Goal: Task Accomplishment & Management: Use online tool/utility

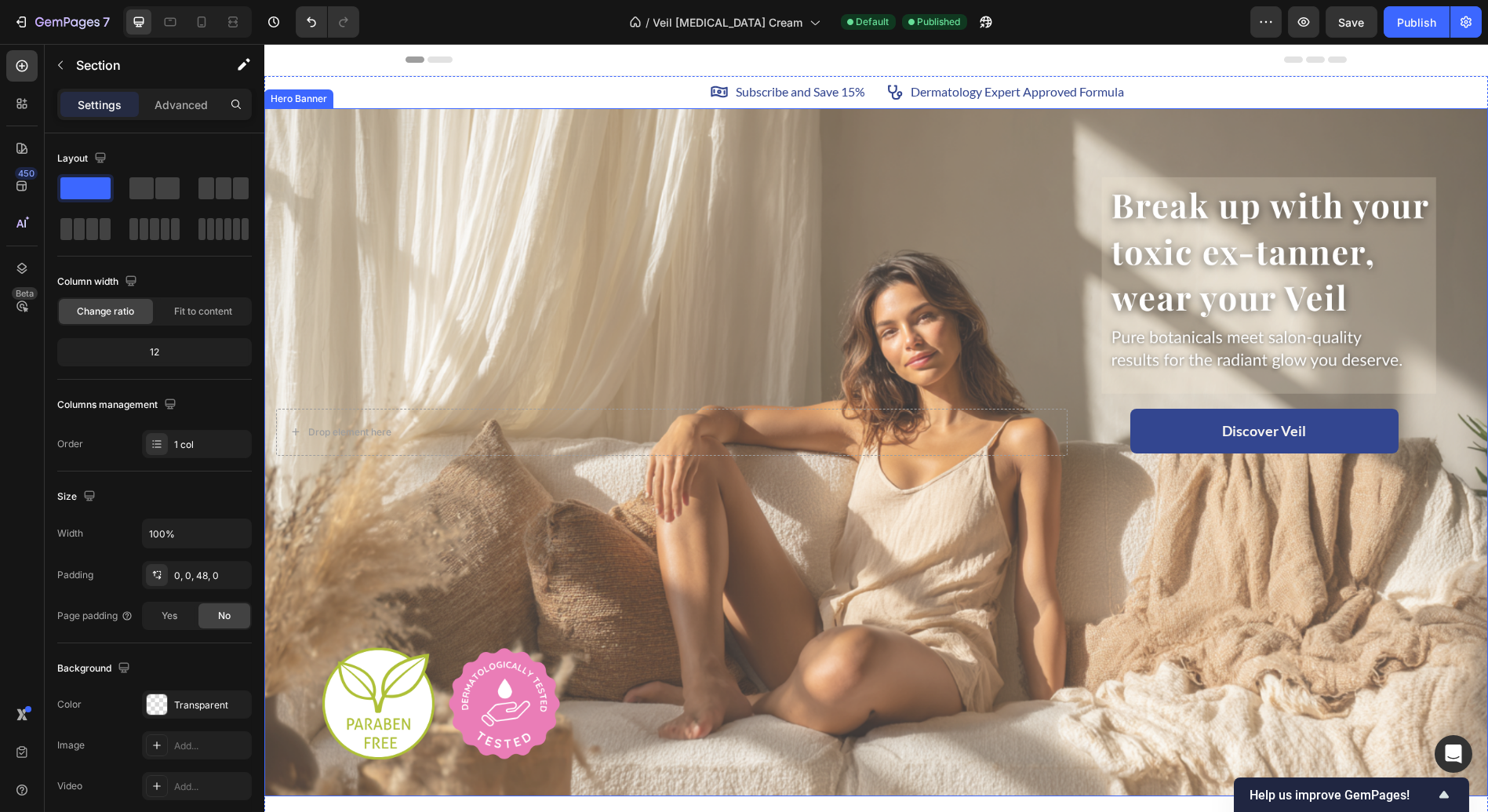
click at [565, 337] on div "Overlay" at bounding box center [876, 452] width 1223 height 689
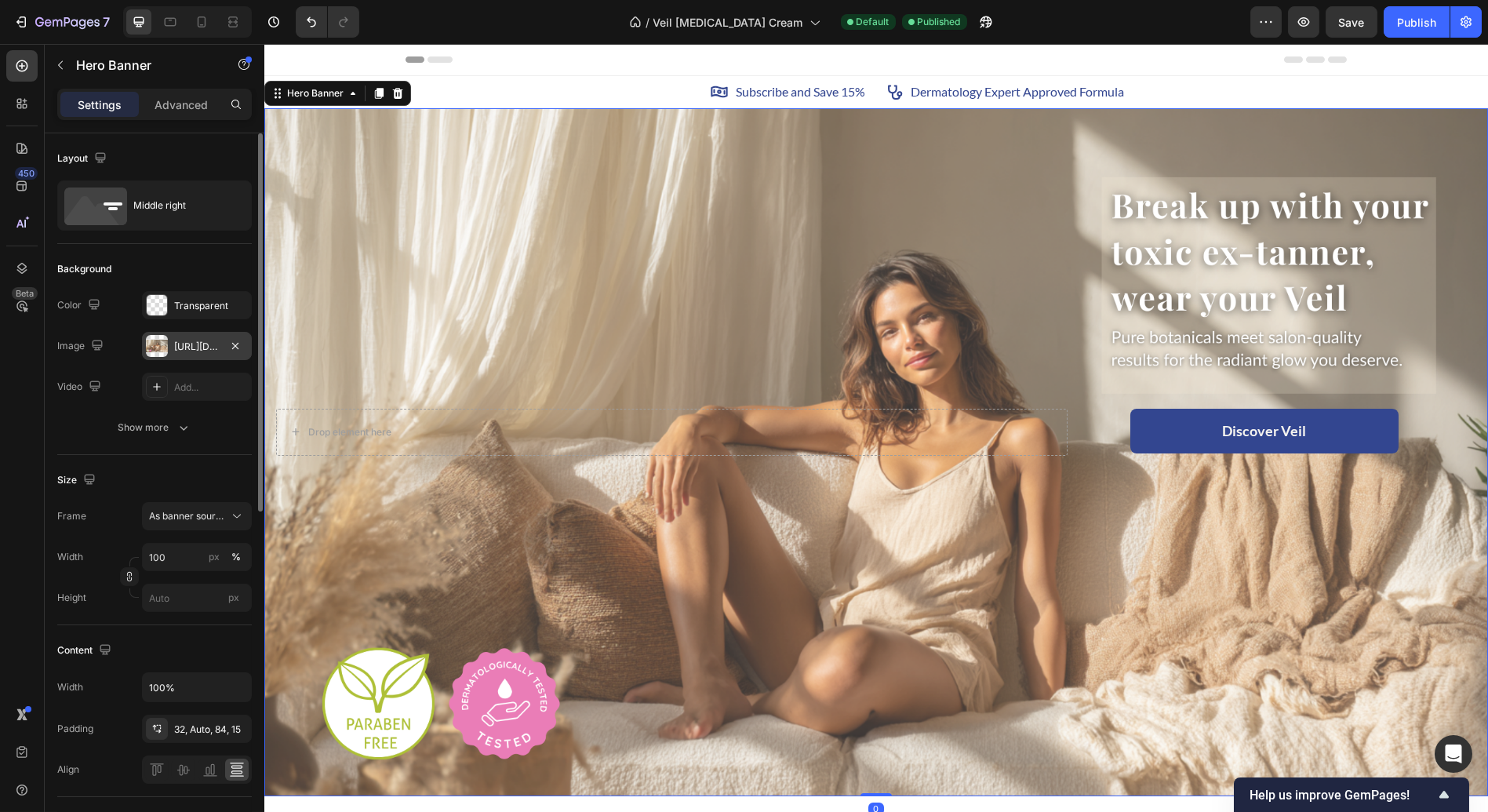
click at [194, 345] on div "[URL][DOMAIN_NAME]" at bounding box center [197, 347] width 45 height 15
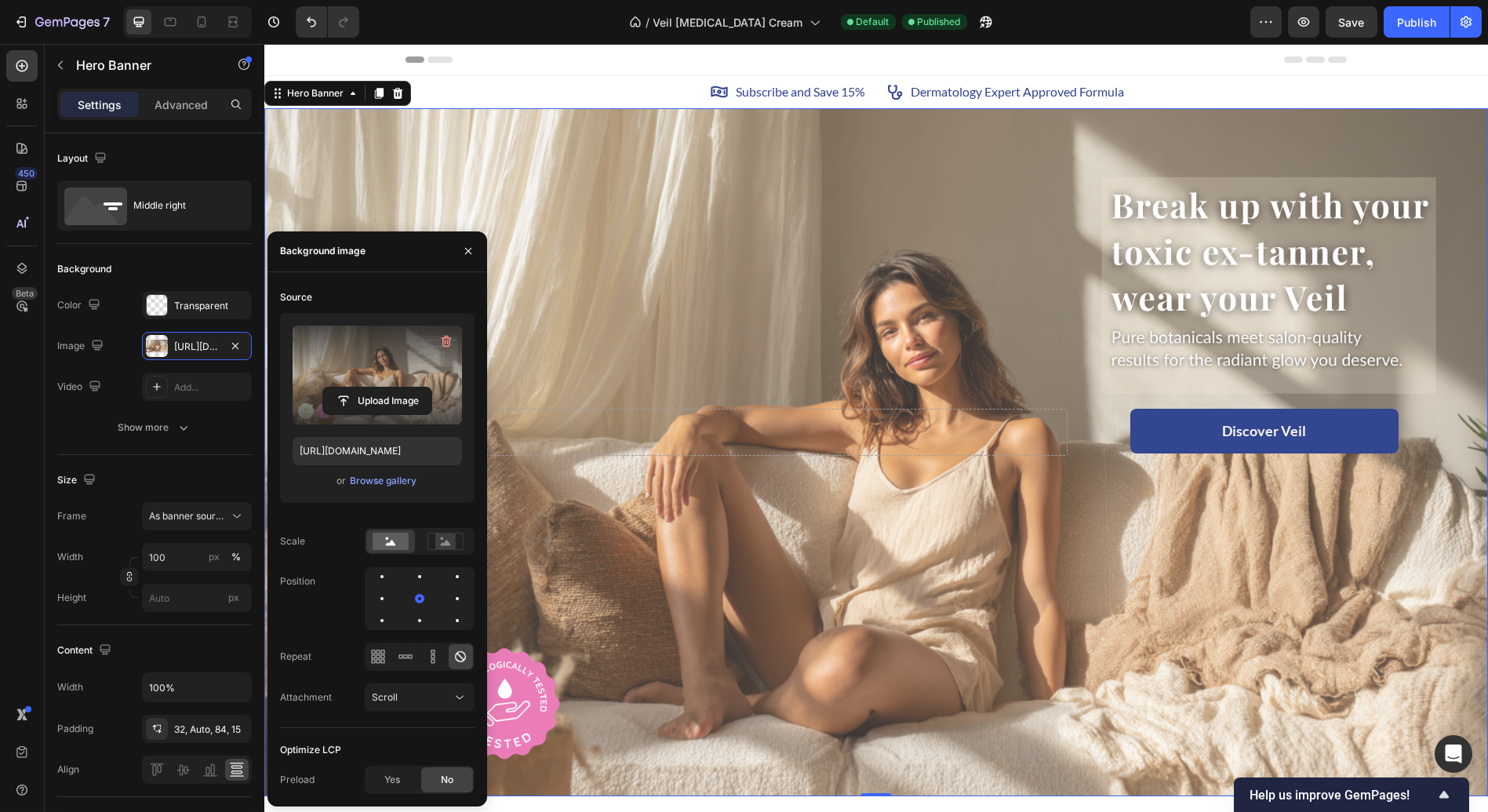
click at [356, 351] on label at bounding box center [377, 375] width 169 height 99
click at [356, 388] on input "file" at bounding box center [377, 401] width 108 height 27
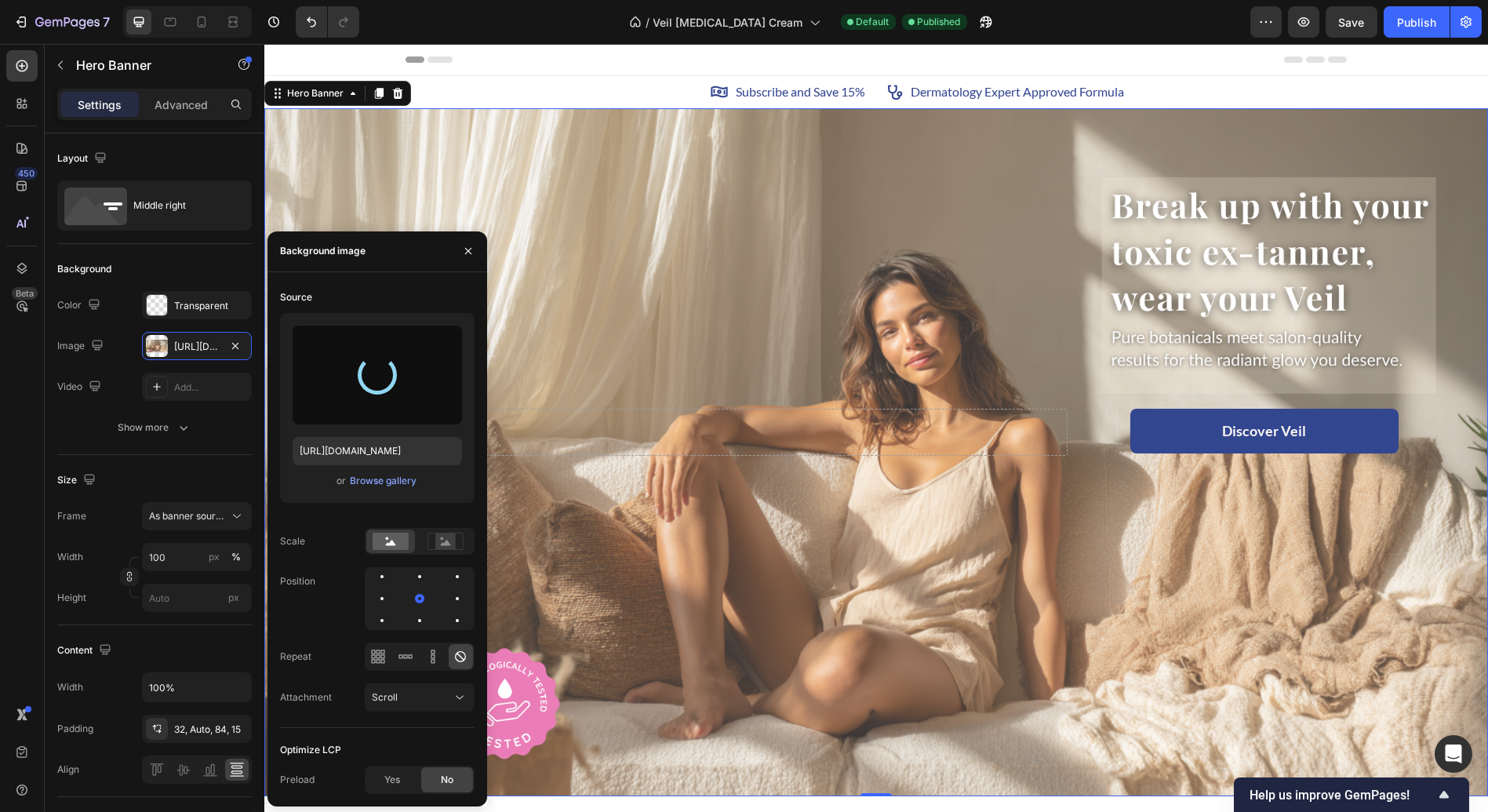
scroll to position [102, 0]
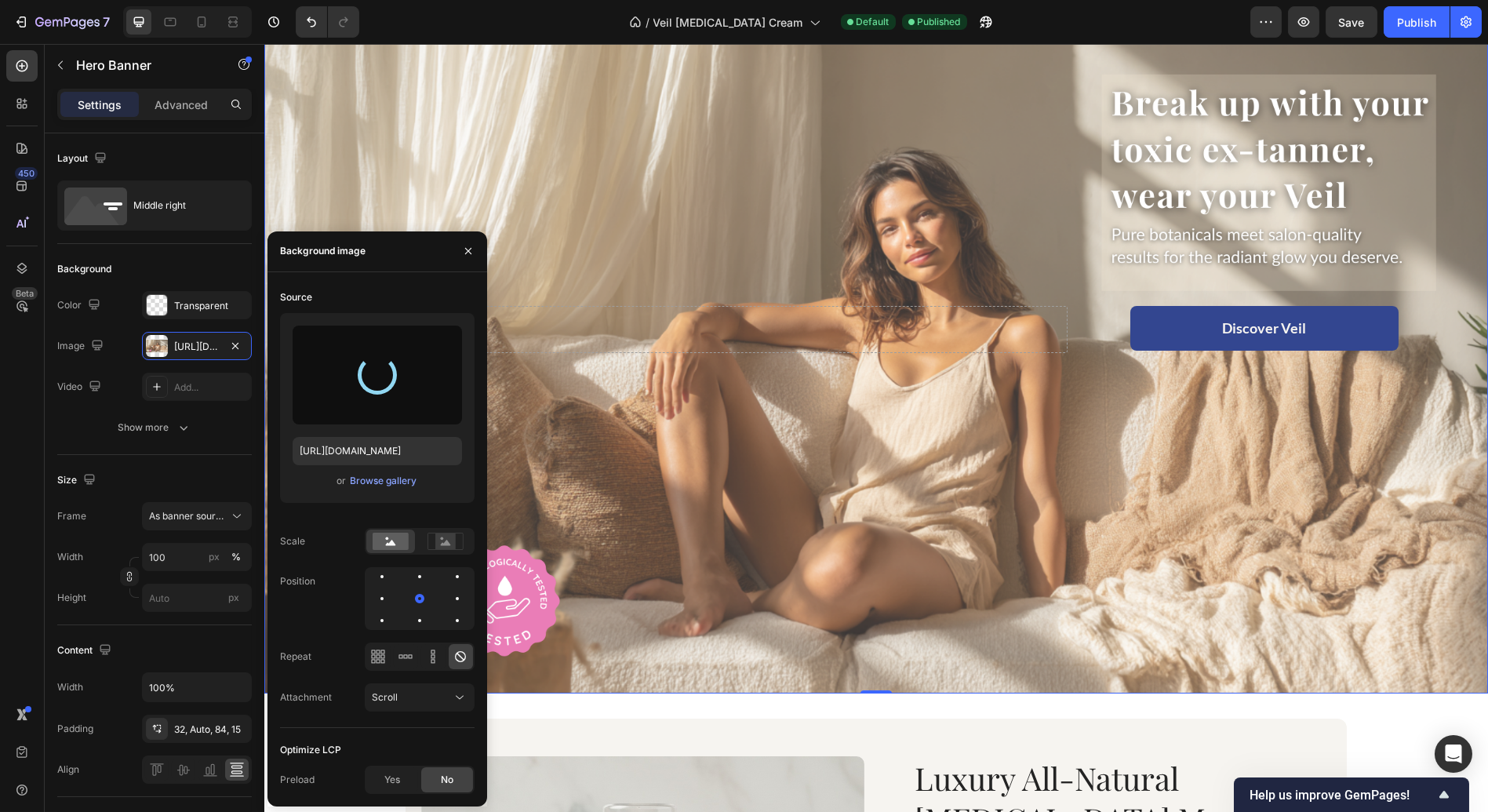
type input "[URL][DOMAIN_NAME]"
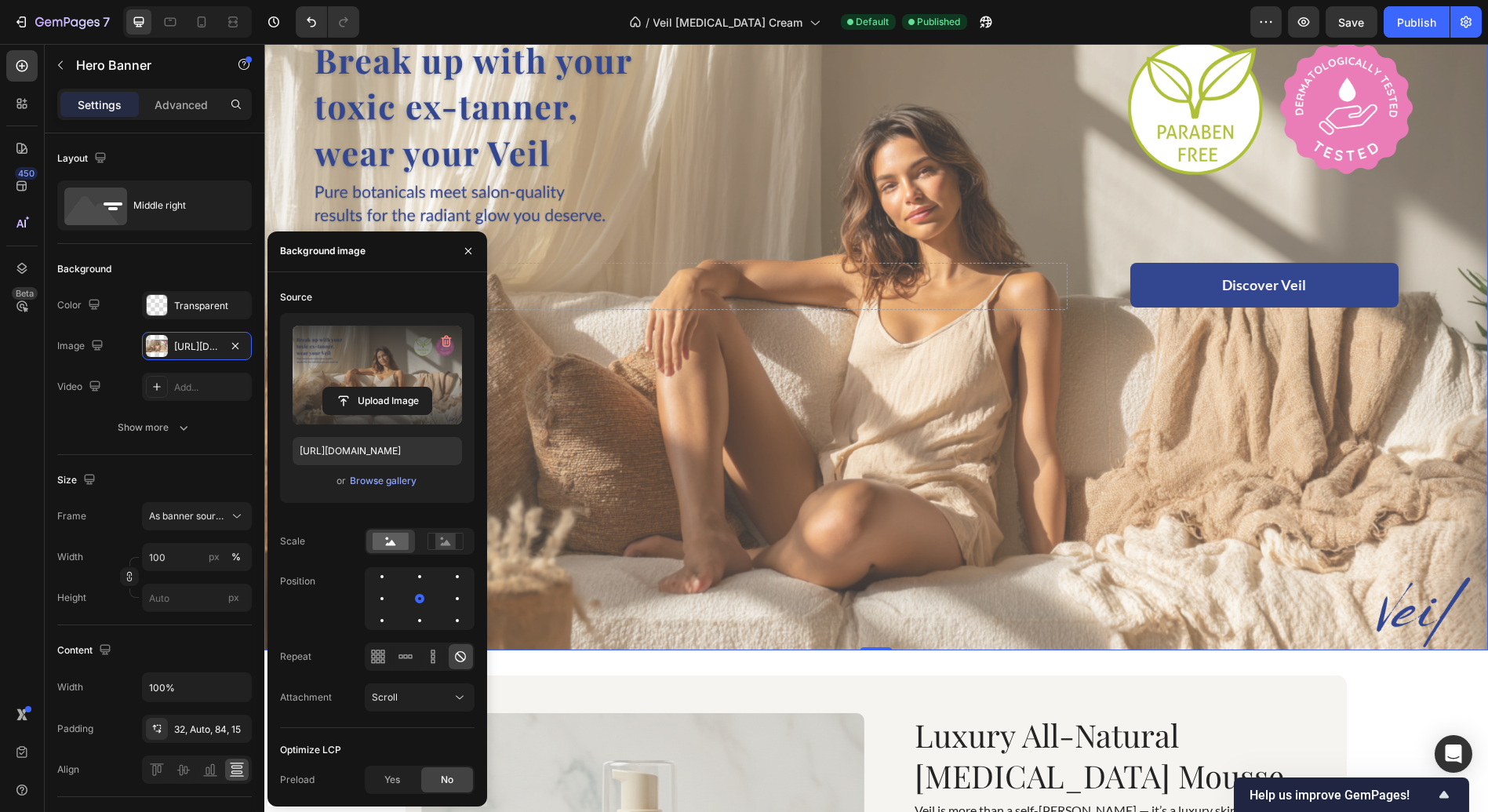
scroll to position [148, 0]
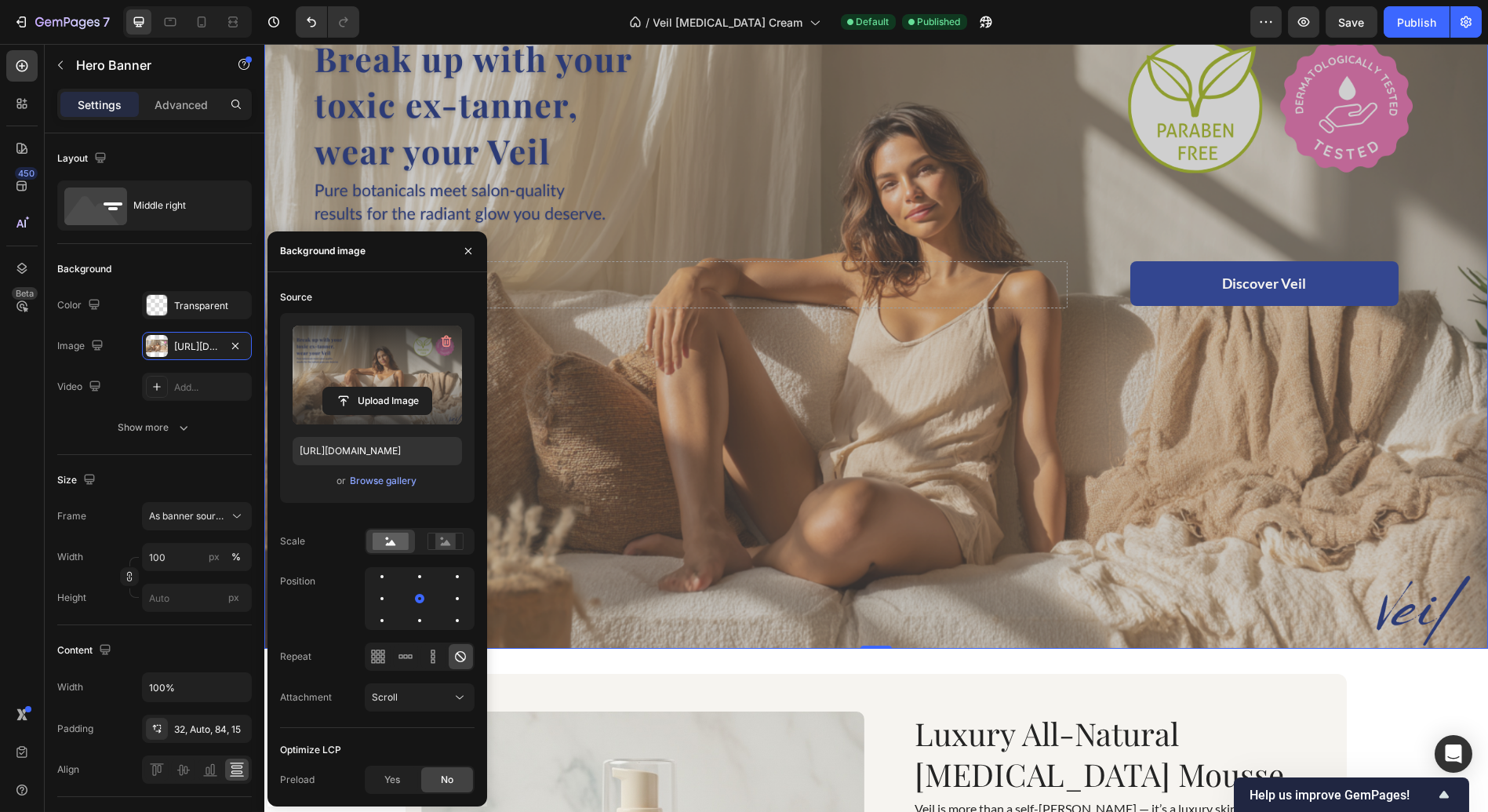
click at [885, 452] on div "Overlay" at bounding box center [876, 305] width 1223 height 689
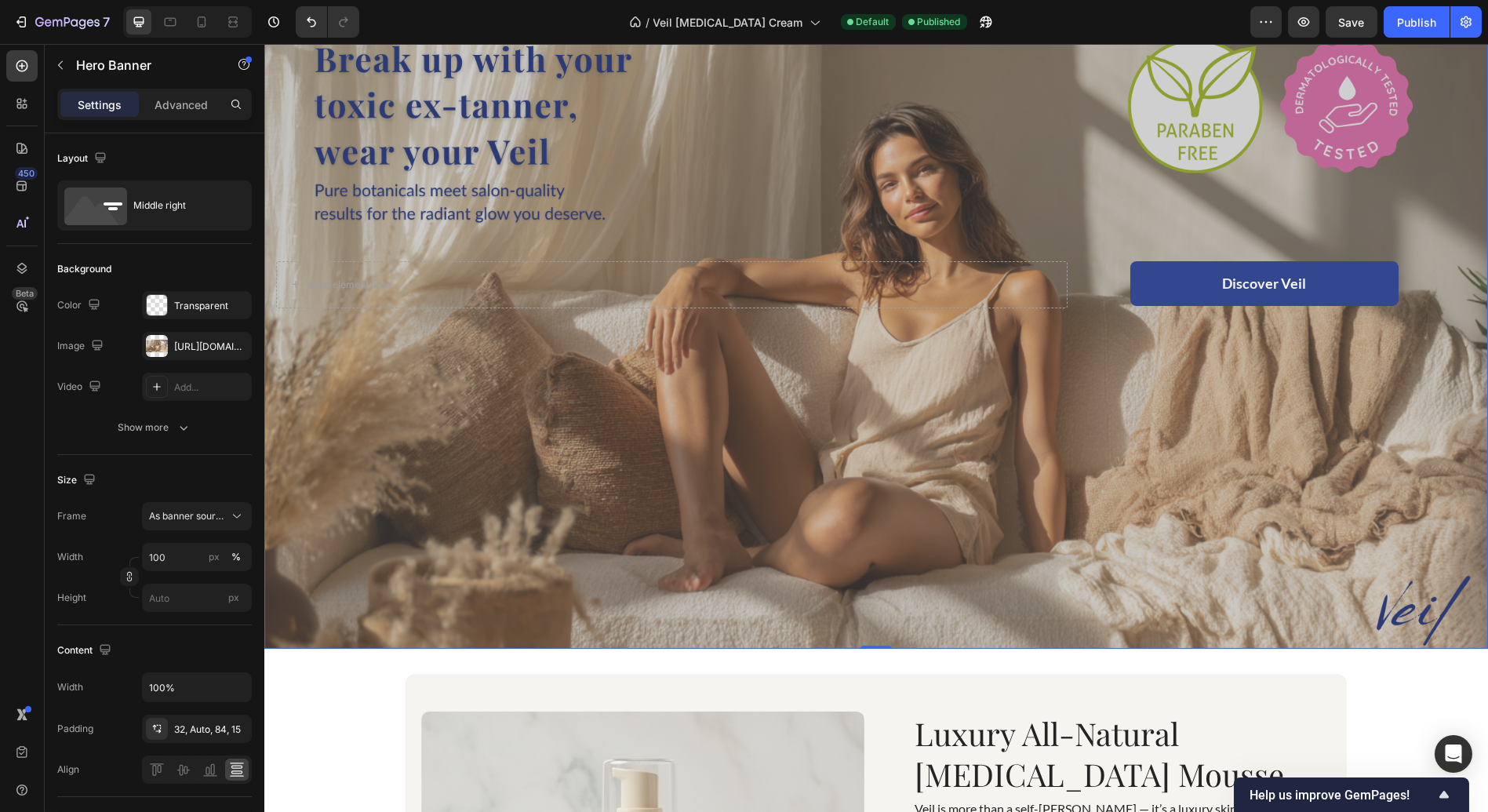
scroll to position [47, 0]
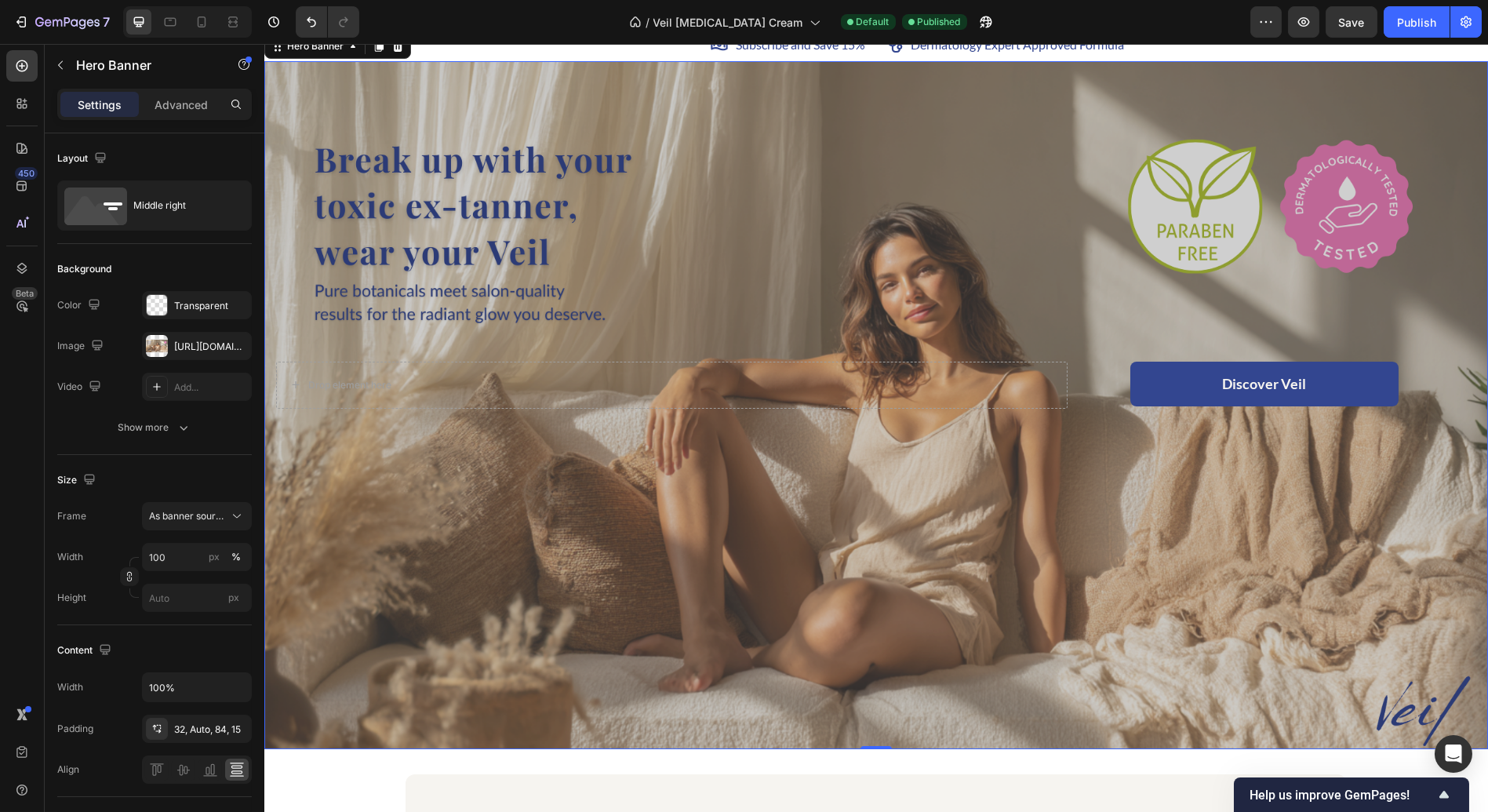
click at [1286, 548] on div "Overlay" at bounding box center [876, 406] width 1223 height 689
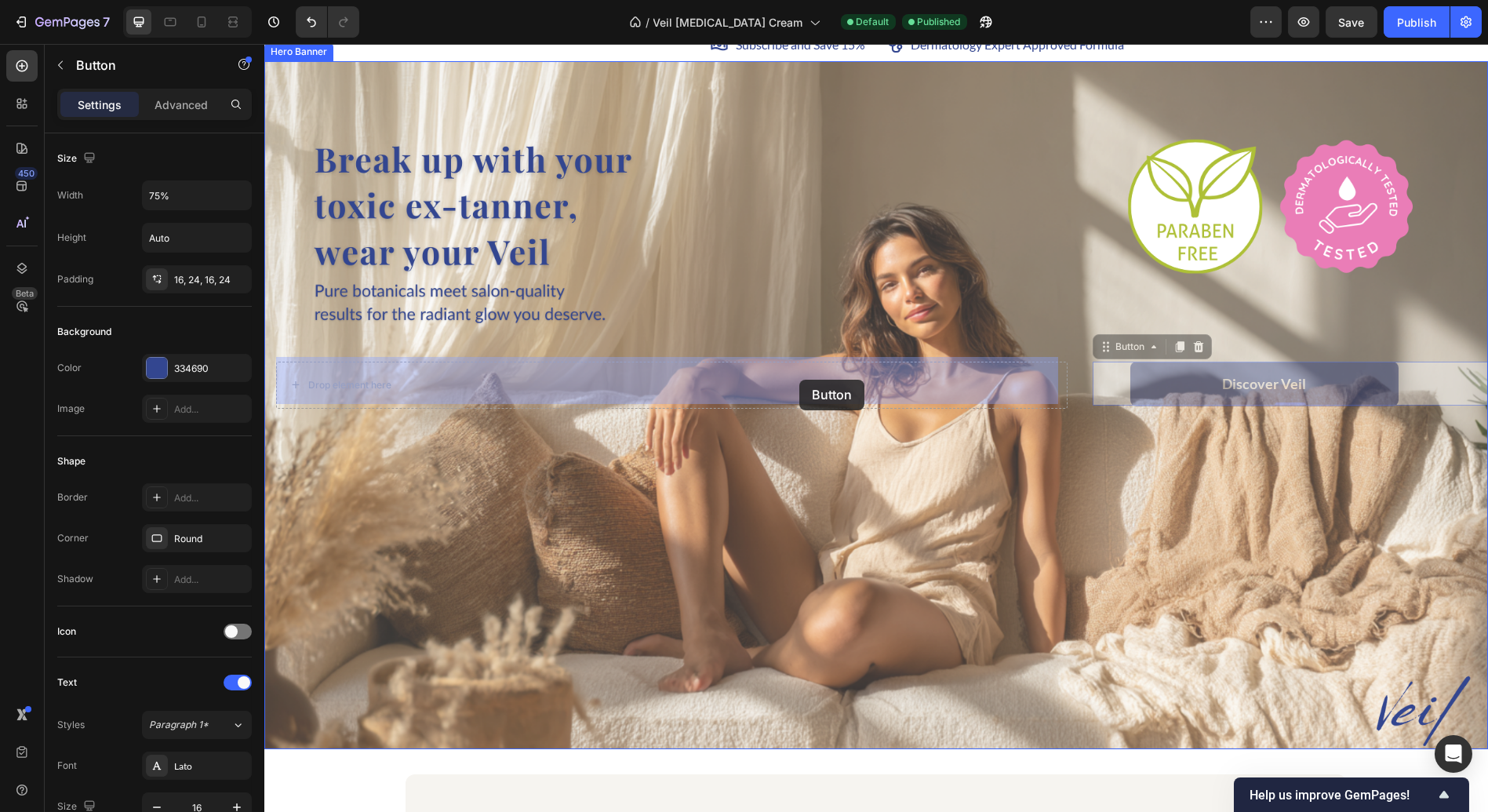
drag, startPoint x: 1219, startPoint y: 393, endPoint x: 798, endPoint y: 380, distance: 421.2
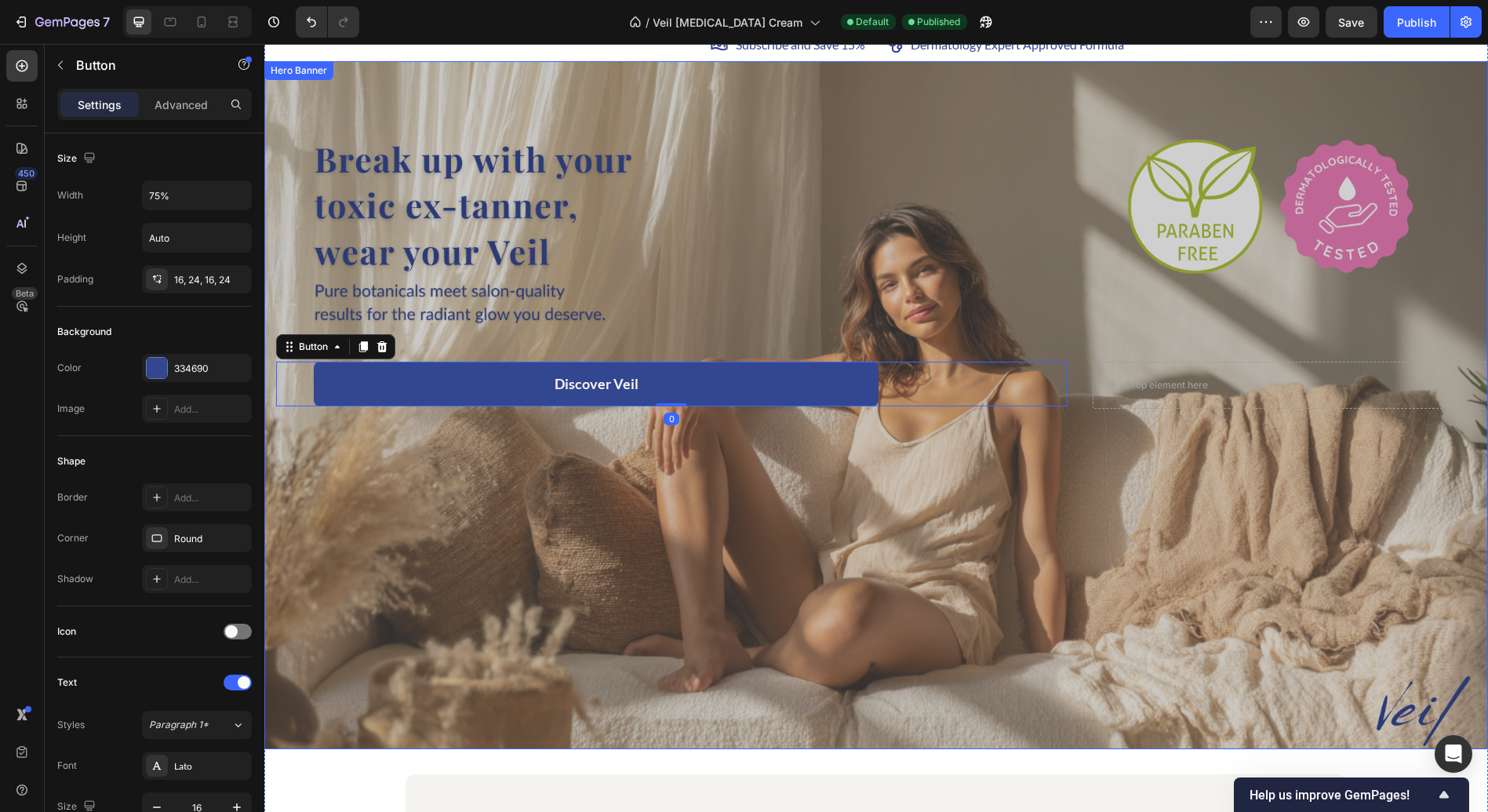
click at [828, 499] on div "Overlay" at bounding box center [876, 406] width 1223 height 689
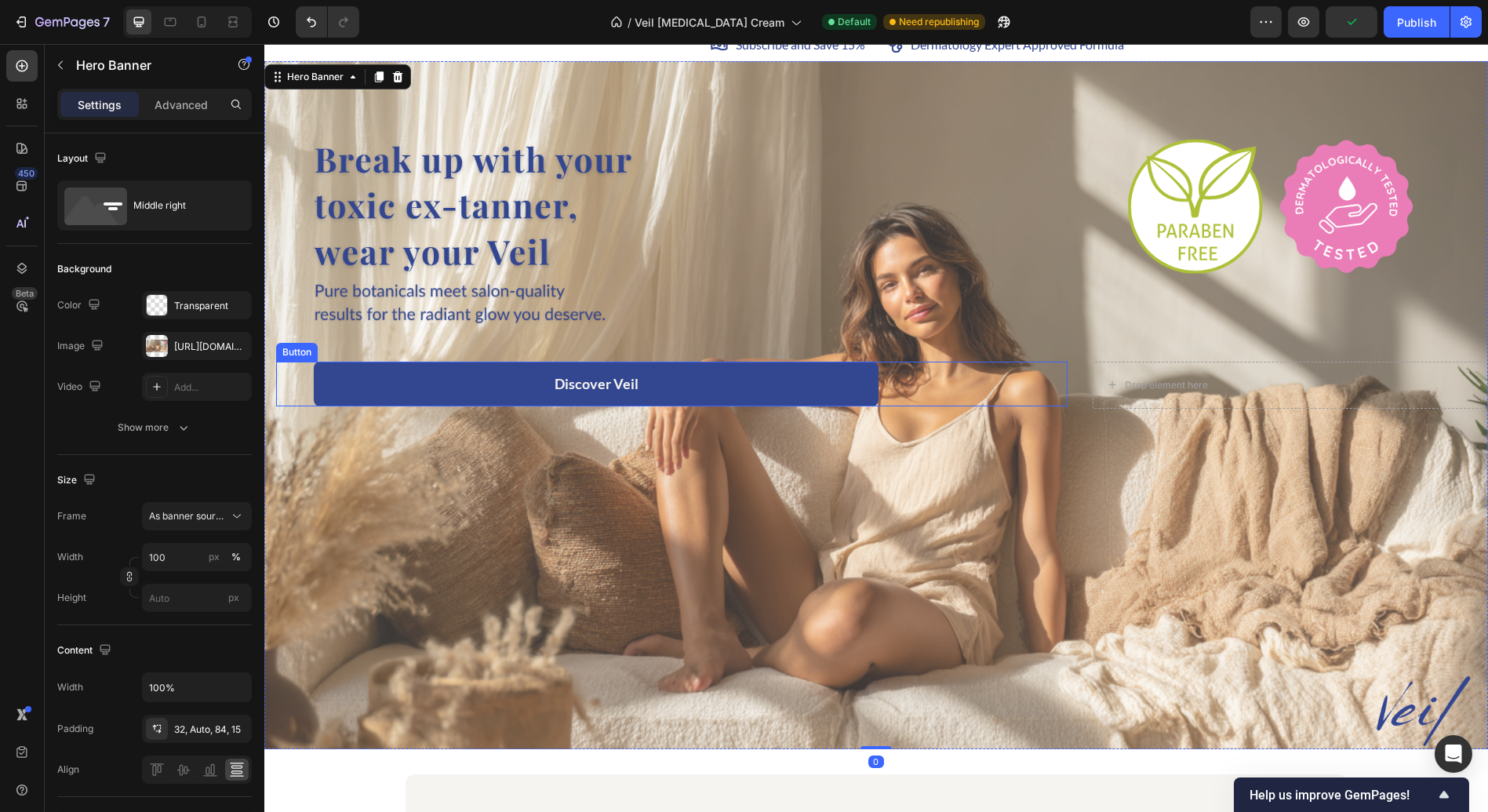
click at [709, 383] on button "Discover Veil" at bounding box center [596, 383] width 565 height 44
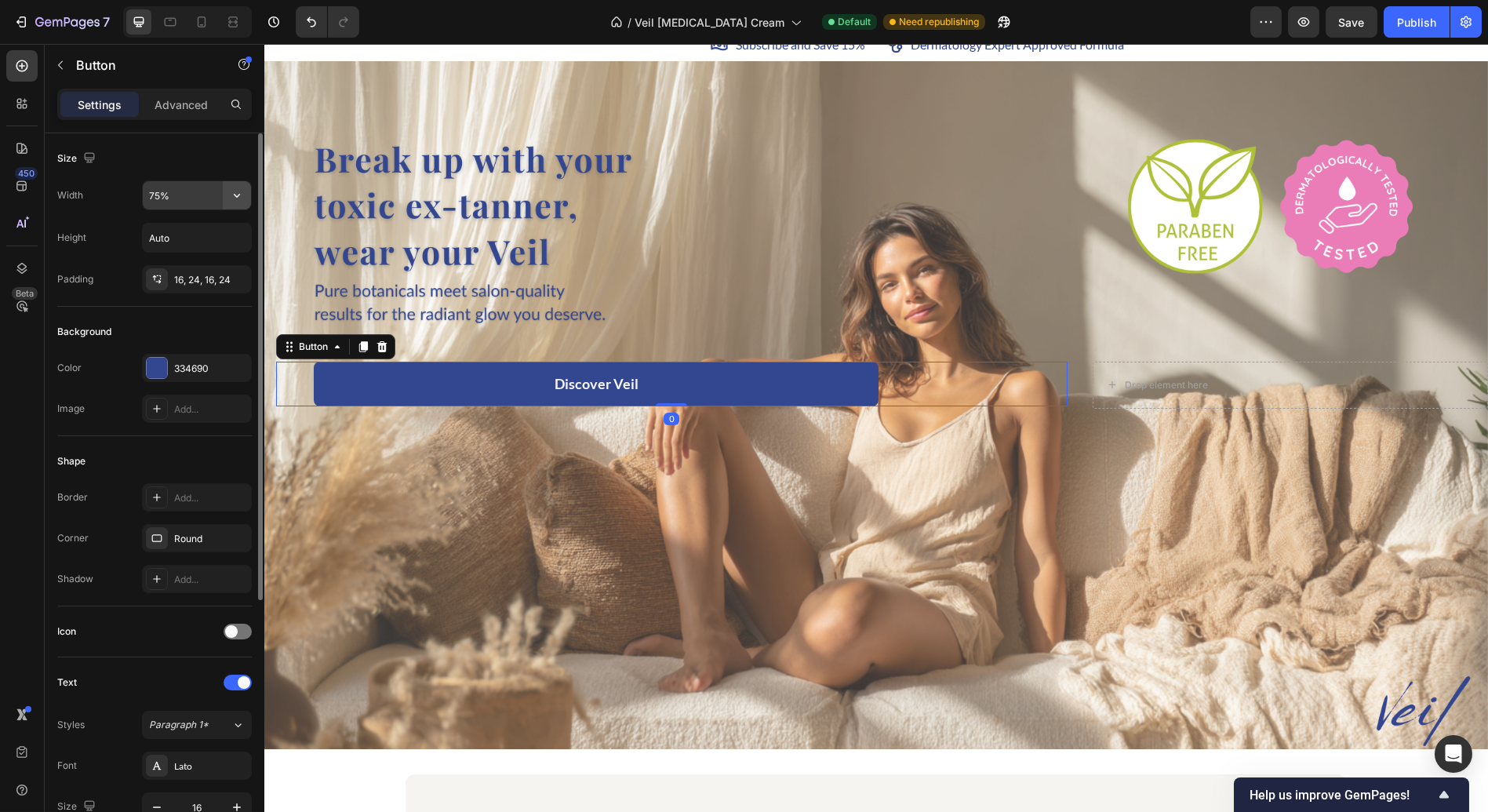
click at [242, 194] on icon "button" at bounding box center [236, 194] width 15 height 15
click at [185, 194] on input "75%" at bounding box center [197, 195] width 108 height 28
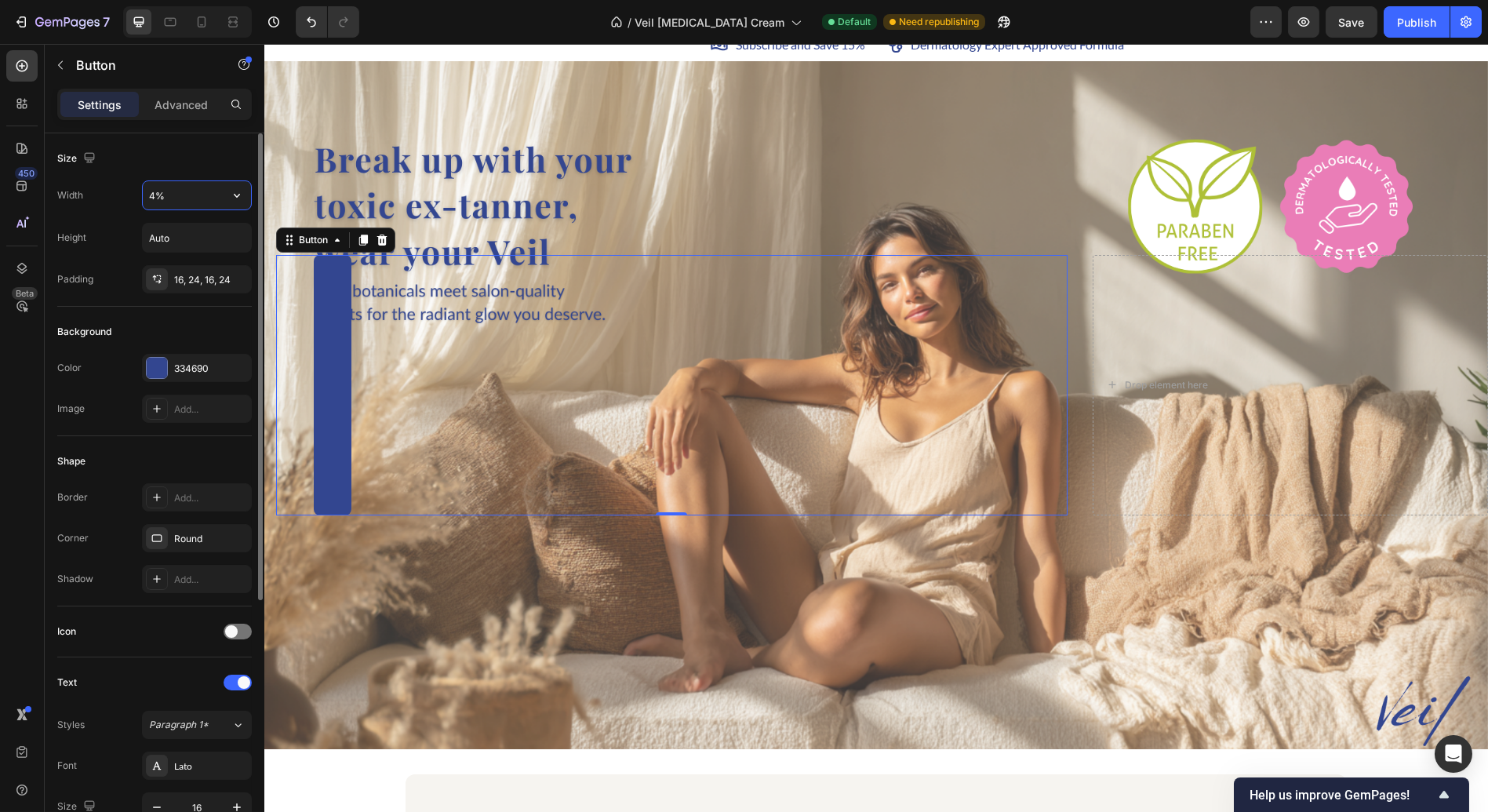
type input "40%"
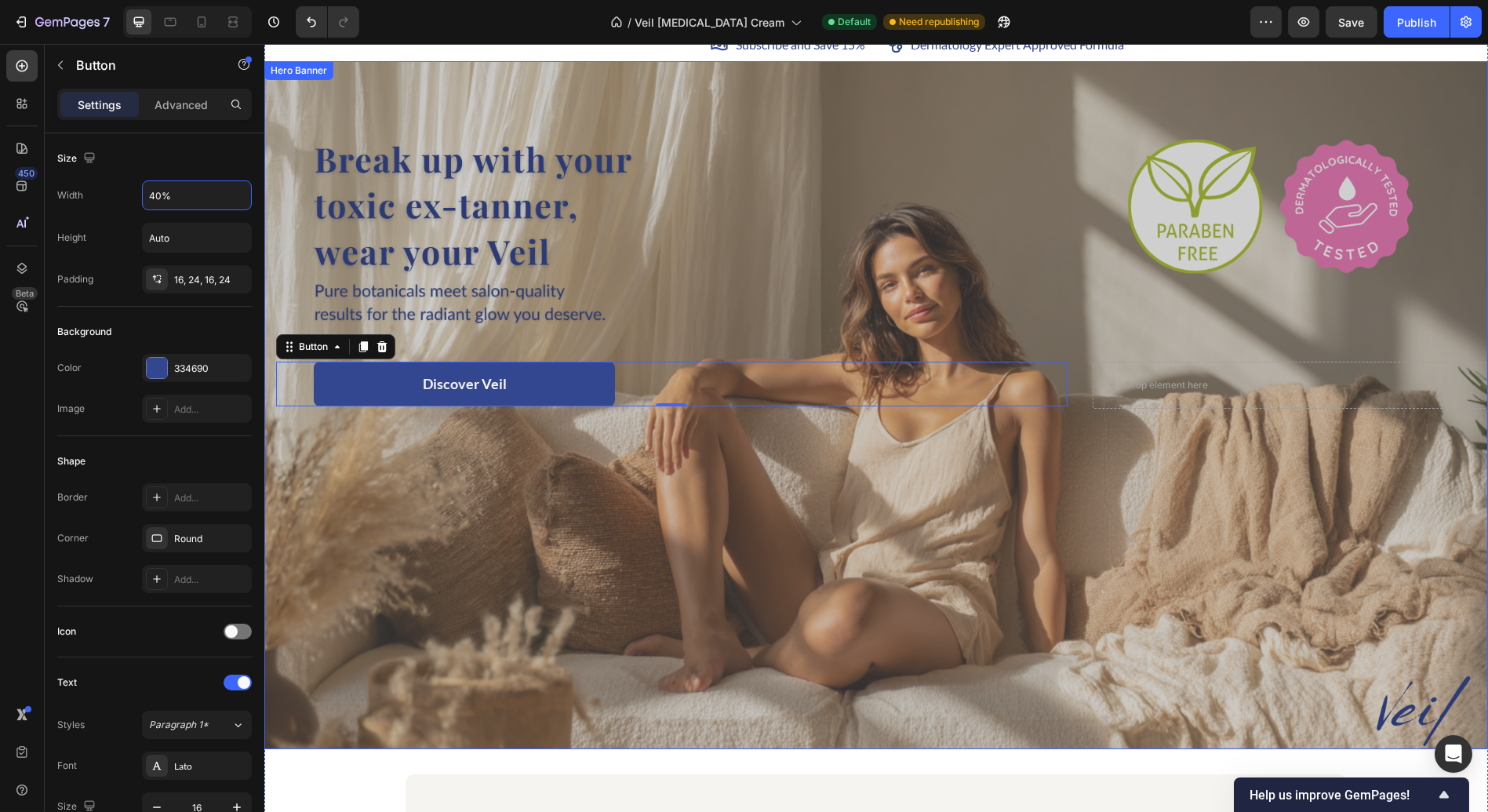
click at [381, 492] on div "Overlay" at bounding box center [876, 406] width 1223 height 689
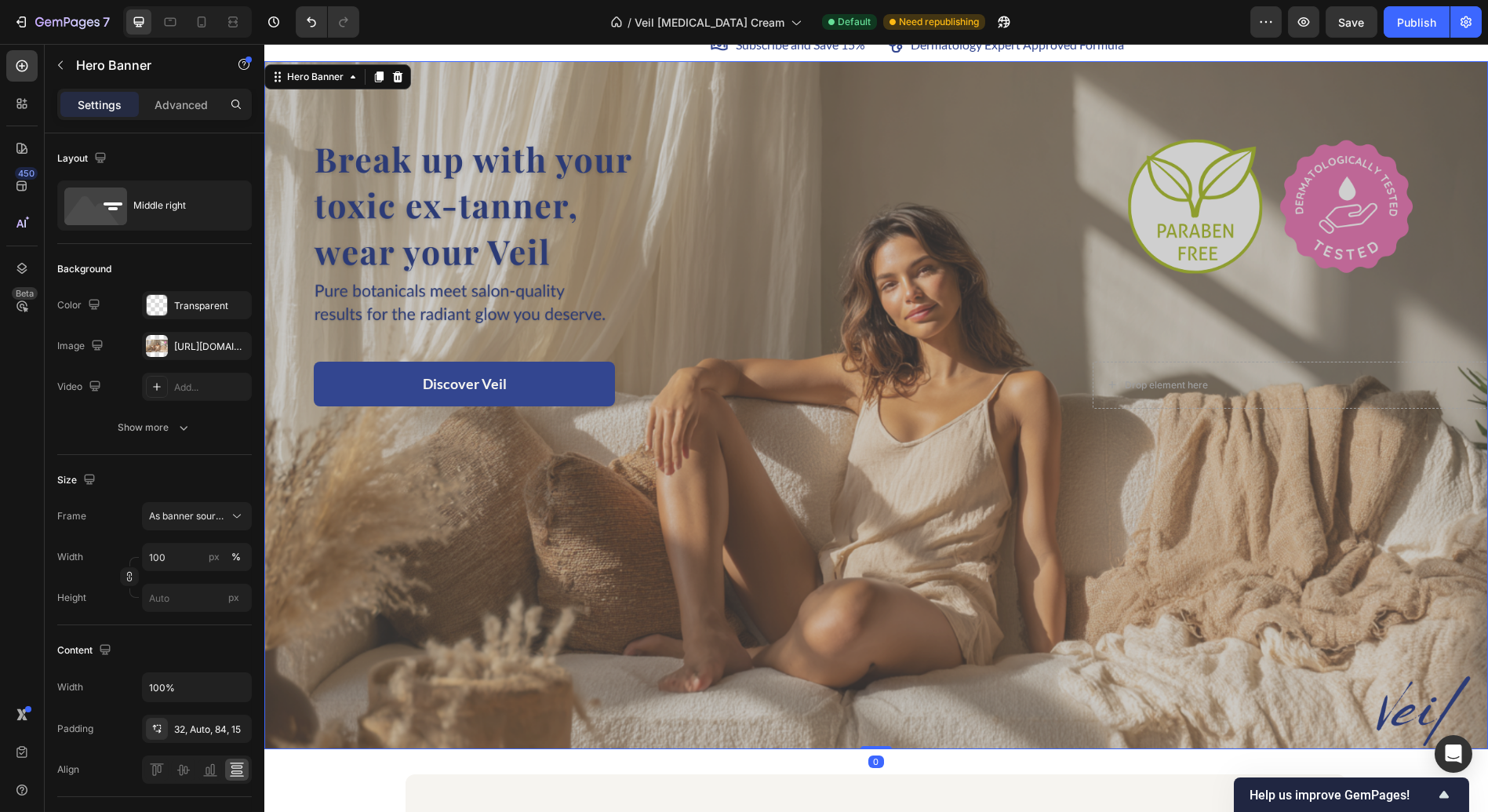
click at [518, 550] on div "Overlay" at bounding box center [876, 406] width 1223 height 689
click at [770, 185] on div "Overlay" at bounding box center [876, 406] width 1223 height 689
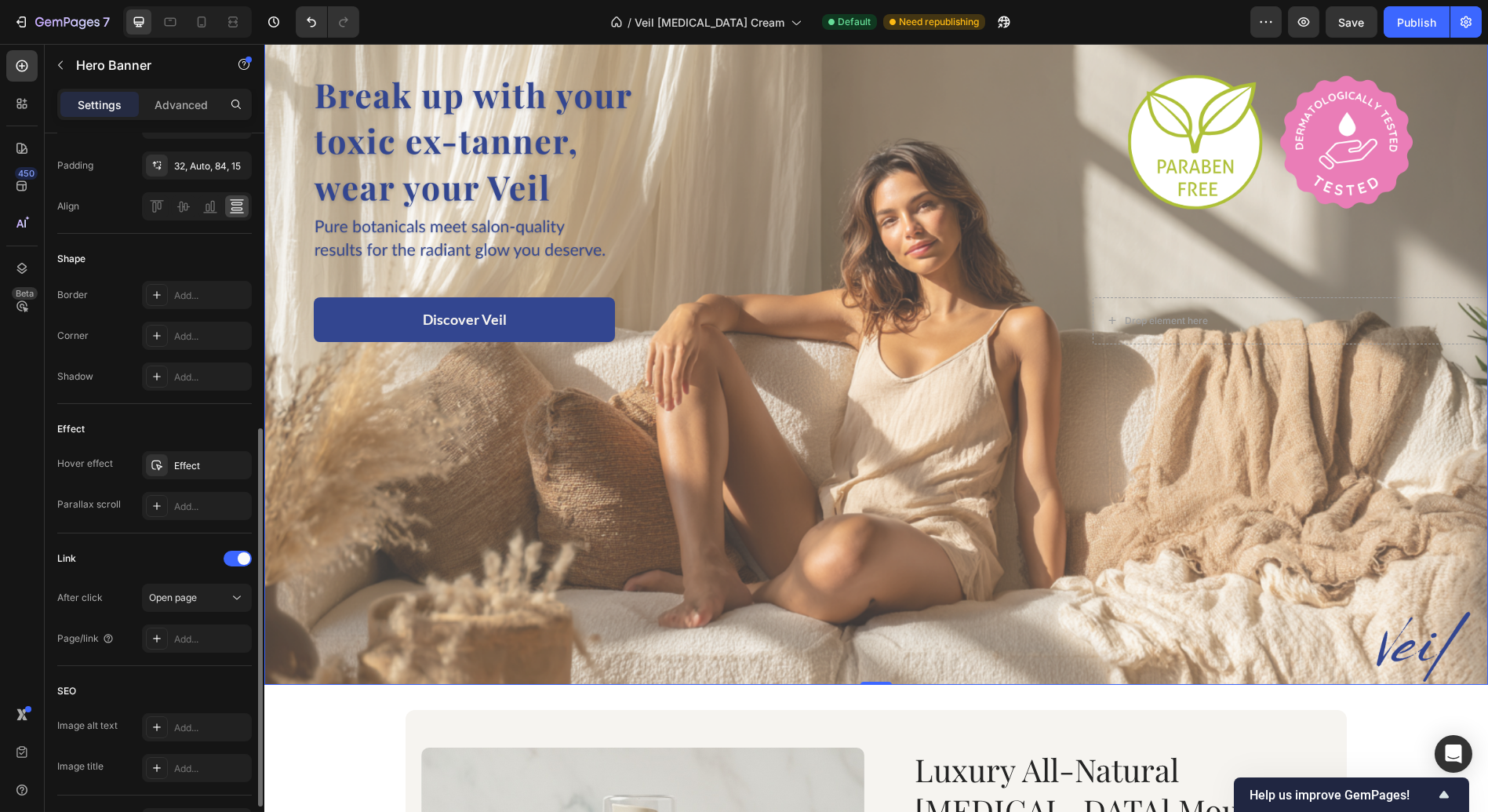
scroll to position [564, 0]
click at [185, 461] on div "Effect" at bounding box center [197, 465] width 45 height 15
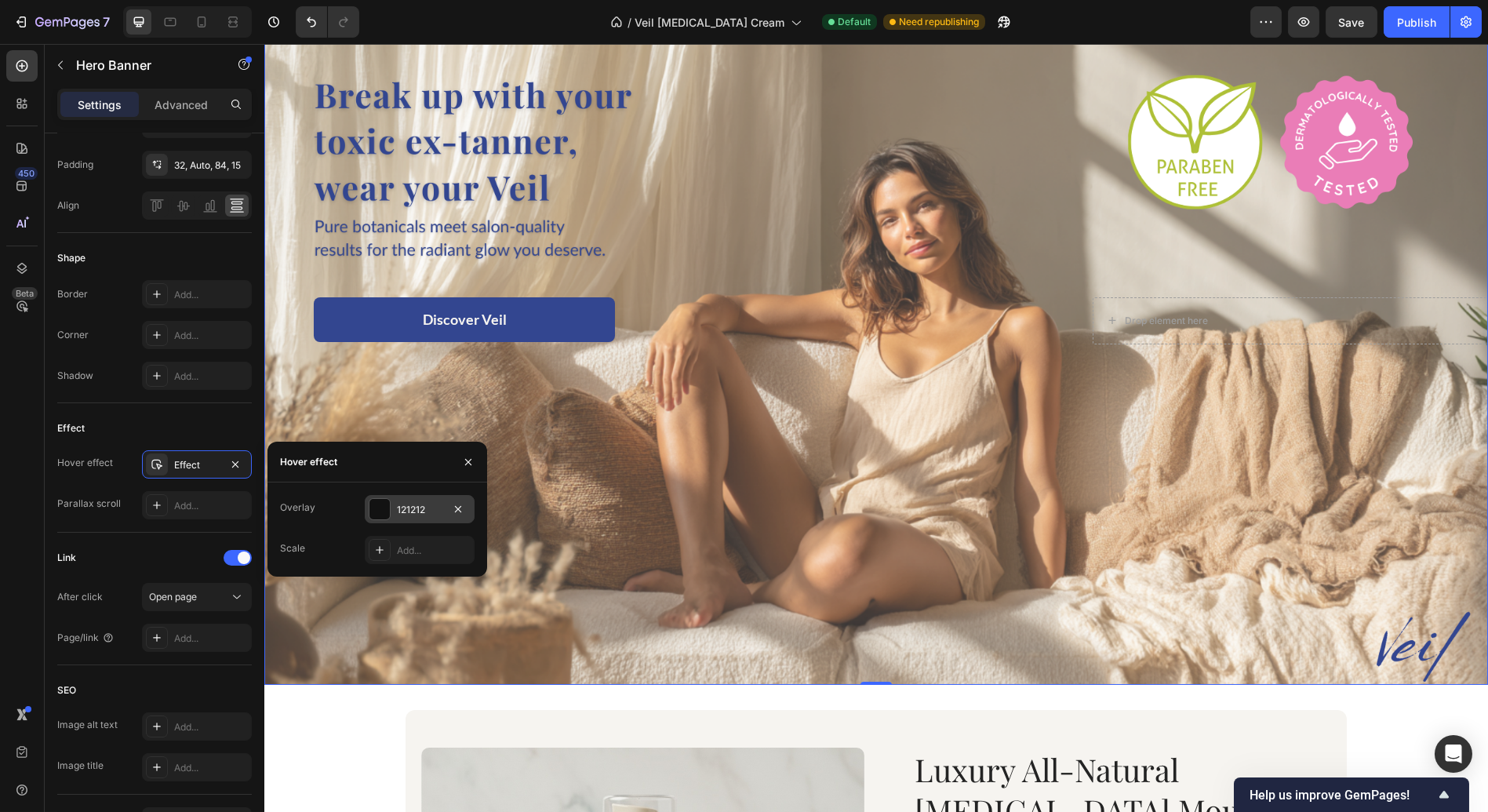
click at [415, 503] on div "121212" at bounding box center [419, 510] width 45 height 15
type input "59%"
type input "59"
type input "69%"
type input "69"
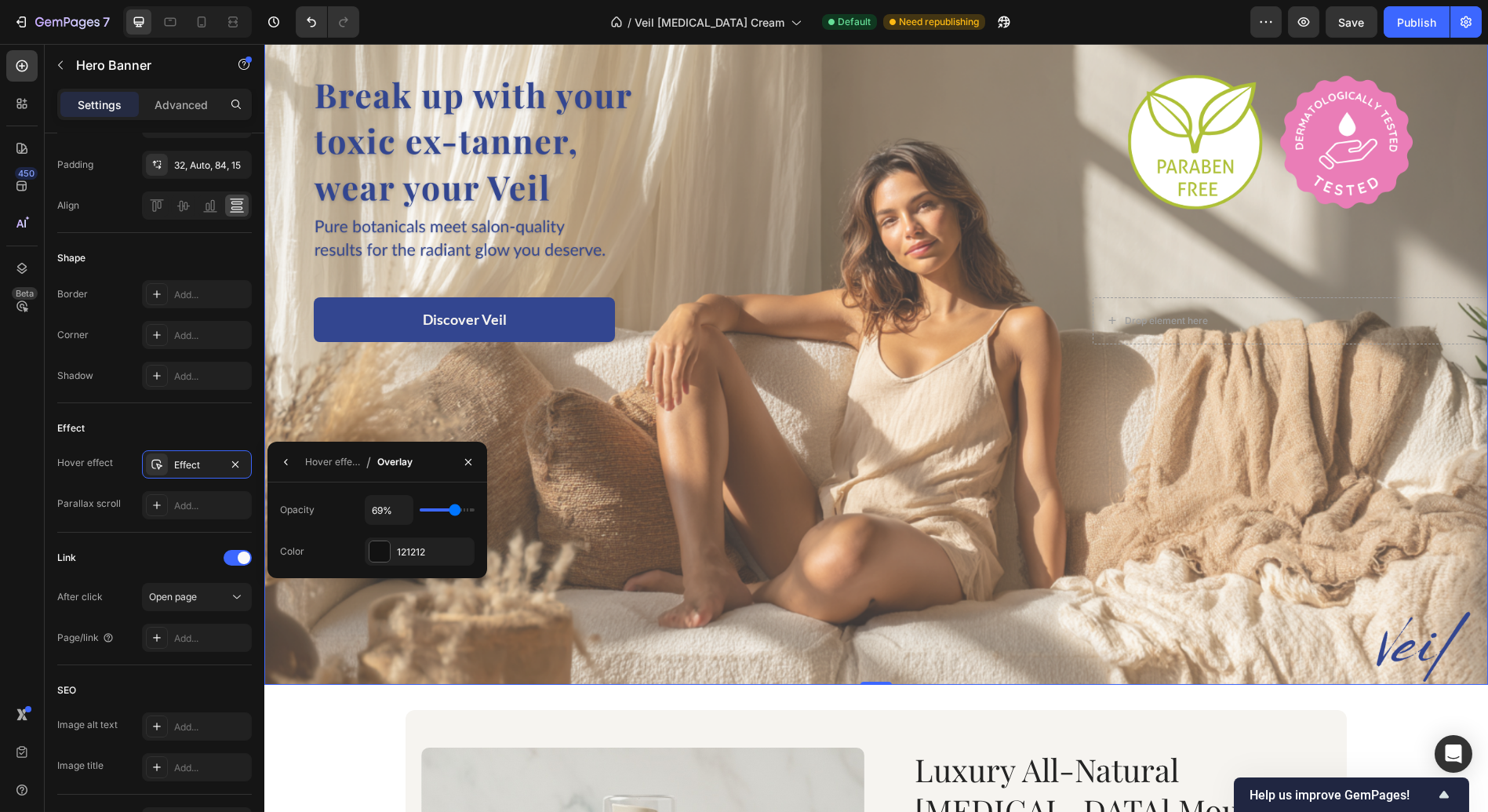
type input "71%"
type input "71"
type input "73%"
type input "73"
type input "74%"
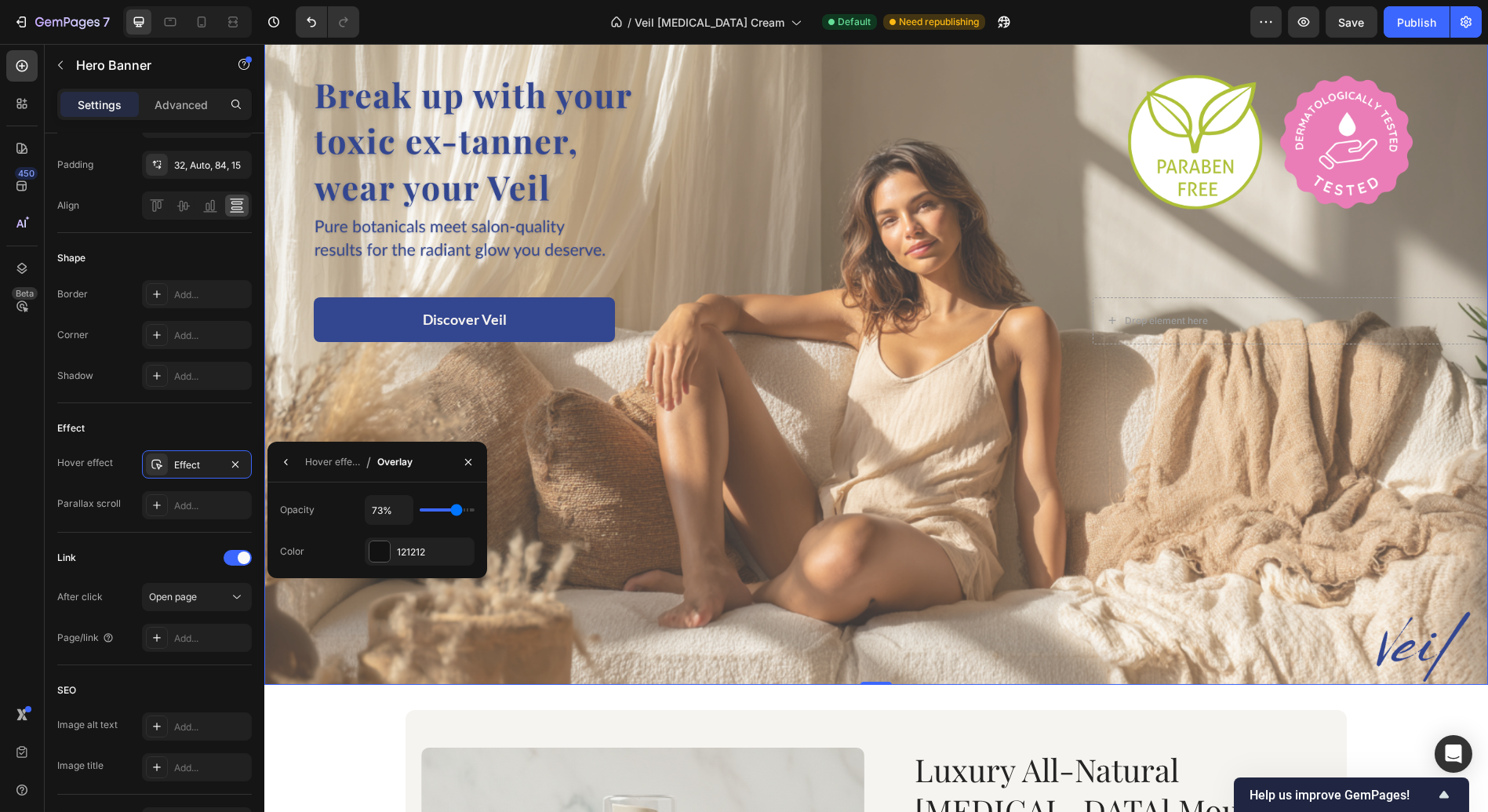
type input "74"
type input "75%"
type input "75"
type input "74%"
type input "74"
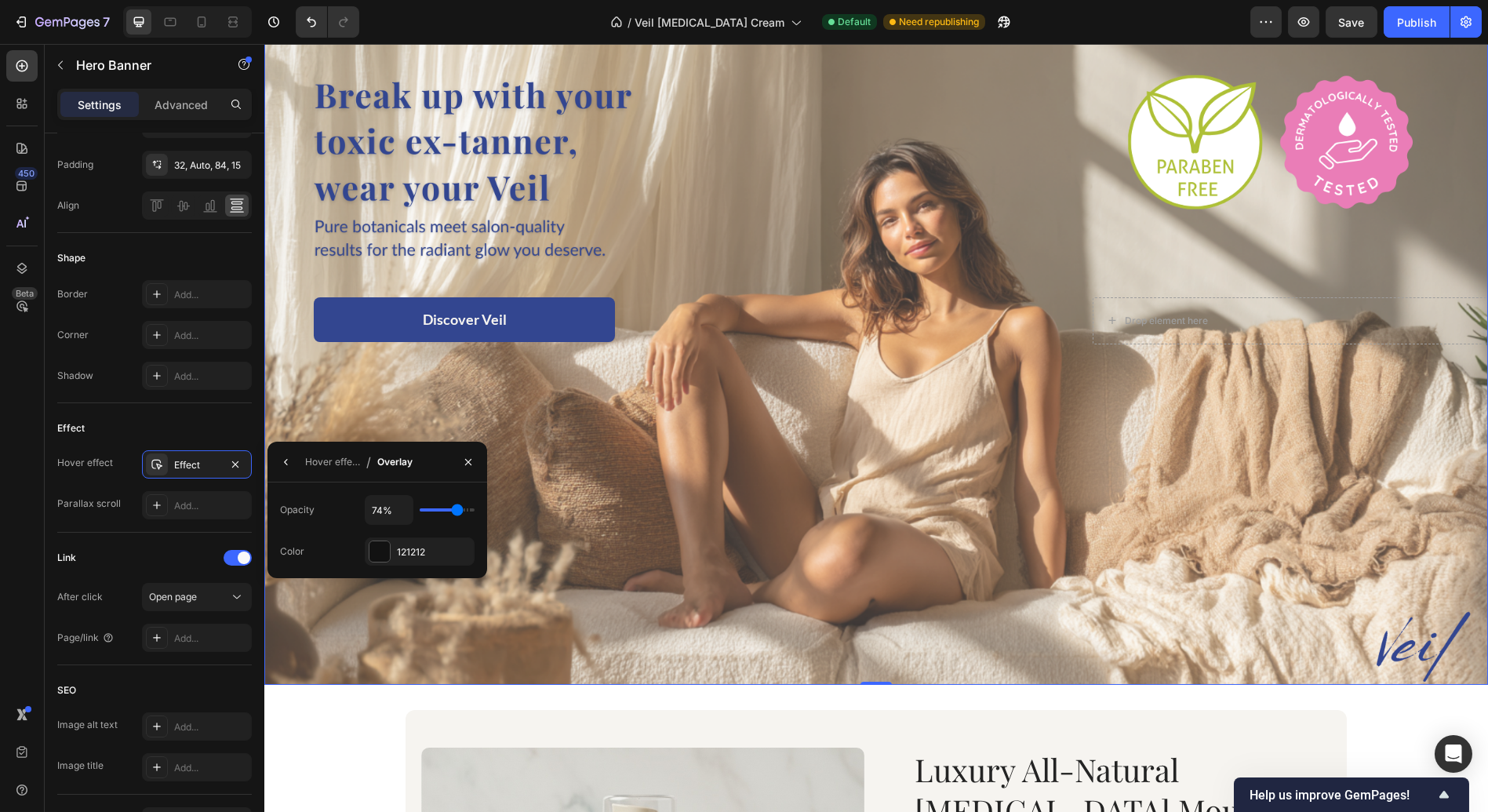
type input "73%"
type input "73"
type input "82%"
type input "82"
type input "84%"
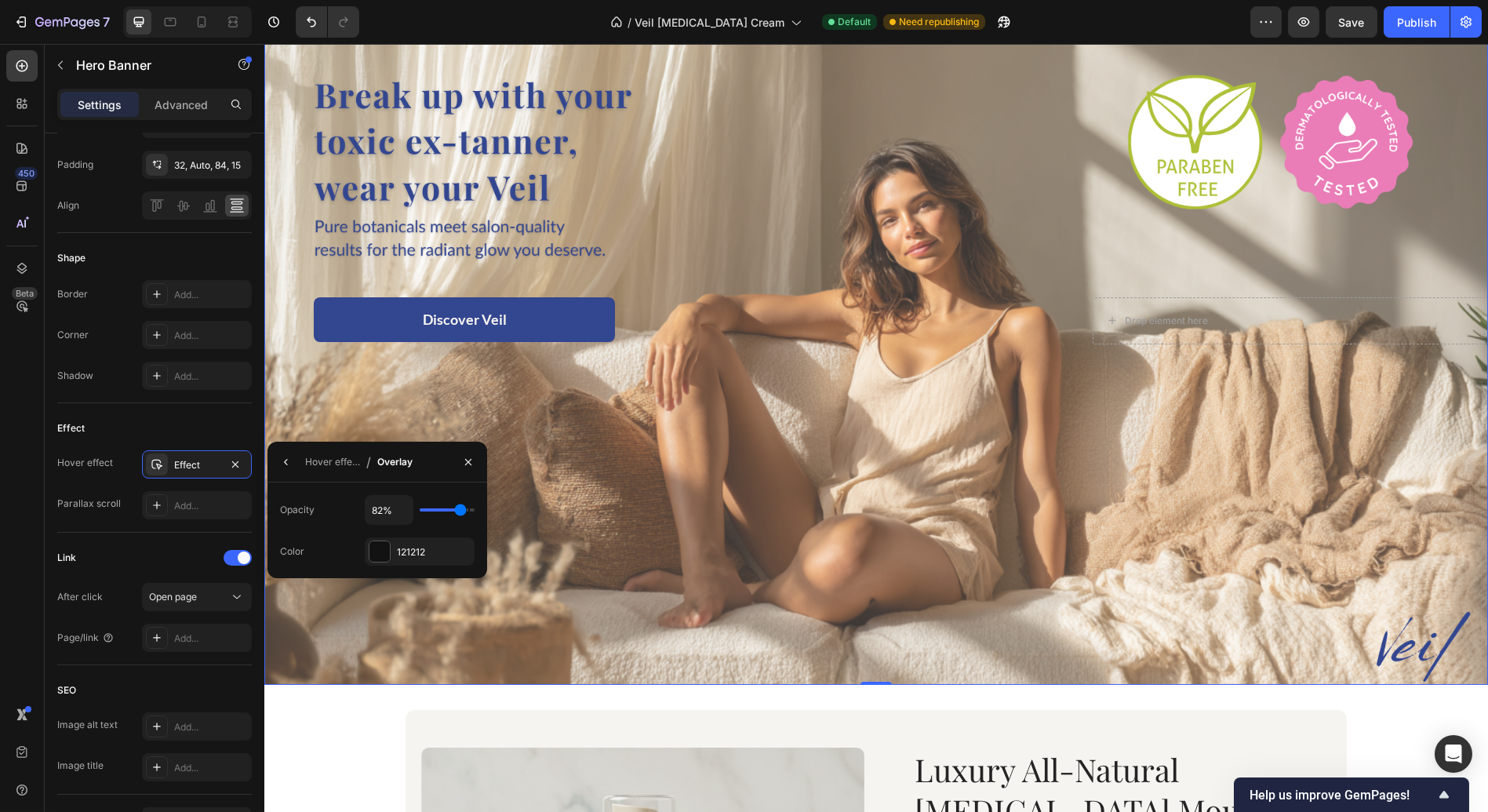
type input "84"
type input "85%"
type input "85"
type input "86%"
type input "86"
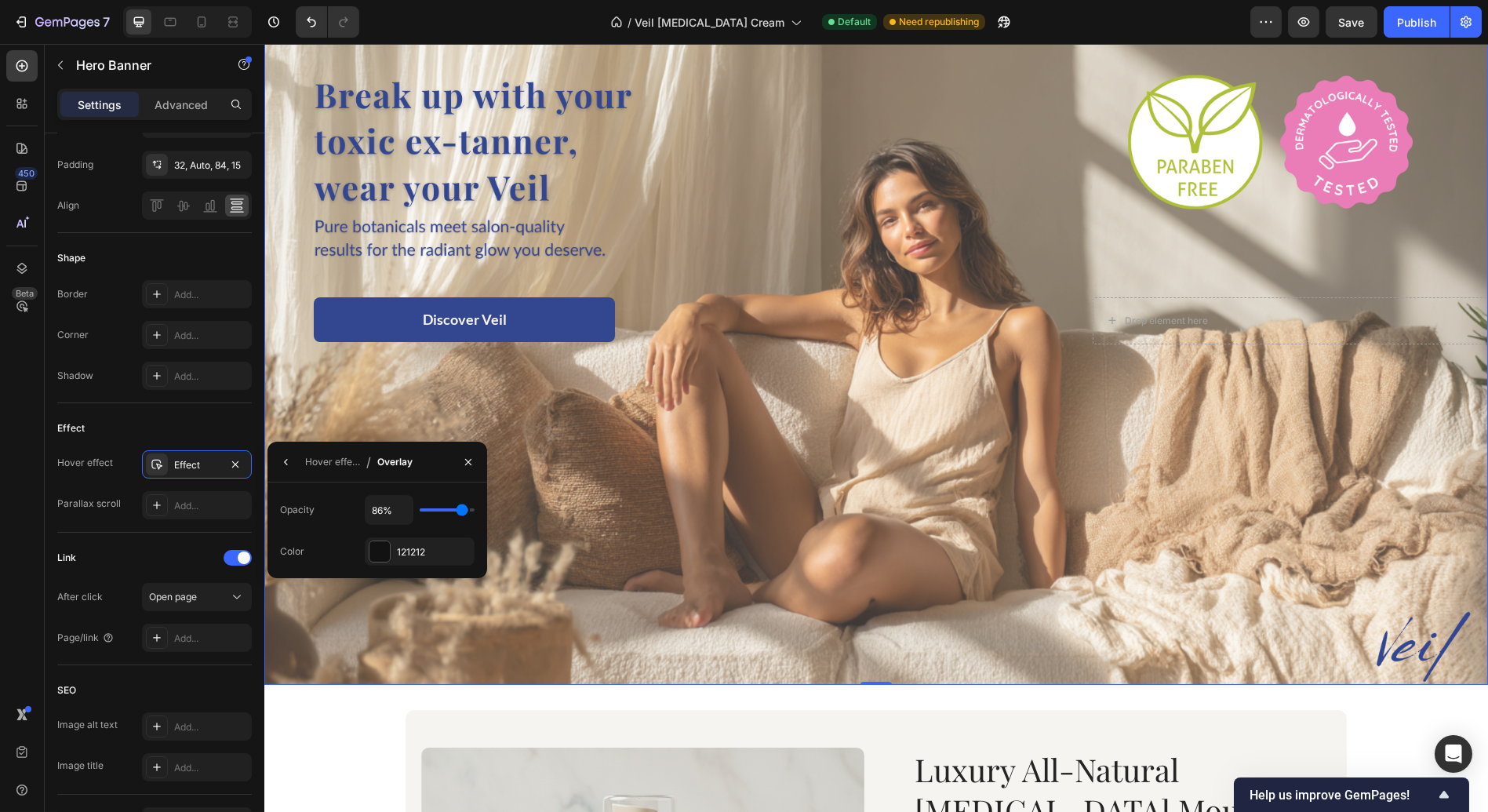
type input "88%"
drag, startPoint x: 431, startPoint y: 509, endPoint x: 463, endPoint y: 509, distance: 32.0
type input "88"
click at [463, 509] on input "range" at bounding box center [447, 510] width 55 height 3
type input "1%"
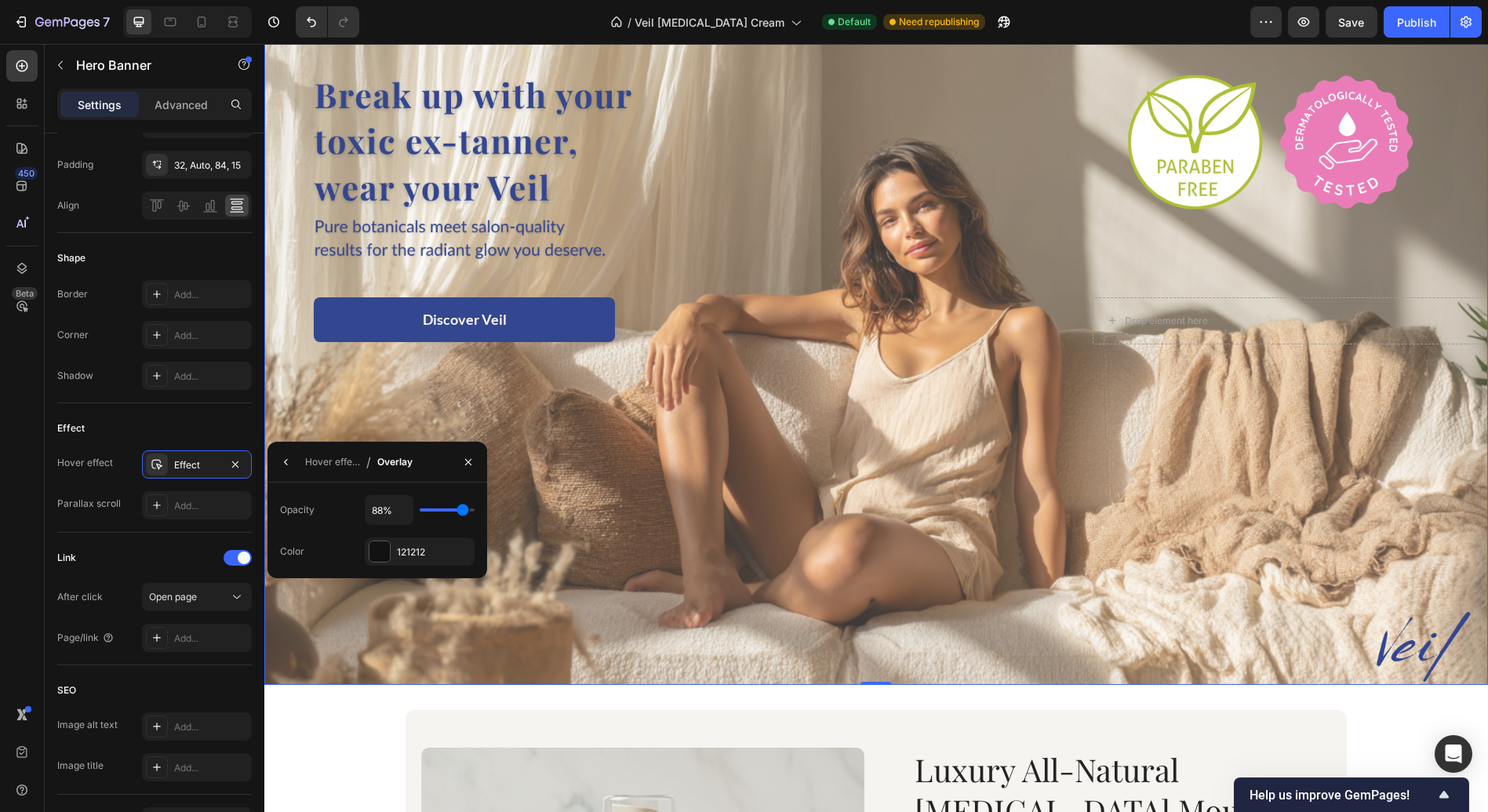
type input "1"
type input "0%"
drag, startPoint x: 459, startPoint y: 510, endPoint x: 416, endPoint y: 510, distance: 43.0
type input "0"
click at [419, 510] on input "range" at bounding box center [447, 510] width 55 height 3
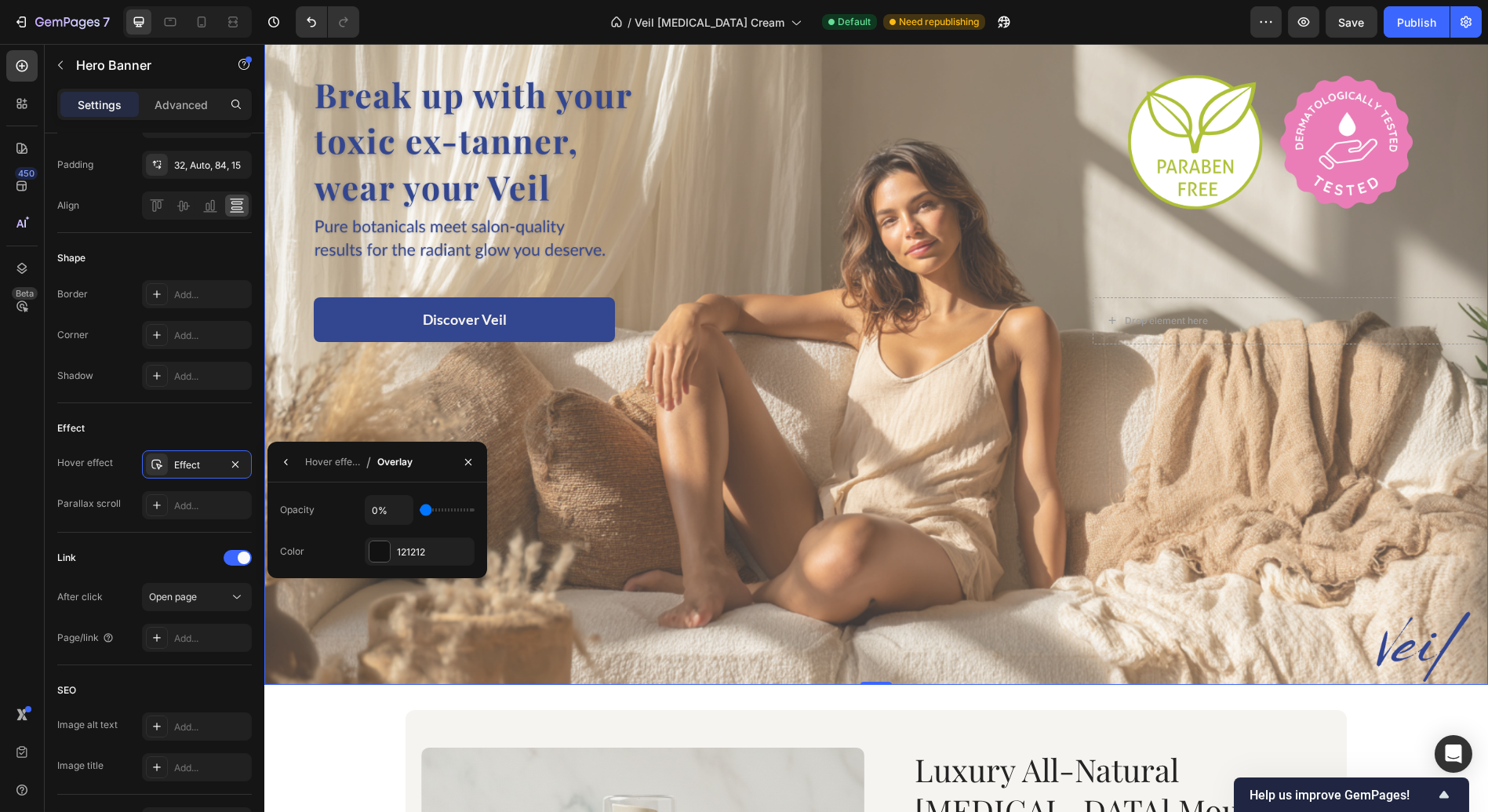
type input "0%"
click at [412, 540] on div "121212" at bounding box center [419, 551] width 110 height 28
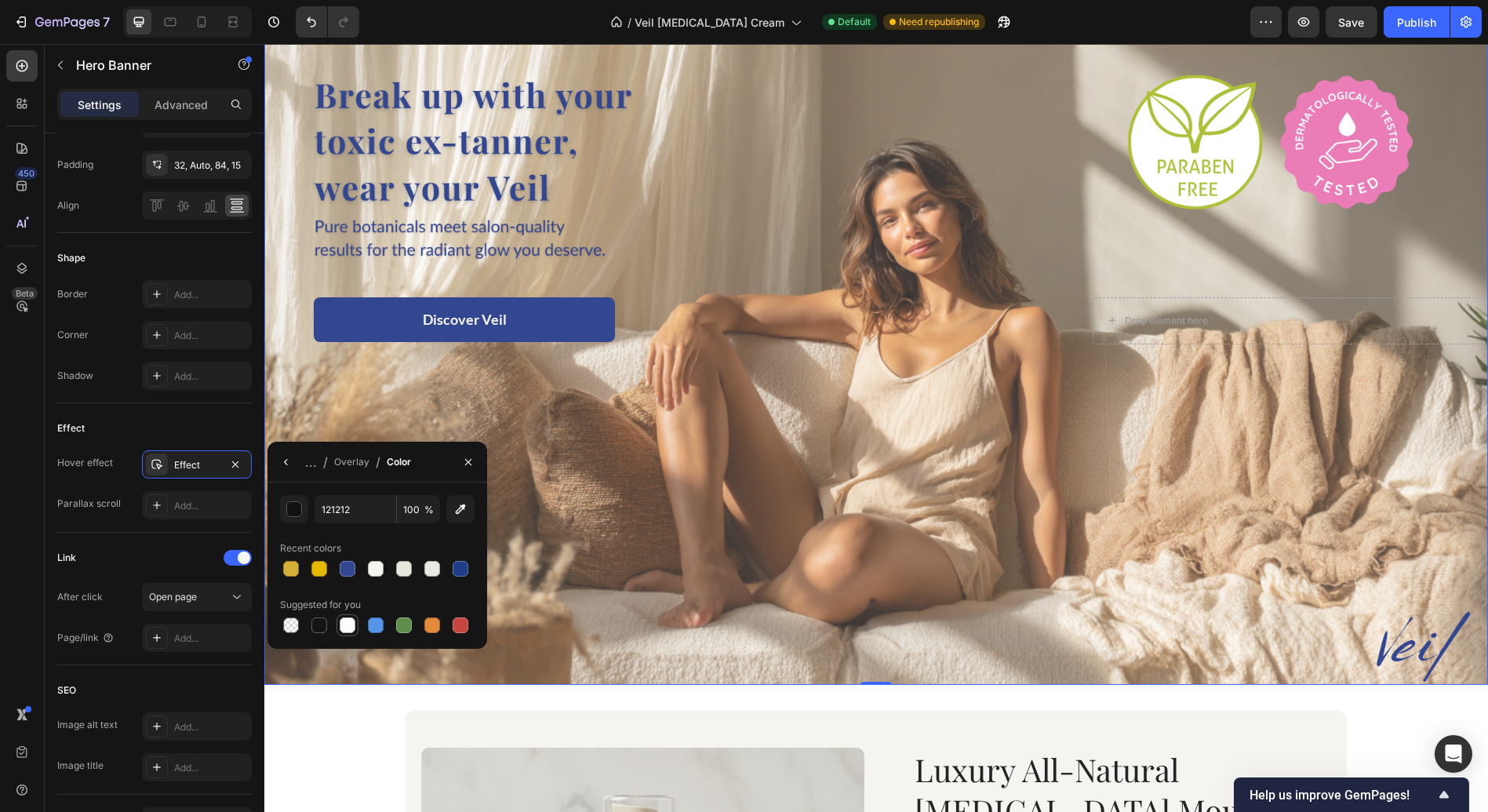
click at [348, 623] on div at bounding box center [347, 625] width 15 height 15
type input "FFFFFF"
click at [580, 454] on div "Overlay" at bounding box center [876, 341] width 1223 height 689
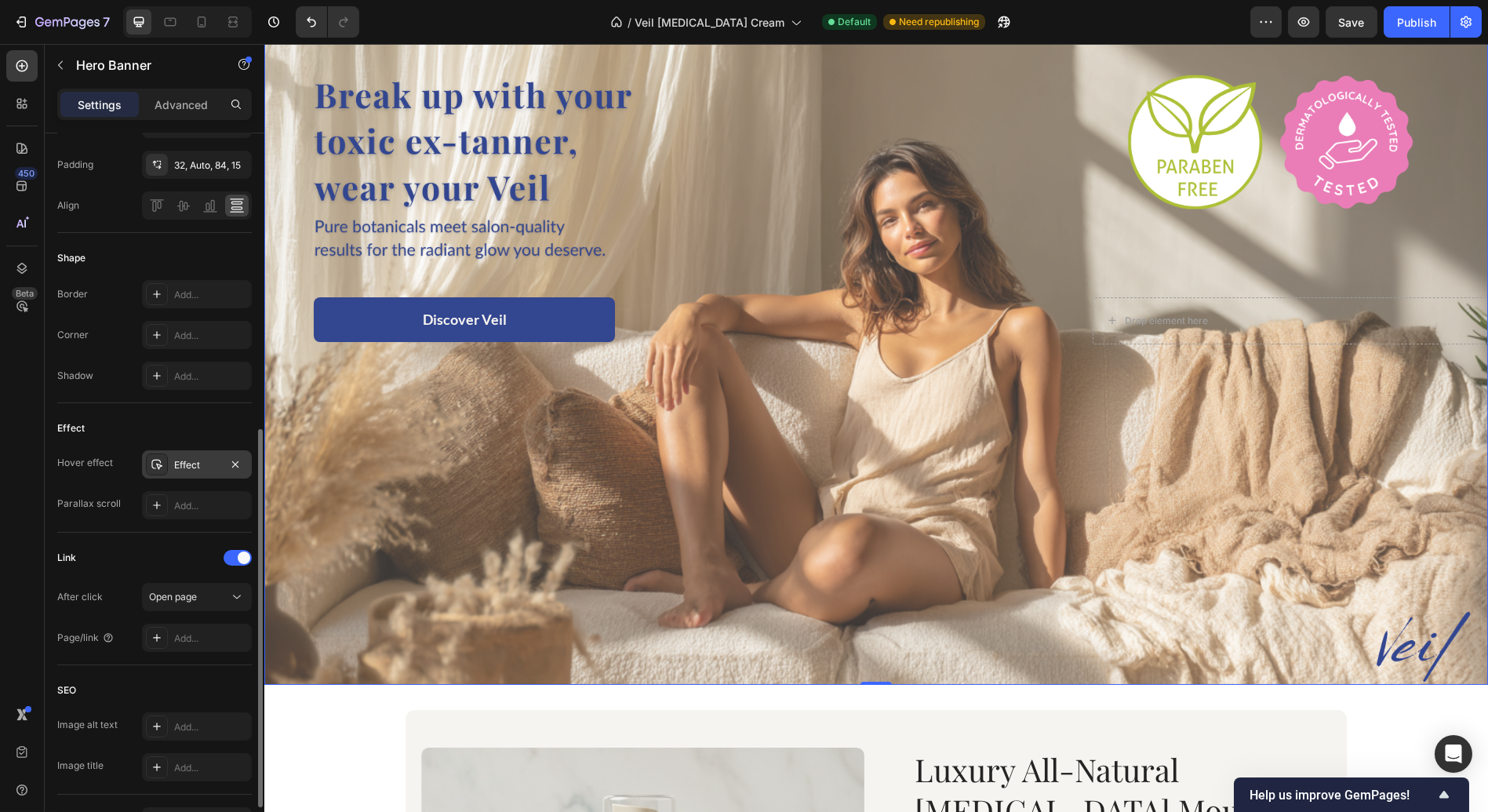
click at [170, 471] on div "Effect" at bounding box center [197, 464] width 110 height 28
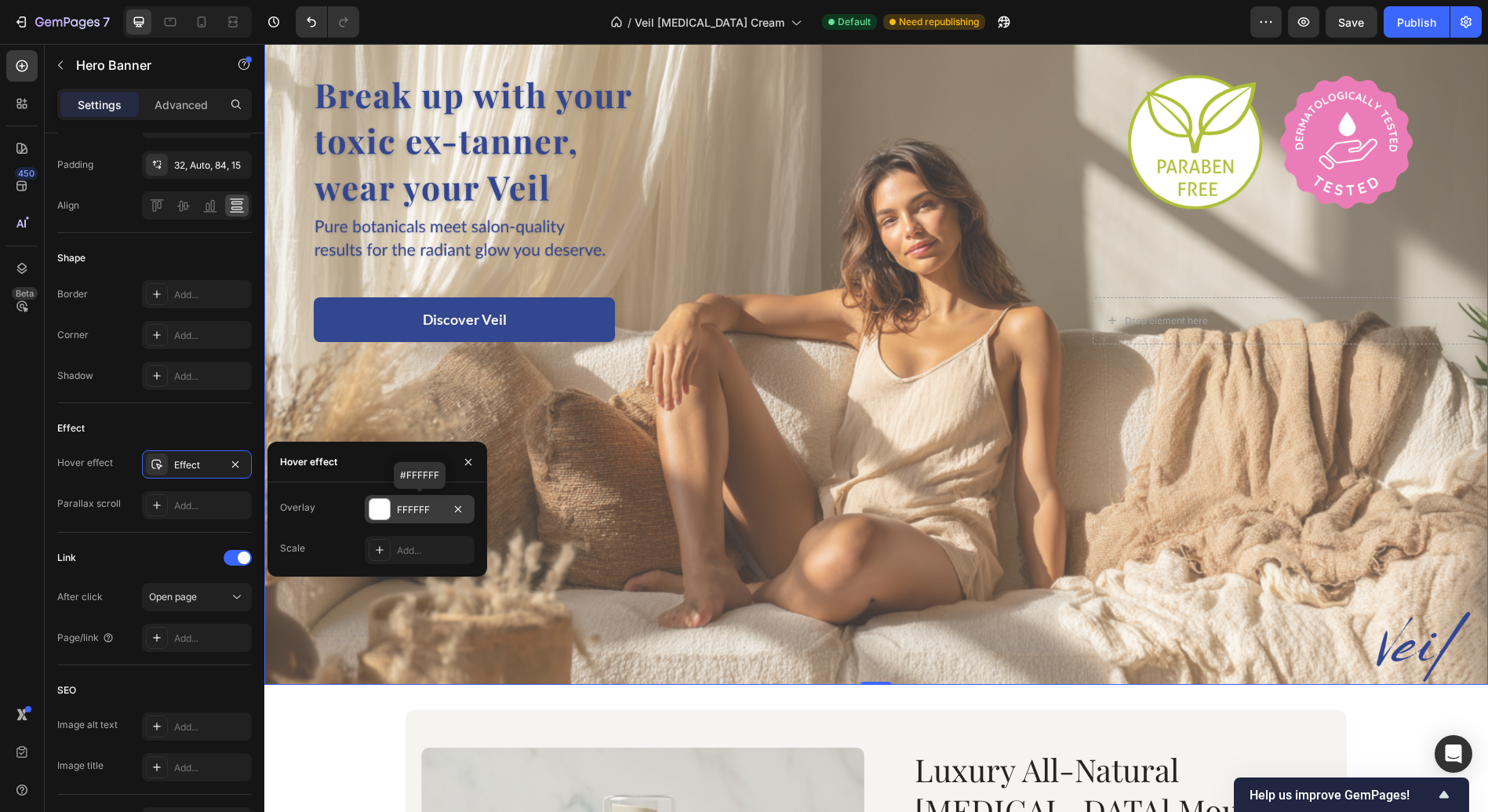
click at [403, 508] on div "FFFFFF" at bounding box center [419, 510] width 45 height 15
type input "34%"
type input "34"
type input "45%"
type input "45"
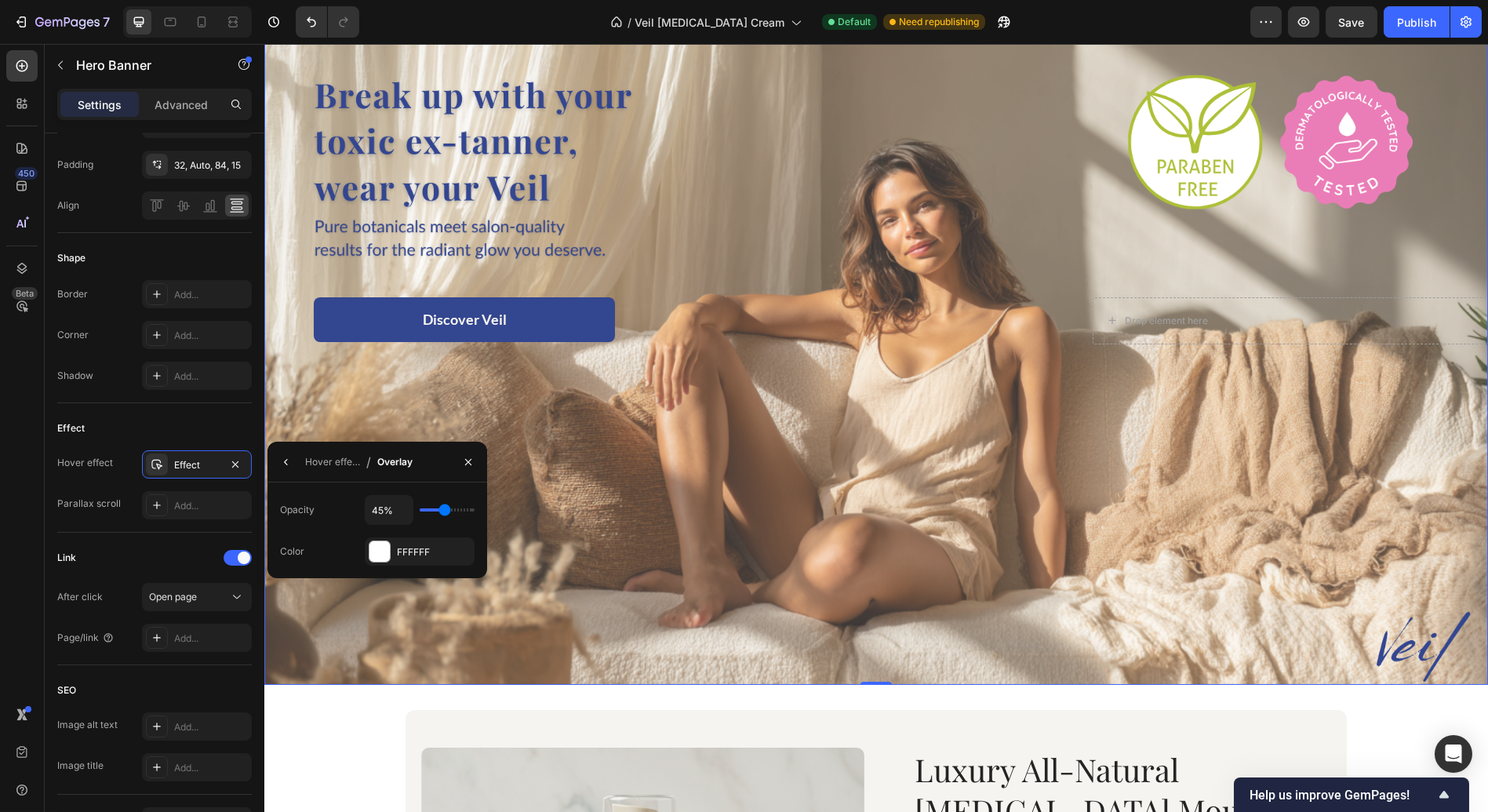
type input "56%"
type input "56"
type input "58%"
type input "58"
type input "59%"
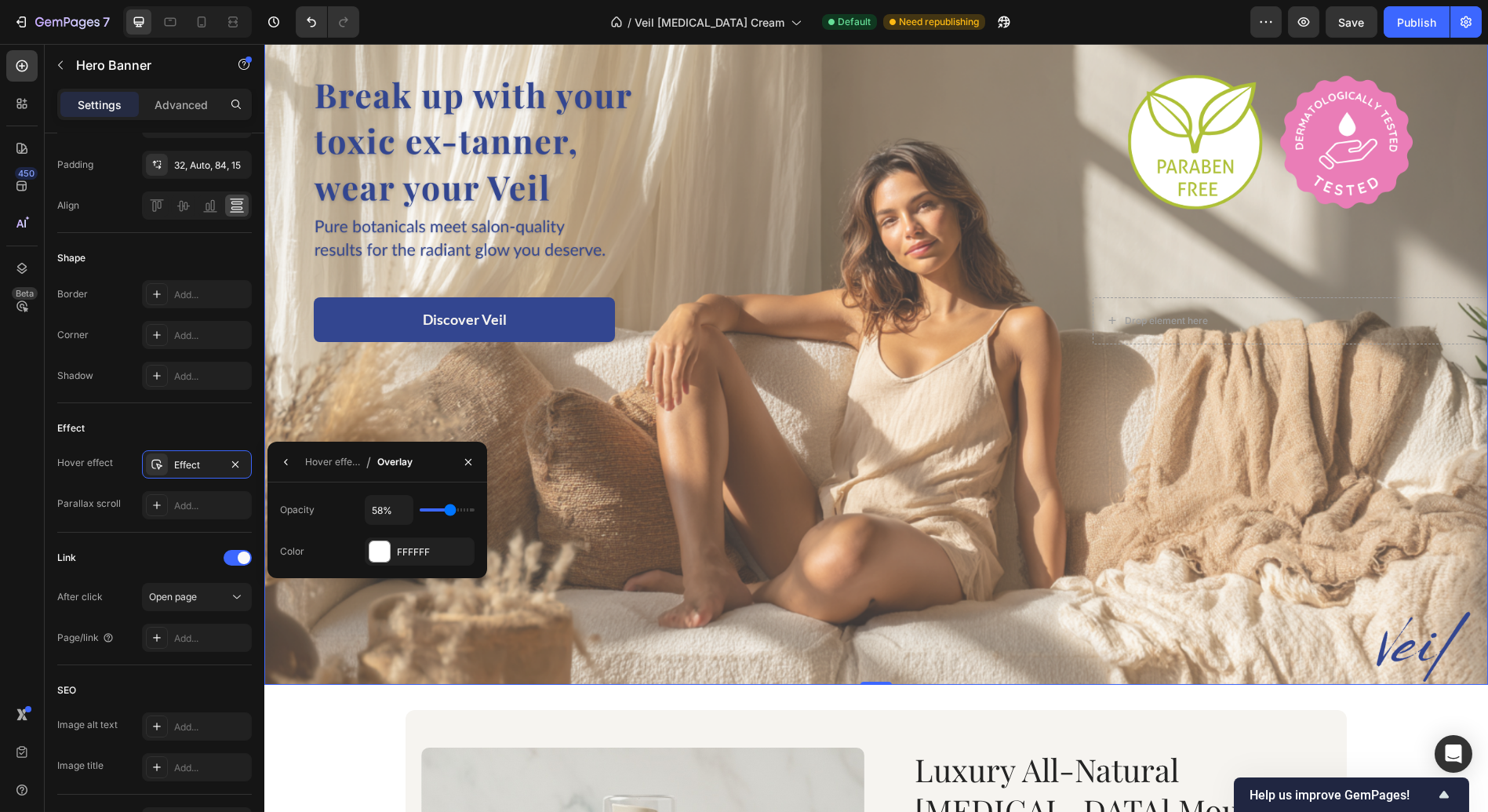
type input "59"
type input "60%"
type input "60"
type input "62%"
type input "62"
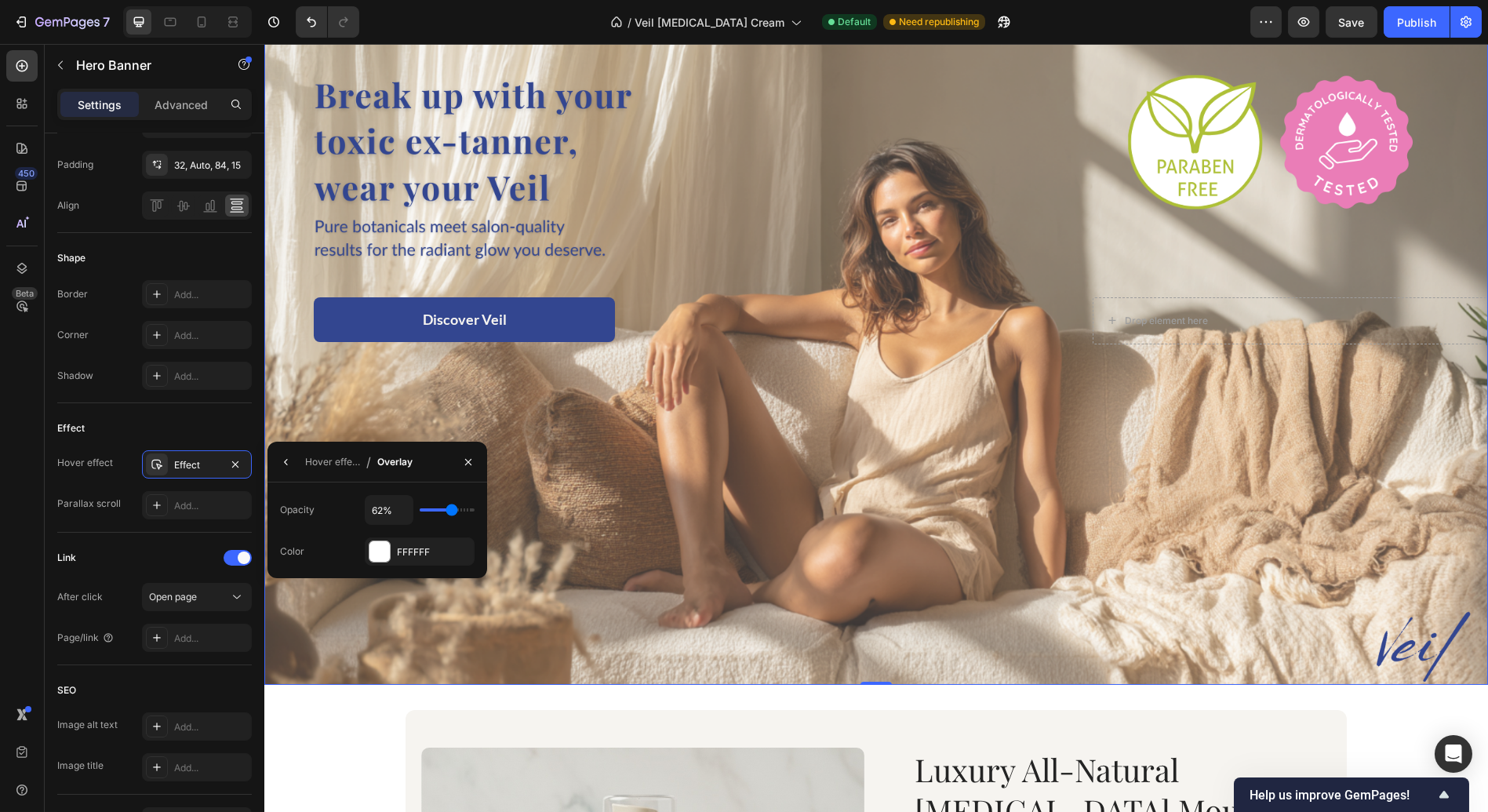
type input "63%"
type input "63"
type input "64%"
type input "64"
type input "67%"
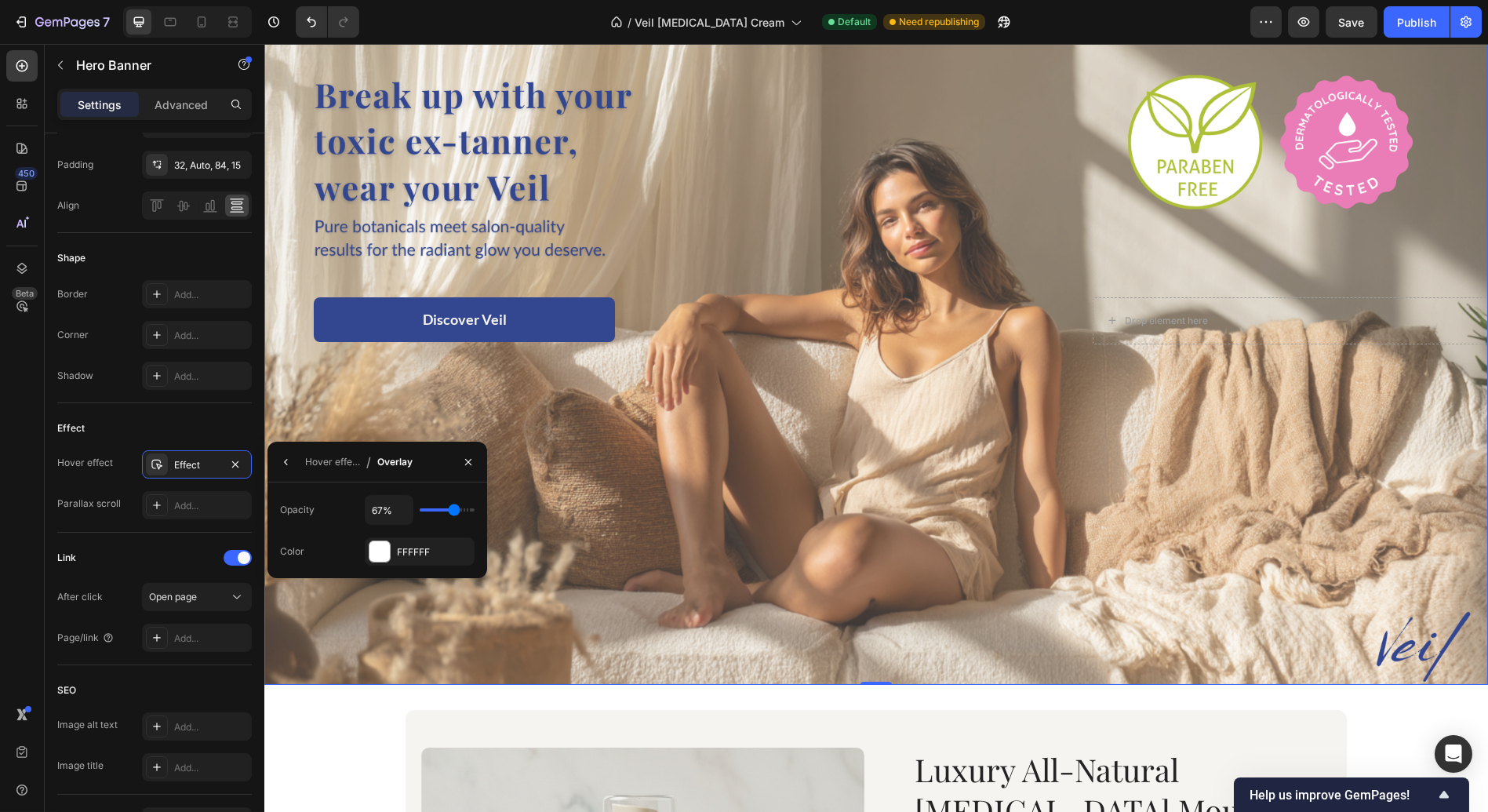
drag, startPoint x: 420, startPoint y: 507, endPoint x: 454, endPoint y: 510, distance: 34.1
type input "67"
click at [454, 510] on input "range" at bounding box center [447, 510] width 55 height 3
click at [311, 706] on div "Icon Subscribe and Save 15% Text Block Row Icon Dermatology Expert Approved For…" at bounding box center [876, 697] width 1223 height 1465
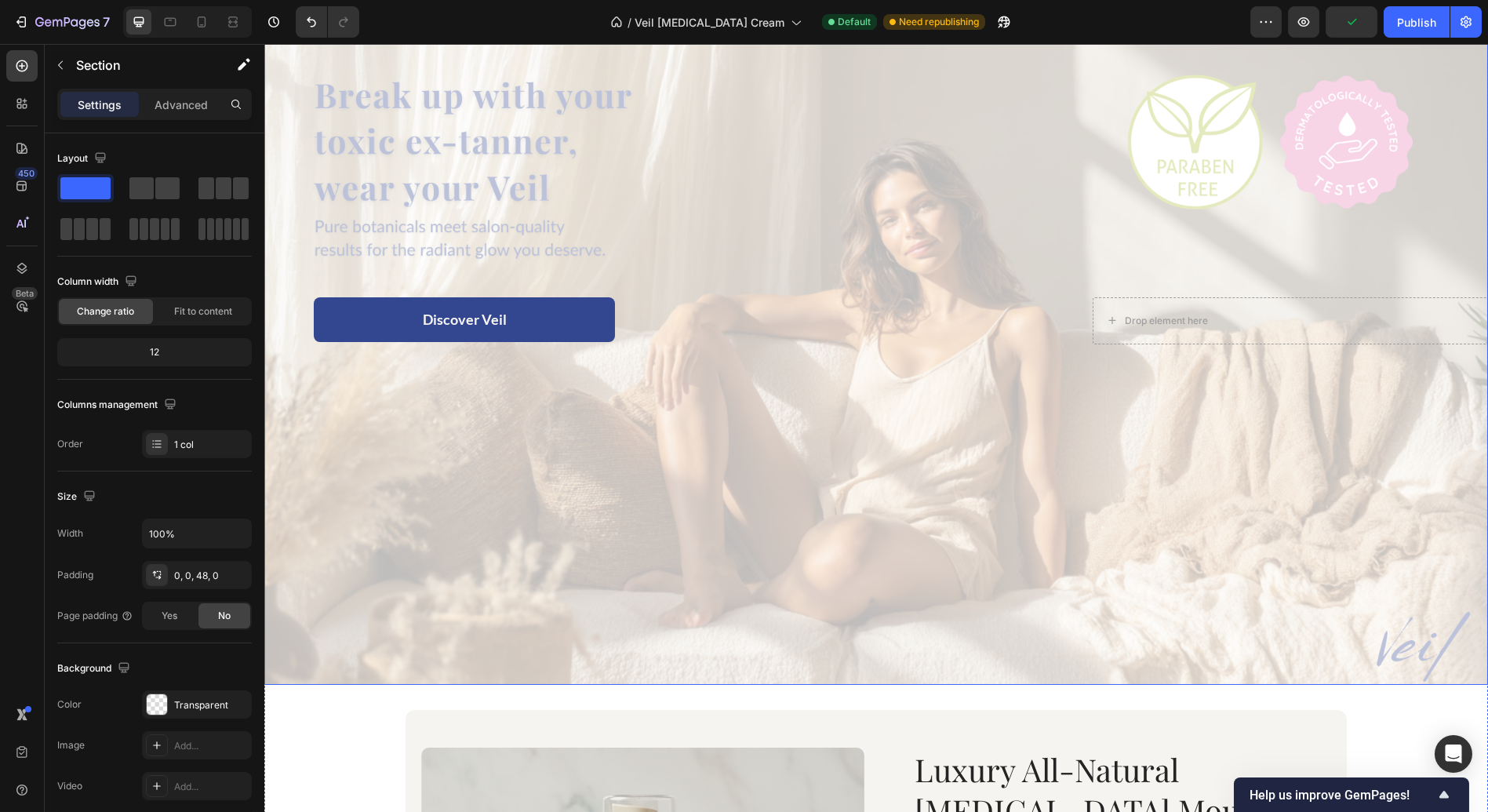
click at [383, 552] on div "Overlay" at bounding box center [876, 341] width 1223 height 689
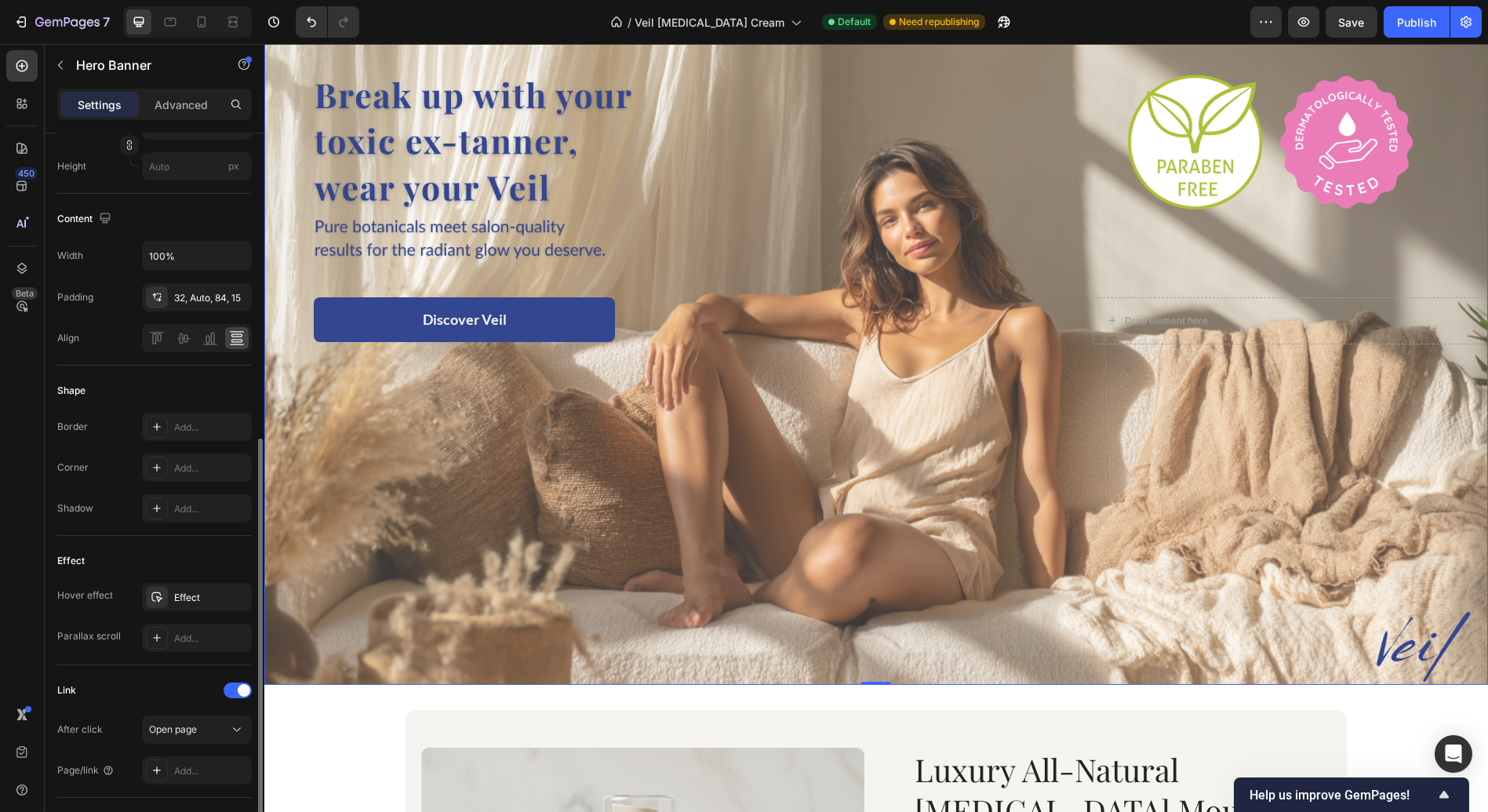
scroll to position [493, 0]
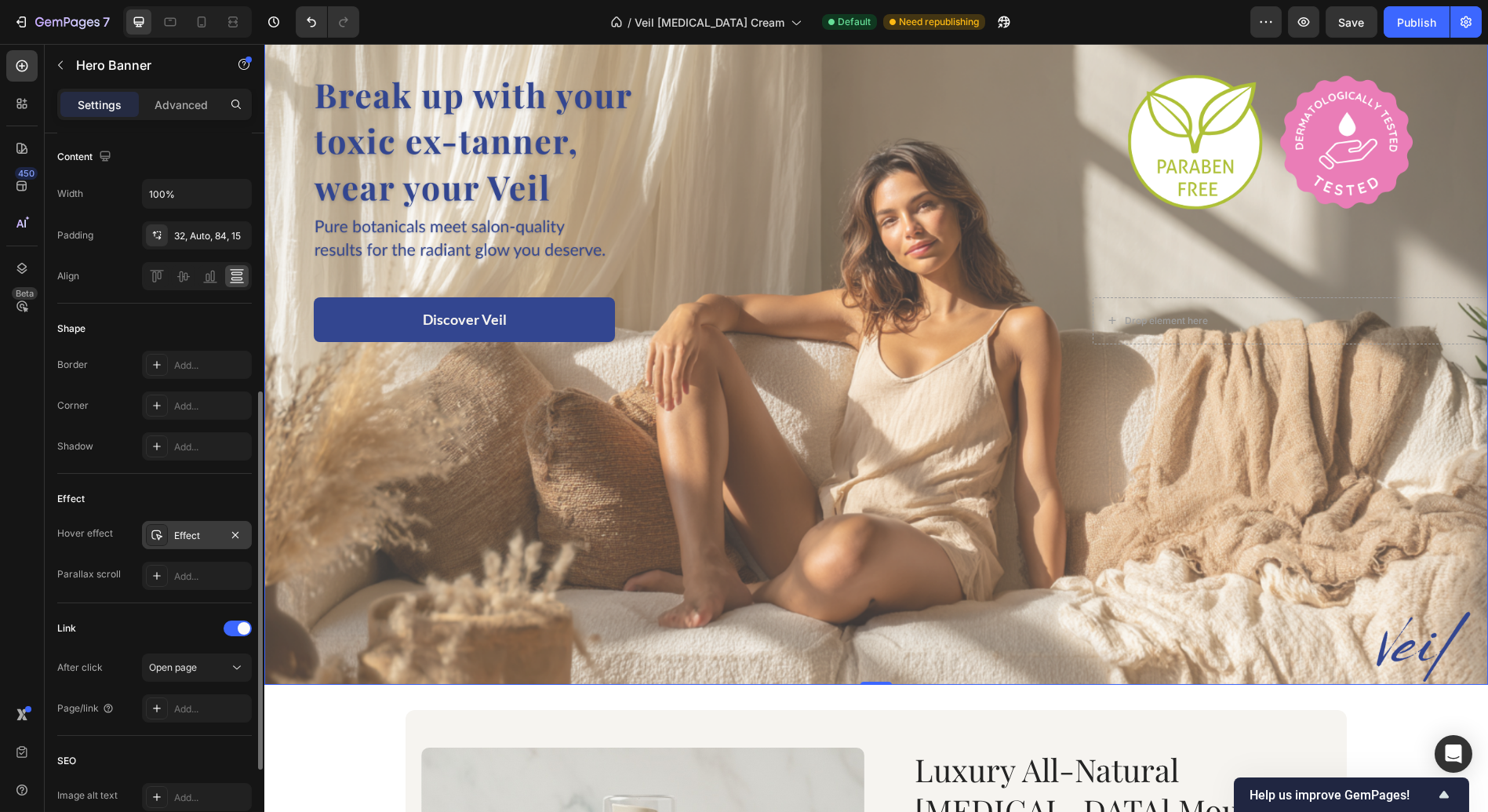
click at [192, 532] on div "Effect" at bounding box center [197, 536] width 45 height 15
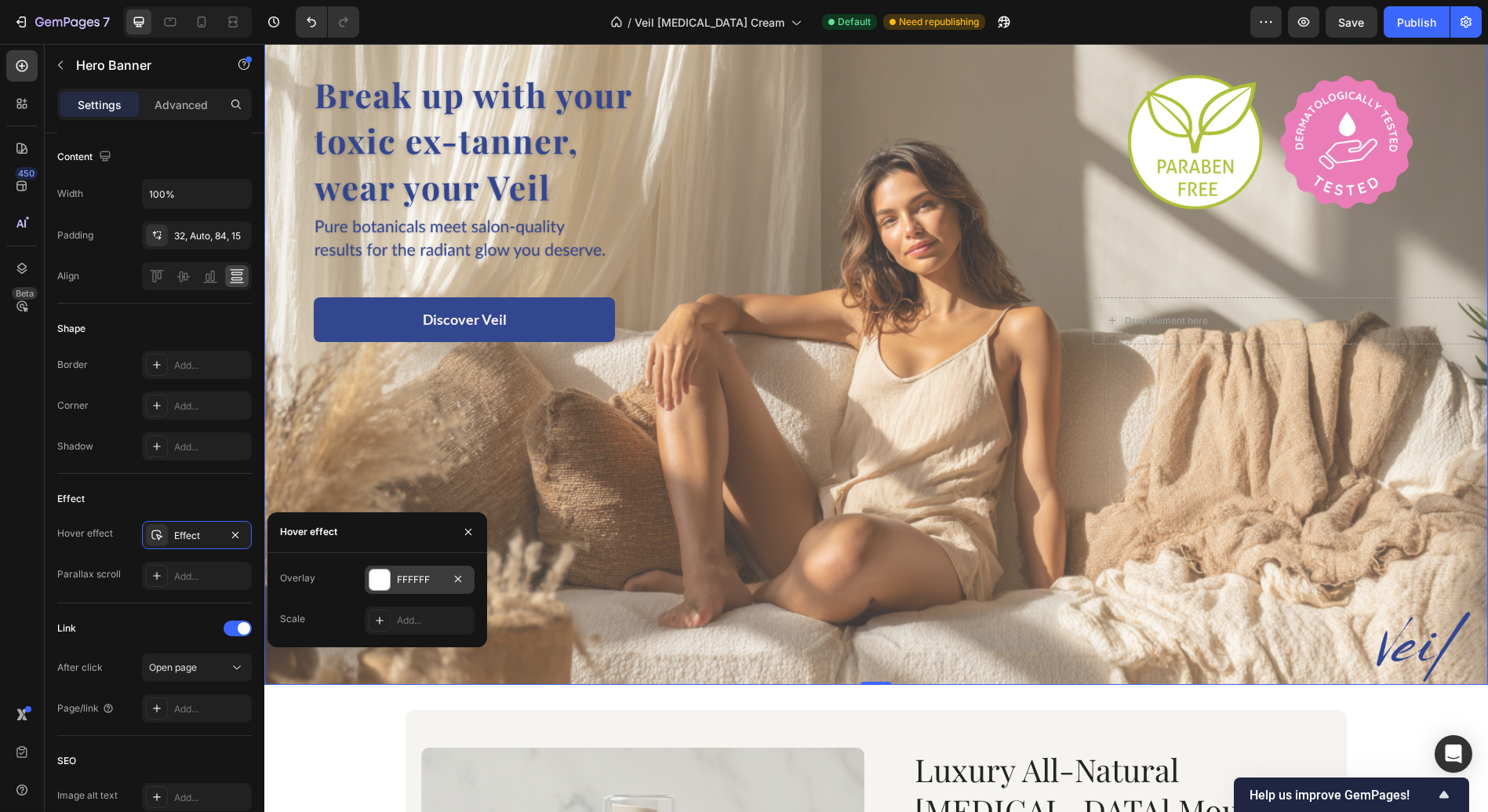
click at [385, 581] on div at bounding box center [379, 579] width 20 height 20
click at [403, 578] on input "67%" at bounding box center [389, 580] width 47 height 28
type input "69%"
type input "69"
type input "66%"
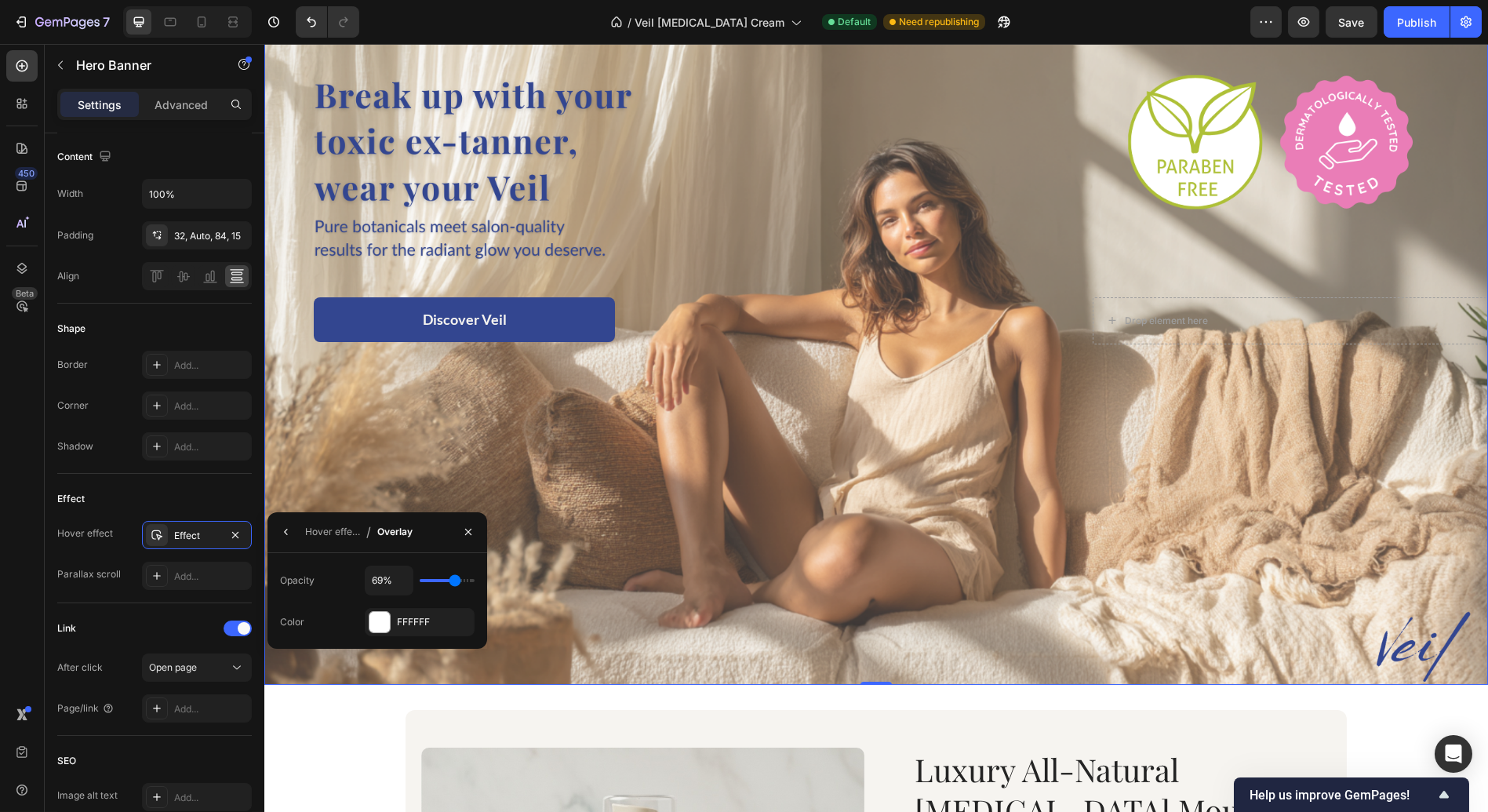
type input "66"
type input "64%"
type input "64"
type input "63%"
type input "63"
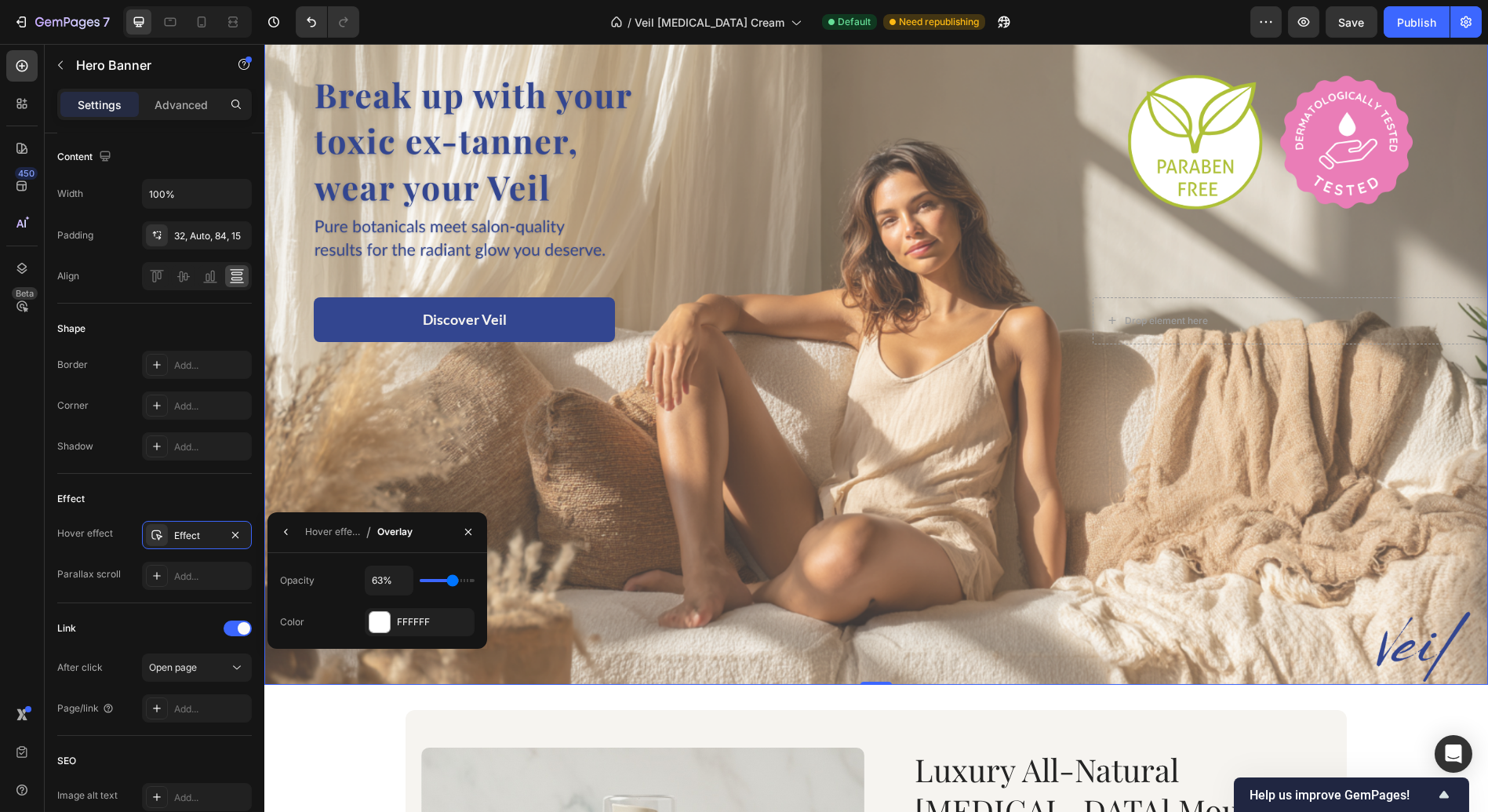
type input "59%"
type input "59"
type input "58%"
type input "58"
type input "56%"
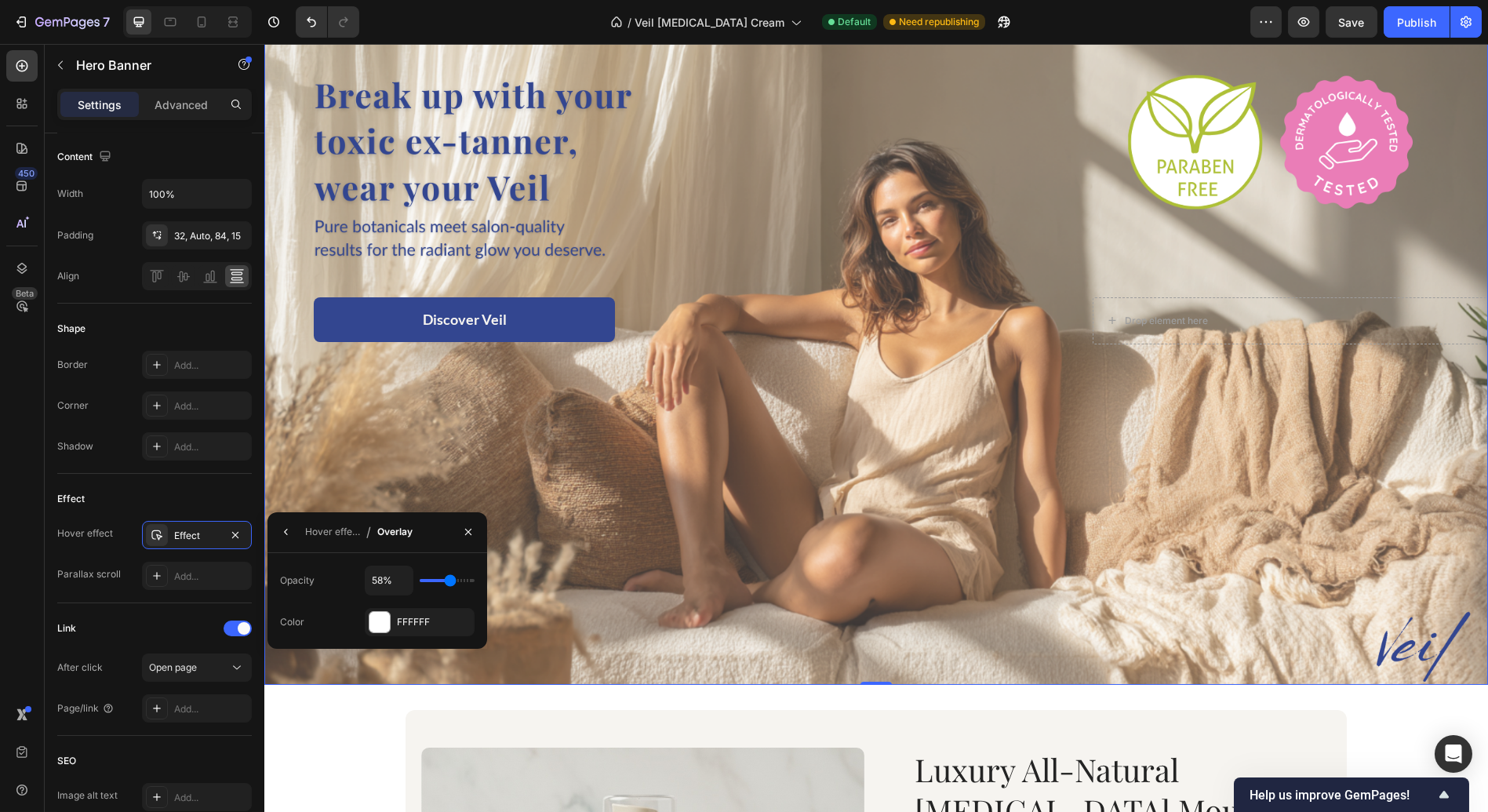
type input "56"
type input "55%"
type input "55"
type input "52%"
type input "52"
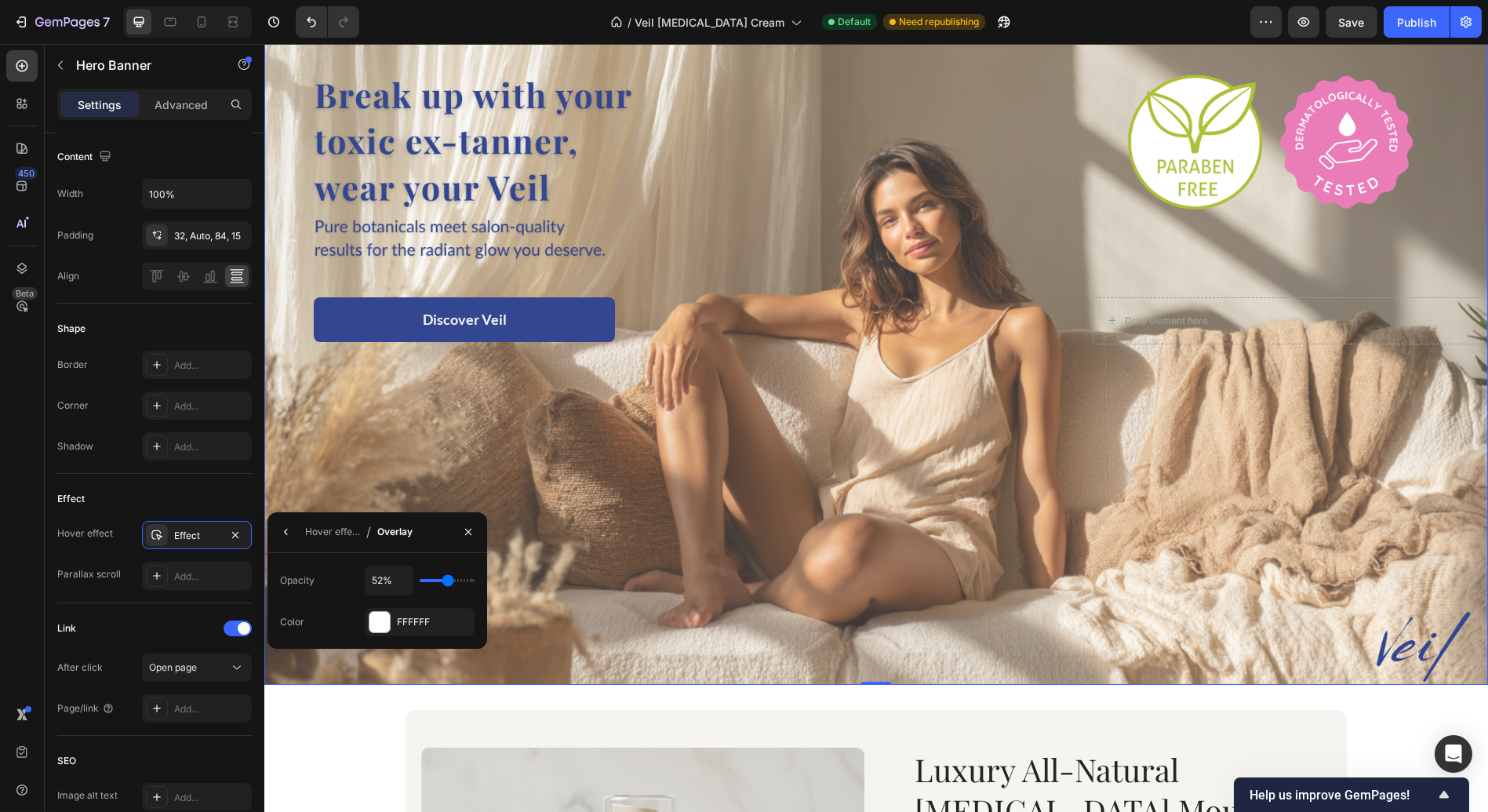
type input "51%"
type input "51"
type input "44%"
type input "44"
type input "42%"
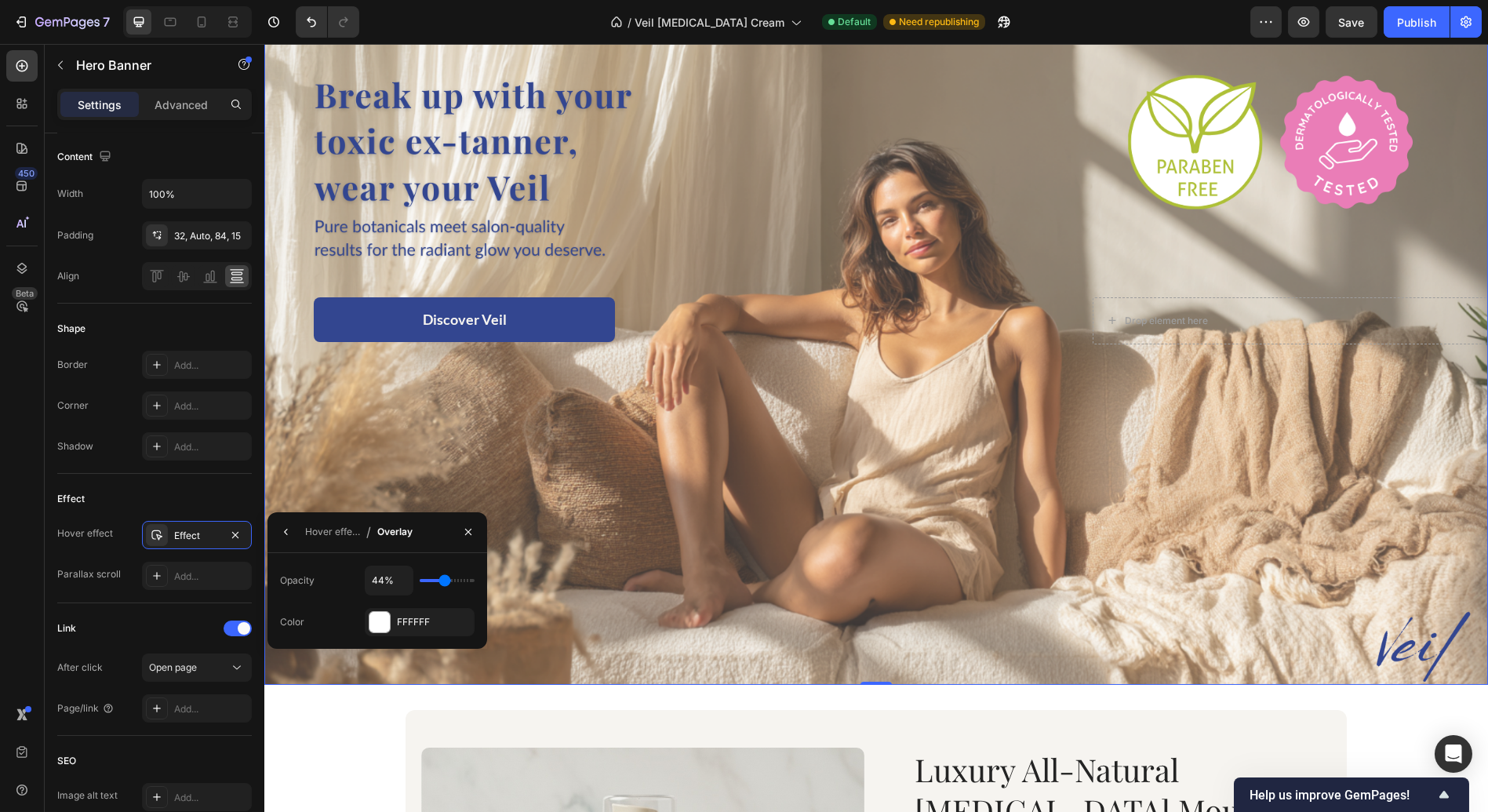
type input "42"
type input "40%"
type input "40"
type input "36%"
type input "36"
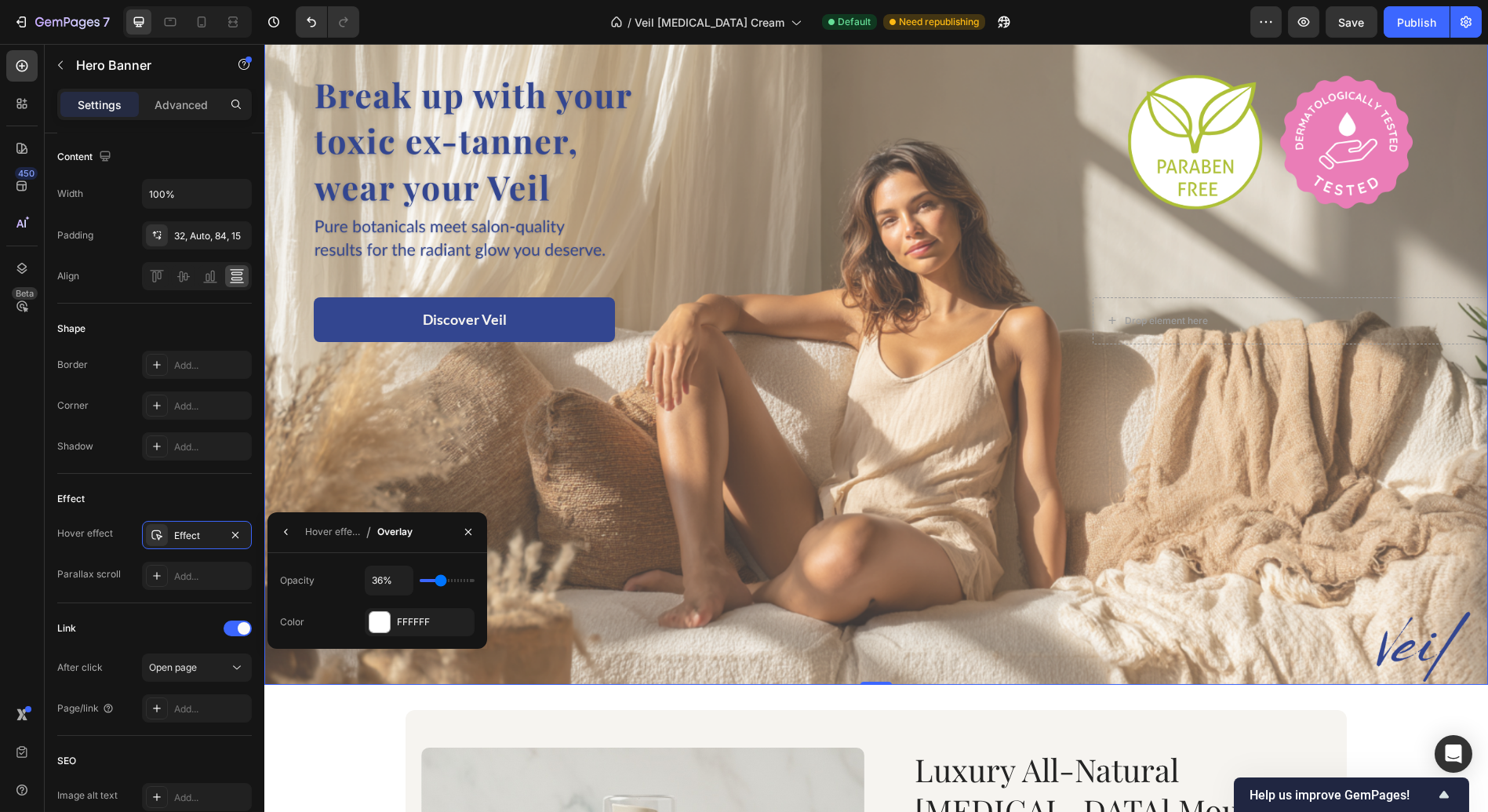
type input "34%"
type input "34"
type input "33%"
type input "33"
type input "32%"
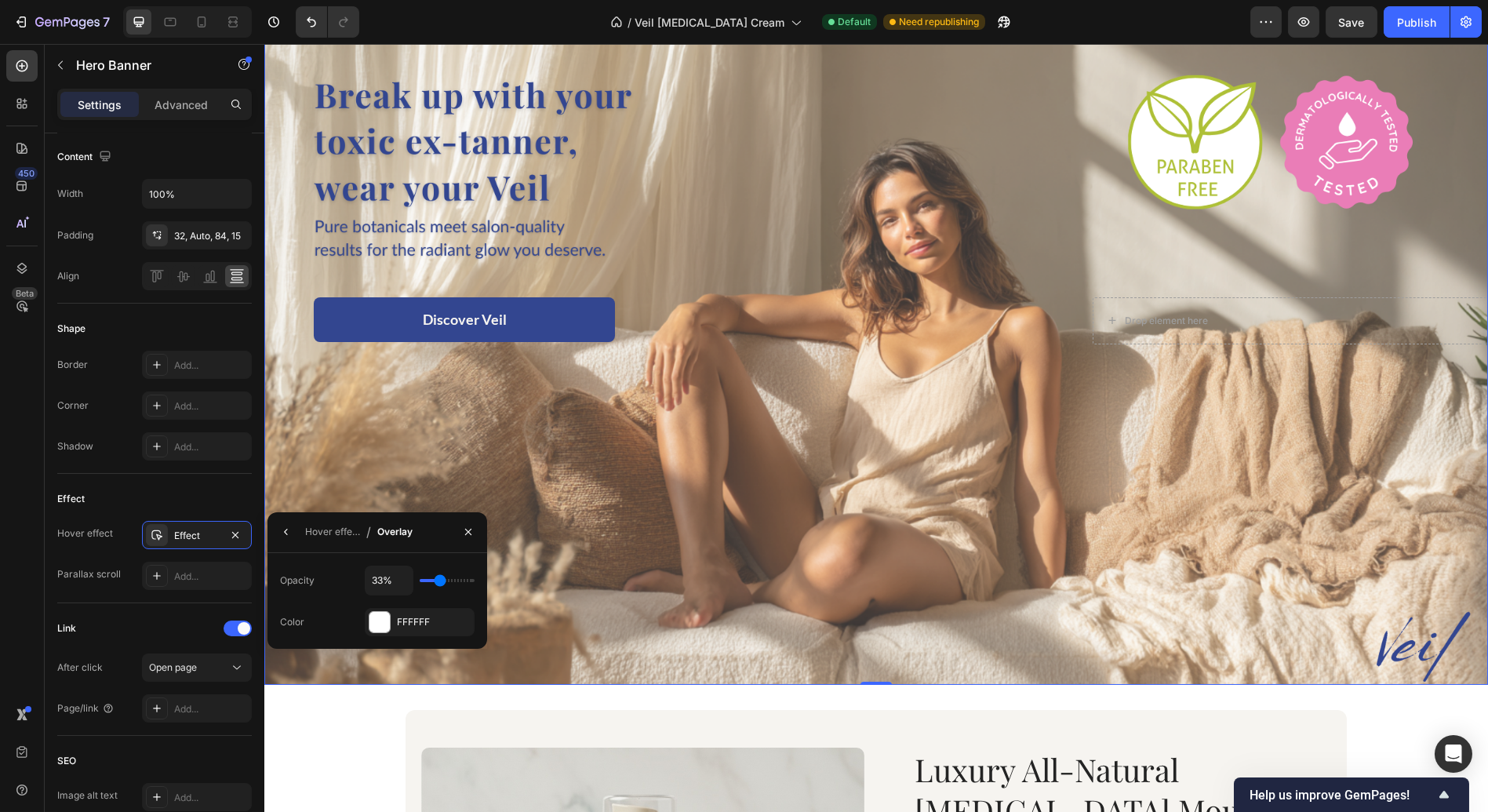
type input "32"
type input "30%"
type input "30"
type input "29%"
type input "29"
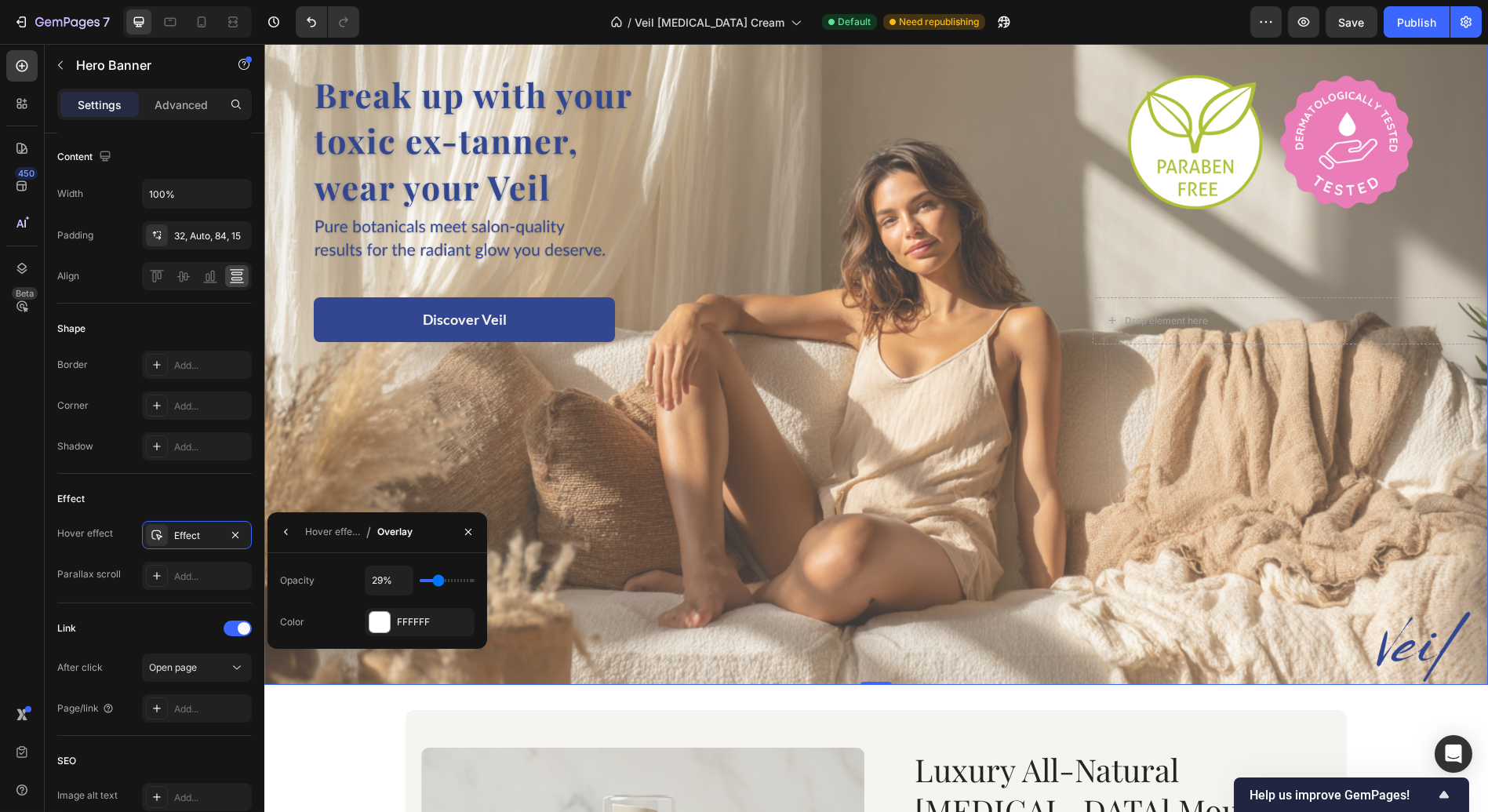
type input "27%"
type input "27"
type input "32%"
type input "32"
type input "33%"
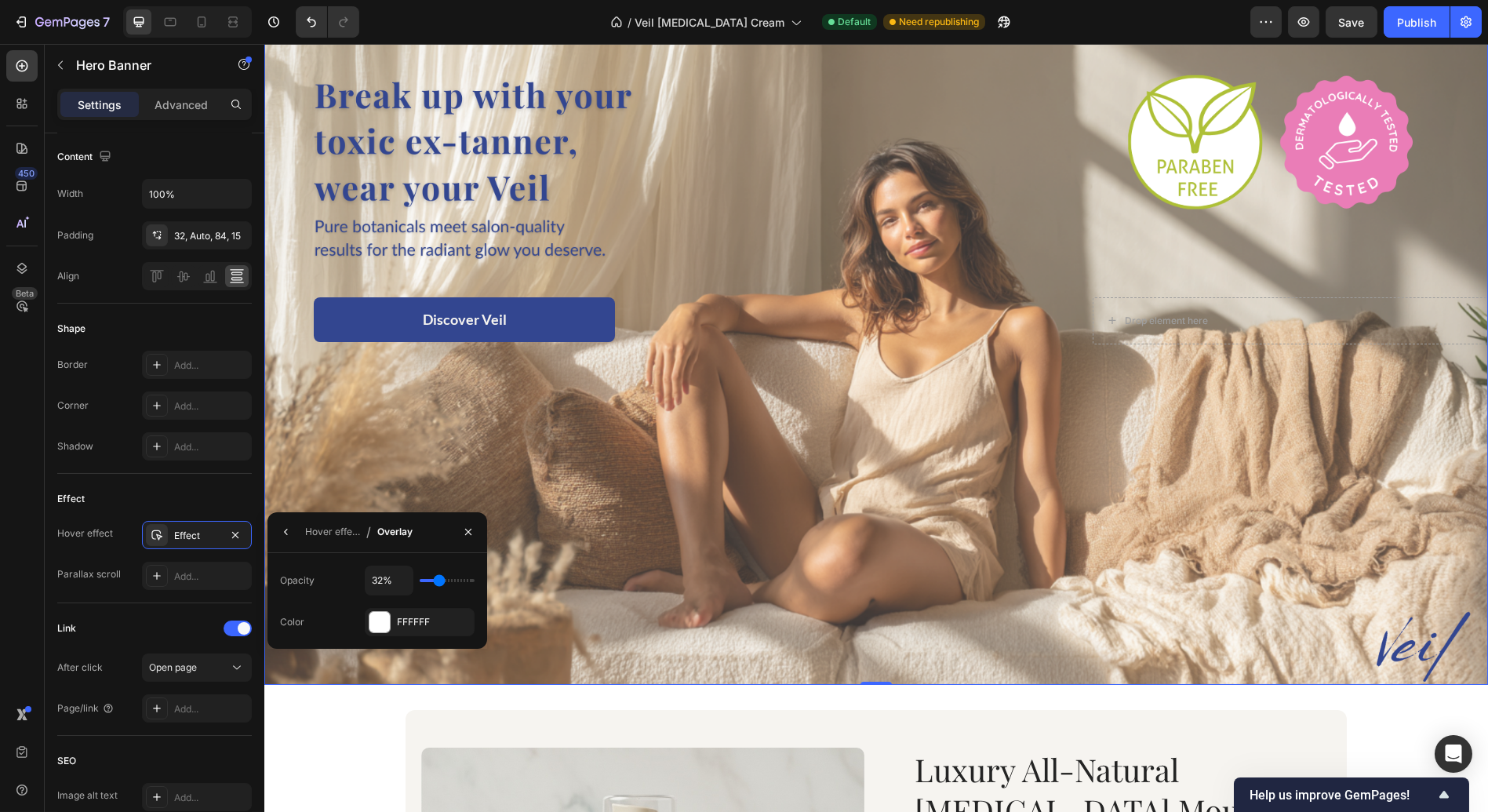
type input "33"
type input "29%"
type input "29"
type input "25%"
drag, startPoint x: 456, startPoint y: 584, endPoint x: 437, endPoint y: 583, distance: 19.0
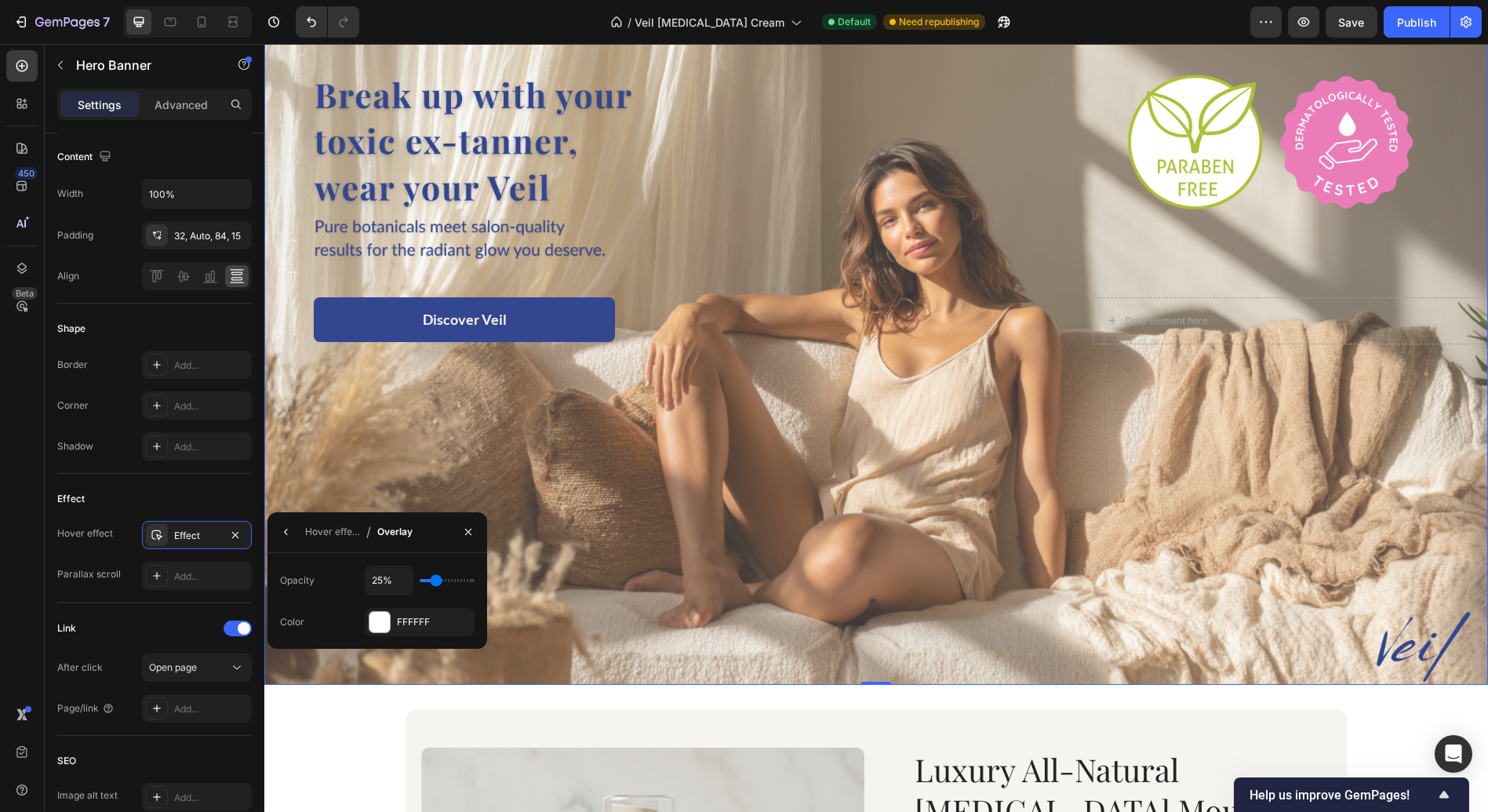
type input "26"
click at [437, 582] on input "range" at bounding box center [447, 581] width 55 height 3
type input "26%"
click at [349, 696] on div "Icon Subscribe and Save 15% Text Block Row Icon Dermatology Expert Approved For…" at bounding box center [876, 697] width 1223 height 1465
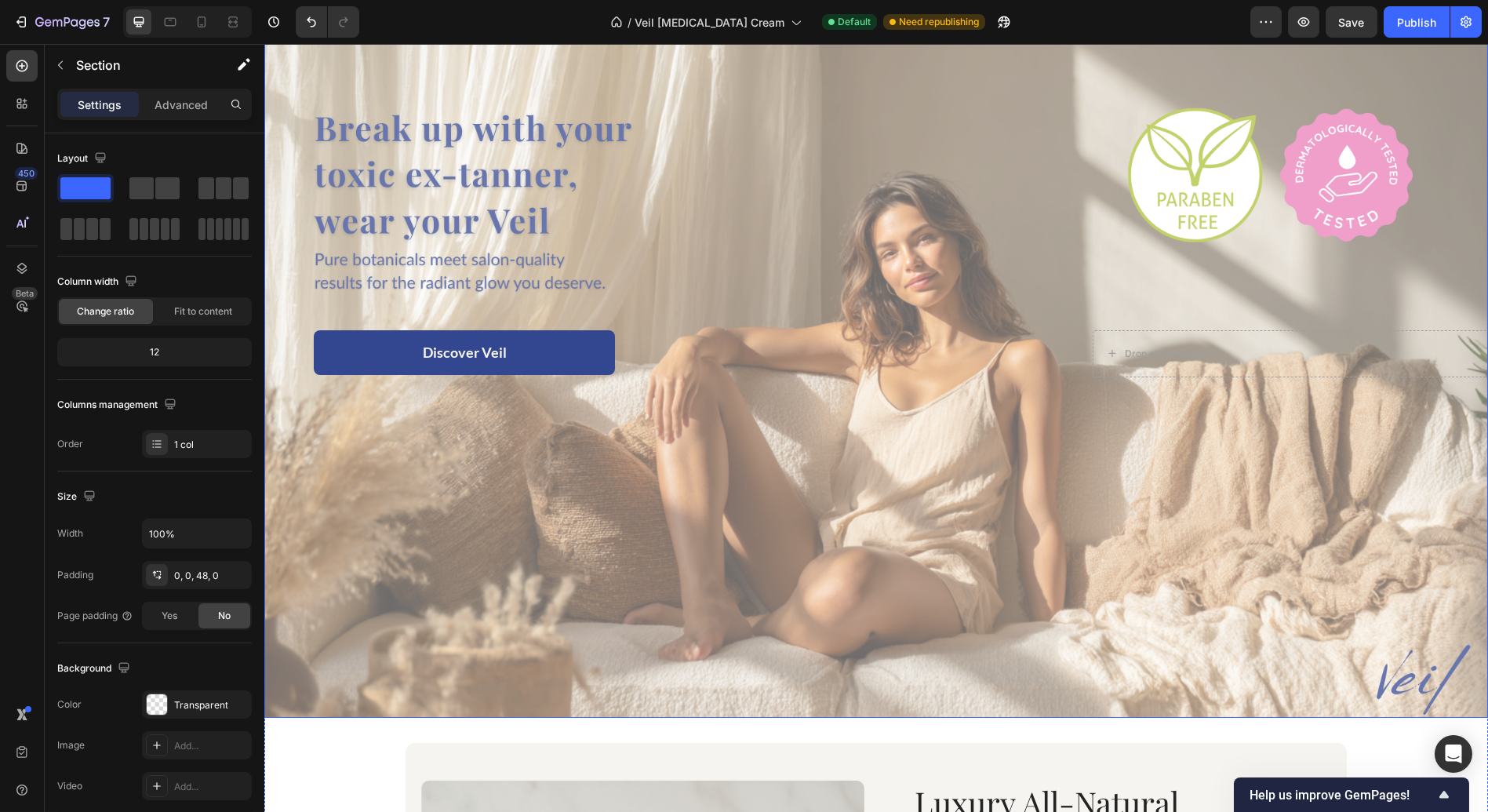
scroll to position [86, 0]
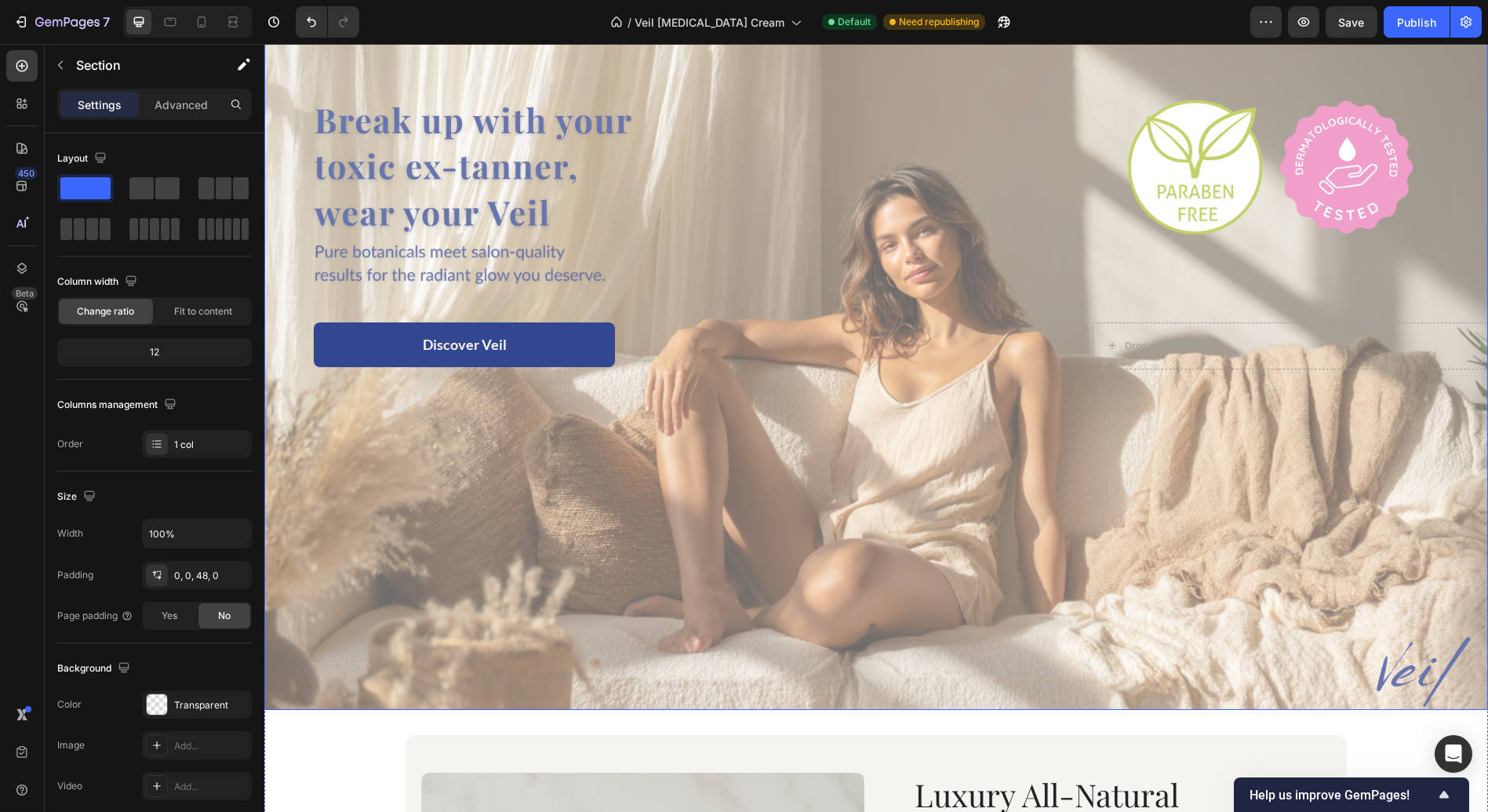
click at [406, 448] on div "Overlay" at bounding box center [876, 366] width 1223 height 689
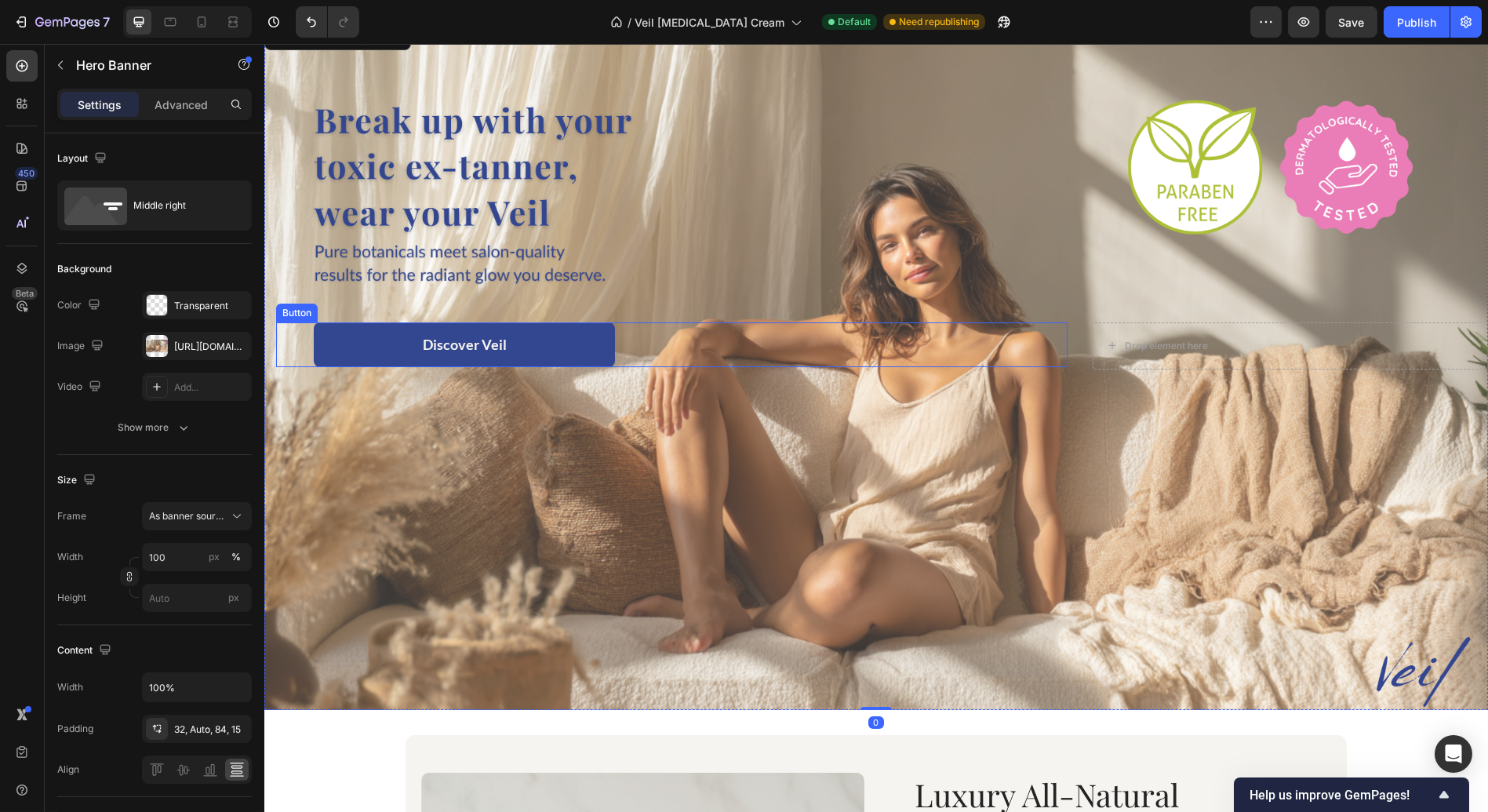
click at [371, 339] on button "Discover Veil" at bounding box center [465, 344] width 302 height 44
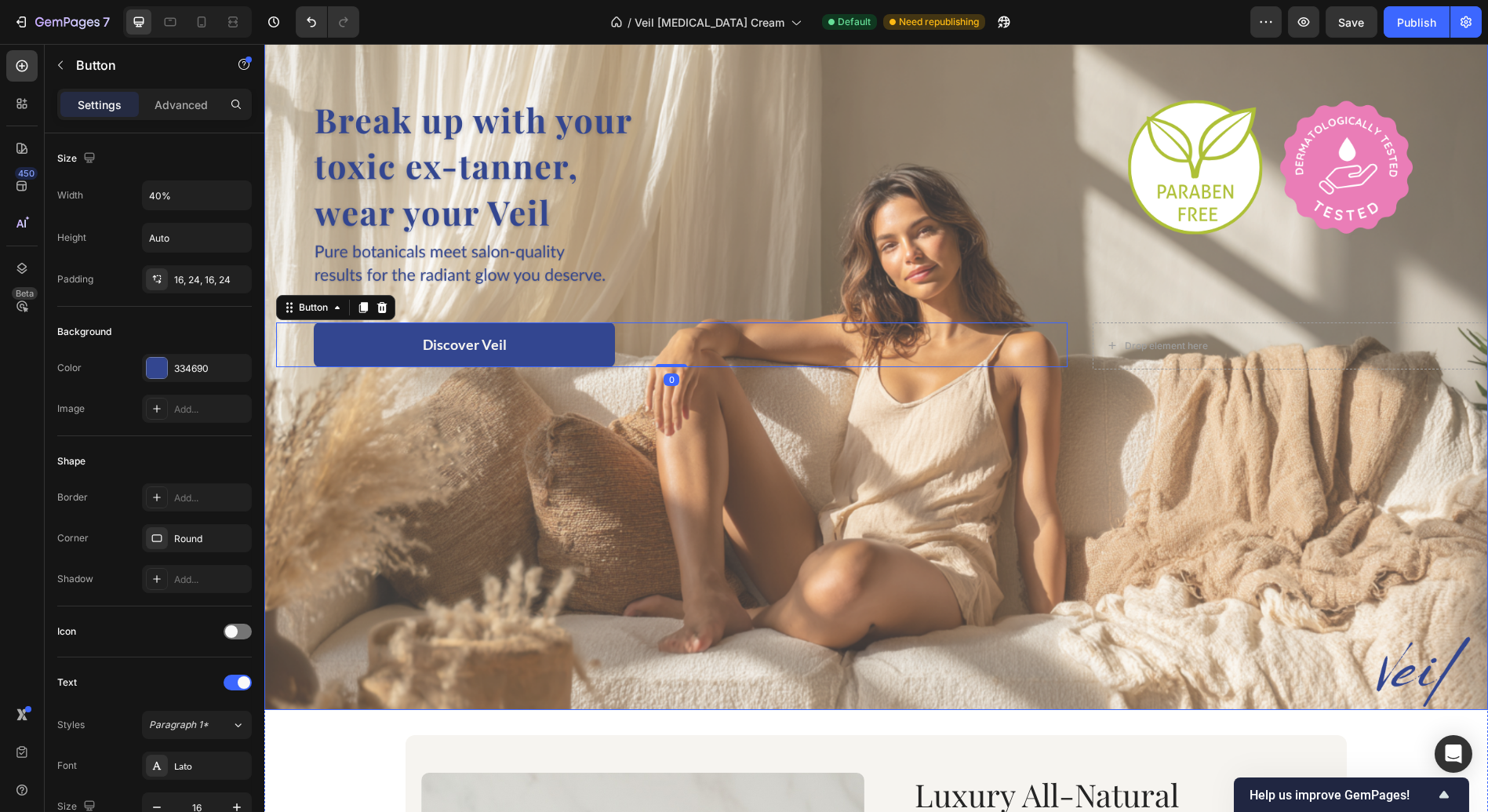
click at [349, 429] on div "Drop element here Discover Veil Button 0" at bounding box center [876, 366] width 1223 height 138
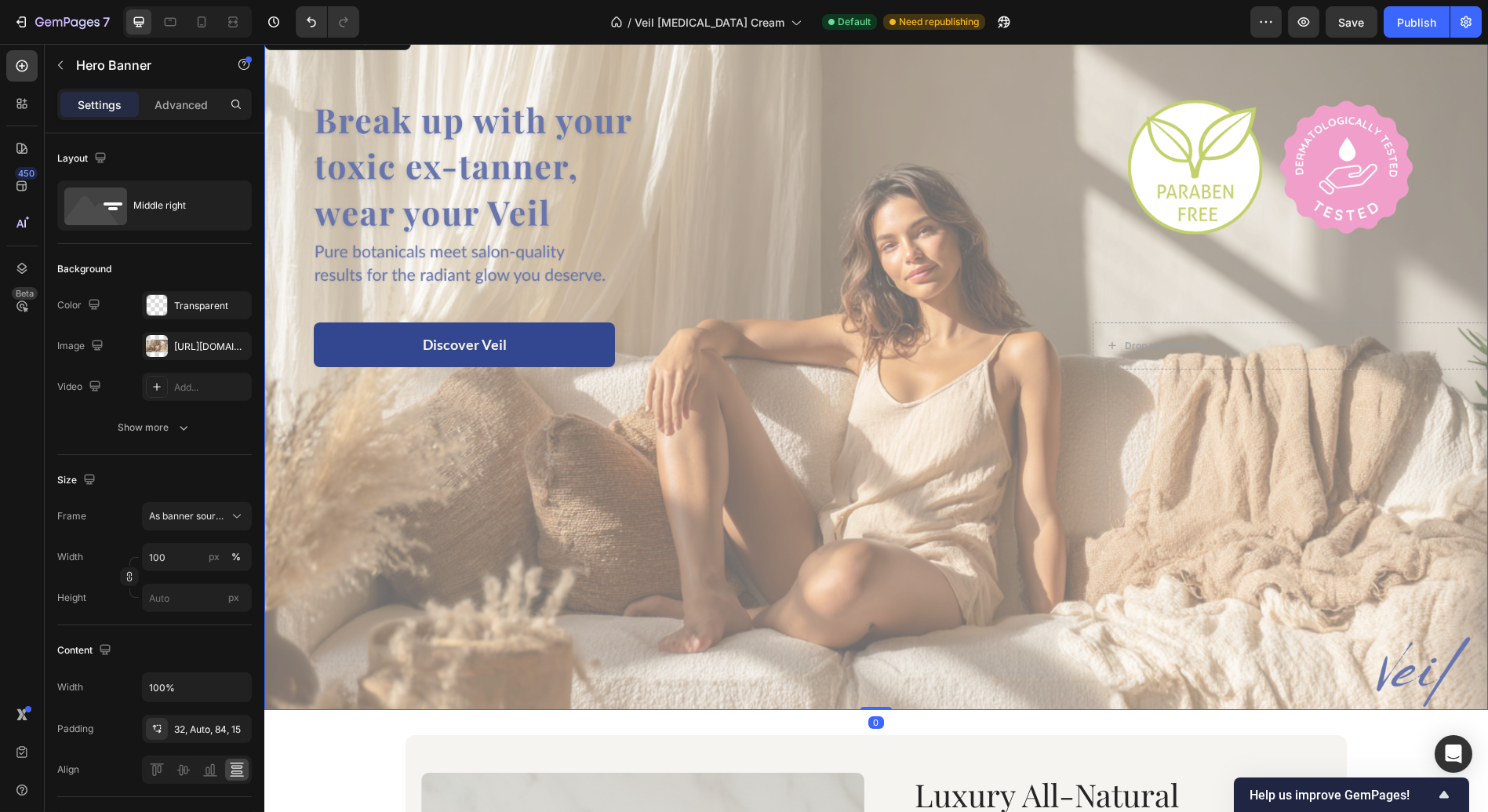
click at [383, 444] on div "Overlay" at bounding box center [876, 366] width 1223 height 689
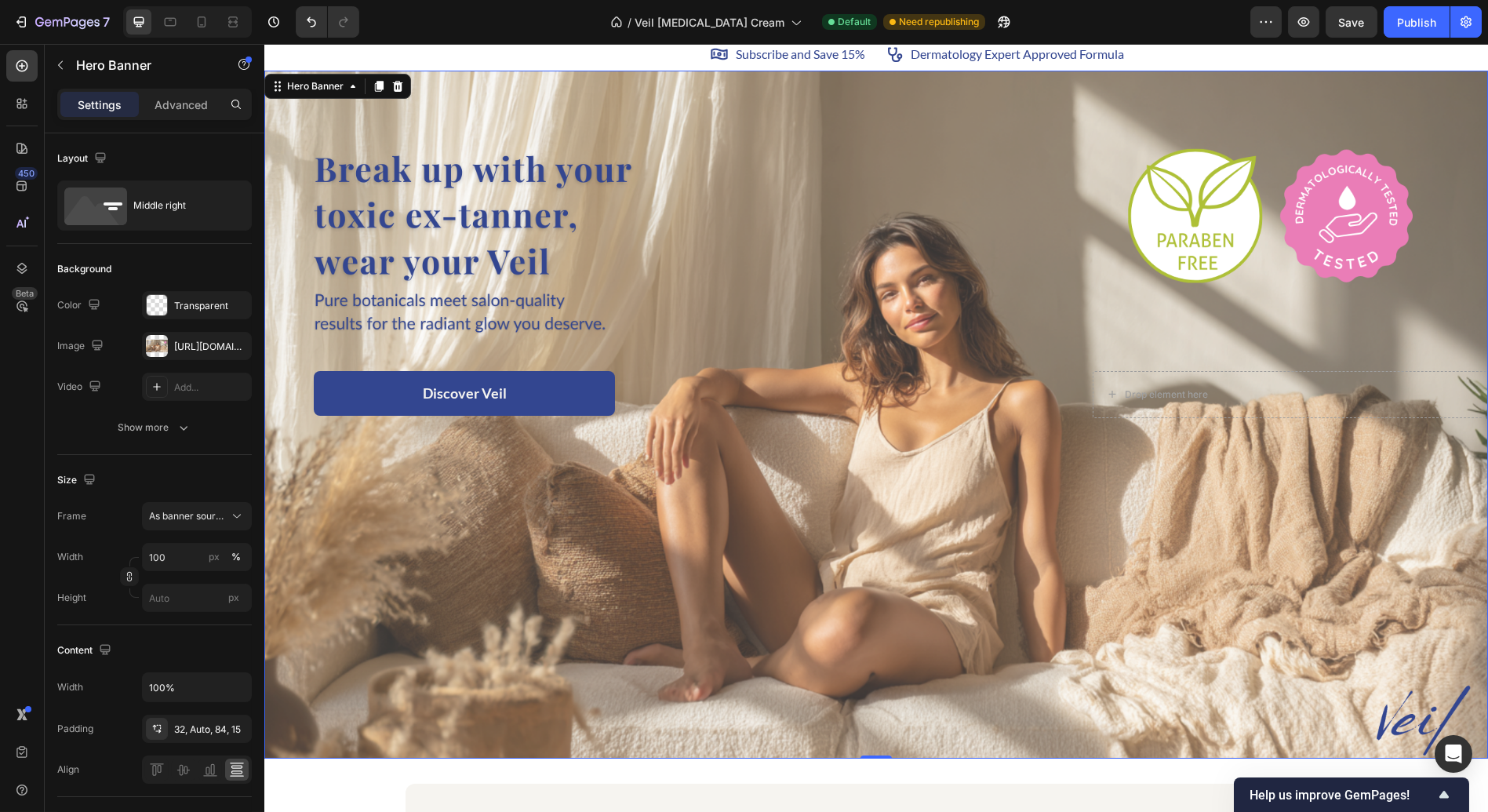
scroll to position [38, 0]
click at [1352, 27] on span "Save" at bounding box center [1352, 22] width 26 height 14
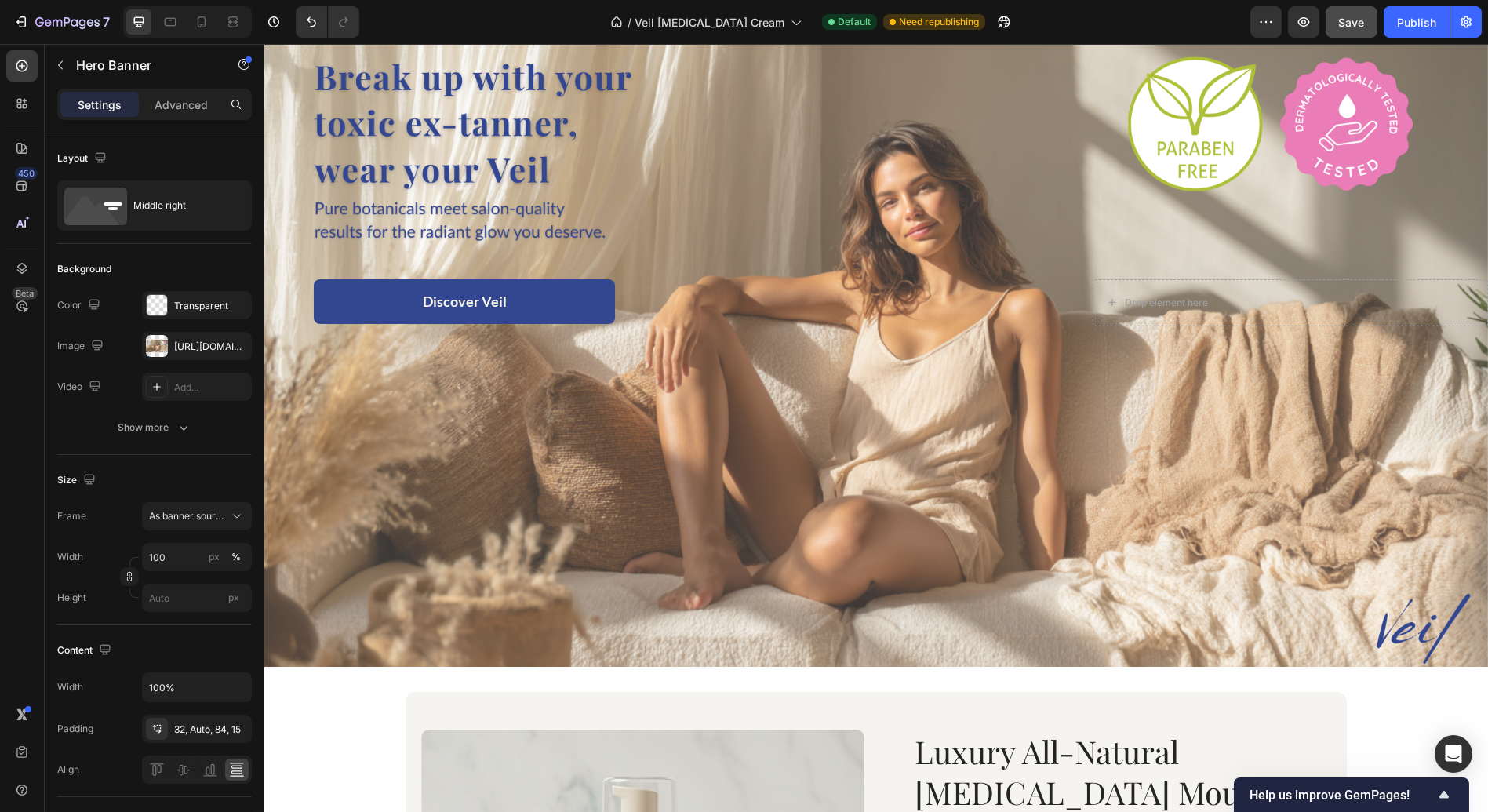
scroll to position [0, 0]
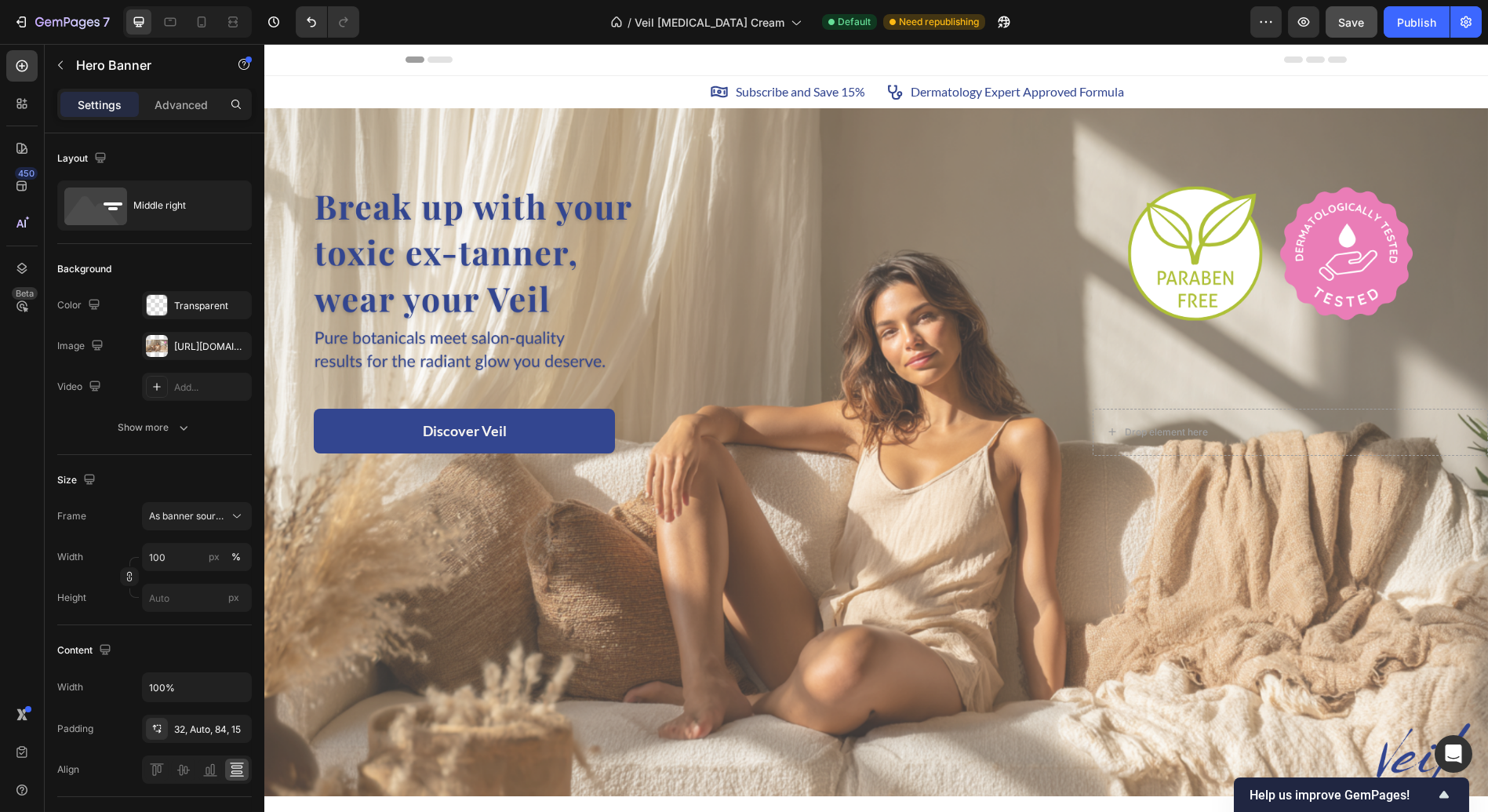
click at [810, 451] on div "Discover Veil Button" at bounding box center [671, 432] width 791 height 47
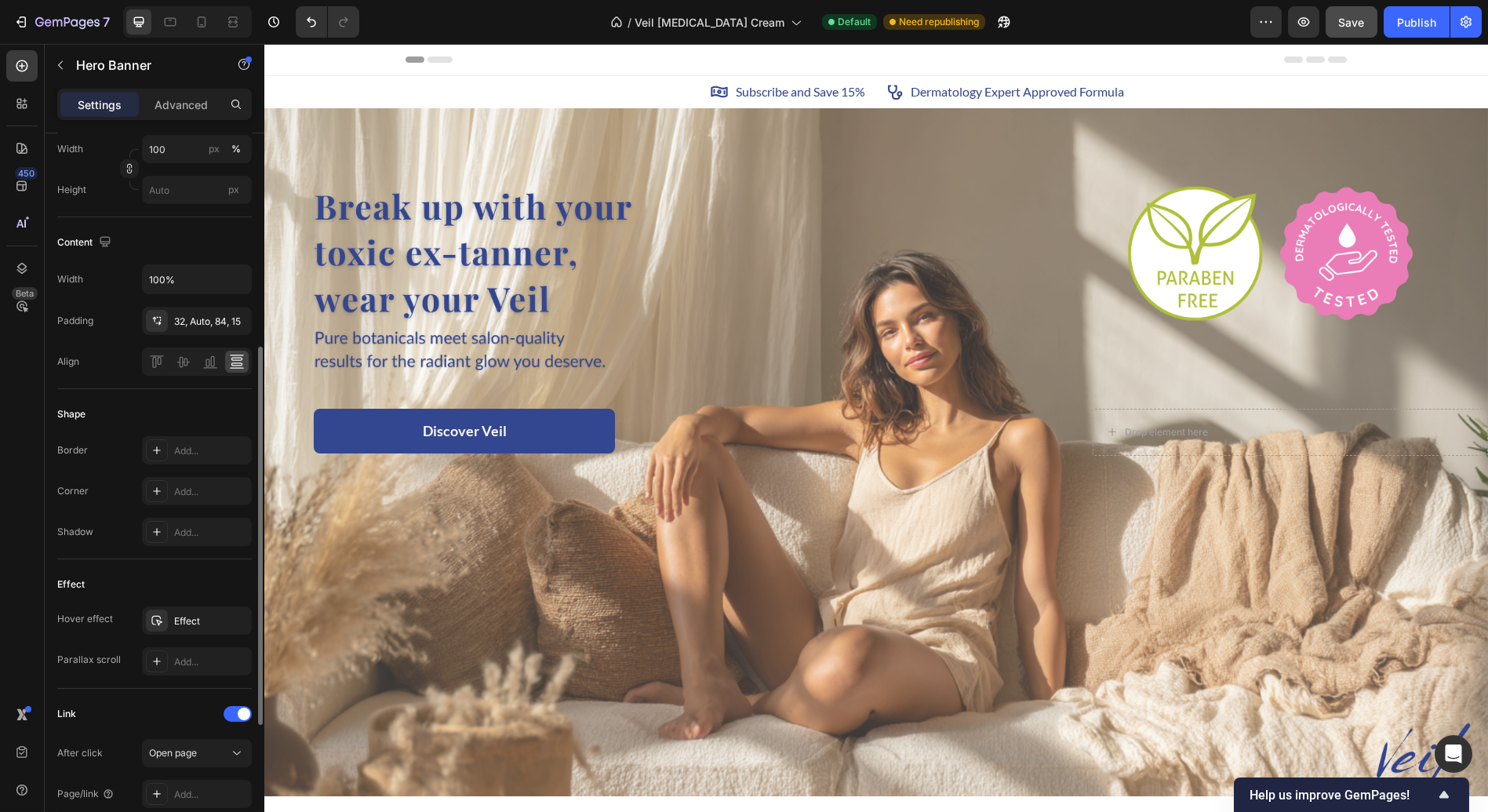
scroll to position [410, 0]
click at [188, 614] on div "Effect" at bounding box center [197, 620] width 45 height 15
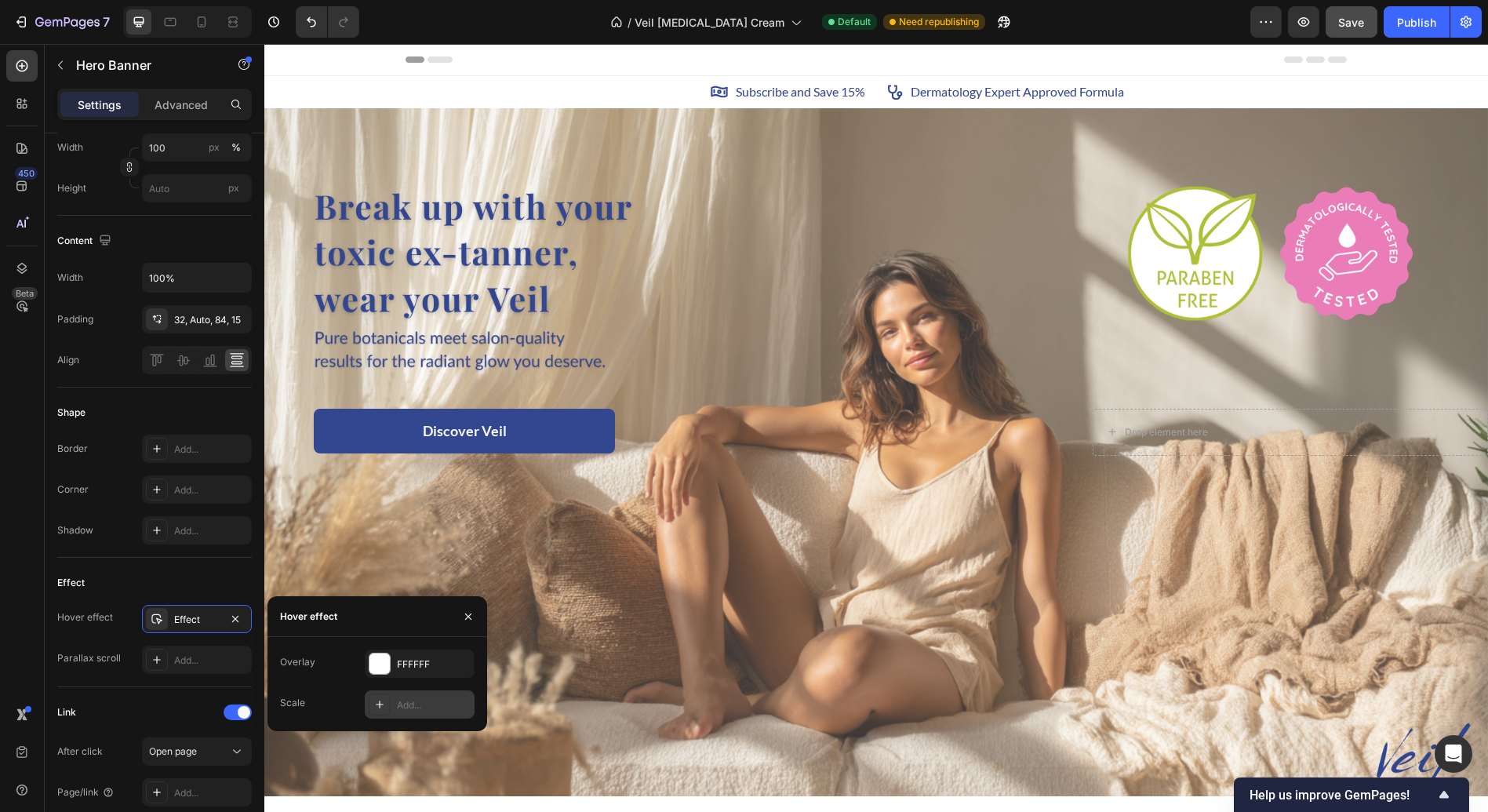
click at [377, 702] on icon at bounding box center [380, 705] width 13 height 13
click at [462, 615] on icon "button" at bounding box center [469, 617] width 13 height 13
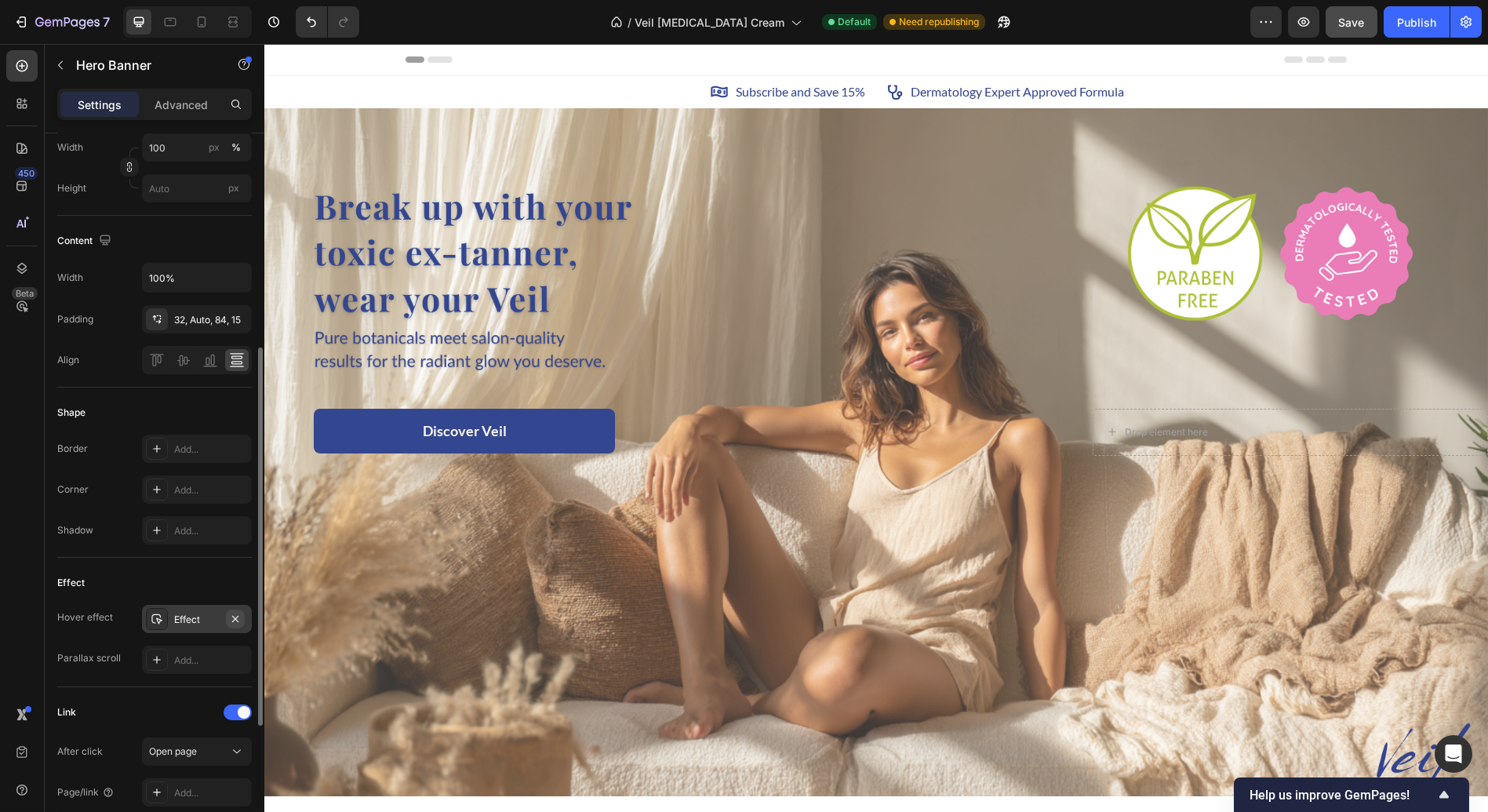
click at [233, 618] on icon "button" at bounding box center [235, 619] width 13 height 13
click at [148, 722] on div "Link" at bounding box center [154, 712] width 194 height 25
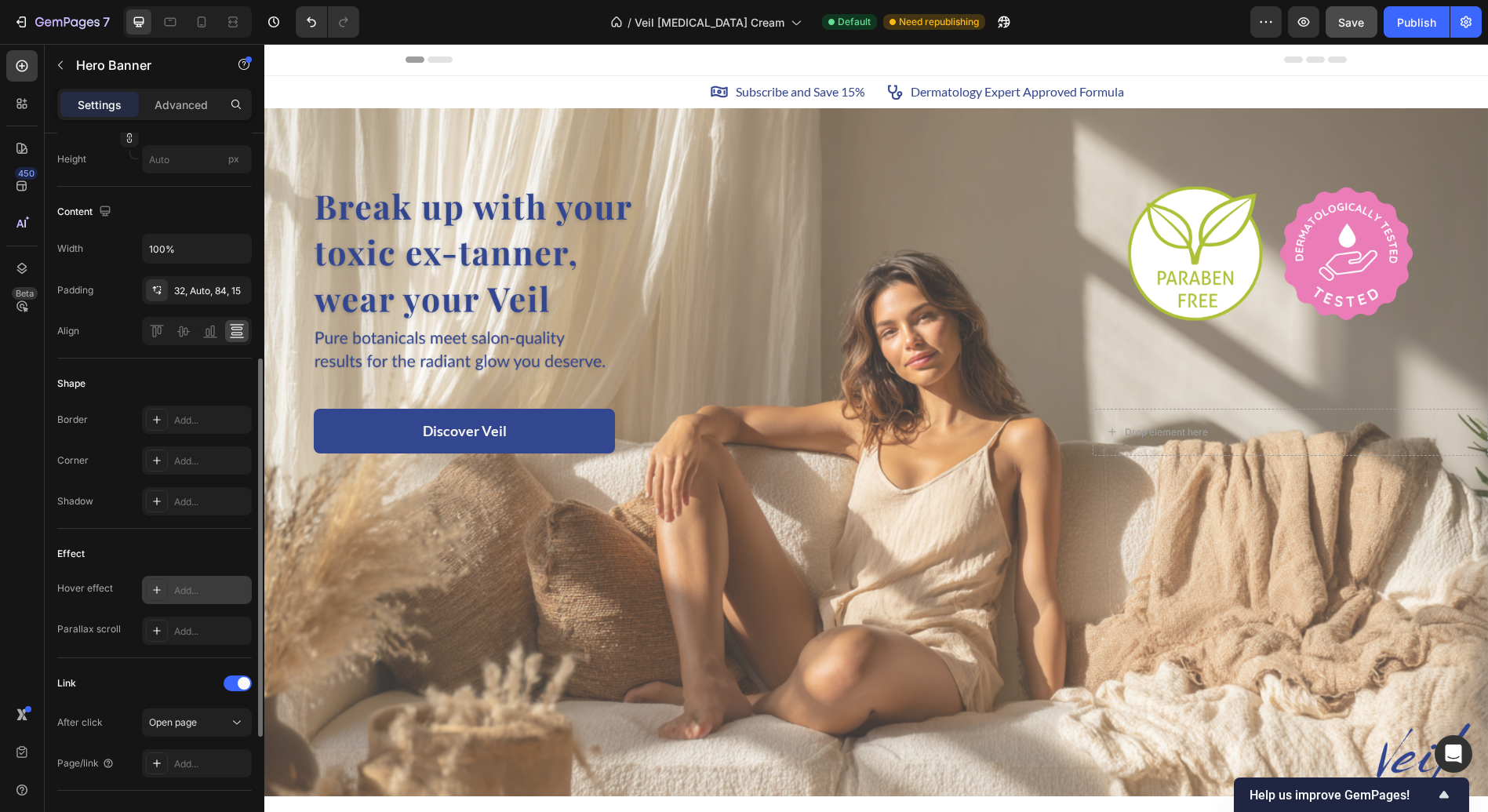
scroll to position [435, 0]
click at [636, 432] on div "Discover Veil Button" at bounding box center [671, 431] width 791 height 44
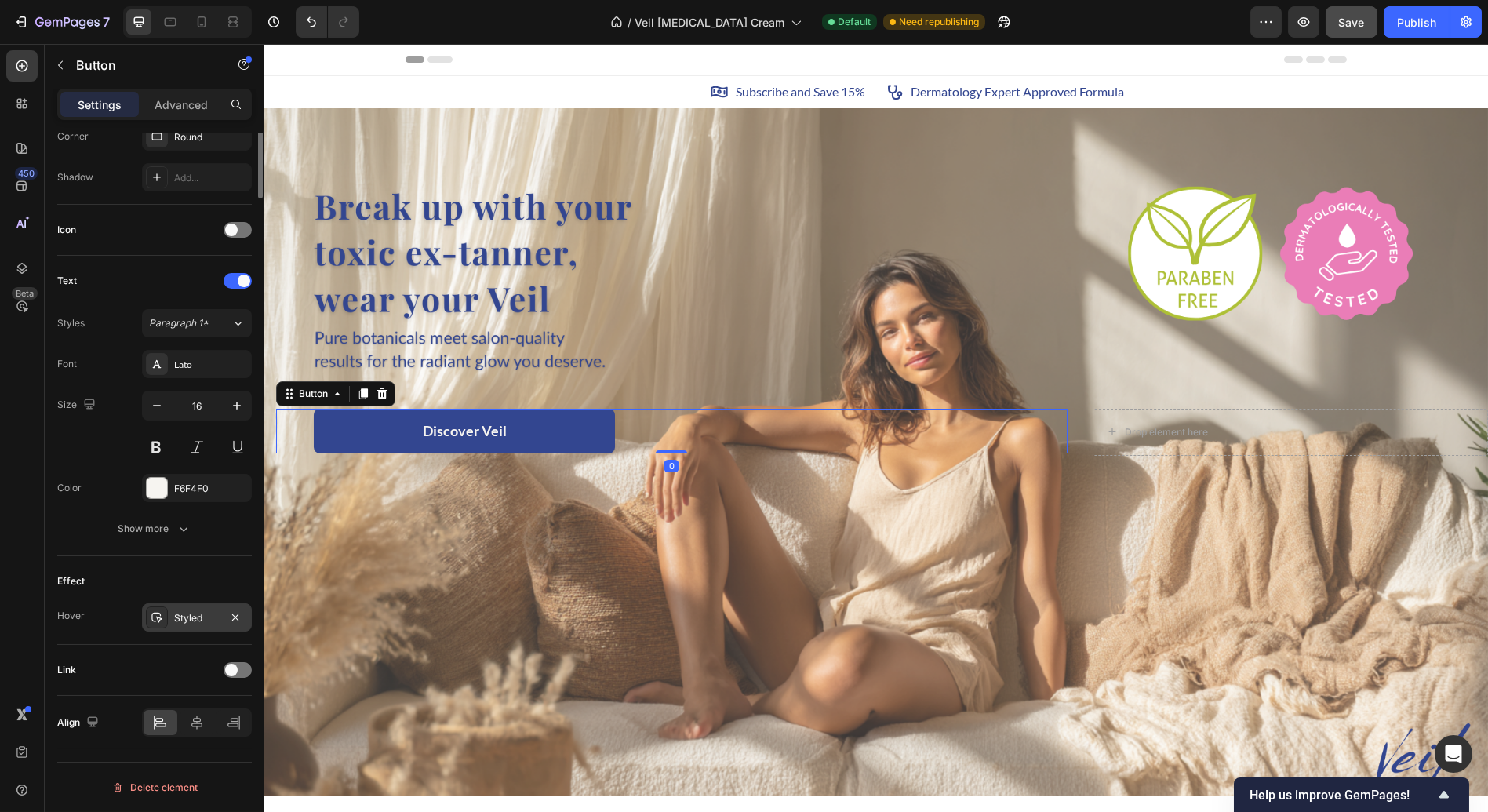
scroll to position [0, 0]
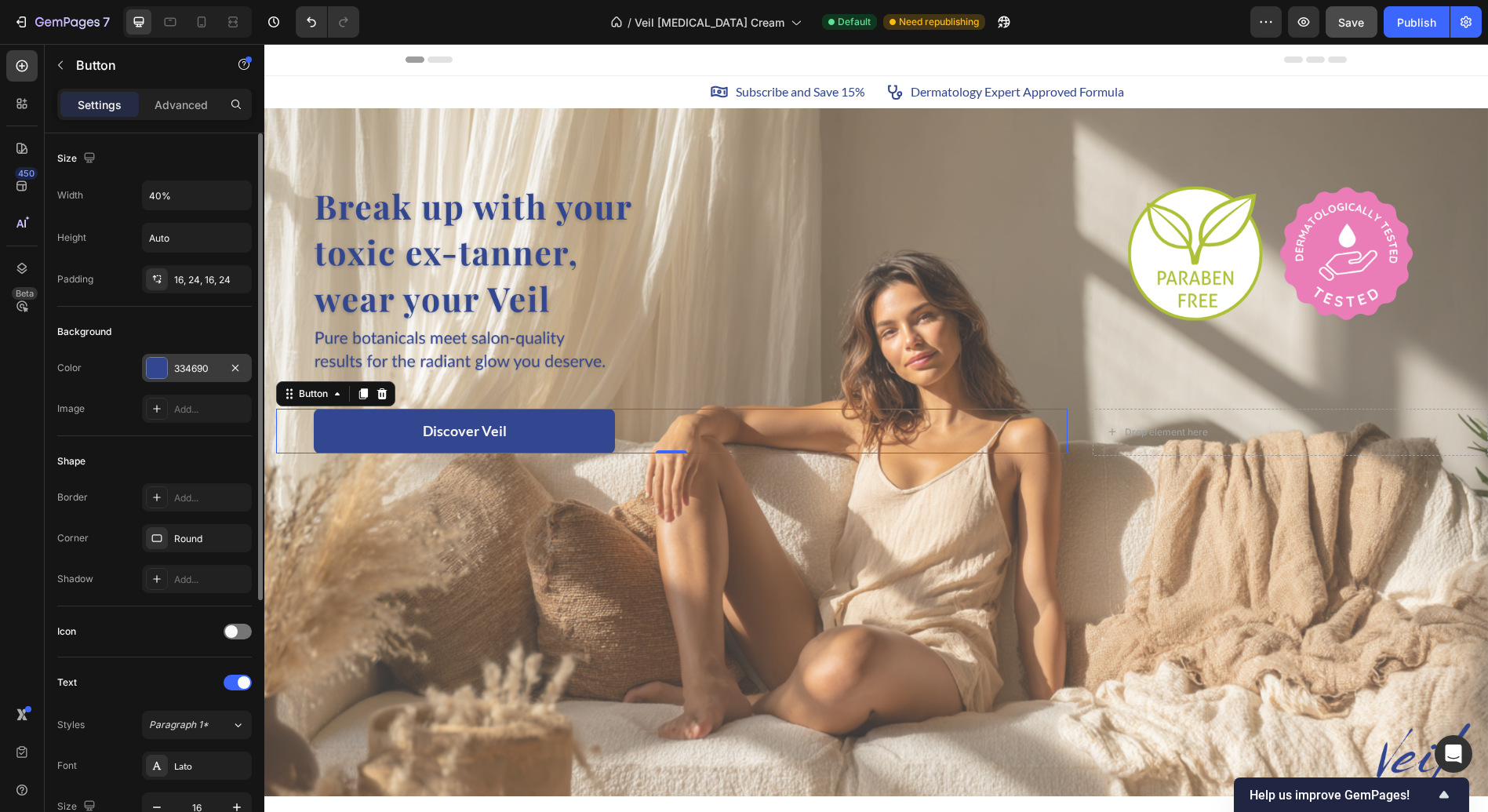
click at [172, 375] on div "334690" at bounding box center [197, 368] width 110 height 28
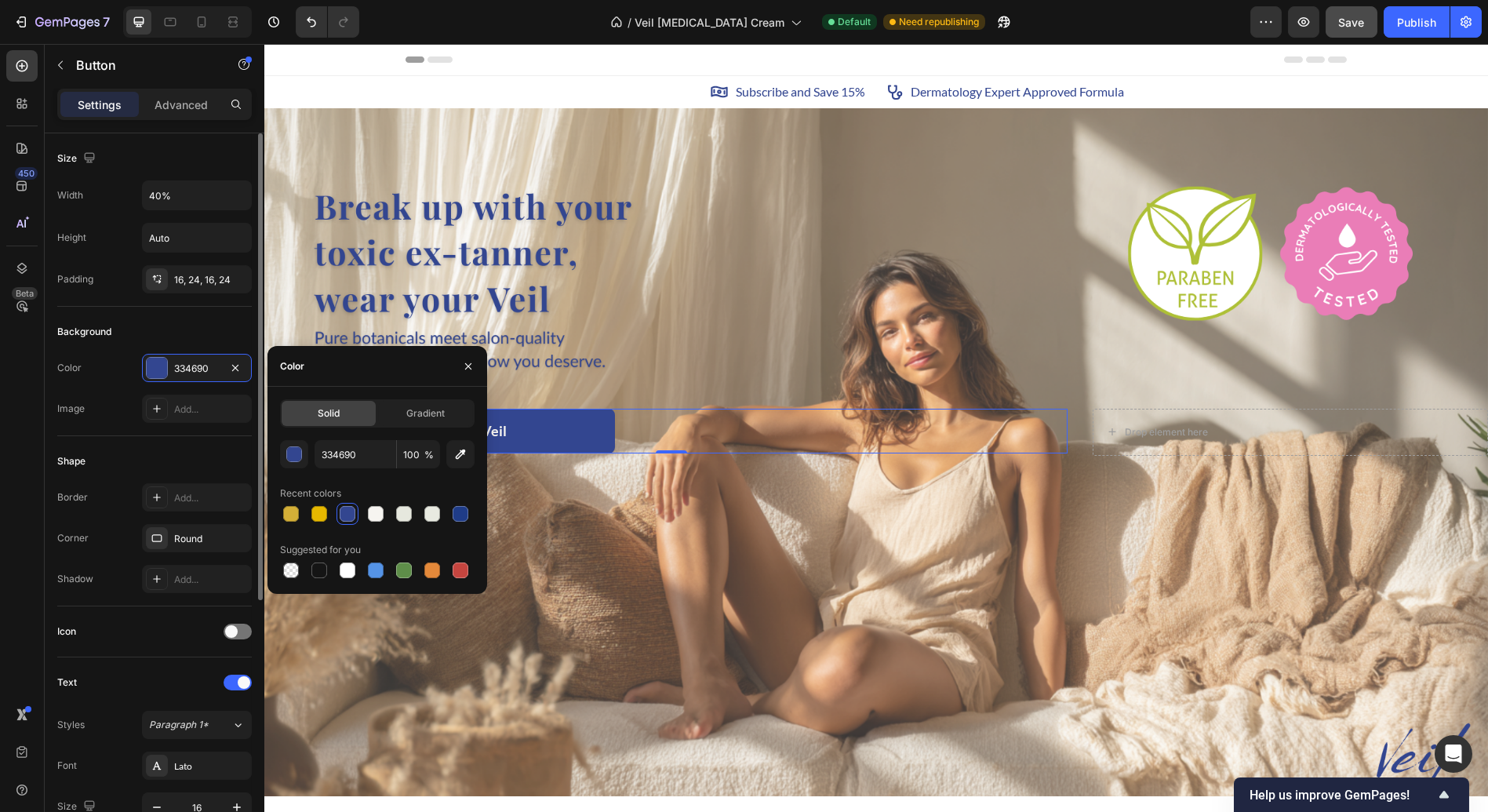
click at [101, 398] on div "Image Add..." at bounding box center [154, 408] width 194 height 28
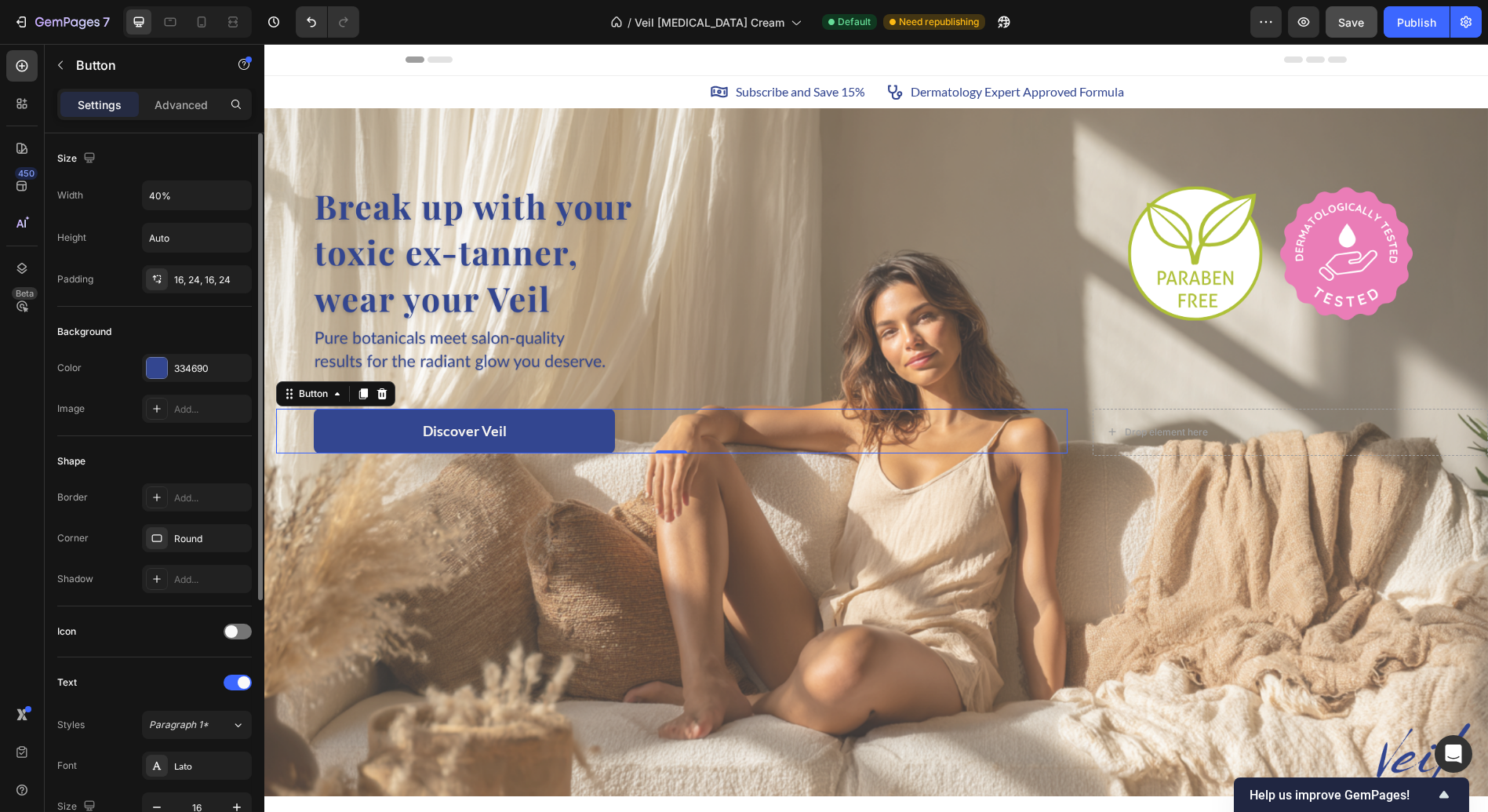
click at [106, 442] on div "Shape Border Add... Corner Round Shadow Add..." at bounding box center [154, 521] width 194 height 170
click at [189, 285] on div "16, 24, 16, 24" at bounding box center [197, 281] width 45 height 15
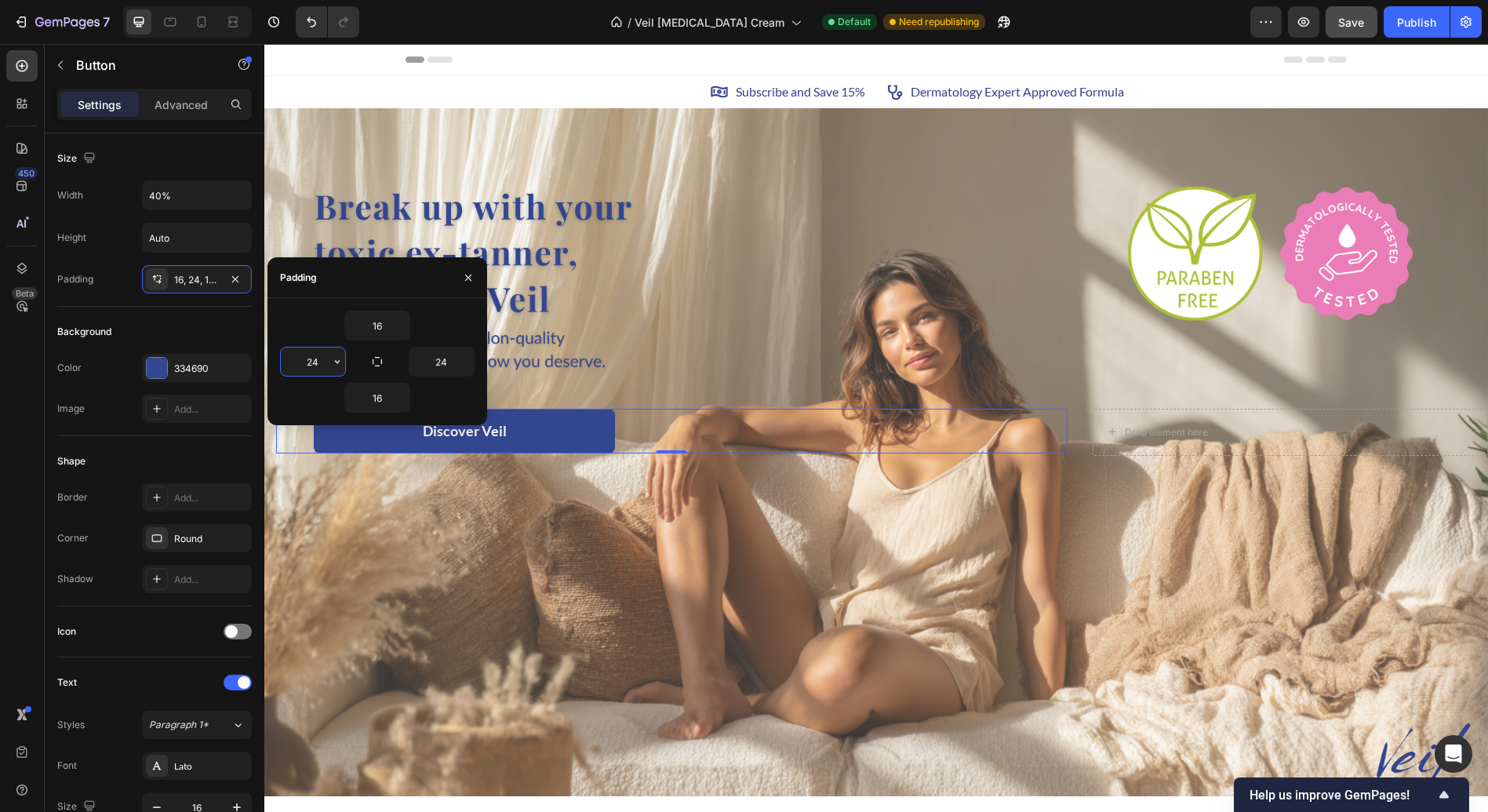
click at [325, 369] on input "24" at bounding box center [313, 361] width 65 height 28
click at [345, 364] on button "button" at bounding box center [337, 361] width 15 height 28
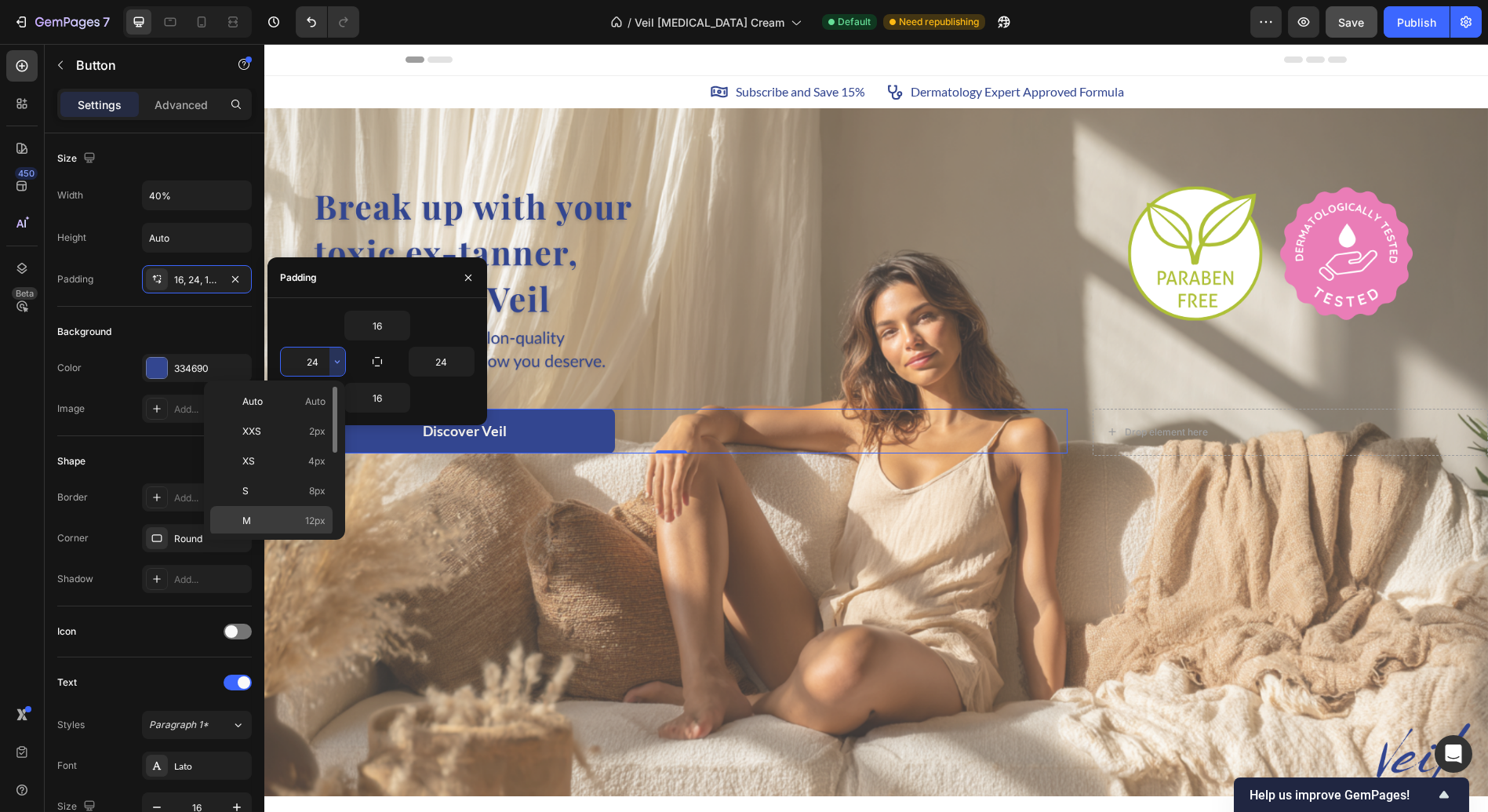
click at [298, 517] on p "M 12px" at bounding box center [284, 521] width 83 height 15
type input "12"
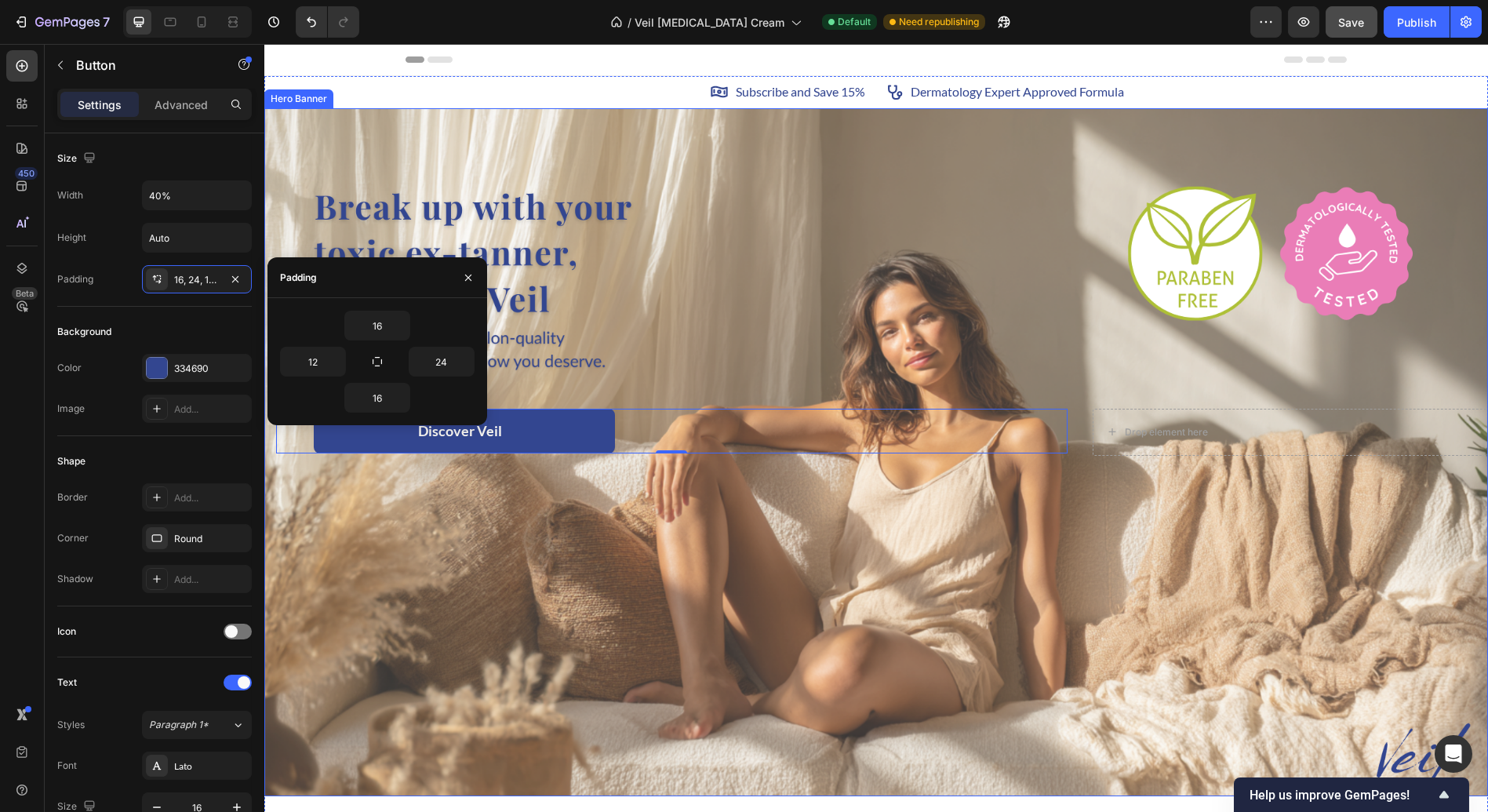
click at [320, 511] on div "Drop element here Discover Veil Button 0" at bounding box center [876, 452] width 1223 height 138
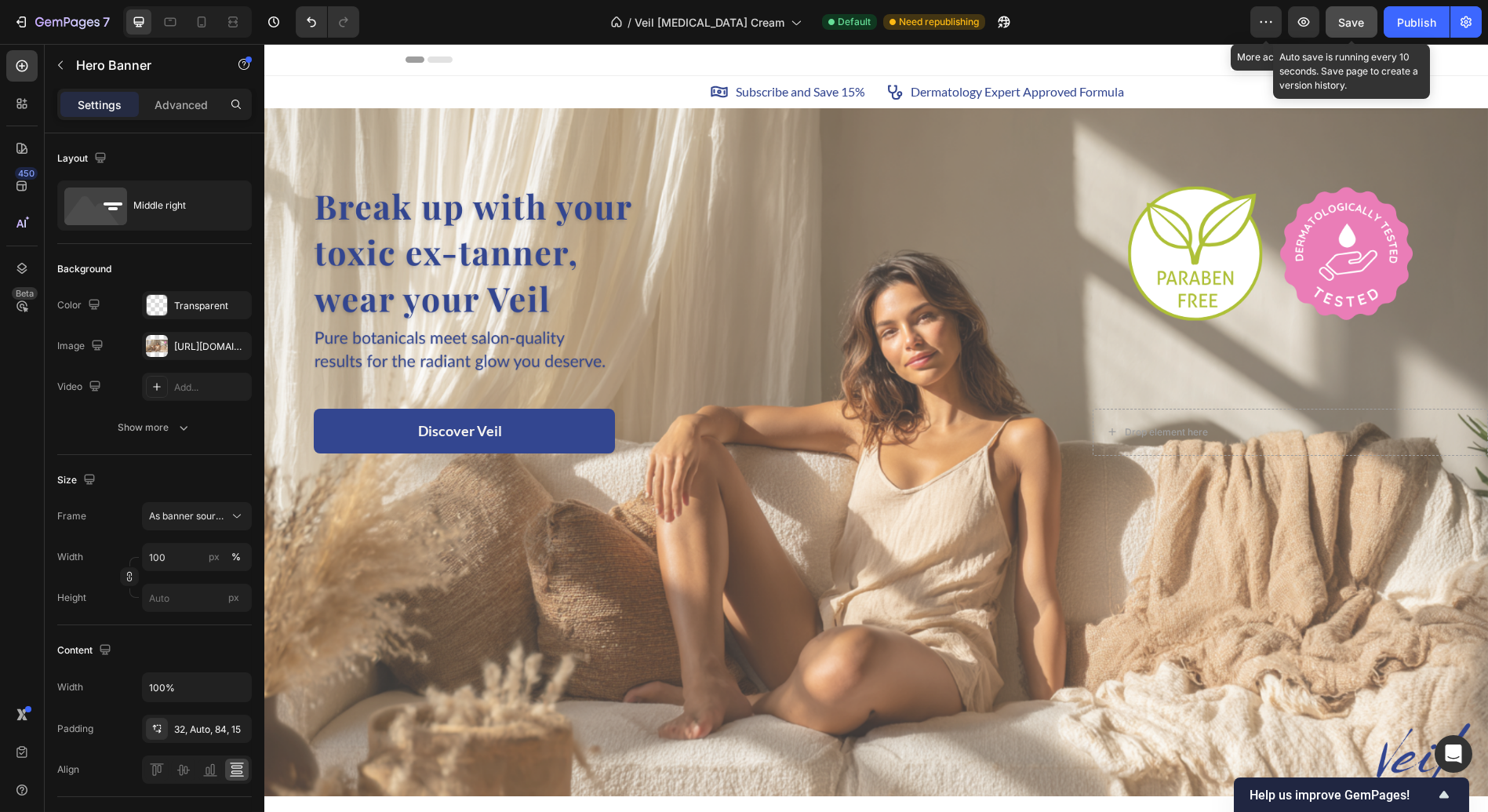
click at [1355, 21] on span "Save" at bounding box center [1352, 22] width 26 height 14
click at [1344, 15] on span "Save" at bounding box center [1352, 22] width 26 height 14
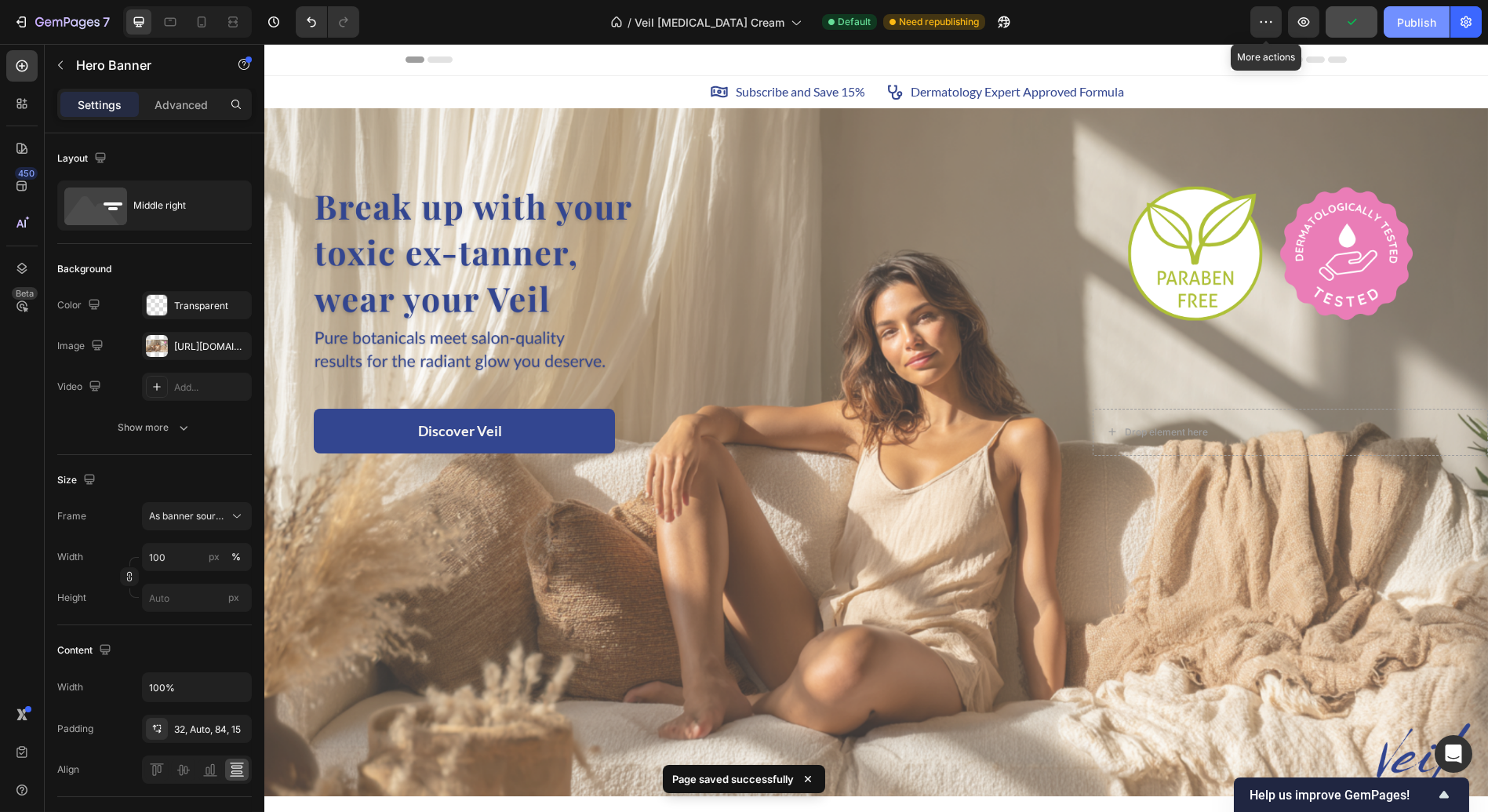
click at [1403, 18] on div "Publish" at bounding box center [1416, 23] width 40 height 16
click at [641, 423] on div "Discover Veil Button" at bounding box center [671, 431] width 791 height 44
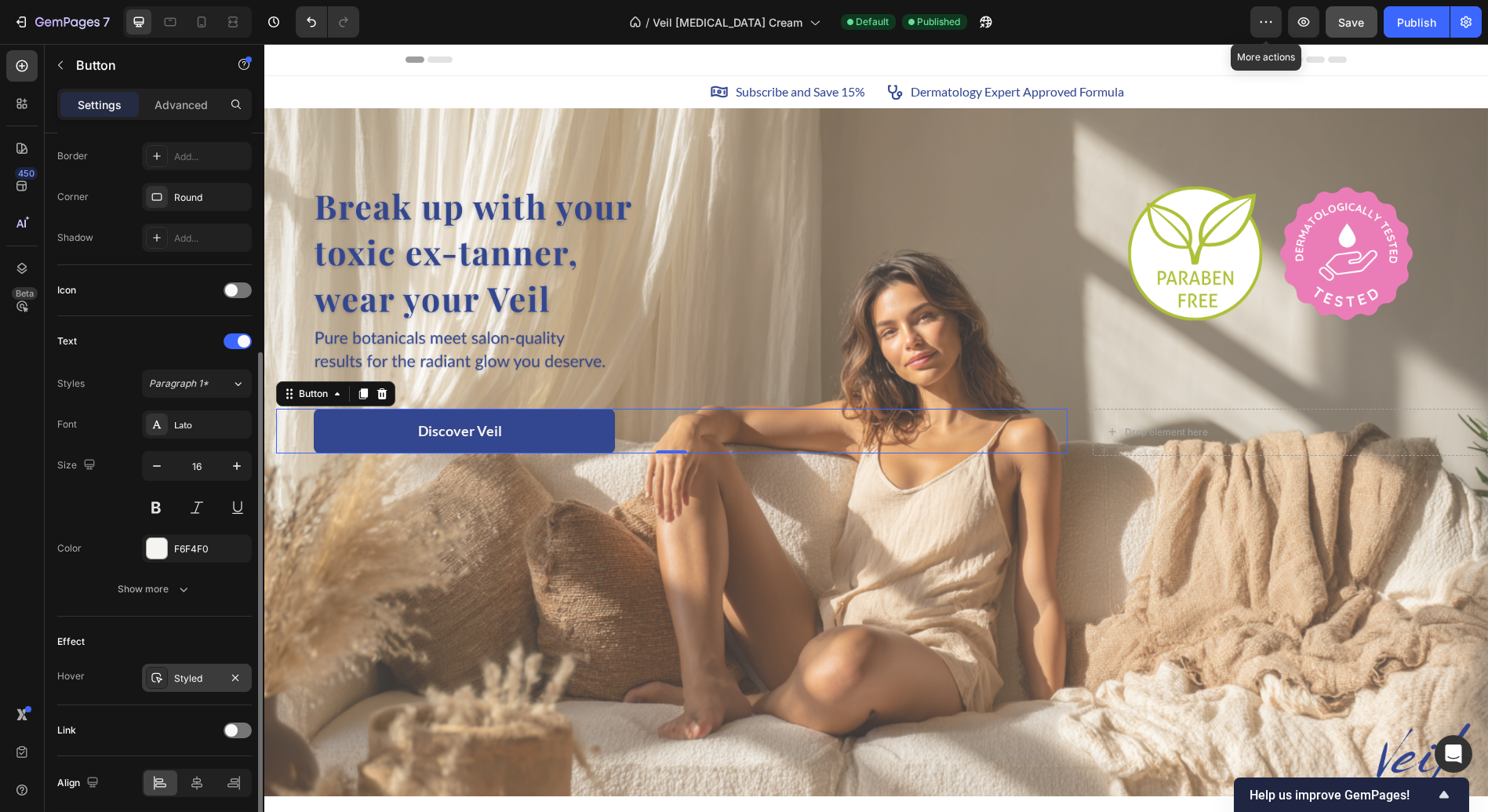
scroll to position [398, 0]
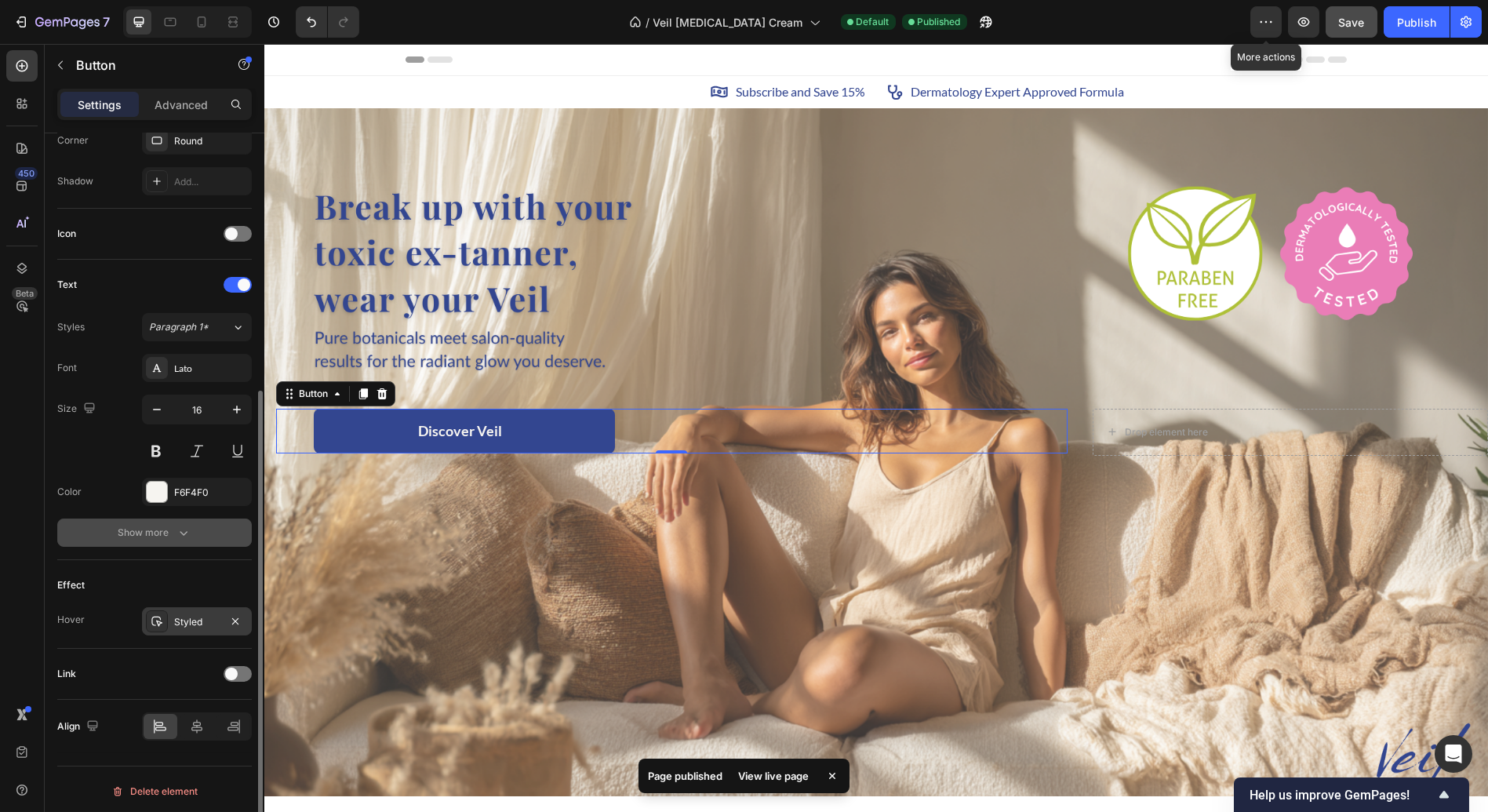
click at [163, 532] on div "Show more" at bounding box center [155, 532] width 73 height 15
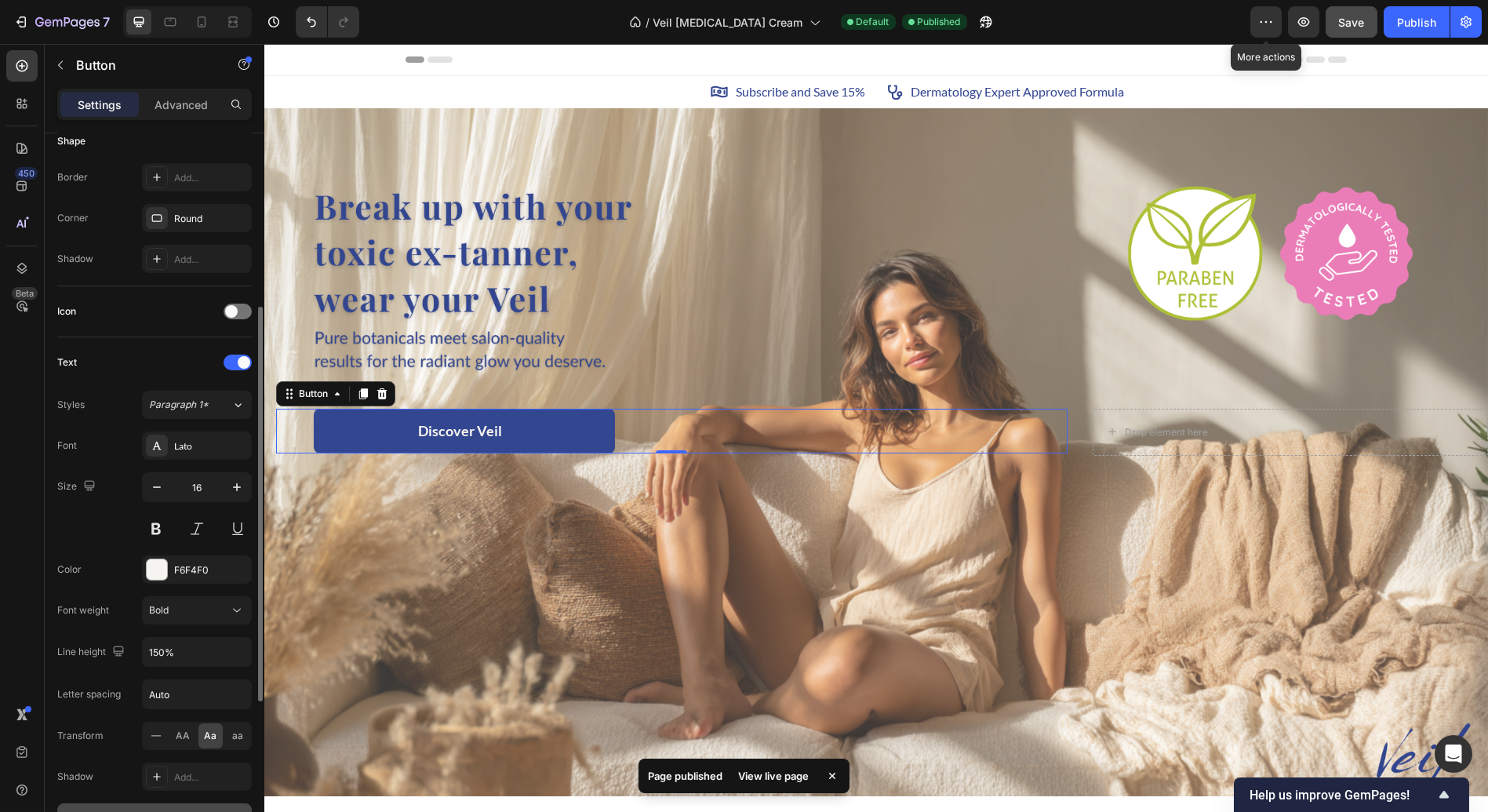
scroll to position [319, 0]
click at [354, 427] on button "Discover Veil" at bounding box center [465, 431] width 302 height 44
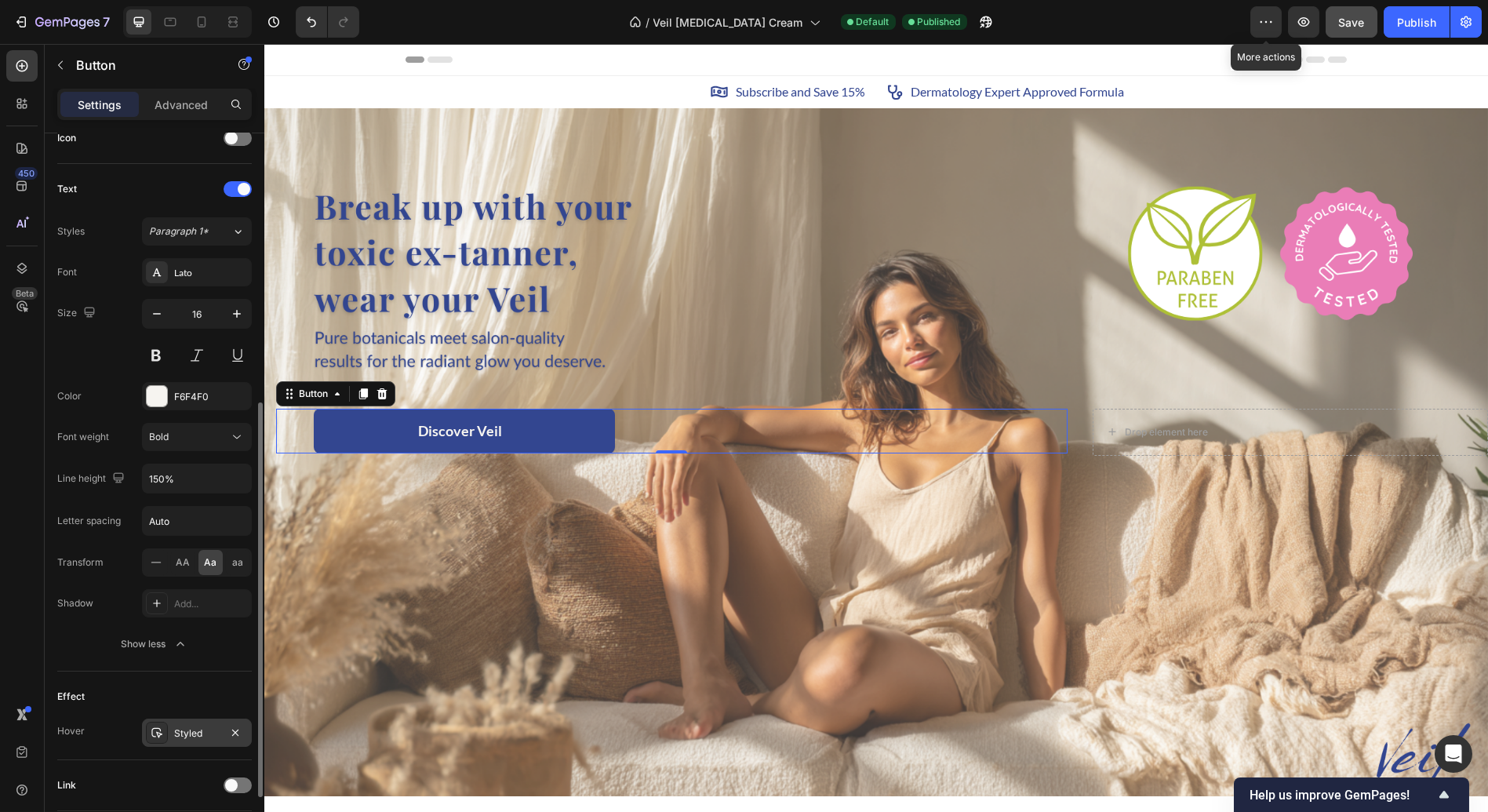
scroll to position [604, 0]
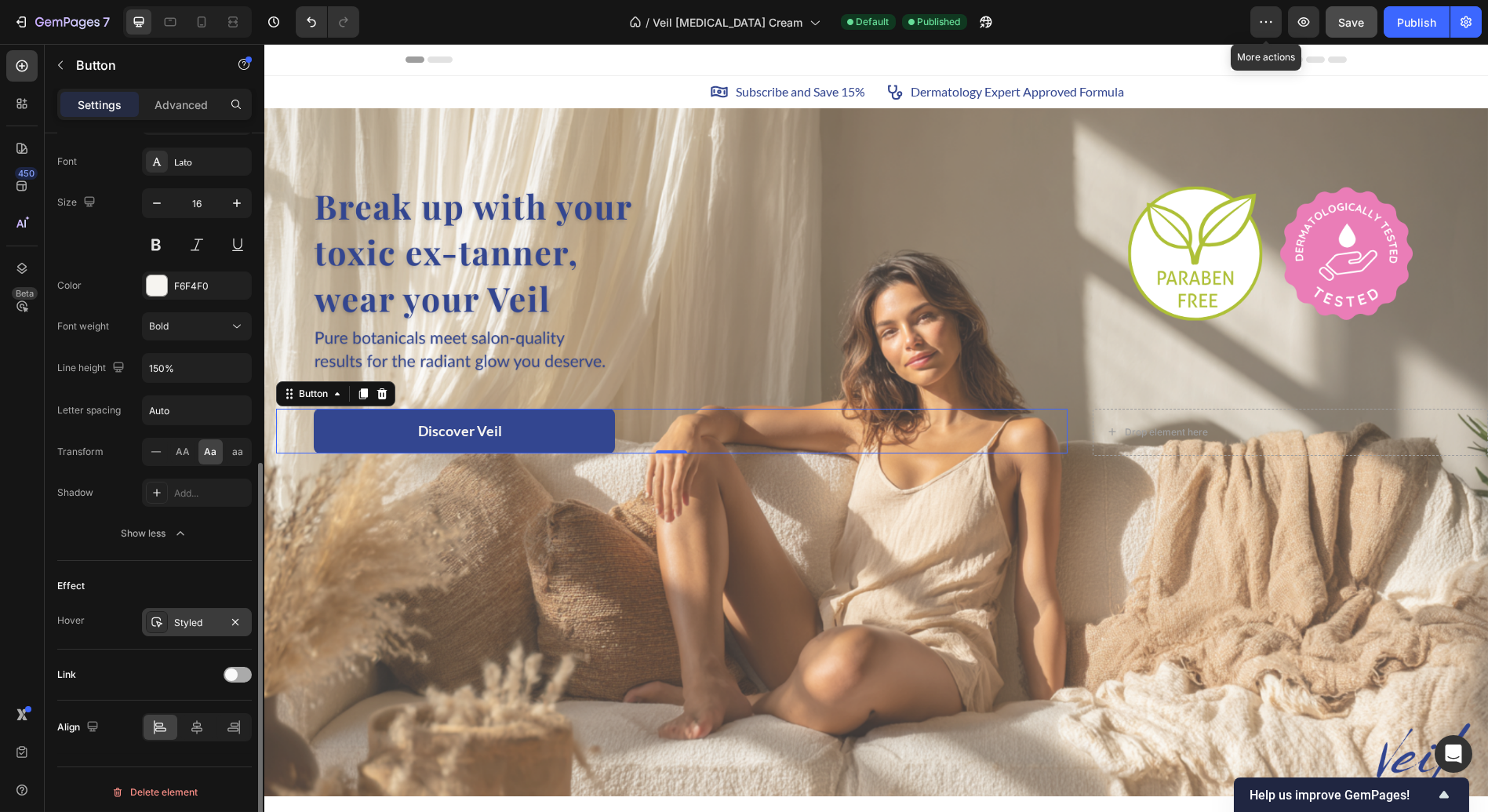
click at [234, 668] on span at bounding box center [231, 675] width 13 height 13
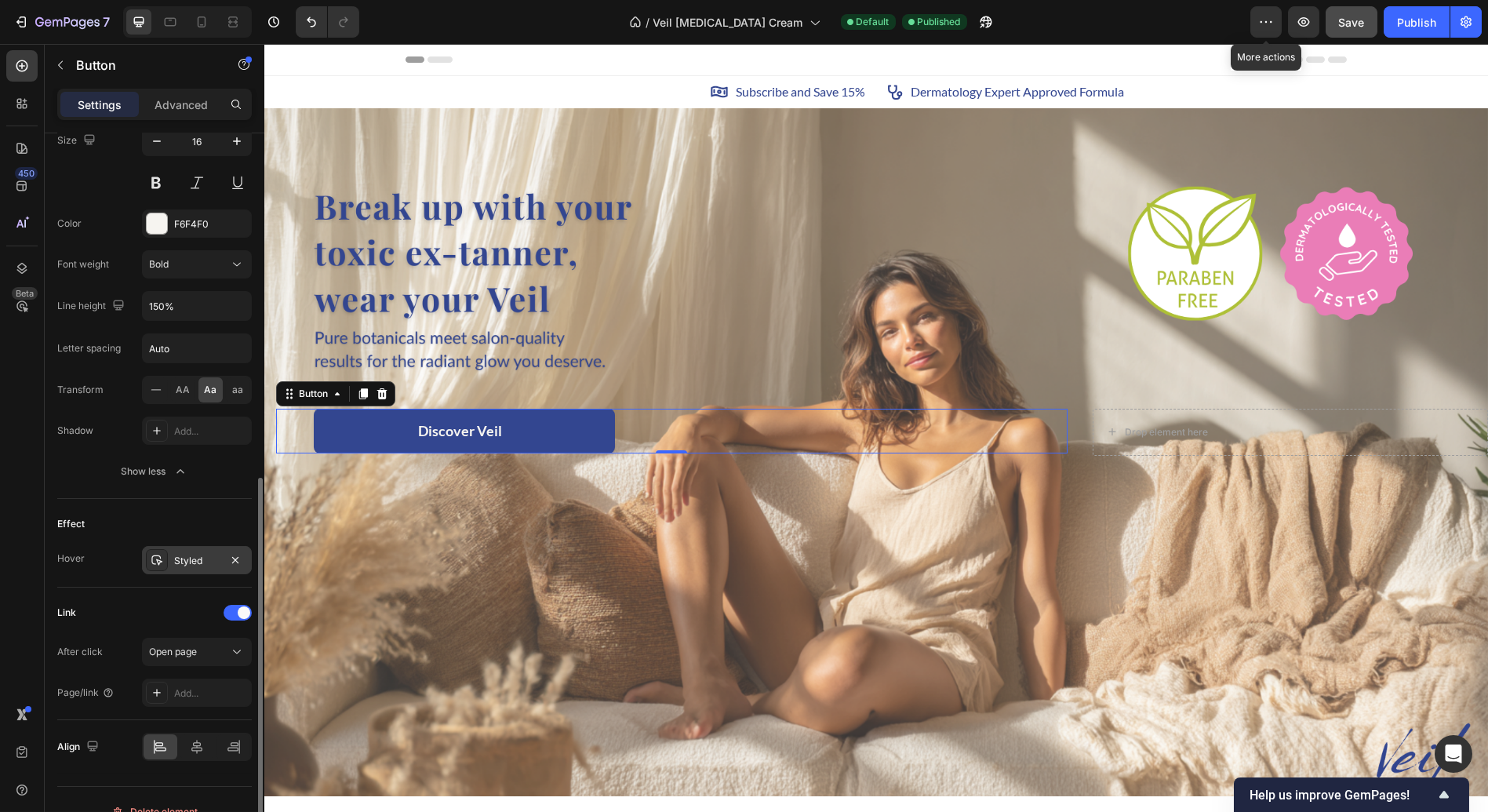
scroll to position [668, 0]
click at [209, 652] on div "Open page" at bounding box center [197, 650] width 96 height 15
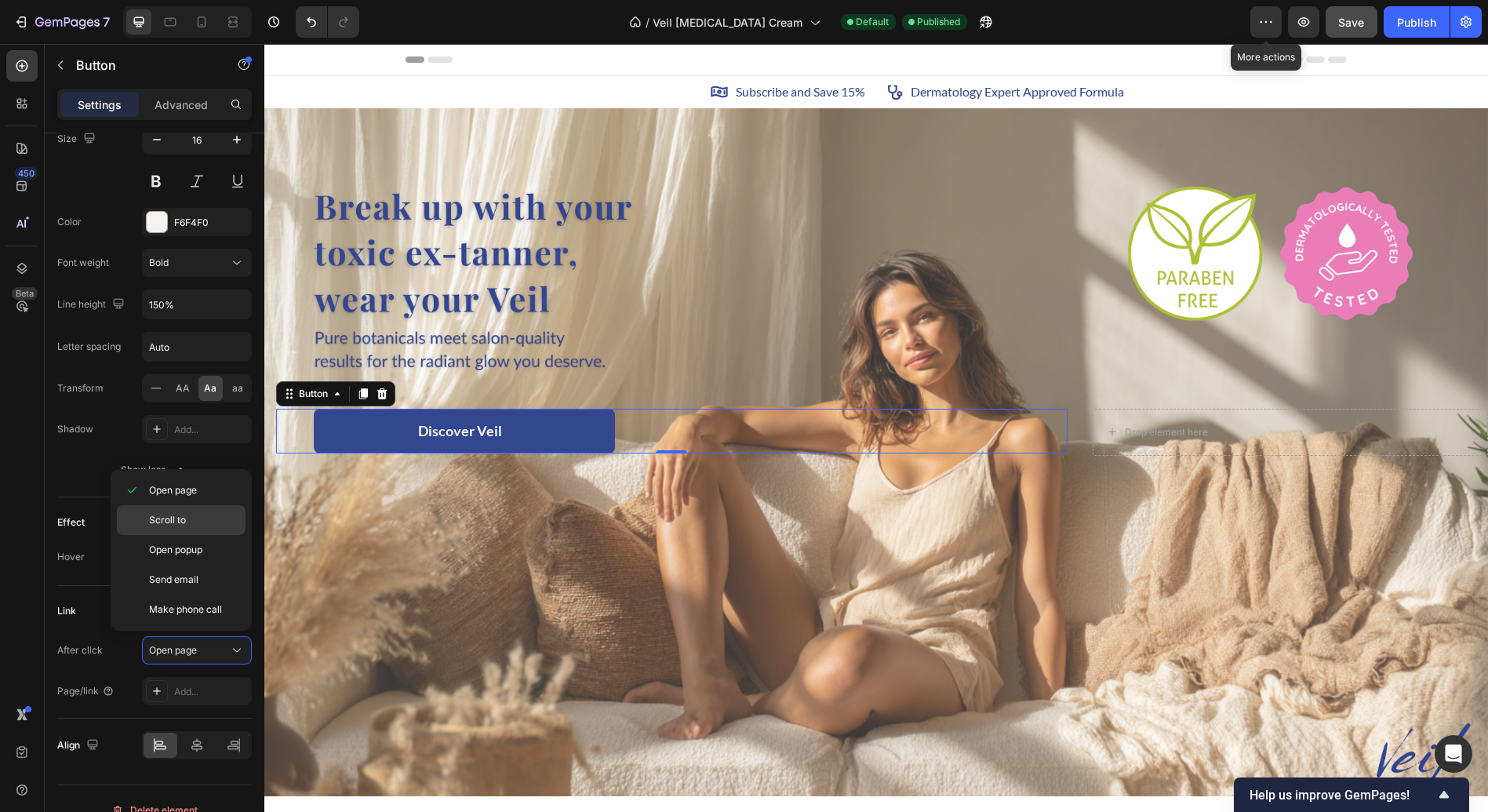
click at [195, 522] on p "Scroll to" at bounding box center [194, 520] width 90 height 15
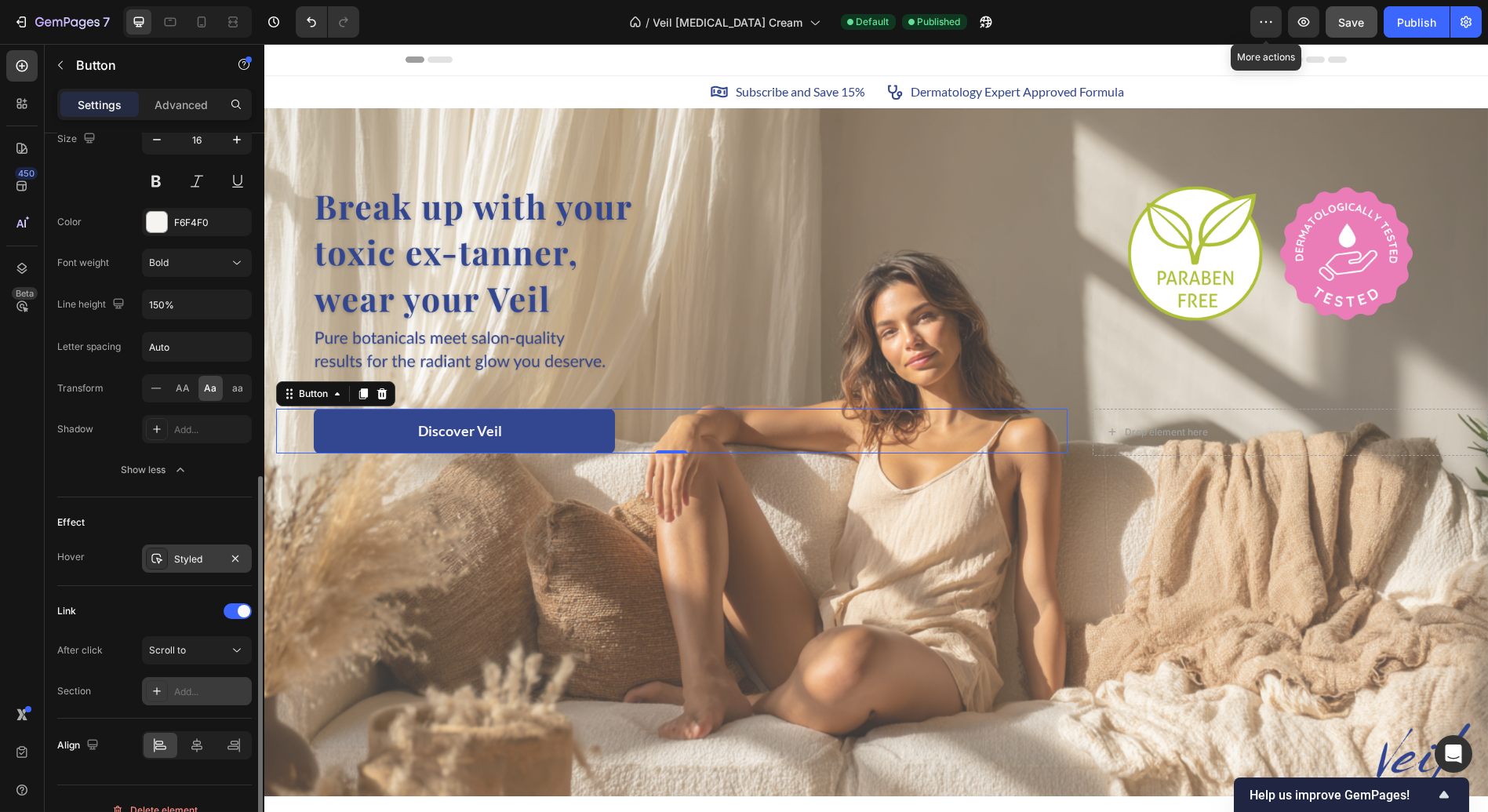
click at [206, 685] on div "Add..." at bounding box center [210, 692] width 73 height 15
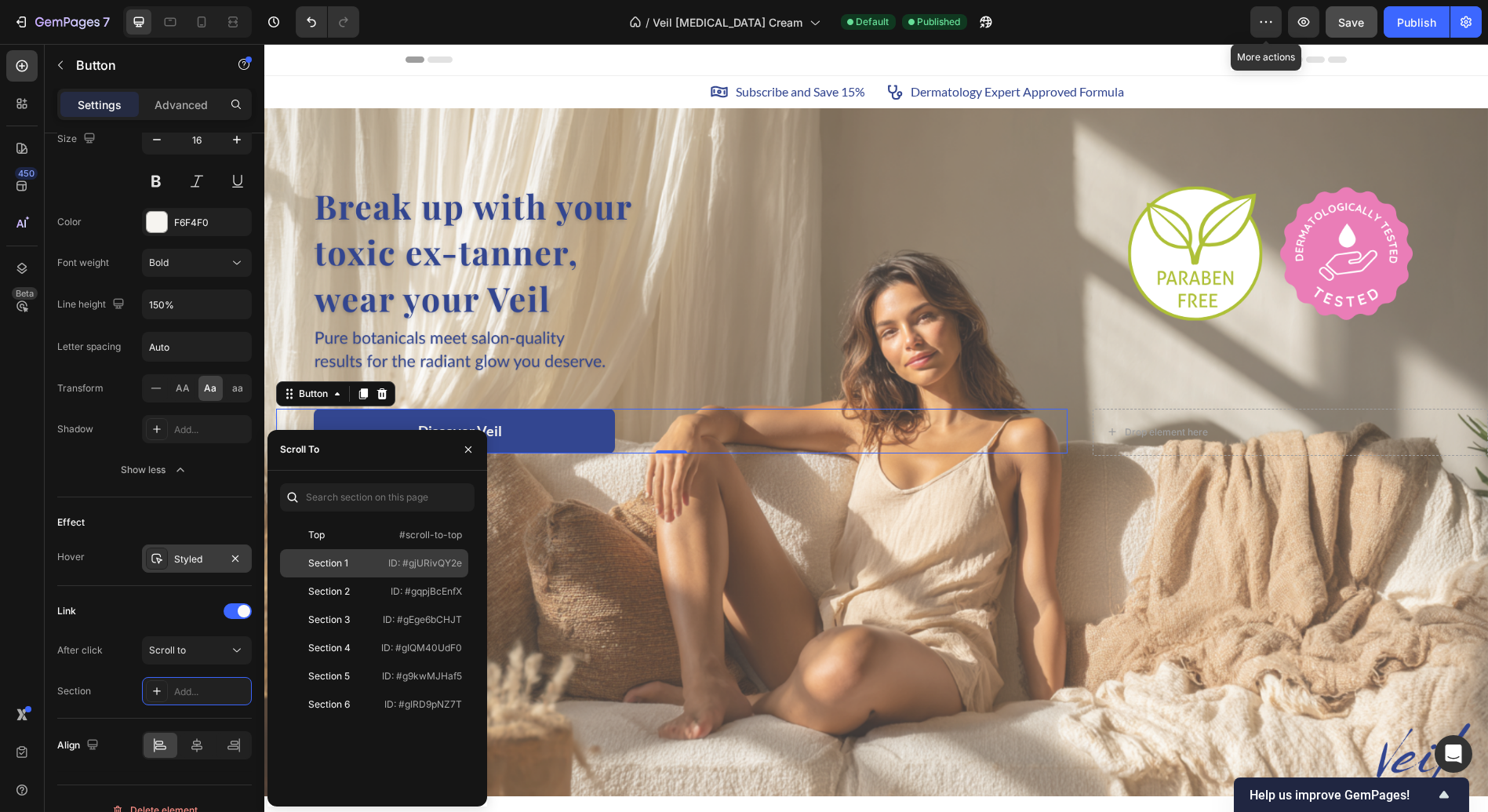
click at [378, 568] on div "Section 1 ID: #gjURivQY2e" at bounding box center [373, 563] width 188 height 28
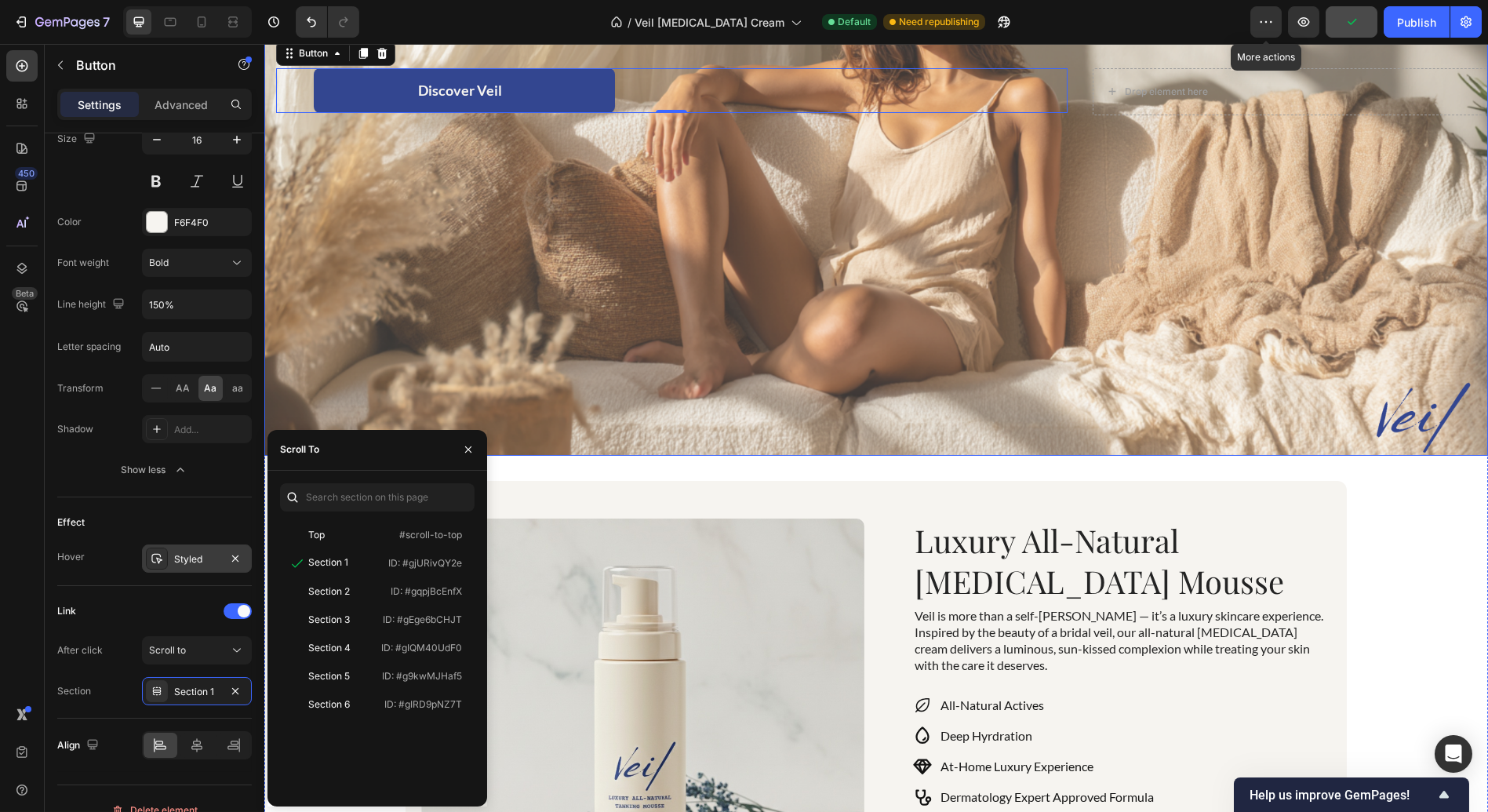
scroll to position [341, 0]
click at [1403, 492] on div "Icon Subscribe and Save 15% Text Block Row Icon Dermatology Expert Approved For…" at bounding box center [876, 467] width 1223 height 1465
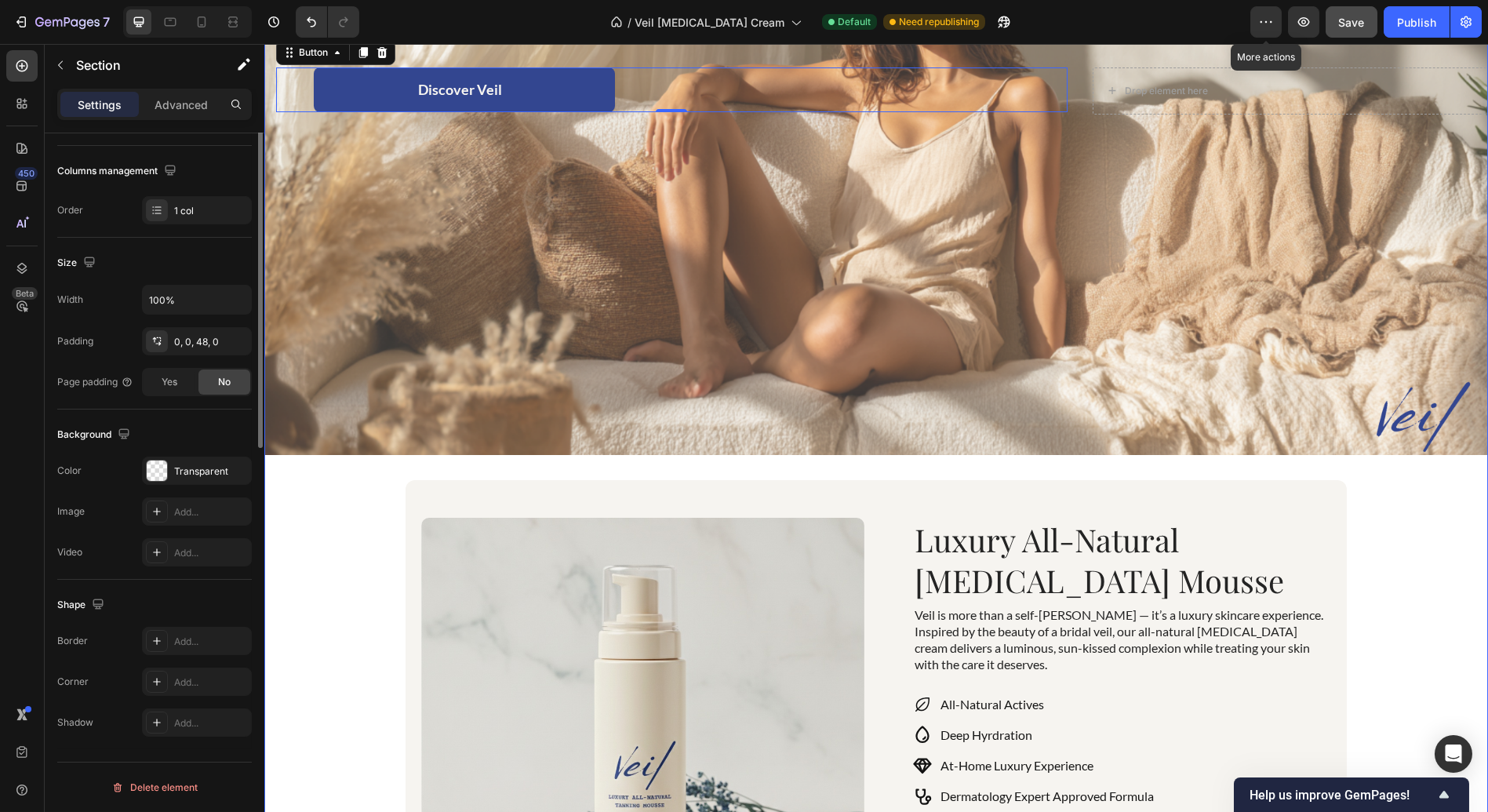
scroll to position [0, 0]
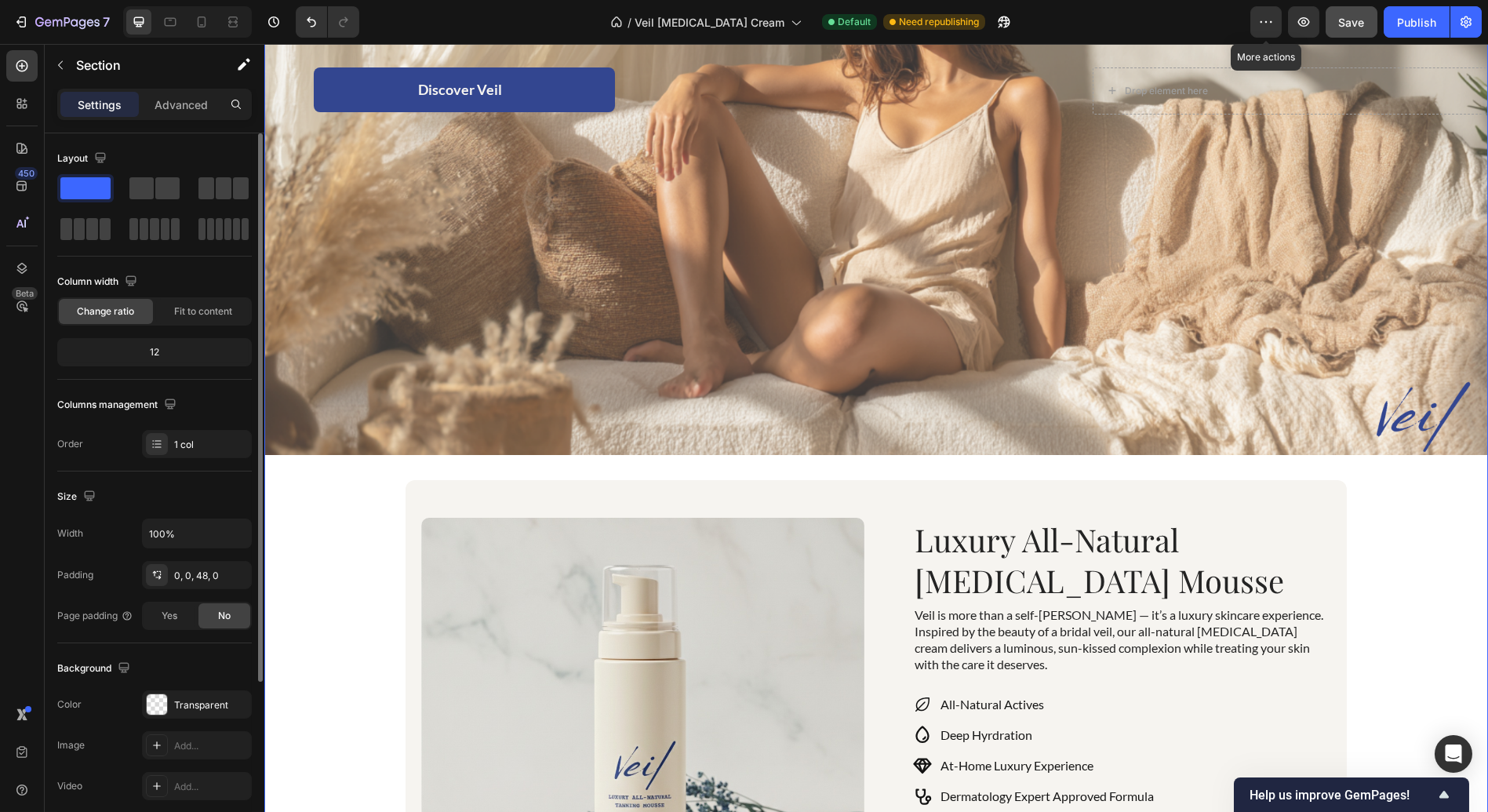
click at [1403, 492] on div "Icon Subscribe and Save 15% Text Block Row Icon Dermatology Expert Approved For…" at bounding box center [876, 467] width 1223 height 1465
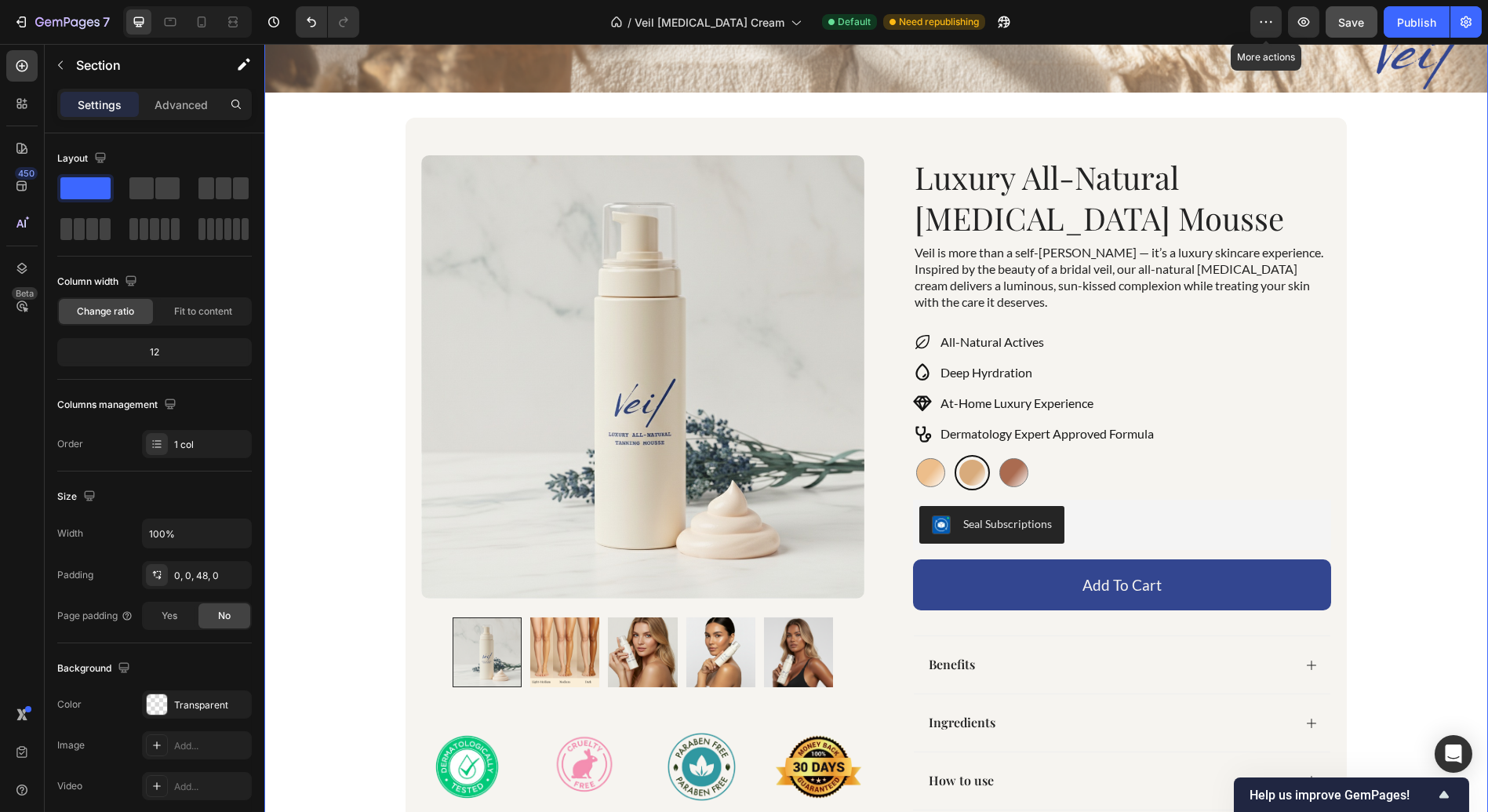
scroll to position [707, 0]
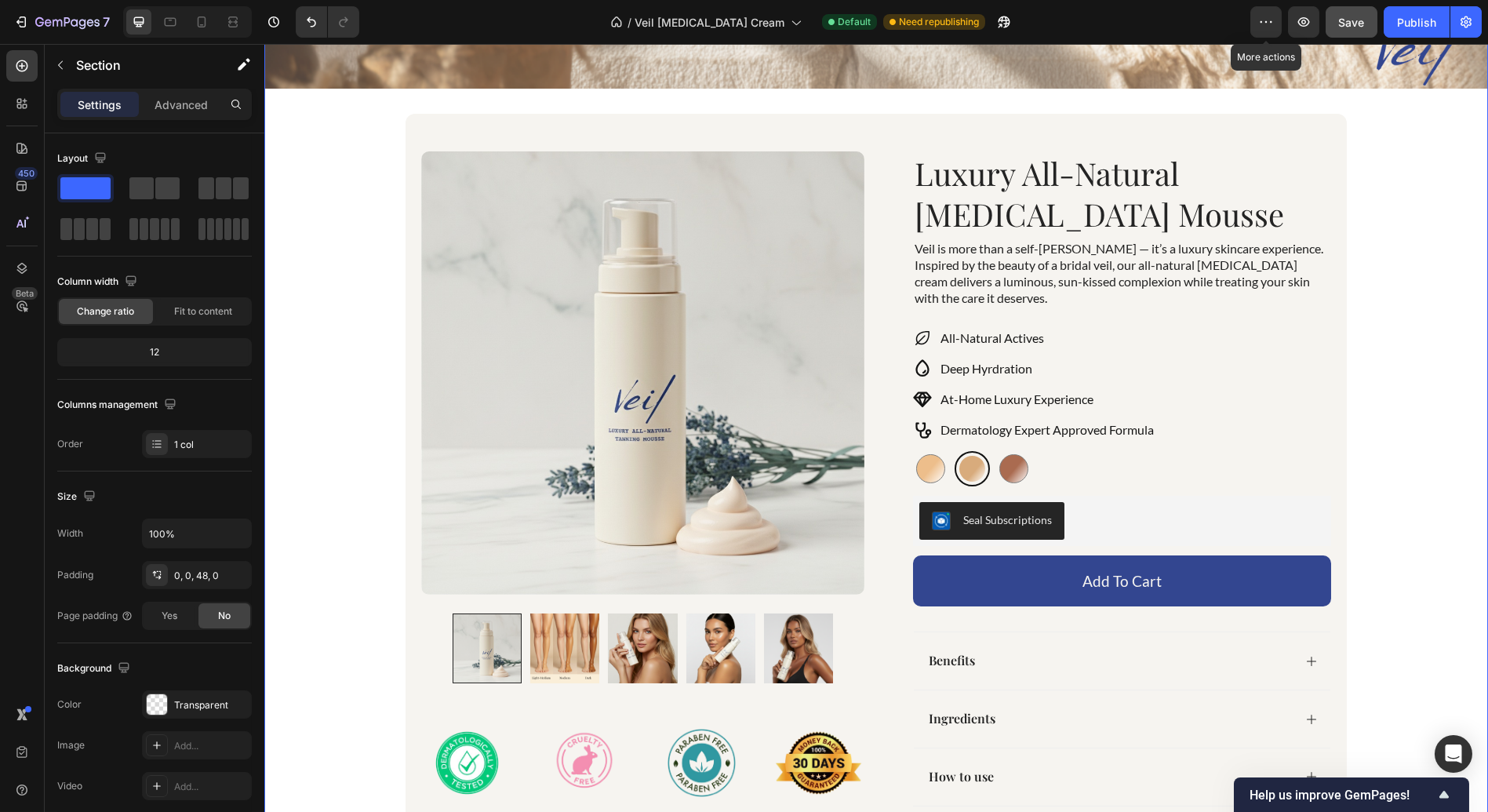
click at [311, 113] on div "Icon Subscribe and Save 15% Text Block Row Icon Dermatology Expert Approved For…" at bounding box center [876, 101] width 1223 height 1465
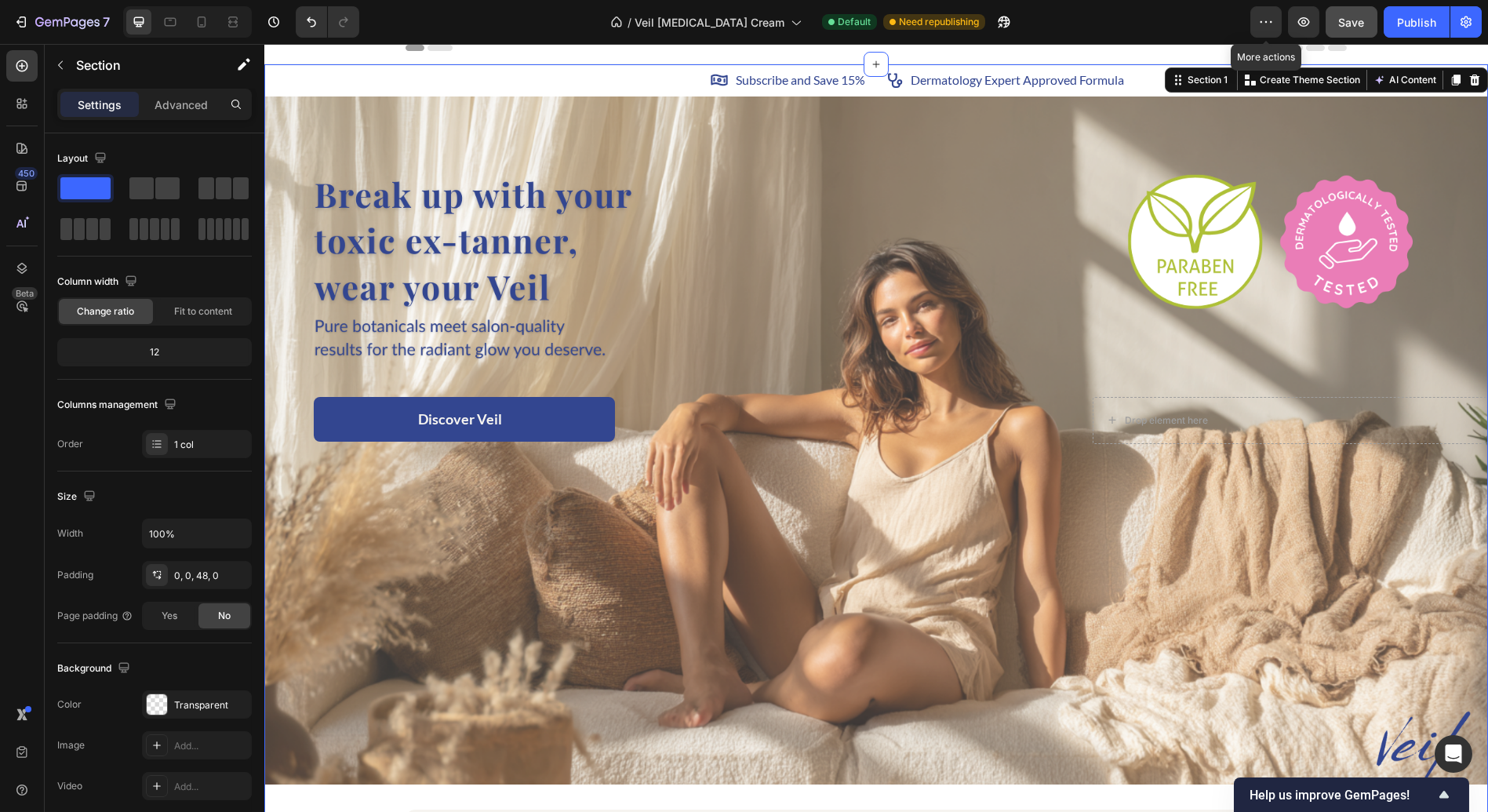
scroll to position [0, 0]
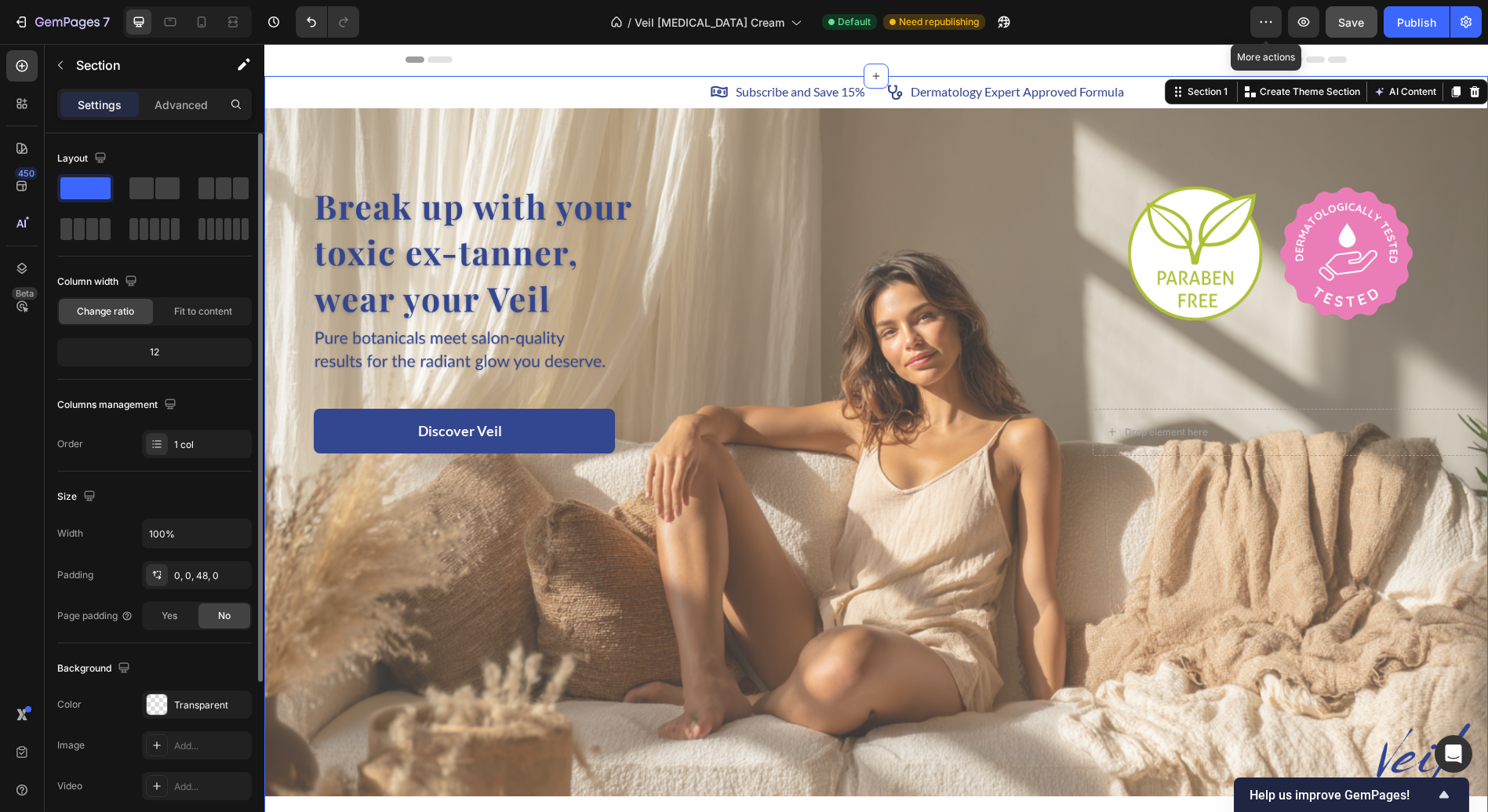
click at [127, 154] on div "Layout" at bounding box center [154, 158] width 194 height 25
click at [24, 72] on icon at bounding box center [22, 65] width 15 height 15
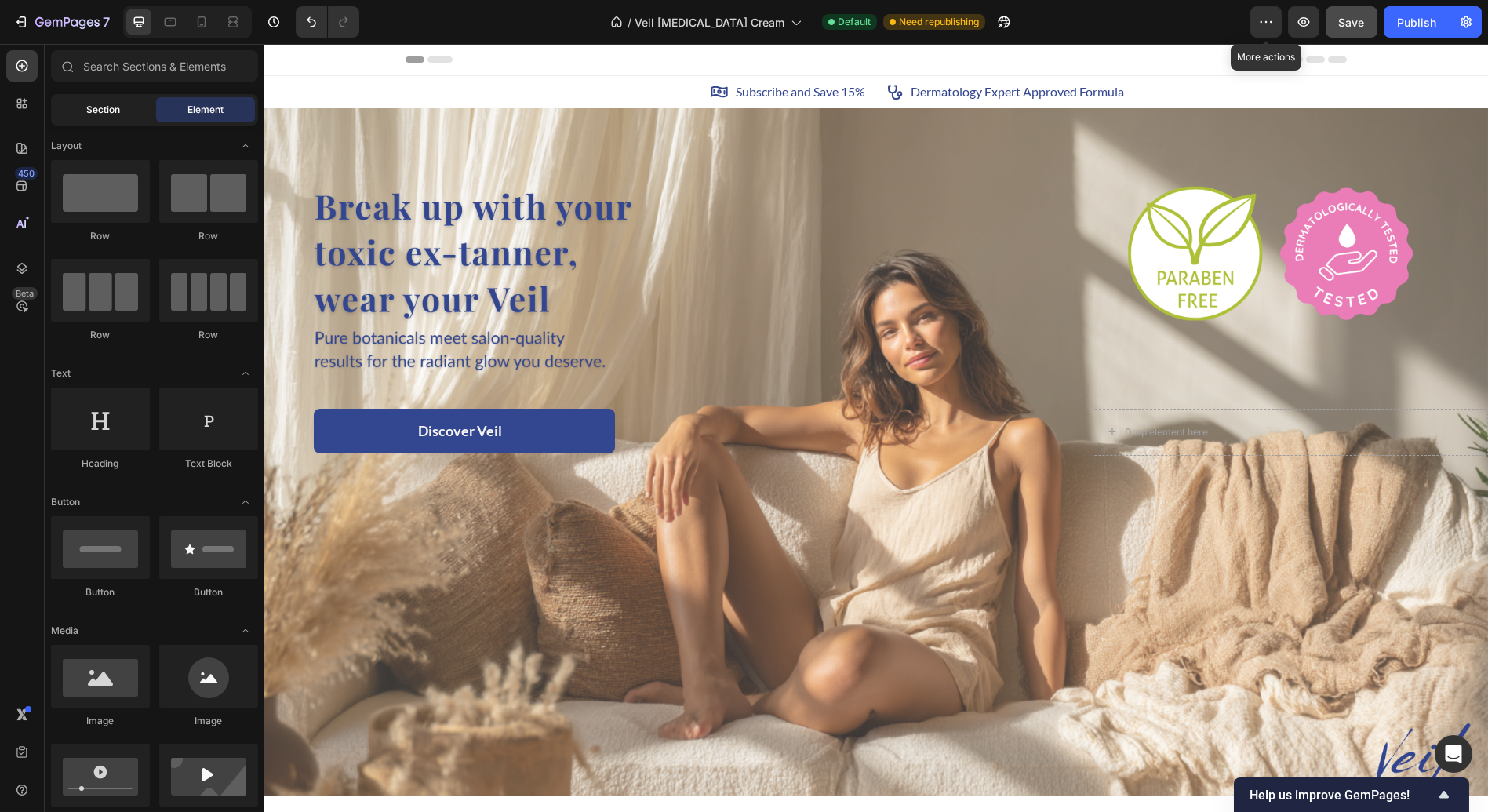
click at [116, 117] on div "Section" at bounding box center [103, 110] width 99 height 25
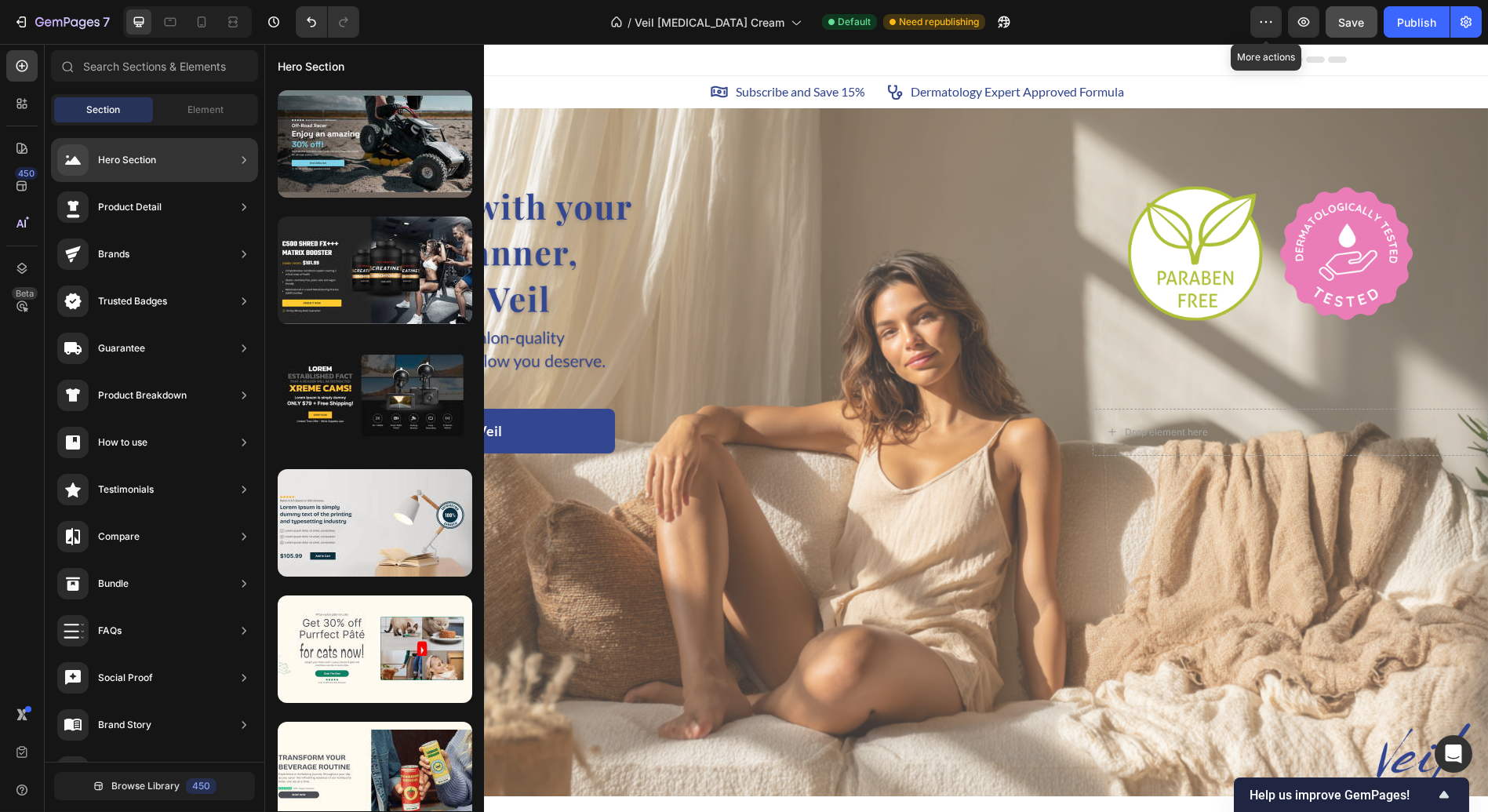
click at [187, 153] on div "Hero Section" at bounding box center [154, 160] width 207 height 44
click at [181, 159] on div "Hero Section" at bounding box center [154, 160] width 207 height 44
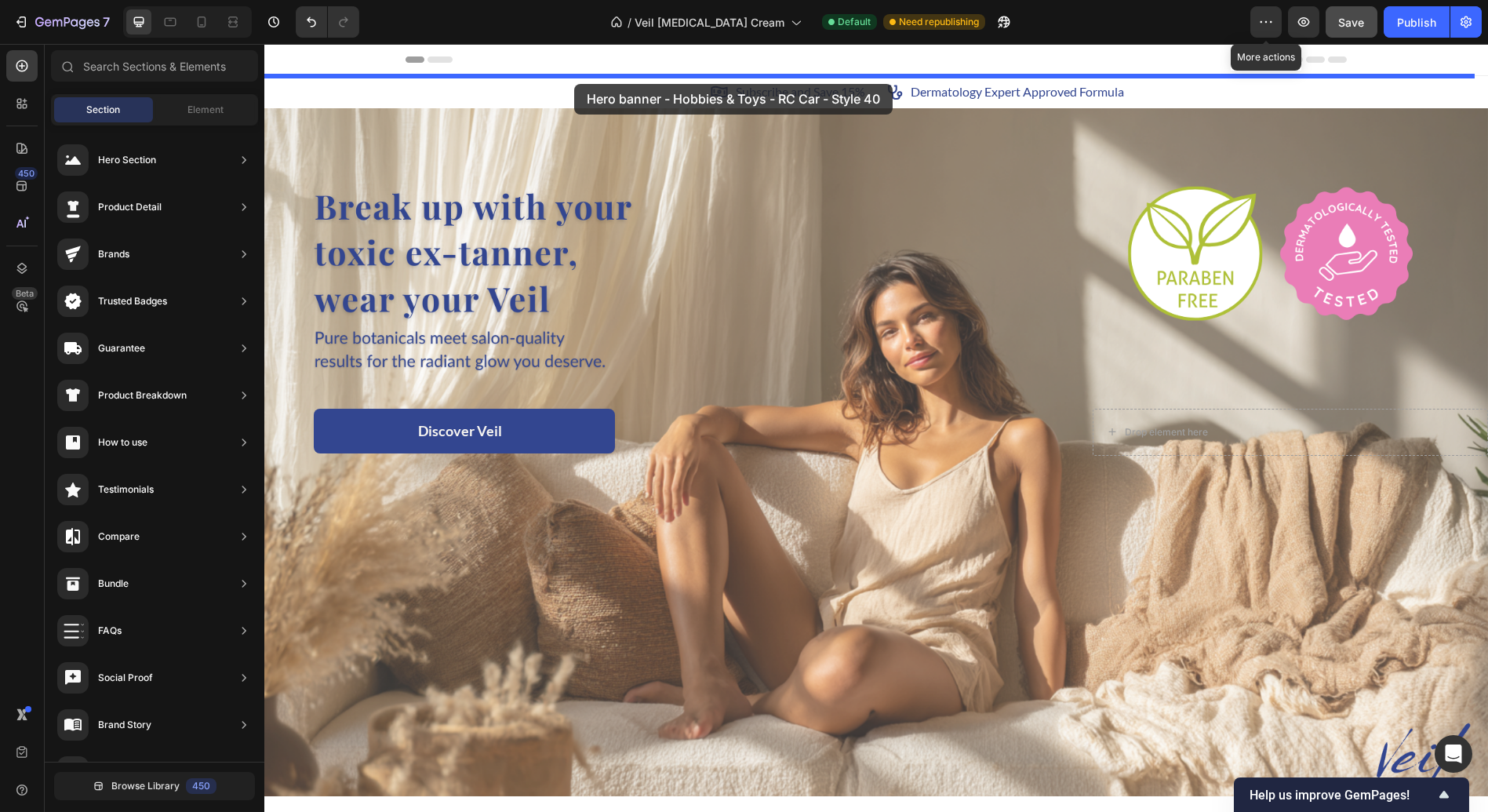
drag, startPoint x: 598, startPoint y: 175, endPoint x: 573, endPoint y: 86, distance: 92.4
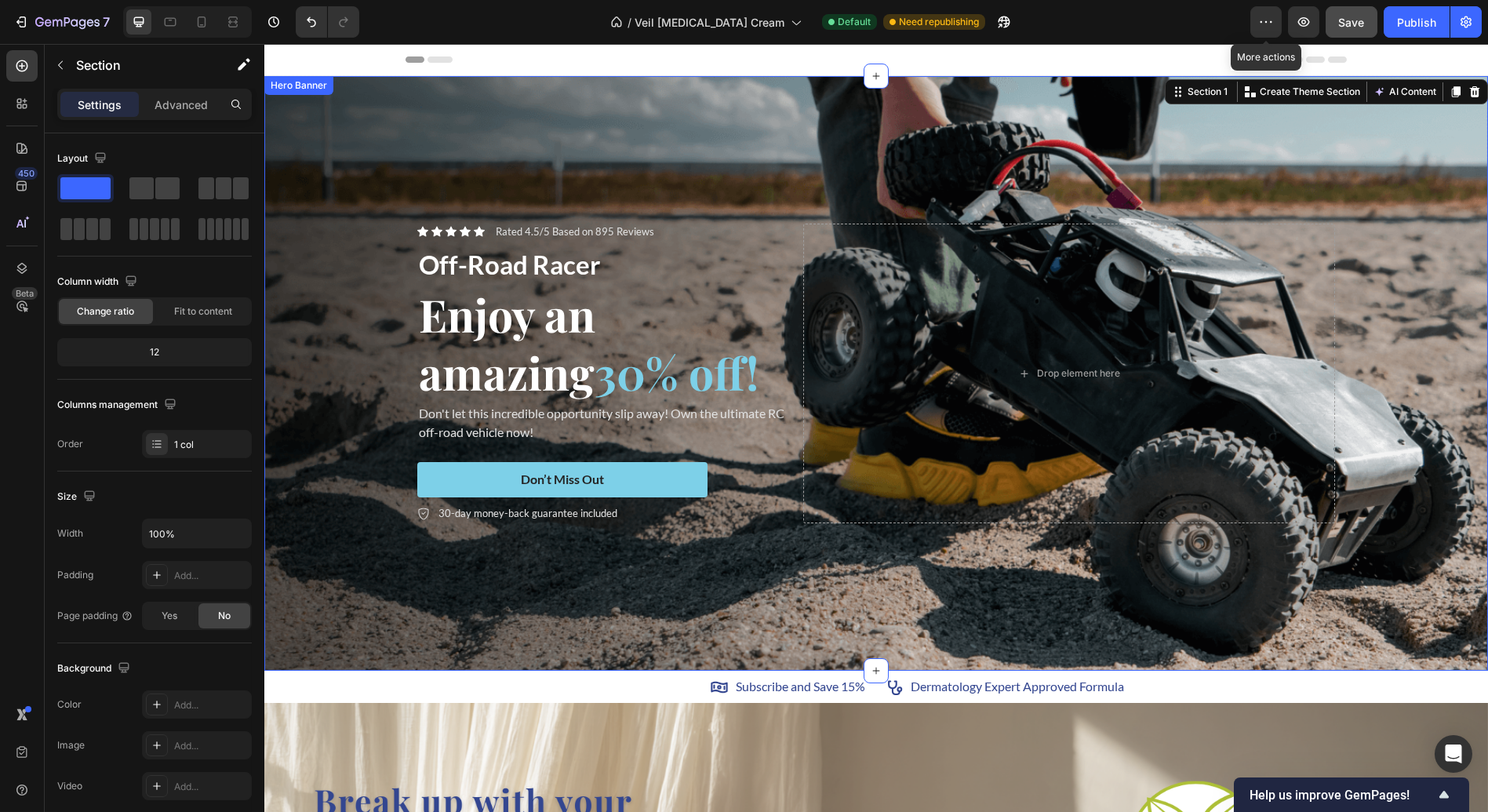
scroll to position [66, 0]
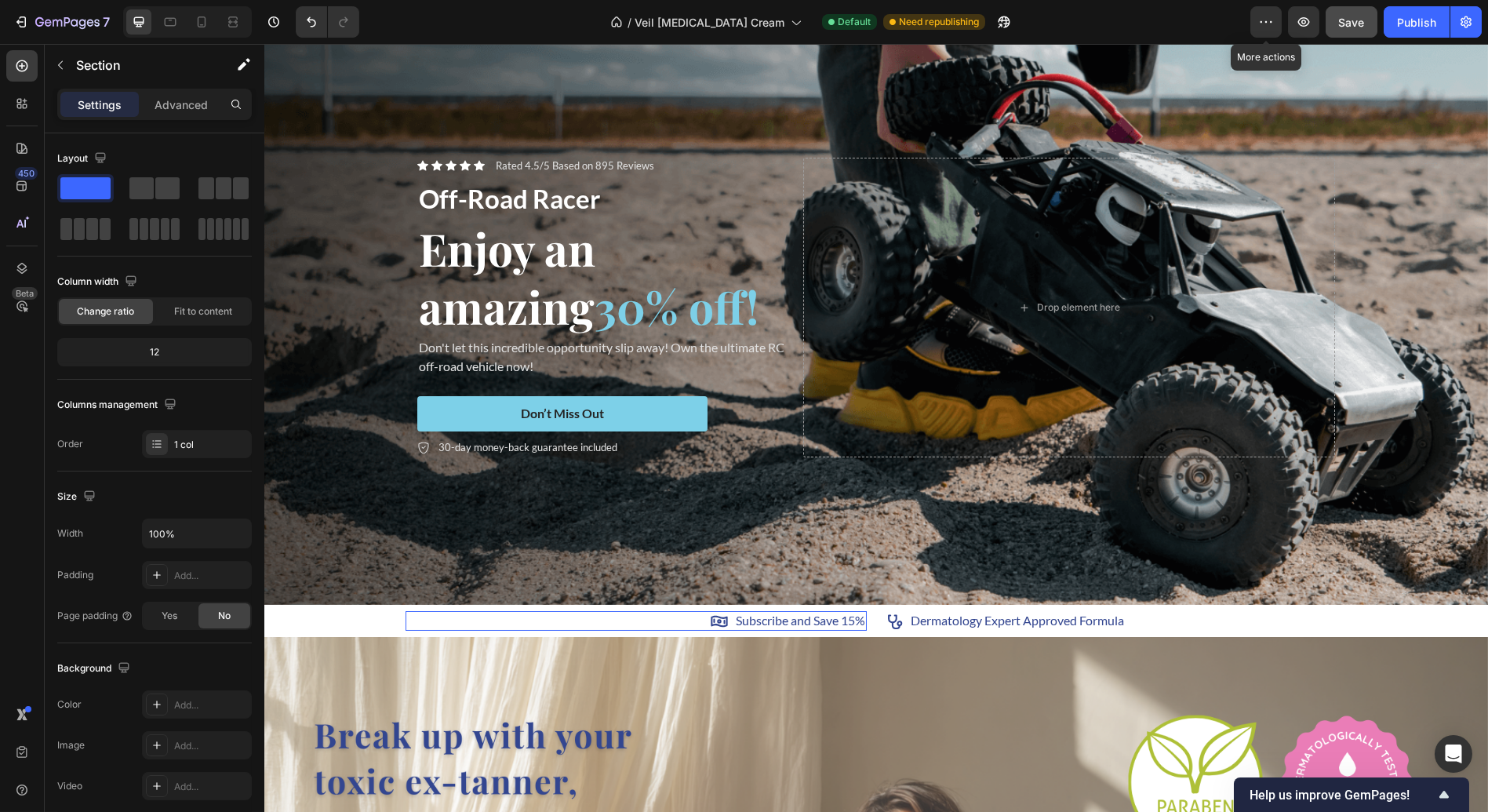
click at [616, 614] on div "Icon Subscribe and Save 15% Text Block Row 0" at bounding box center [636, 621] width 461 height 19
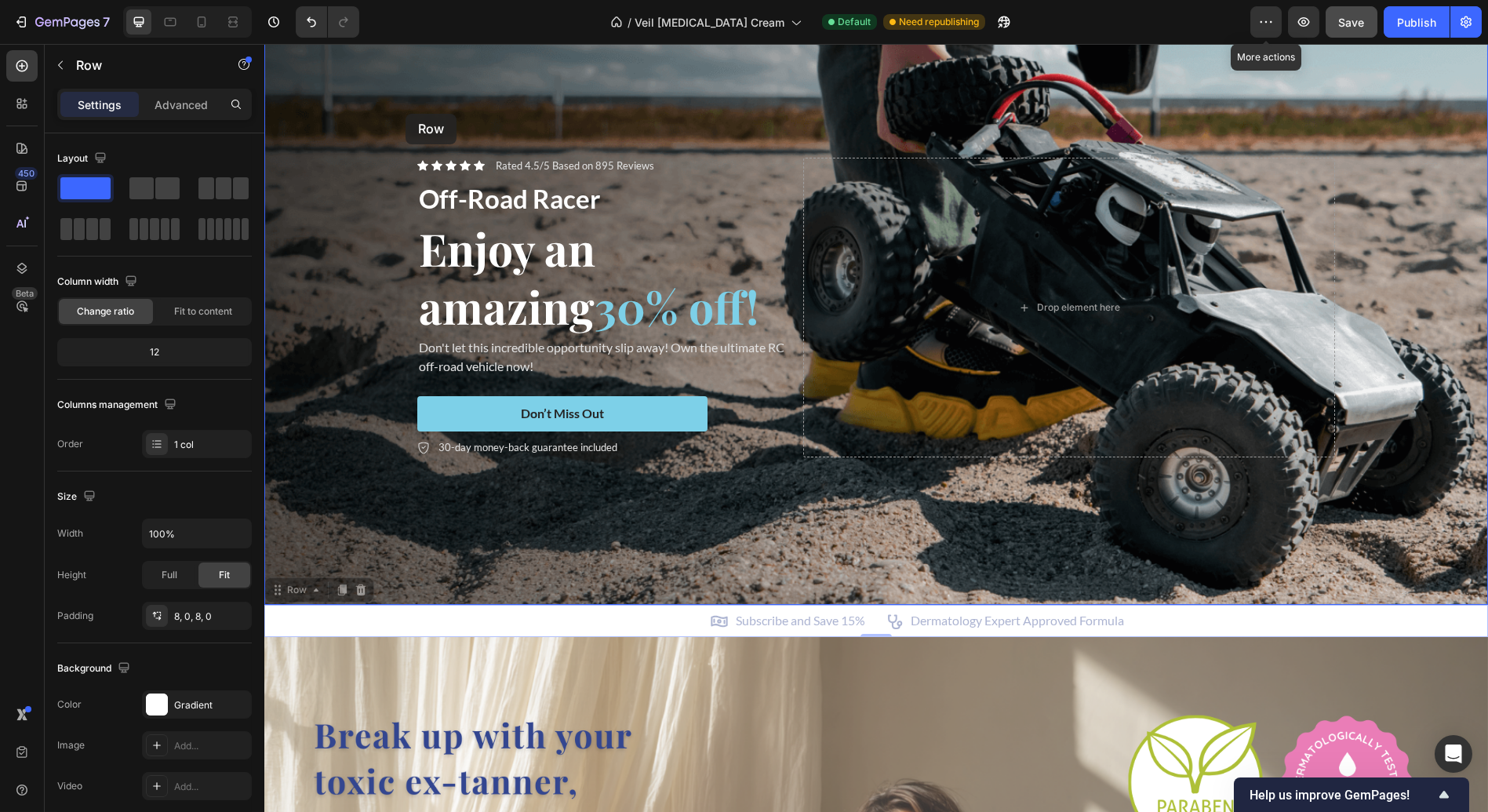
scroll to position [0, 0]
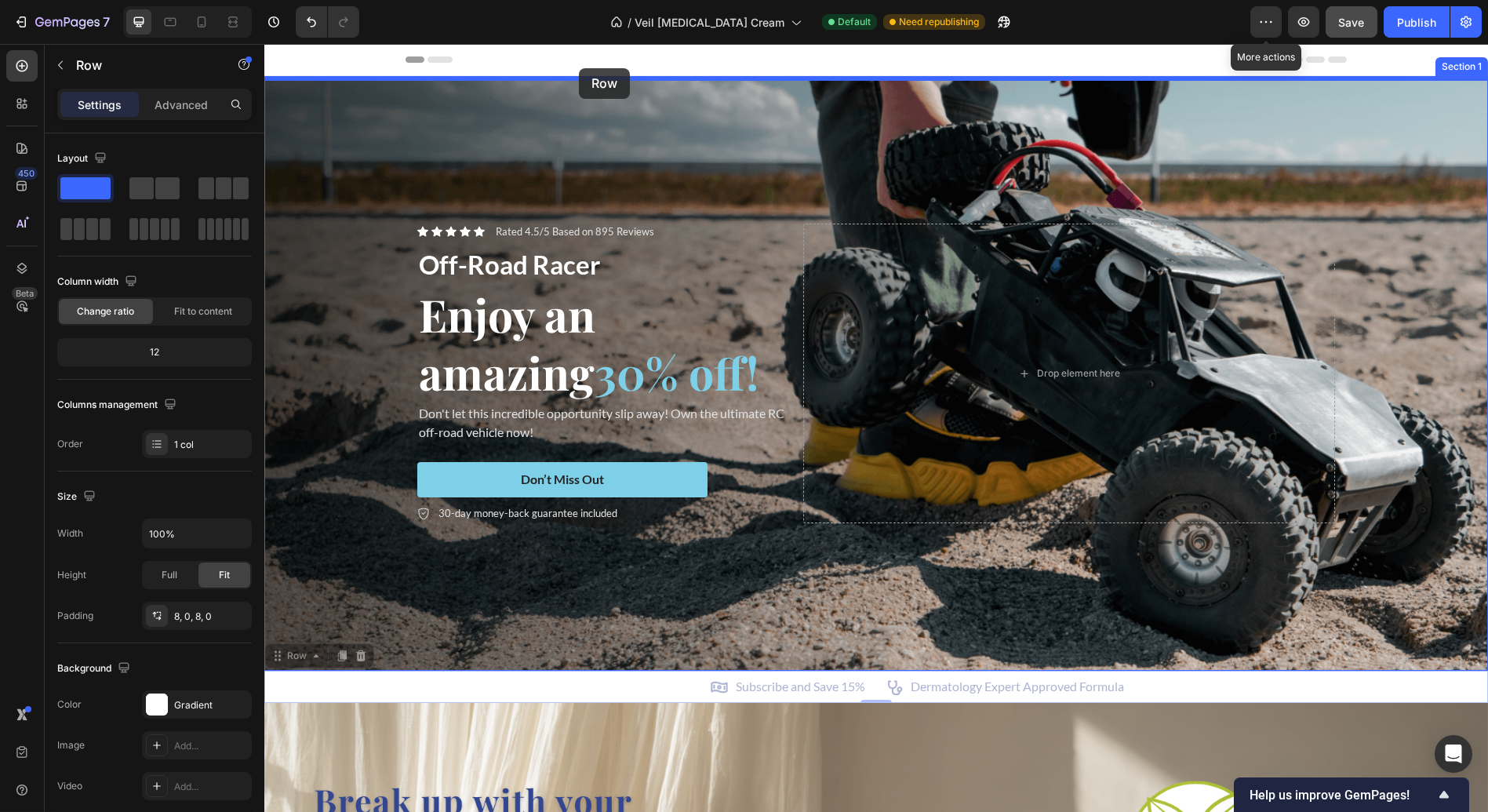
drag, startPoint x: 370, startPoint y: 612, endPoint x: 579, endPoint y: 69, distance: 581.8
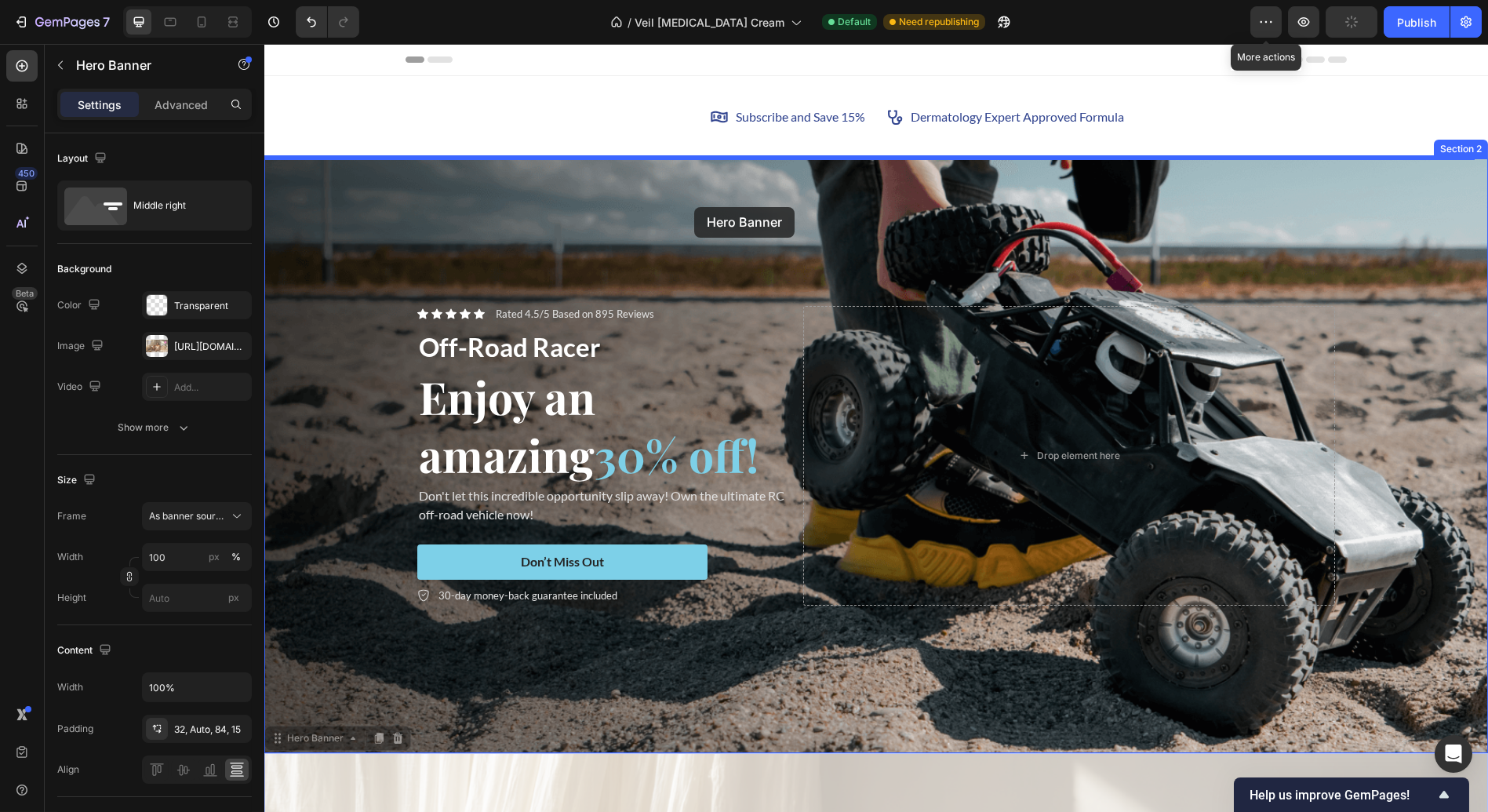
drag, startPoint x: 705, startPoint y: 510, endPoint x: 692, endPoint y: 202, distance: 308.3
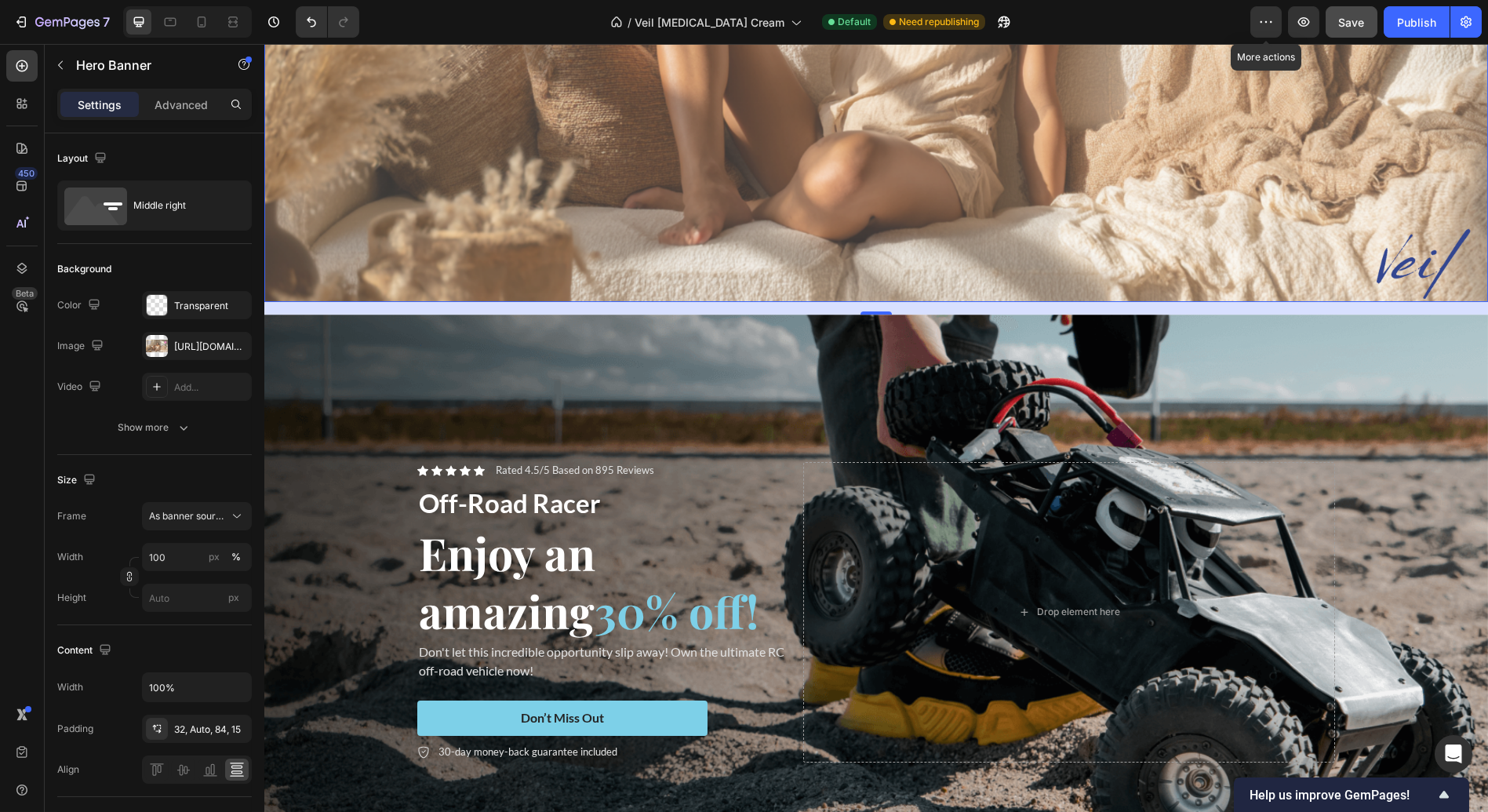
scroll to position [550, 0]
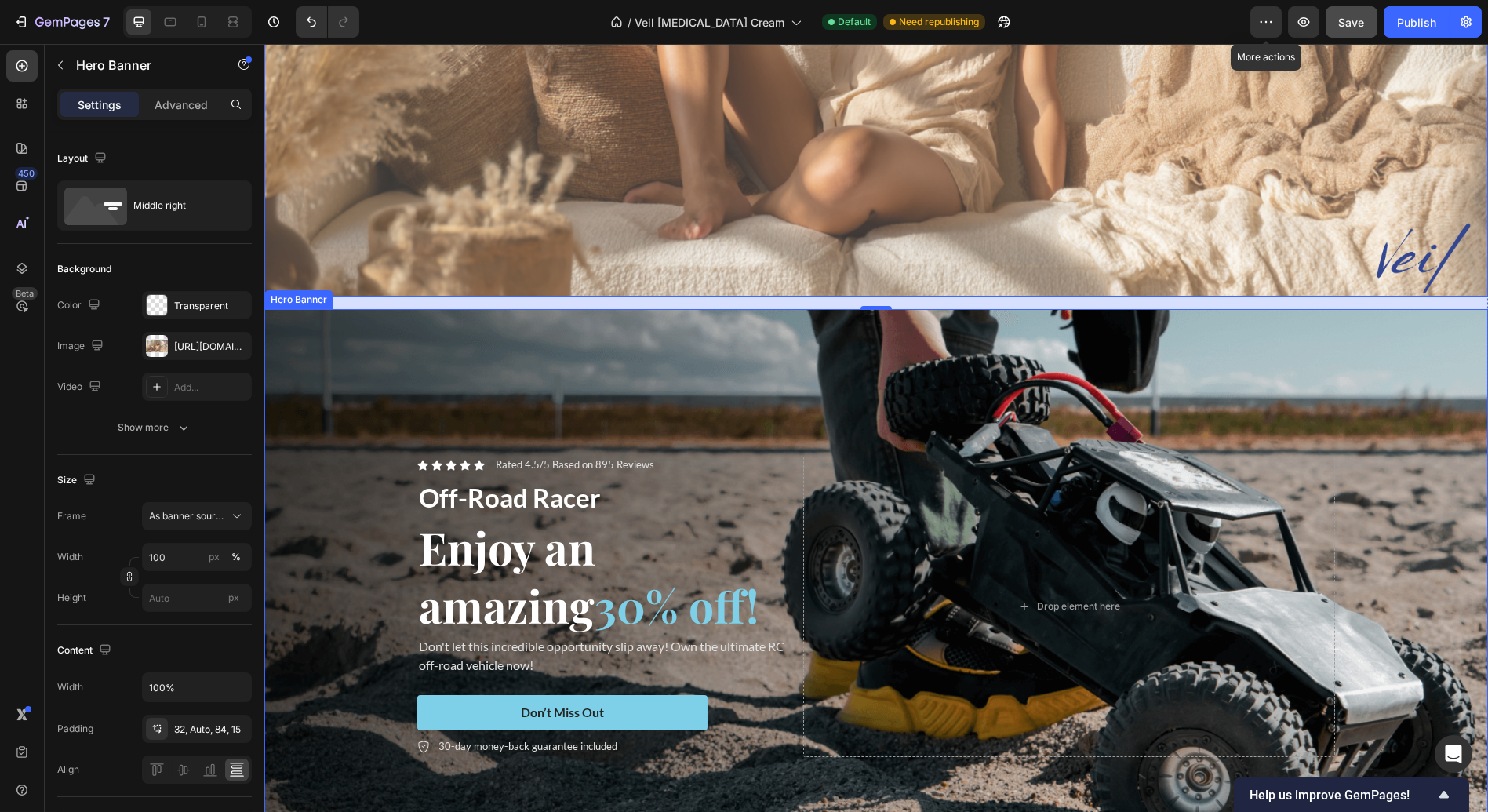
click at [737, 433] on div "Icon Icon Icon Icon Icon Icon List Rated 4.5/5 Based on 895 Reviews Text Block …" at bounding box center [876, 606] width 941 height 350
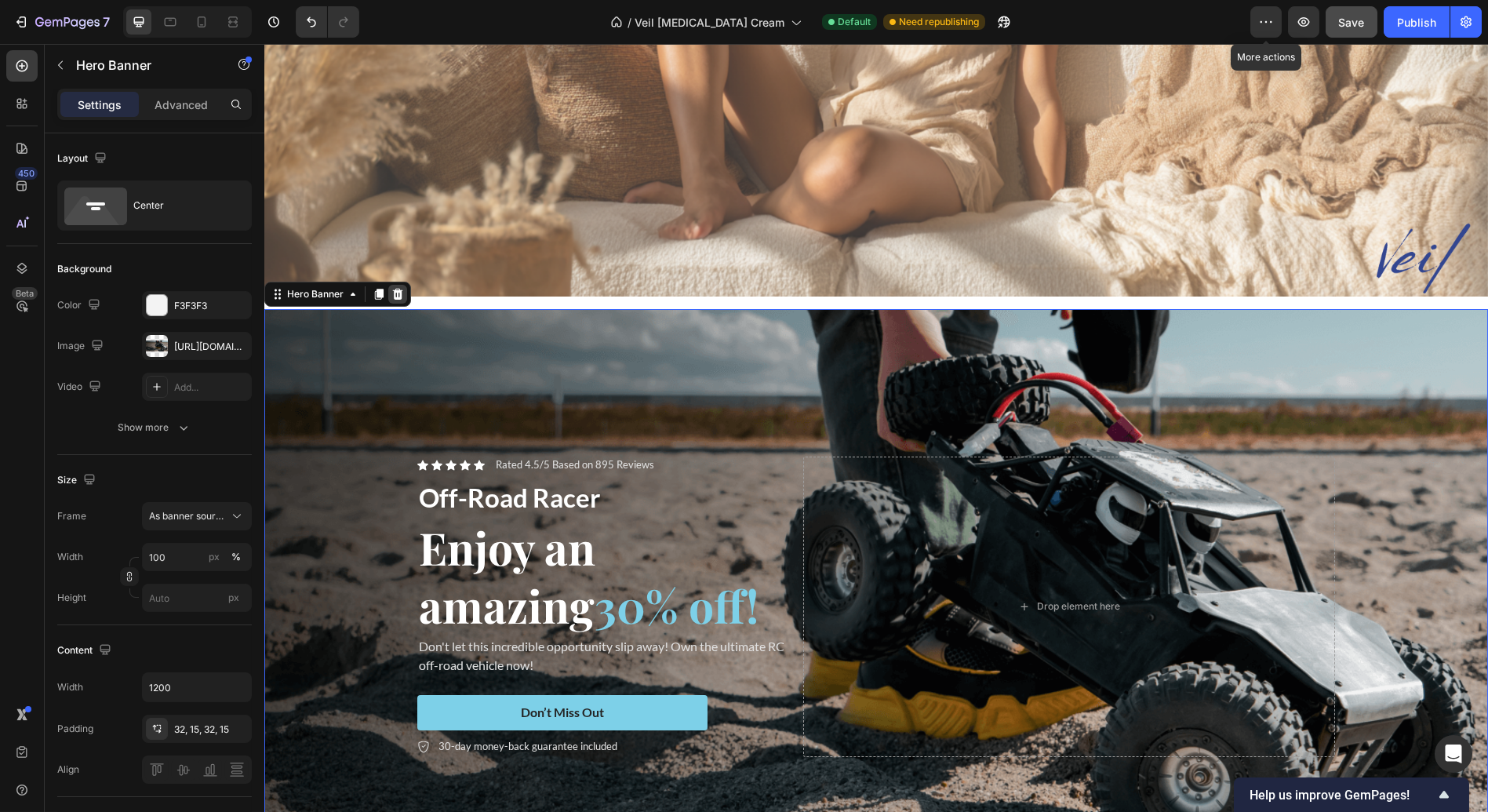
click at [392, 288] on icon at bounding box center [398, 294] width 13 height 13
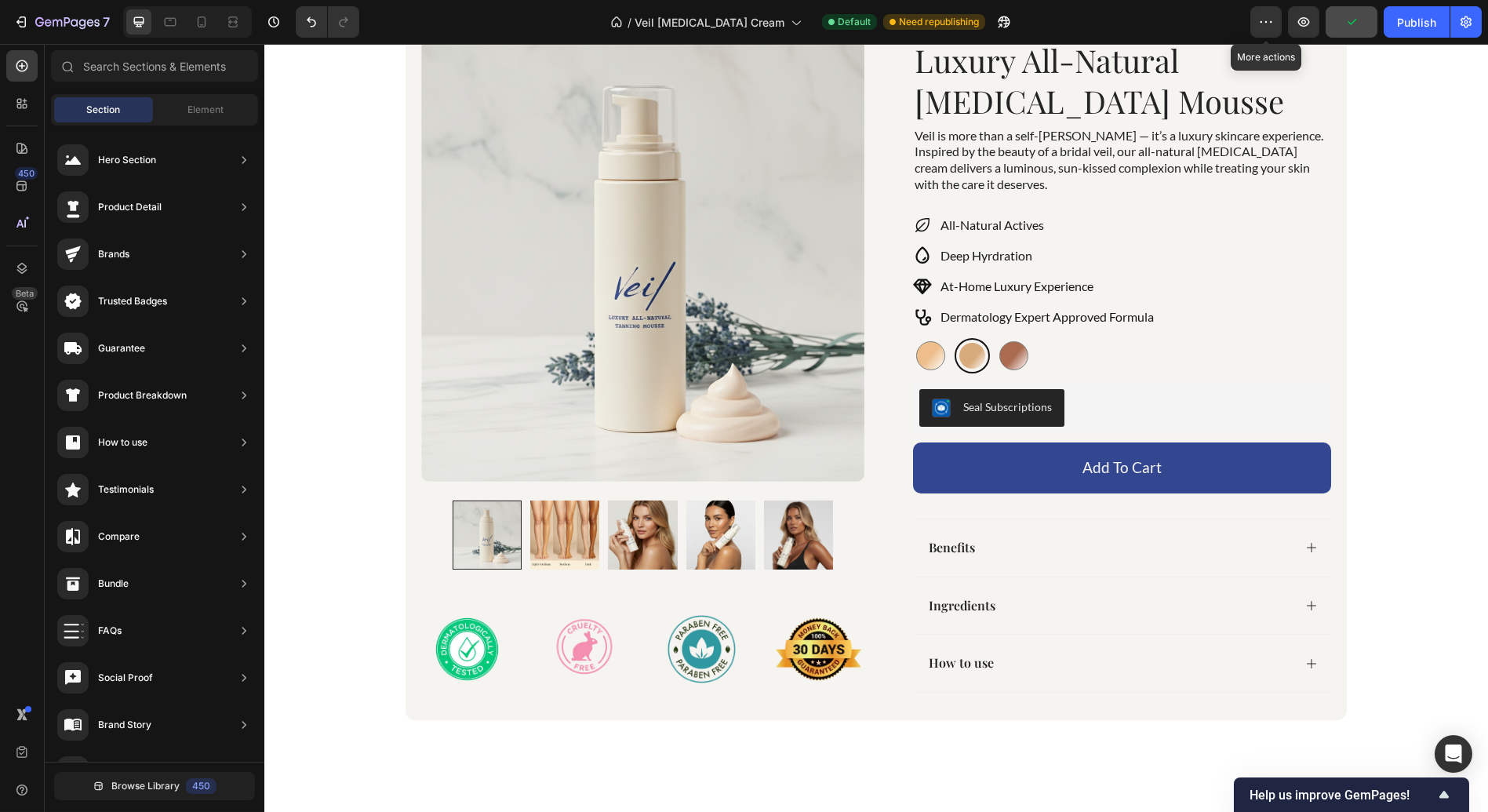
scroll to position [417, 0]
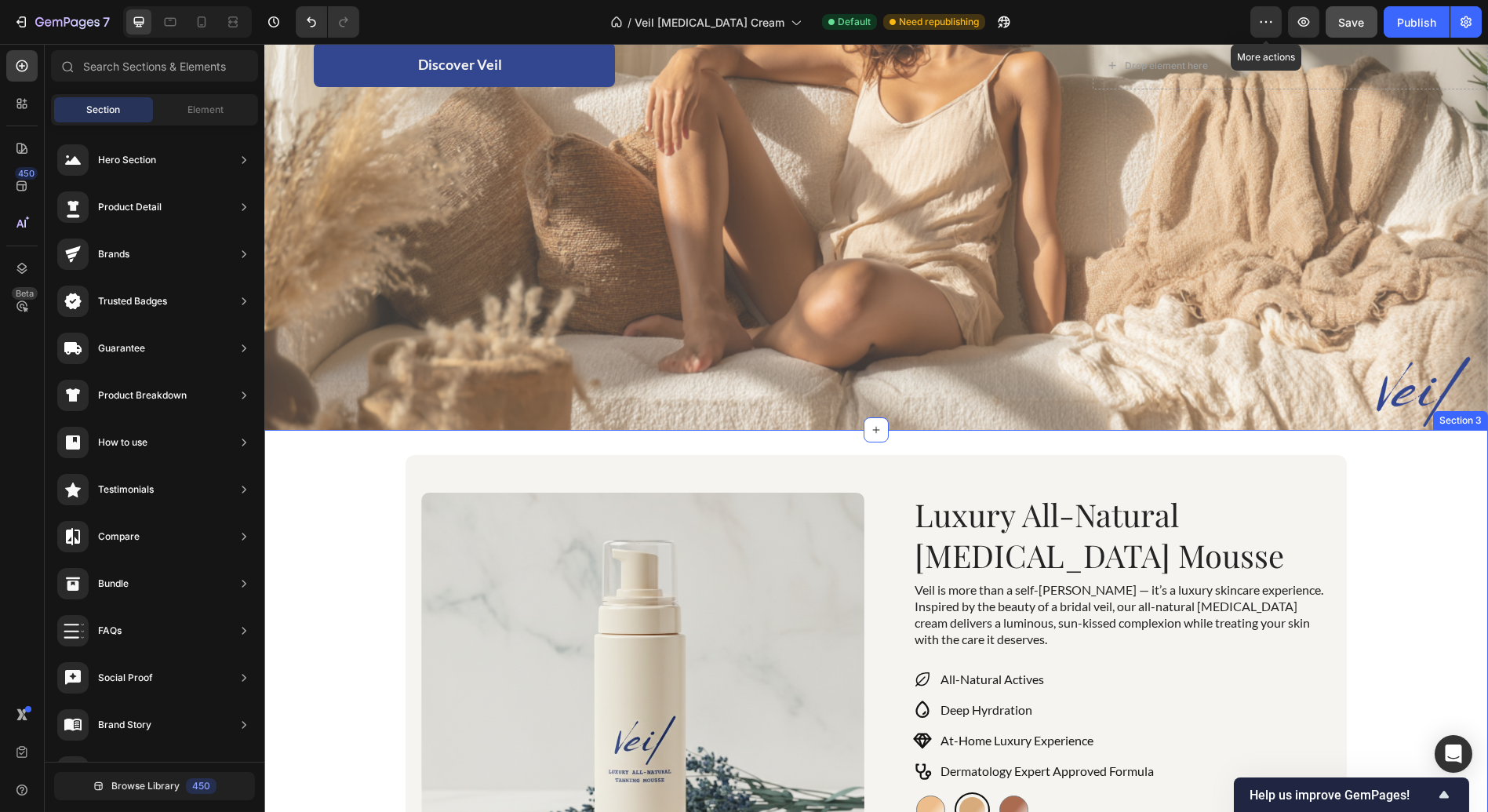
click at [356, 527] on div "Product Images Image Image Image Image Row Row Luxury All-Natural [MEDICAL_DATA…" at bounding box center [876, 802] width 1223 height 744
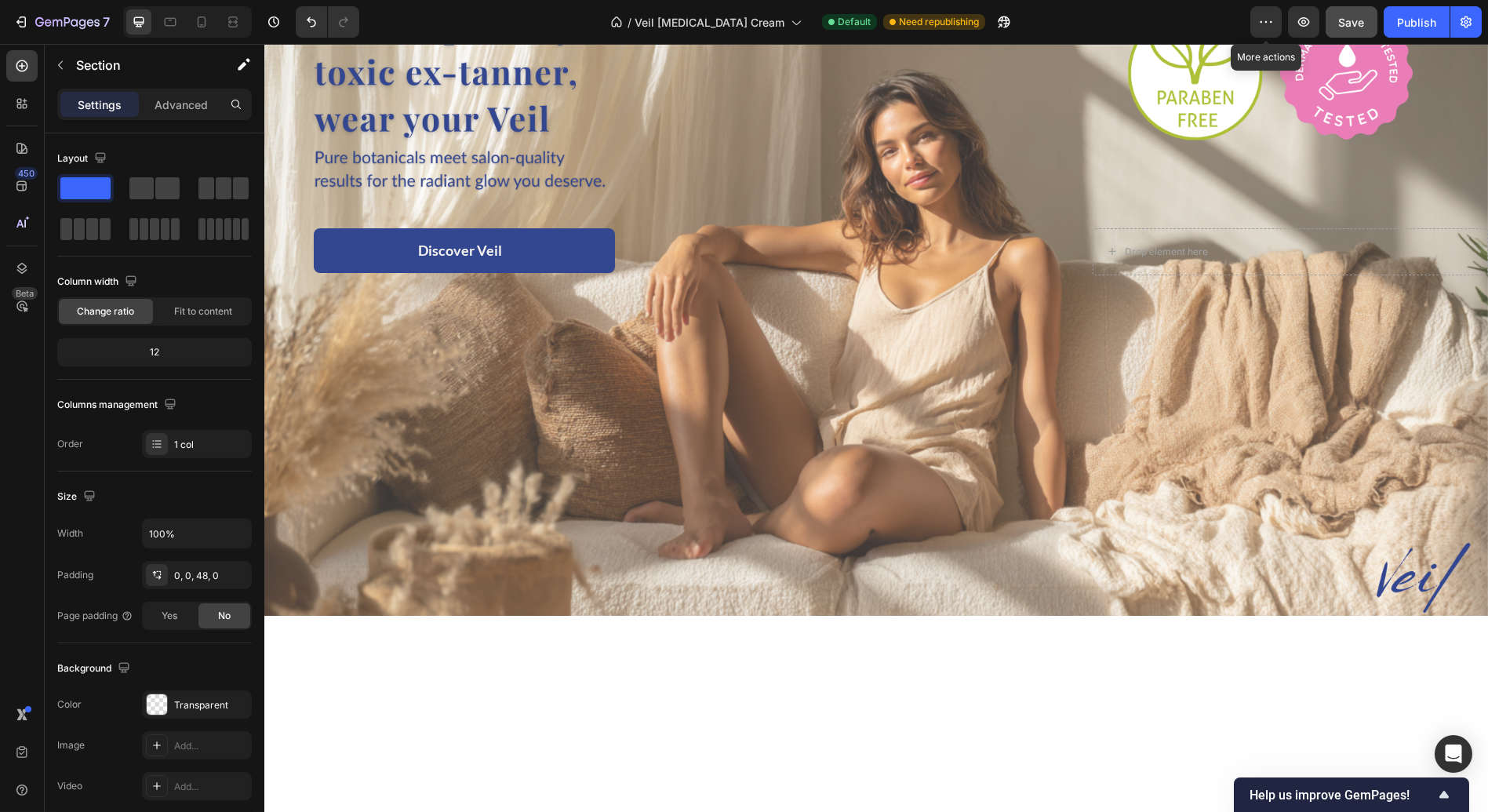
scroll to position [0, 0]
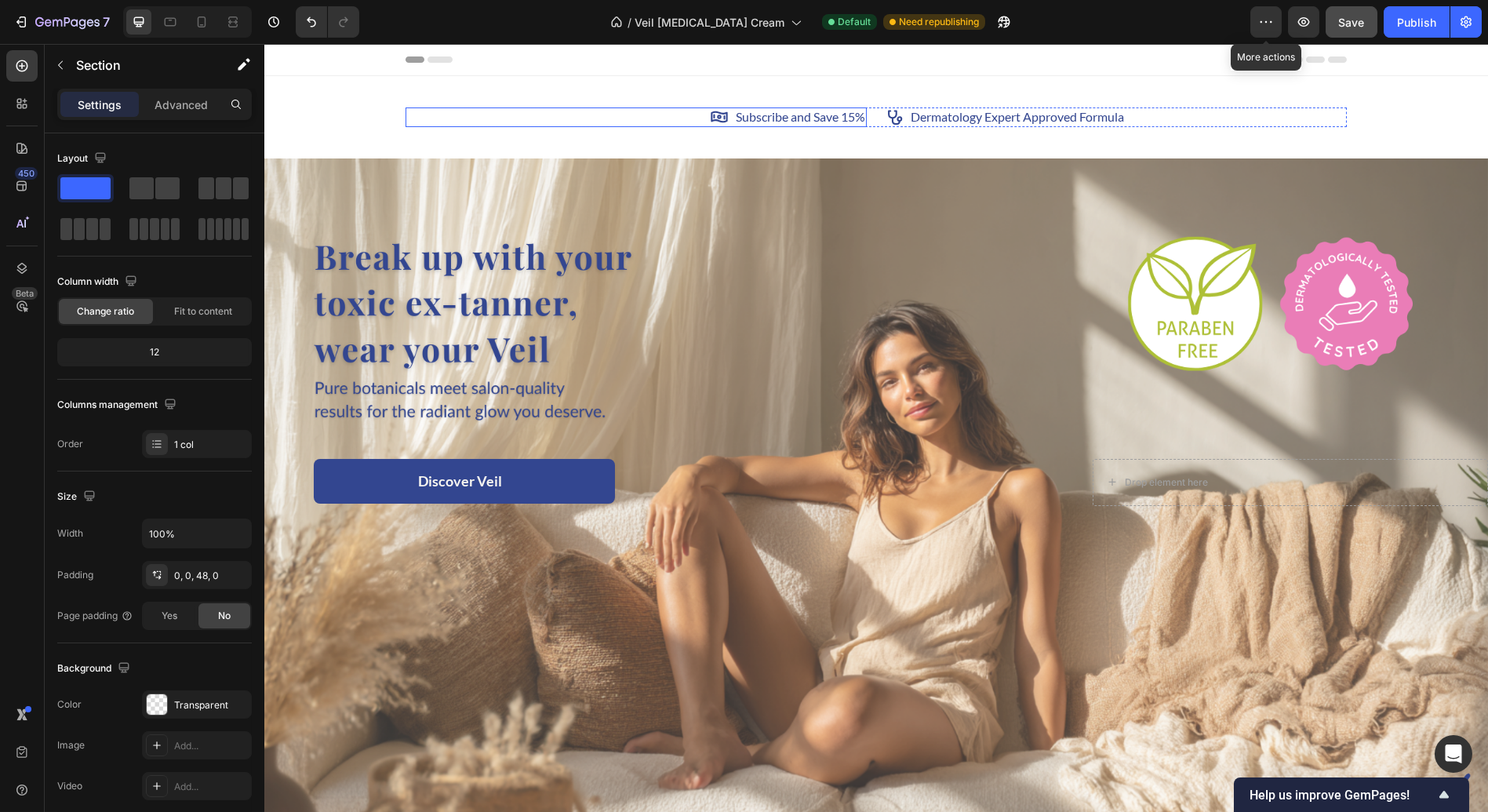
click at [494, 115] on div "Icon Subscribe and Save 15% Text Block Row" at bounding box center [636, 117] width 461 height 19
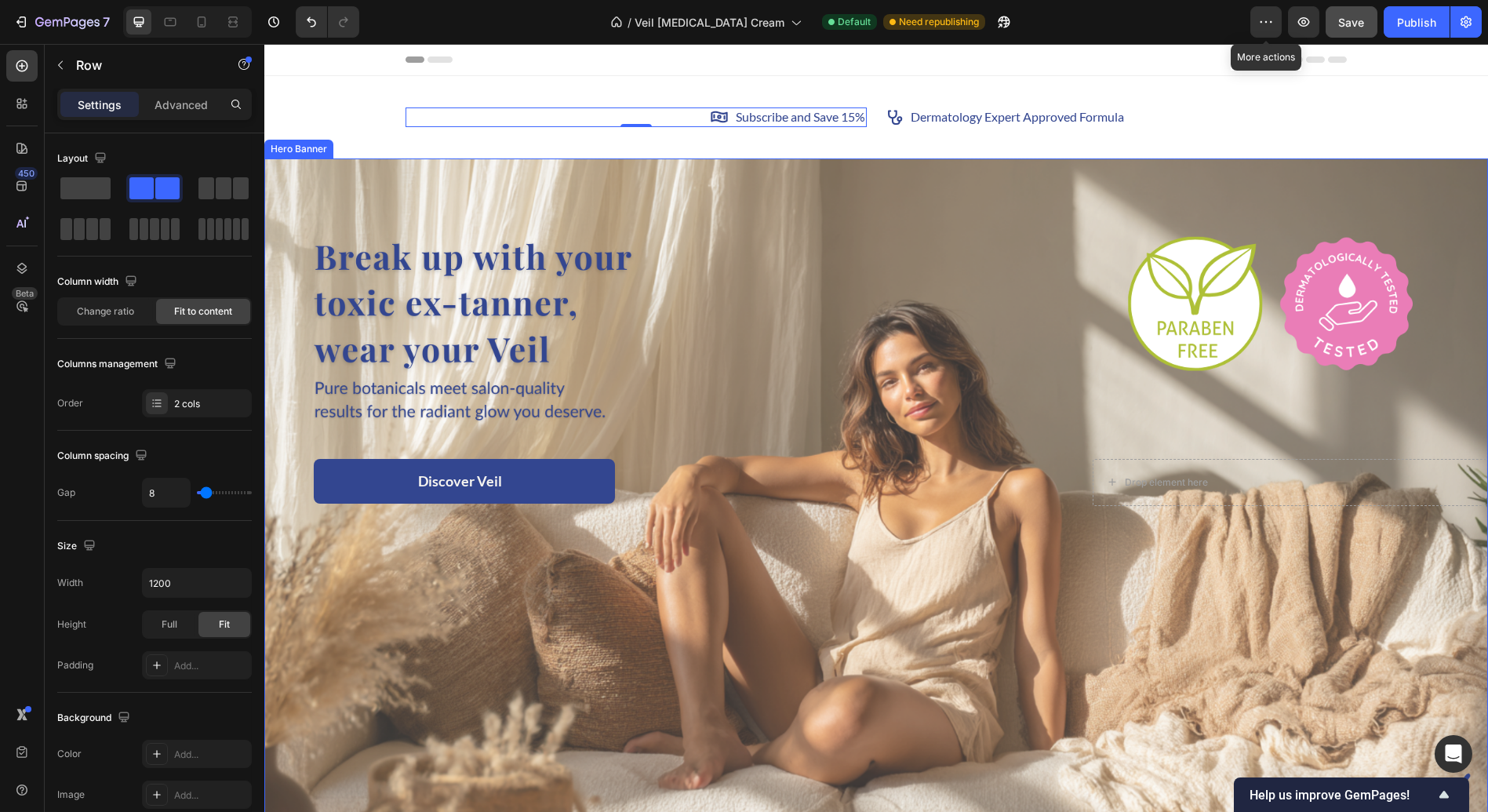
click at [472, 181] on div "Overlay" at bounding box center [876, 502] width 1223 height 689
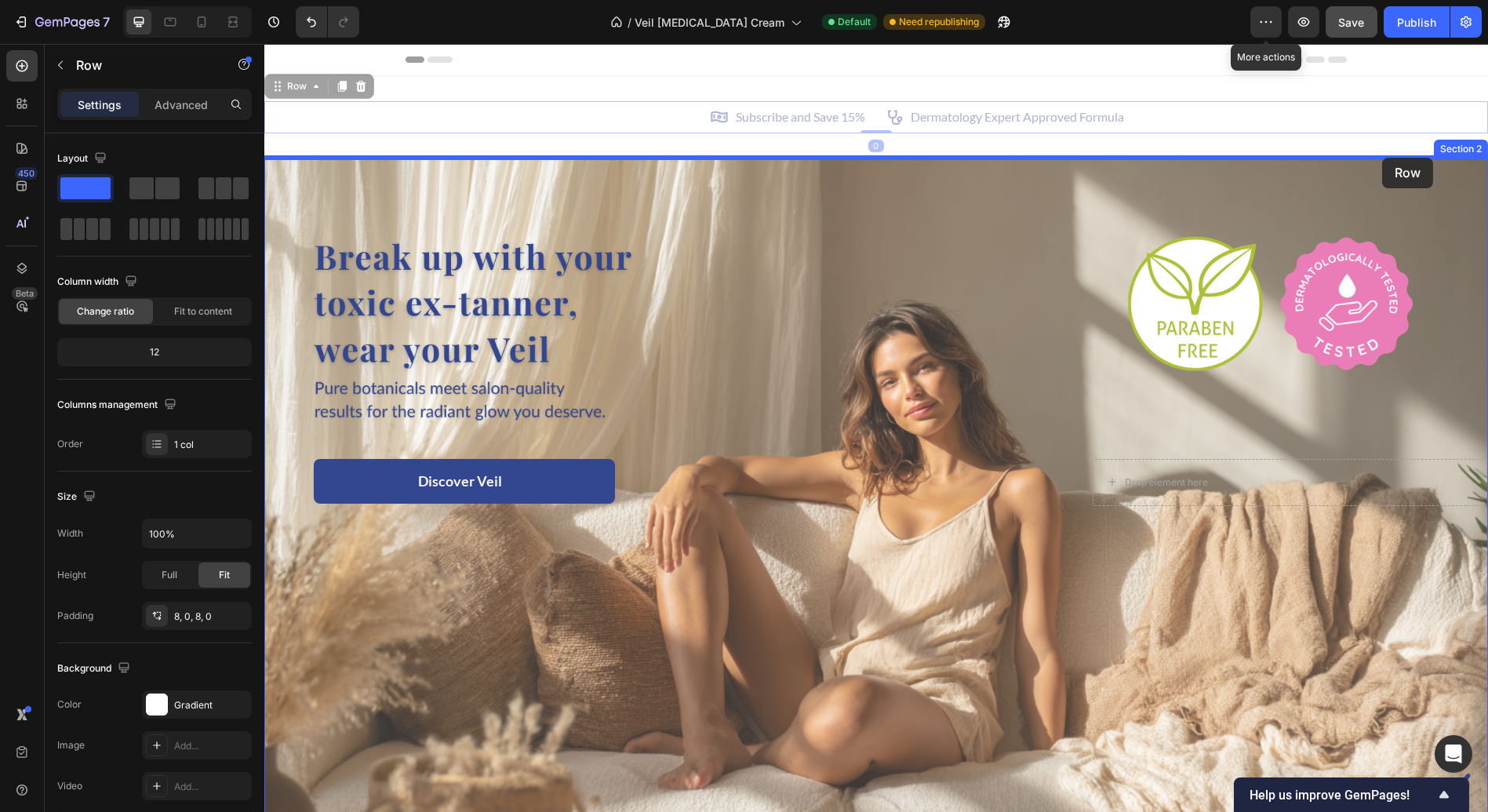
drag, startPoint x: 1392, startPoint y: 118, endPoint x: 1382, endPoint y: 159, distance: 42.2
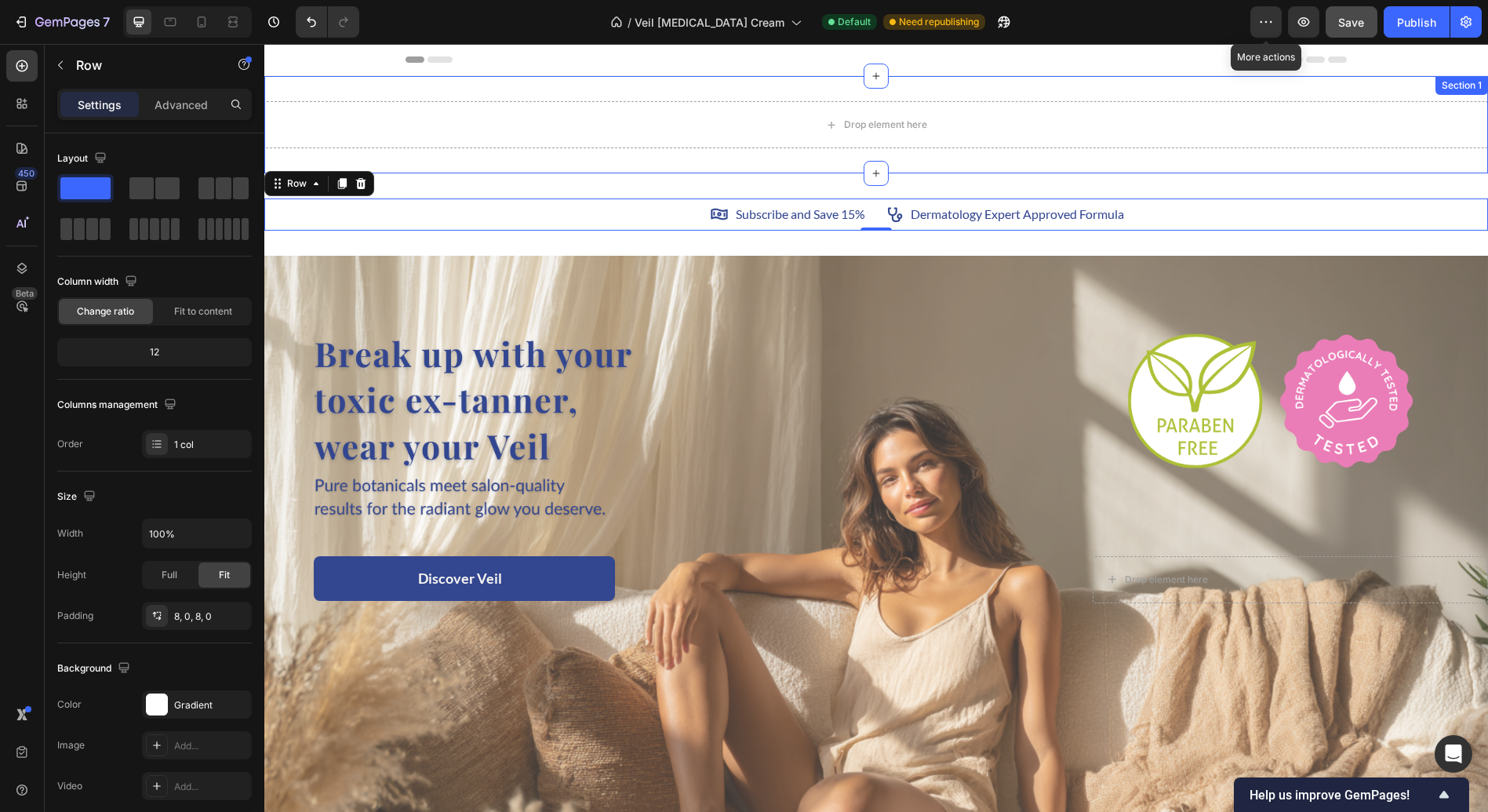
click at [1394, 90] on div "Drop element here Section 1" at bounding box center [876, 124] width 1223 height 98
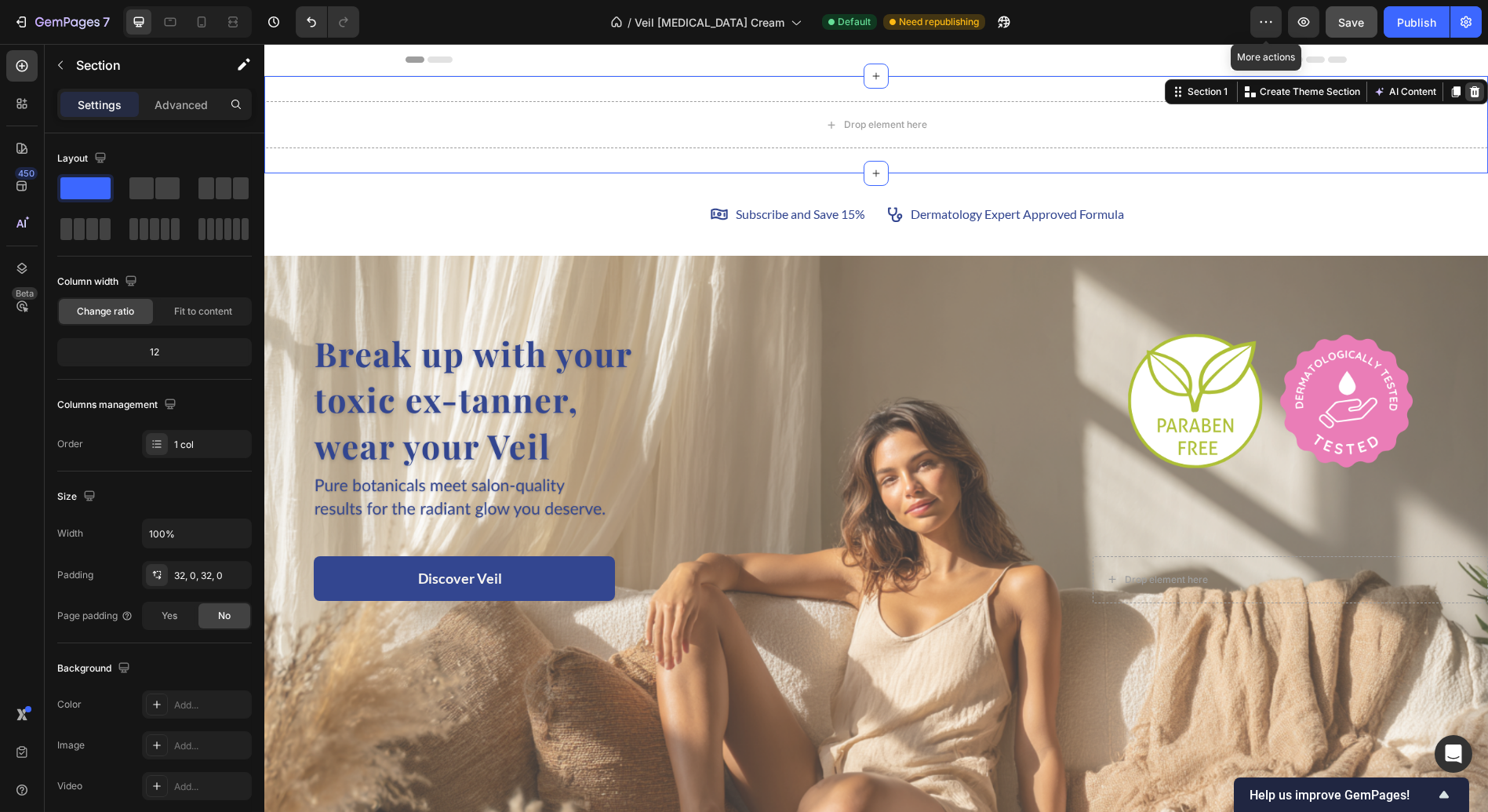
click at [1468, 92] on div at bounding box center [1474, 91] width 19 height 19
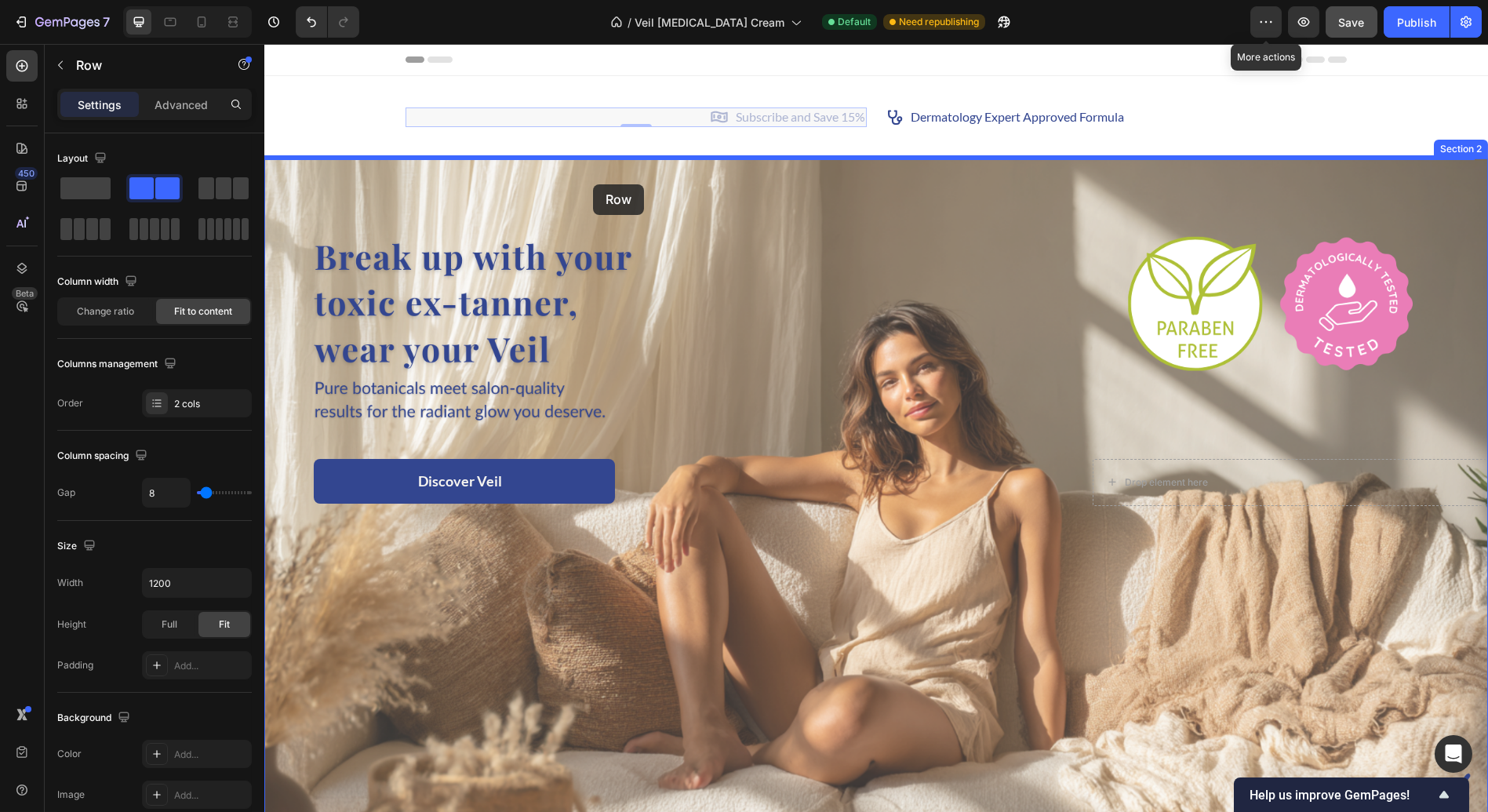
drag, startPoint x: 596, startPoint y: 118, endPoint x: 593, endPoint y: 184, distance: 66.1
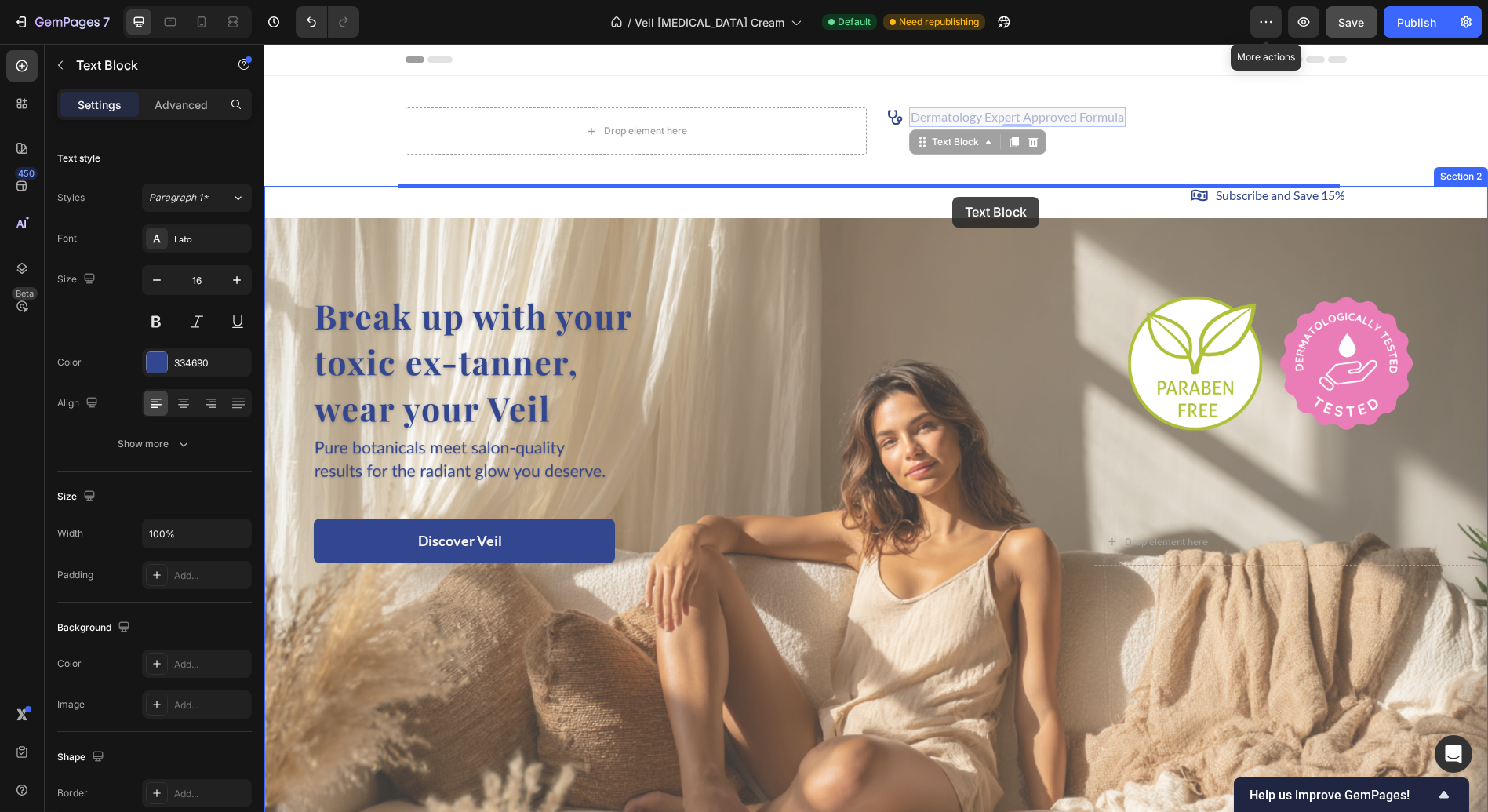
drag, startPoint x: 957, startPoint y: 113, endPoint x: 952, endPoint y: 197, distance: 84.1
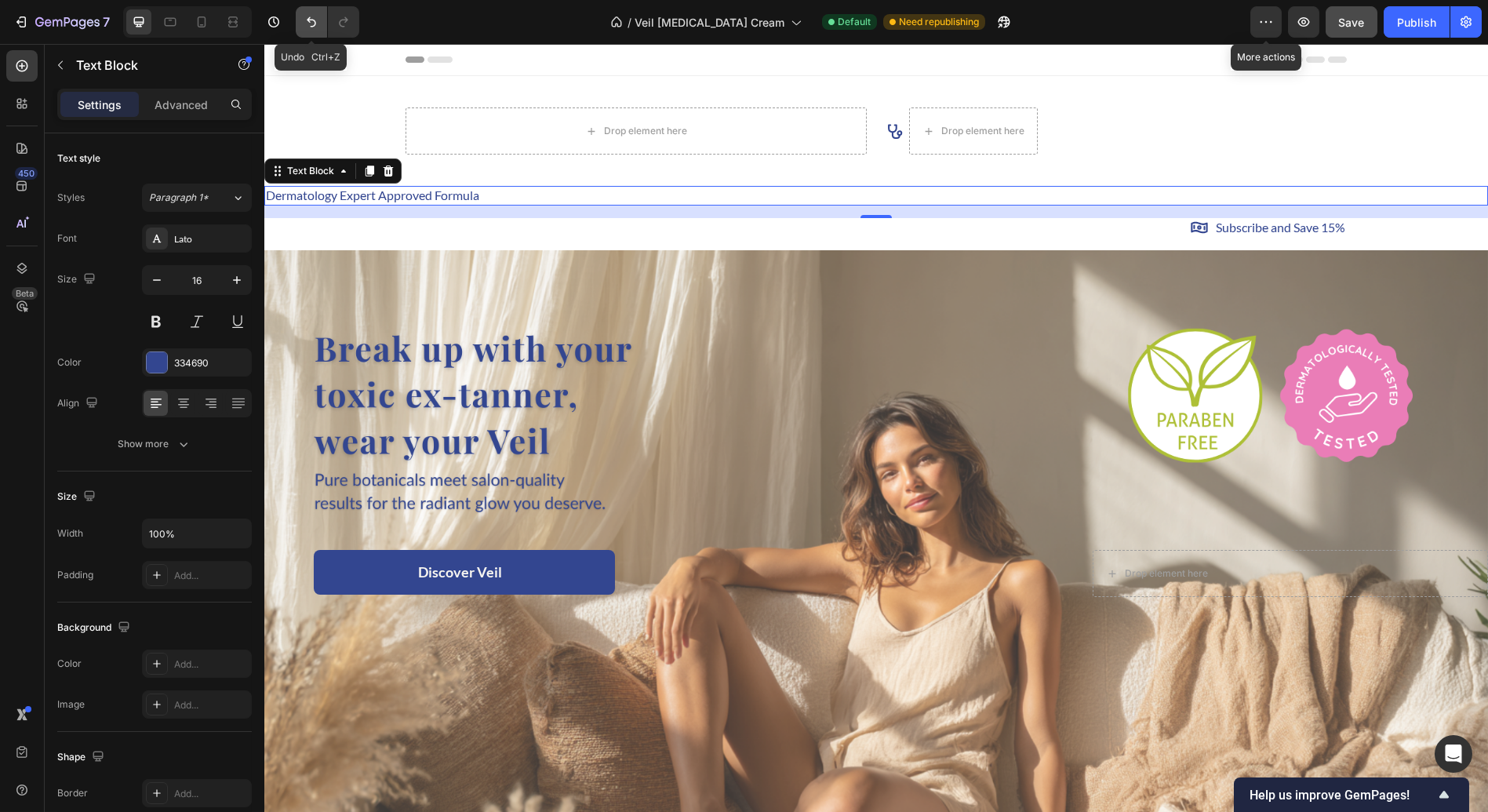
click at [309, 31] on button "Undo/Redo" at bounding box center [311, 22] width 31 height 31
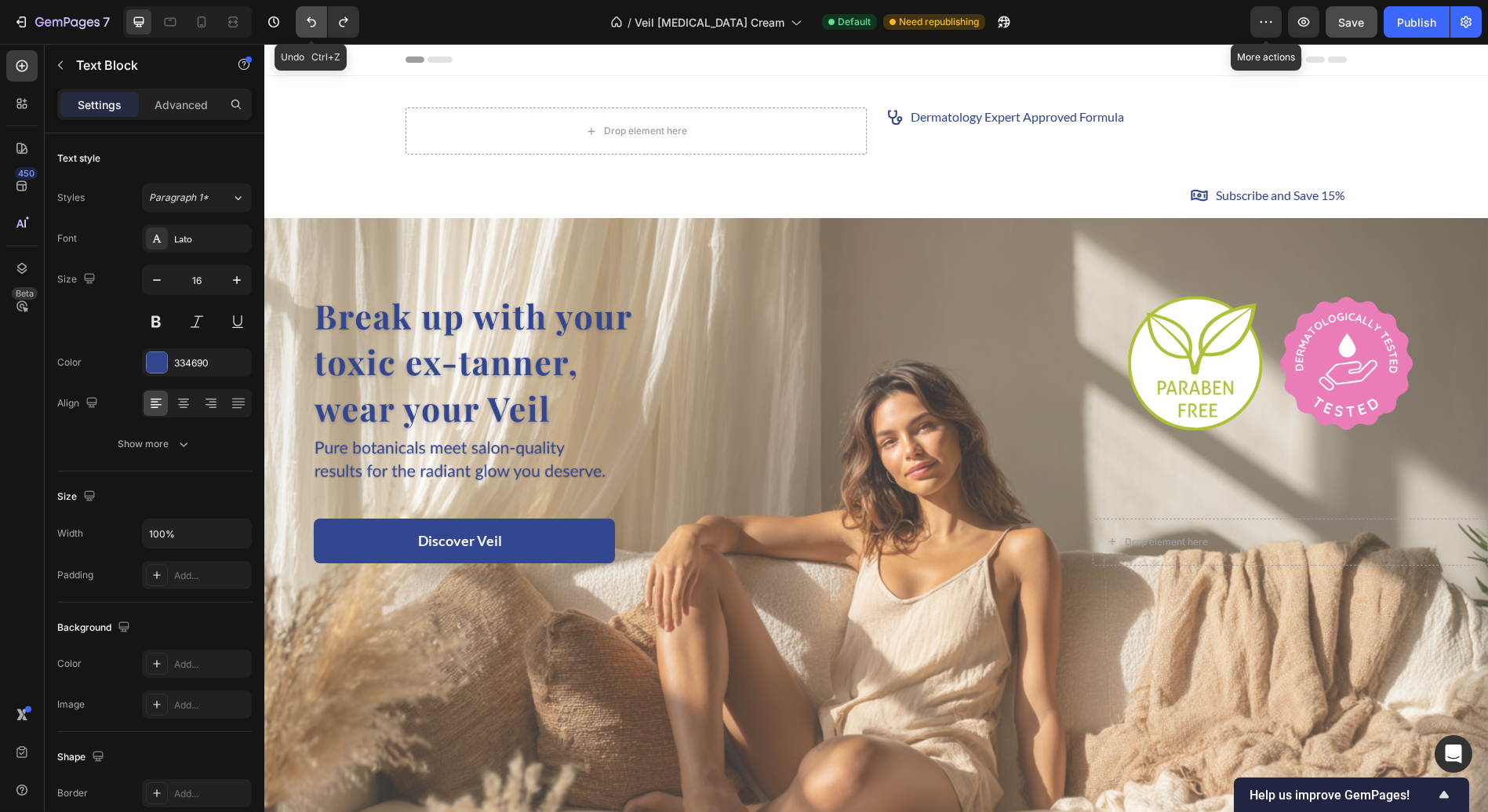
click at [309, 31] on button "Undo/Redo" at bounding box center [311, 22] width 31 height 31
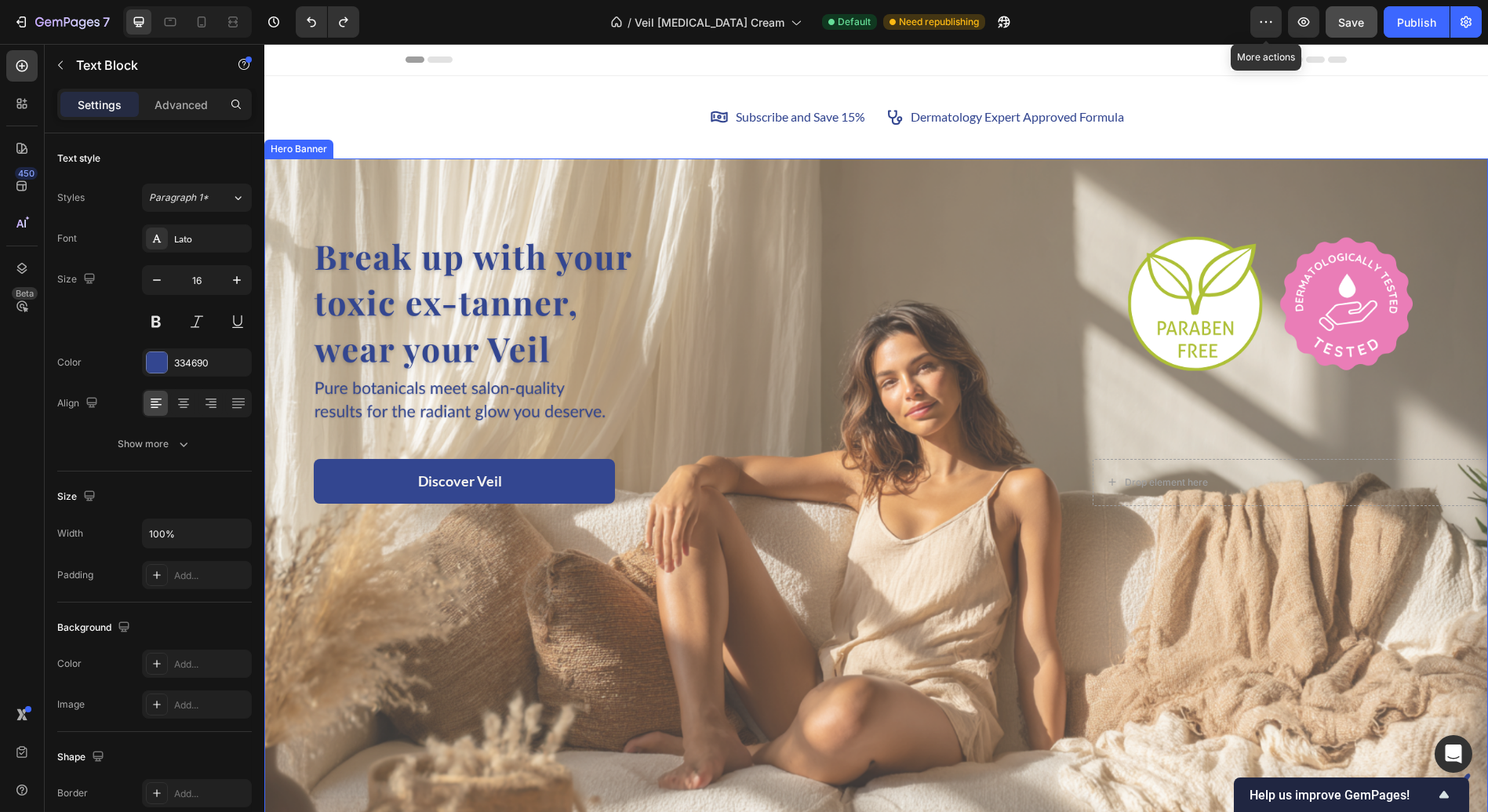
scroll to position [76, 0]
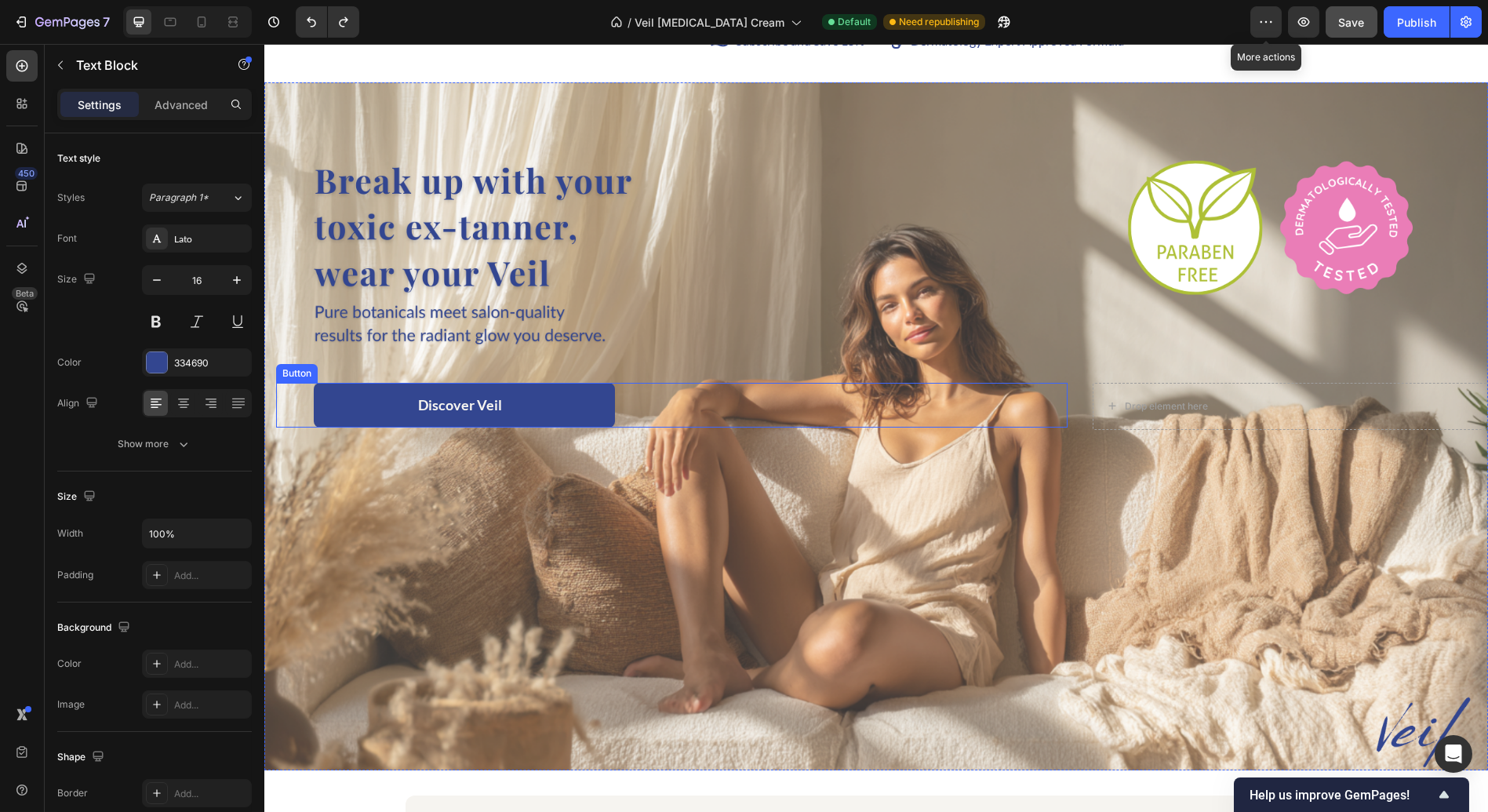
click at [529, 406] on link "Discover Veil" at bounding box center [465, 405] width 302 height 44
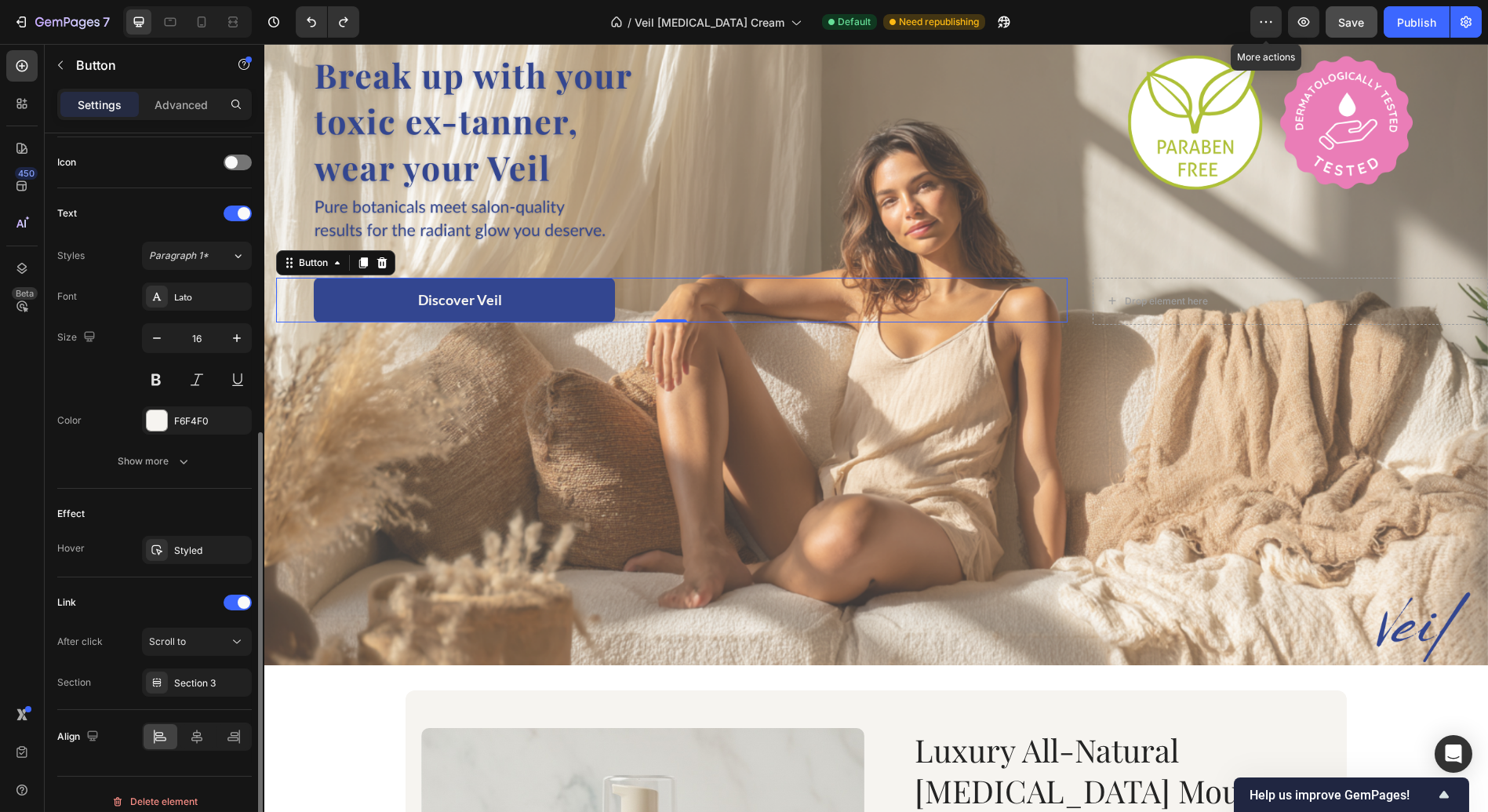
scroll to position [479, 0]
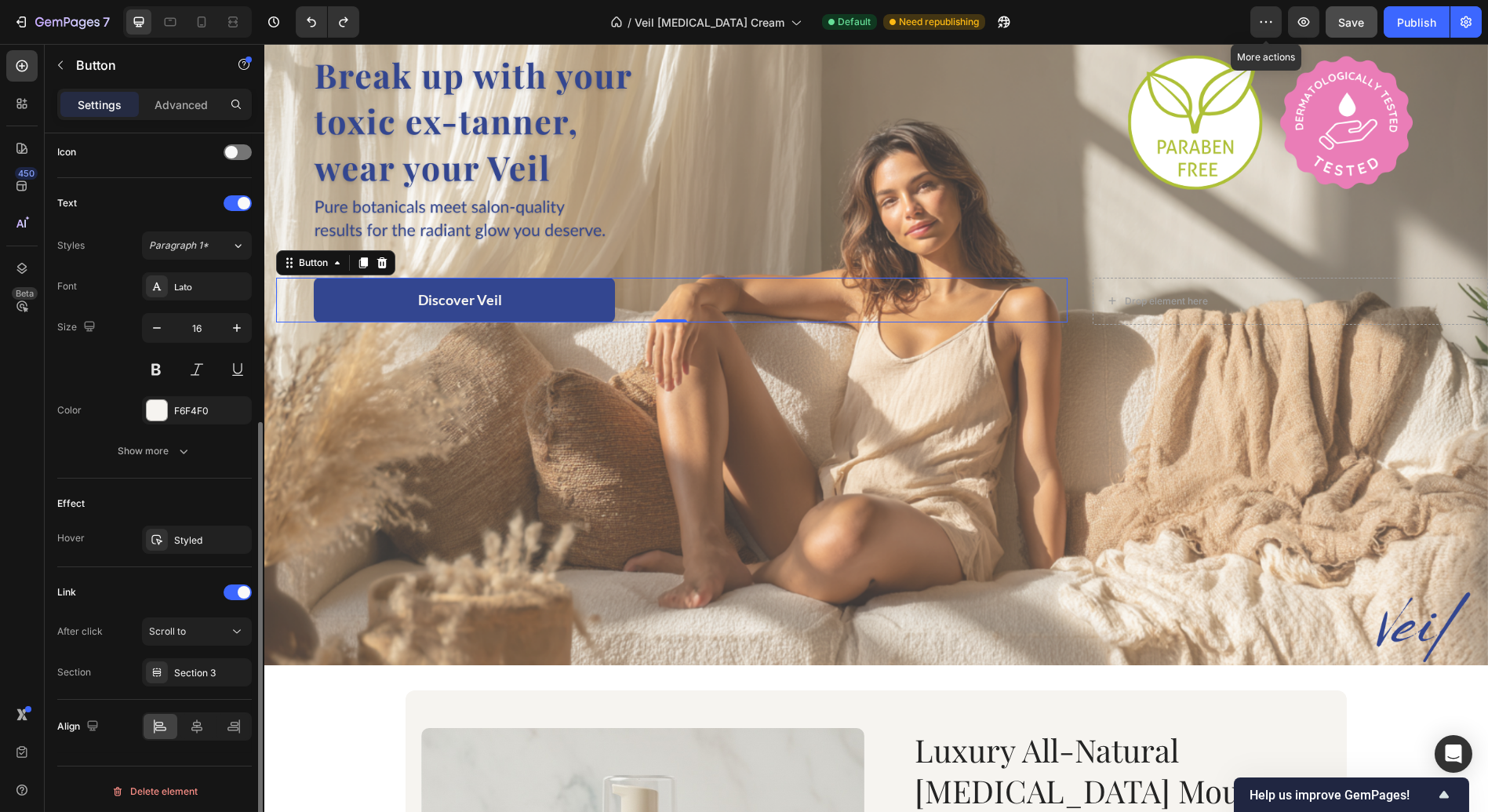
click at [90, 595] on div "Link" at bounding box center [154, 592] width 194 height 25
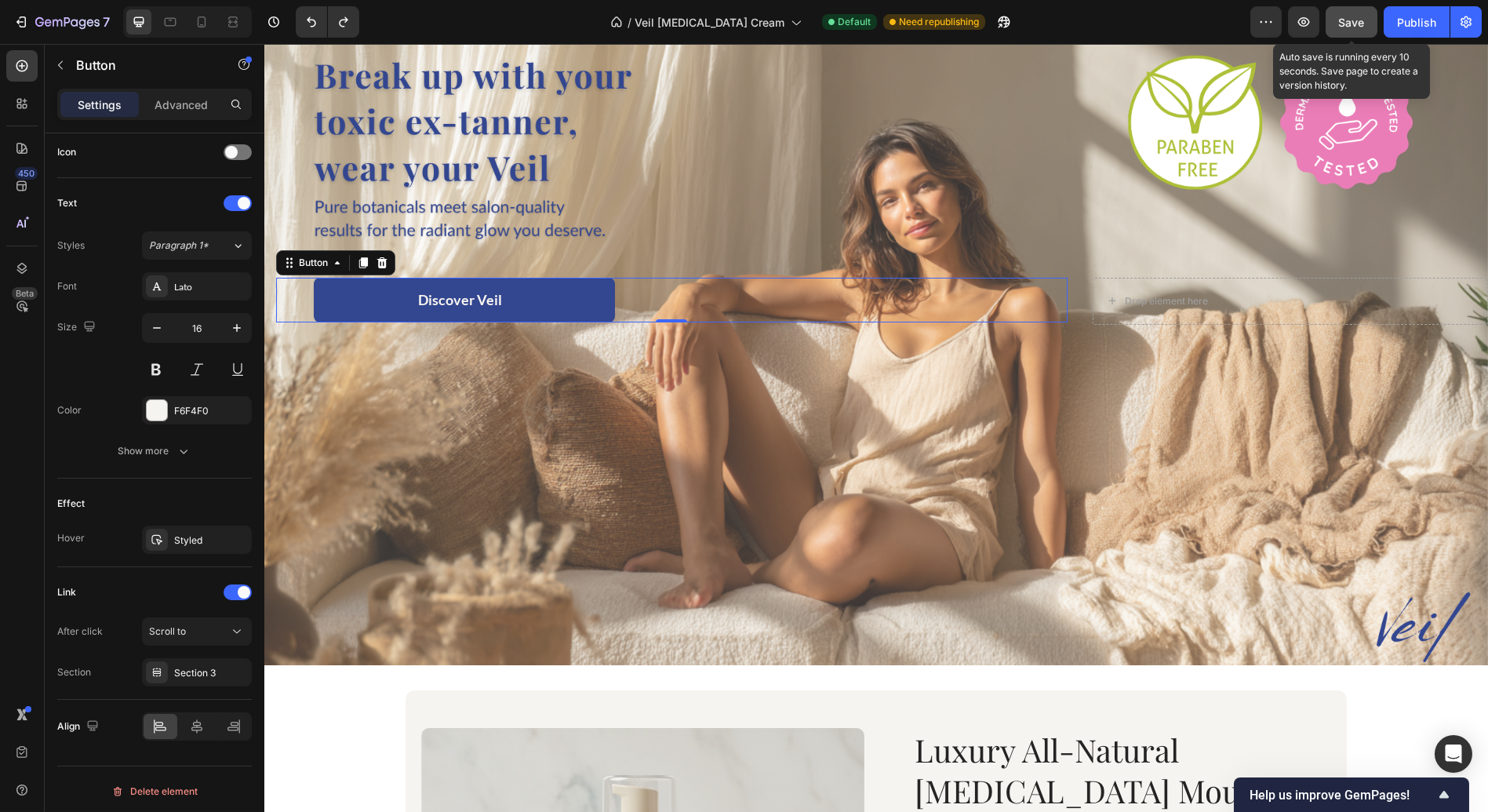
click at [1344, 10] on button "Save" at bounding box center [1352, 22] width 52 height 31
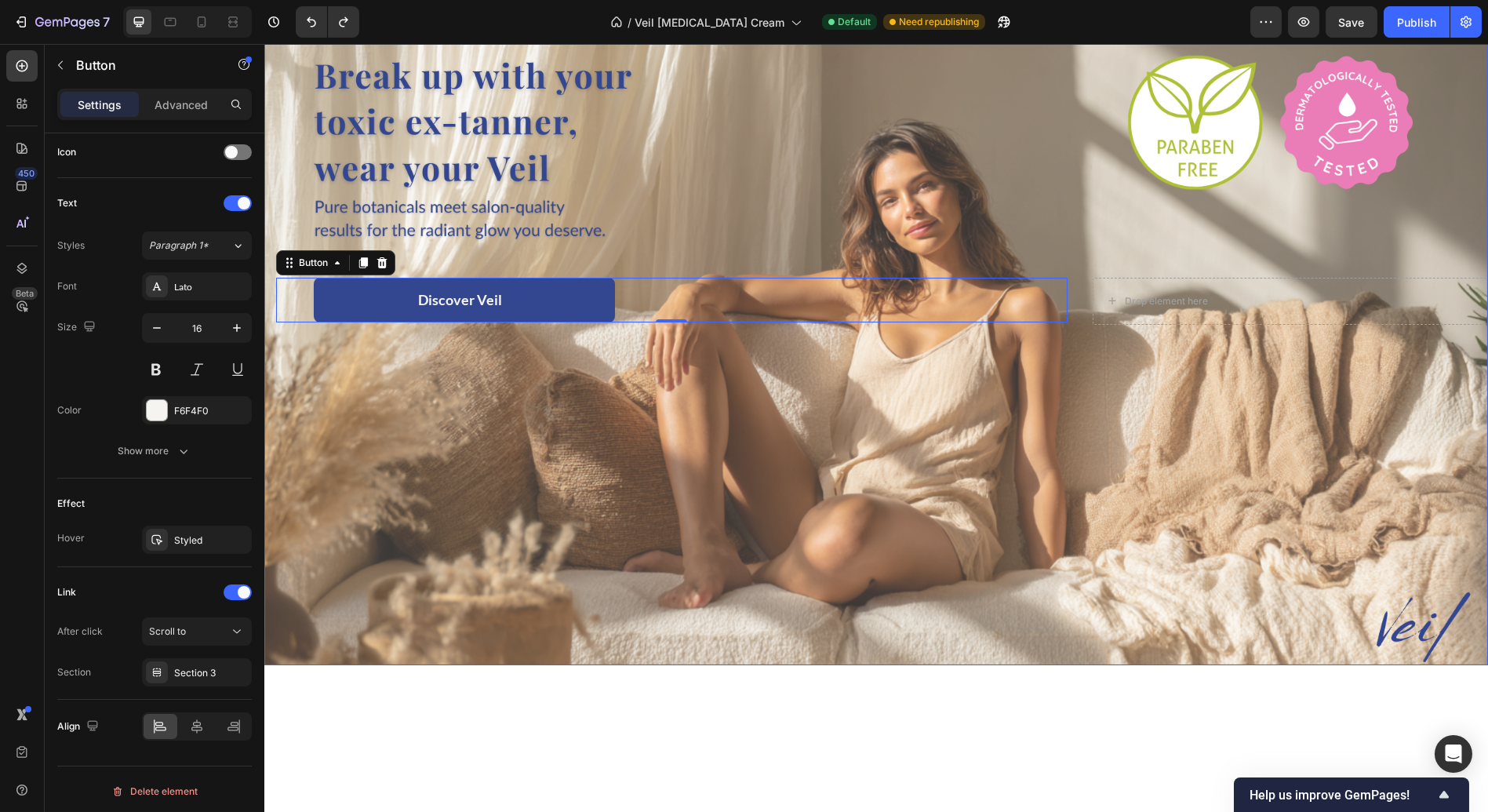
scroll to position [0, 0]
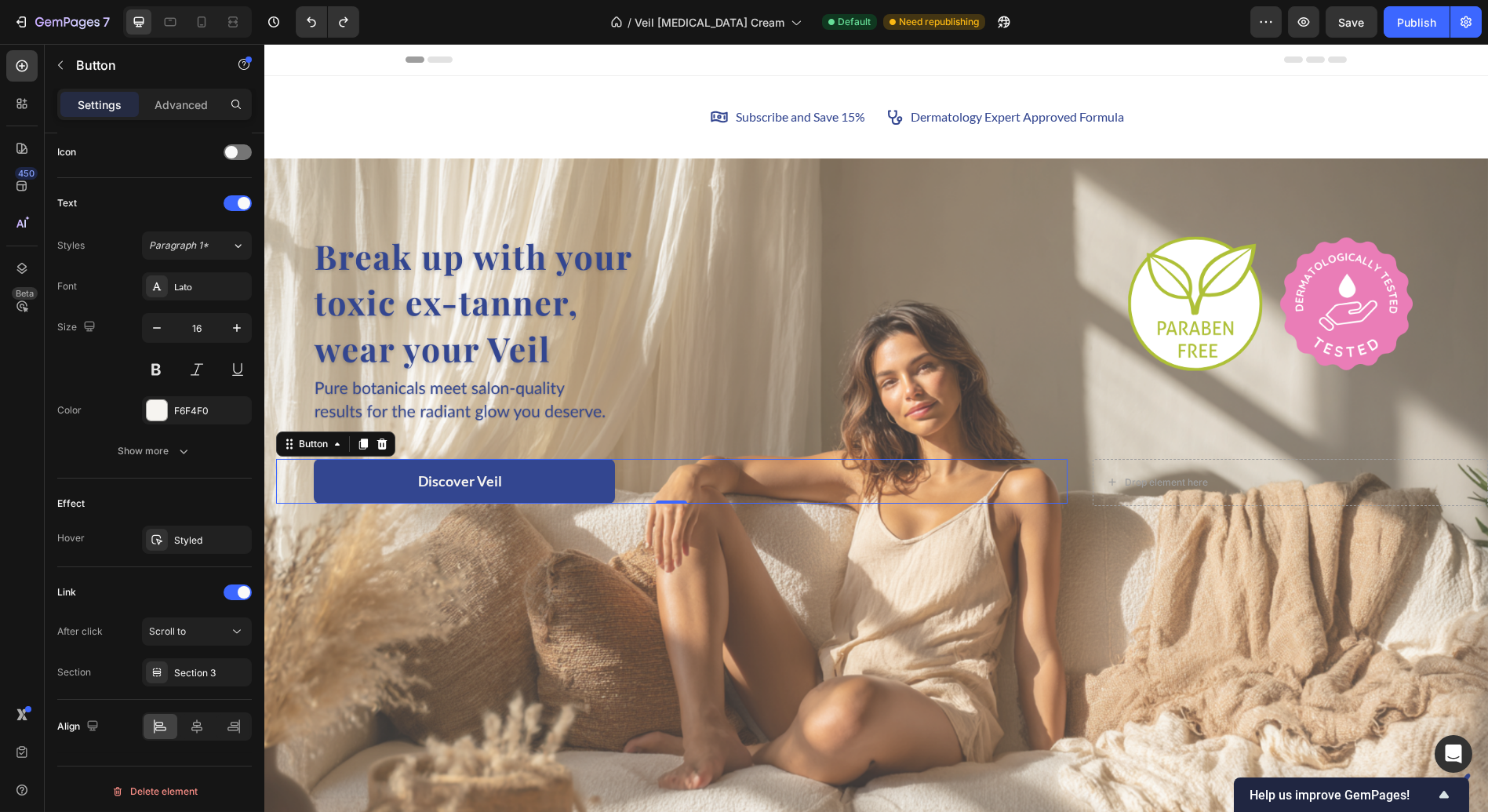
click at [517, 486] on link "Discover Veil" at bounding box center [465, 481] width 302 height 44
click at [1347, 15] on span "Save" at bounding box center [1352, 22] width 26 height 14
click at [1303, 23] on icon "button" at bounding box center [1303, 22] width 15 height 15
click at [656, 148] on div "Icon Subscribe and Save 15% Text Block Row Icon Dermatology Expert Approved For…" at bounding box center [876, 117] width 1223 height 82
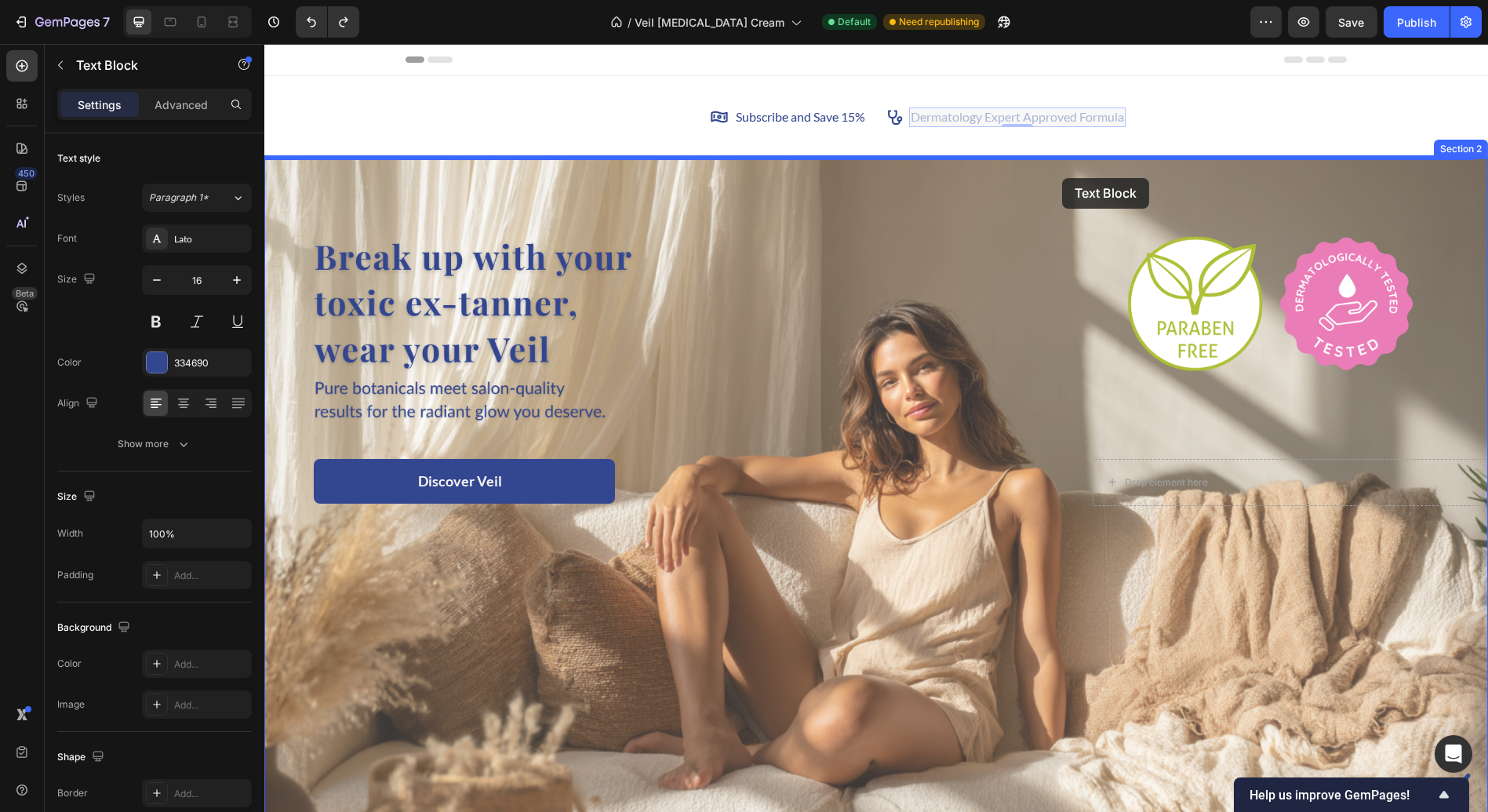
drag, startPoint x: 1096, startPoint y: 123, endPoint x: 1055, endPoint y: 181, distance: 71.0
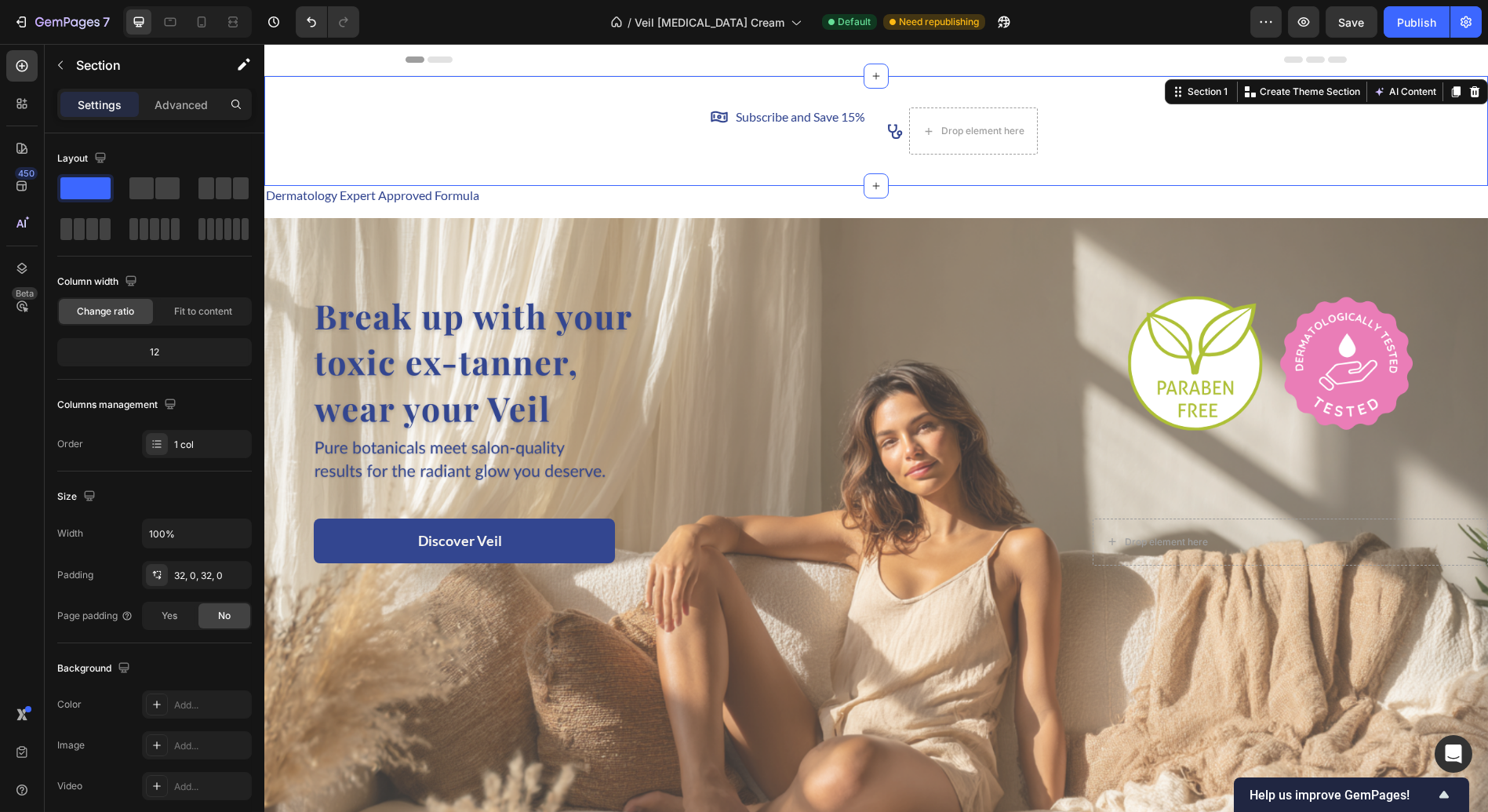
click at [1055, 181] on div "Icon Subscribe and Save 15% Text Block Row Icon Drop element here Row Carousel …" at bounding box center [876, 131] width 1223 height 110
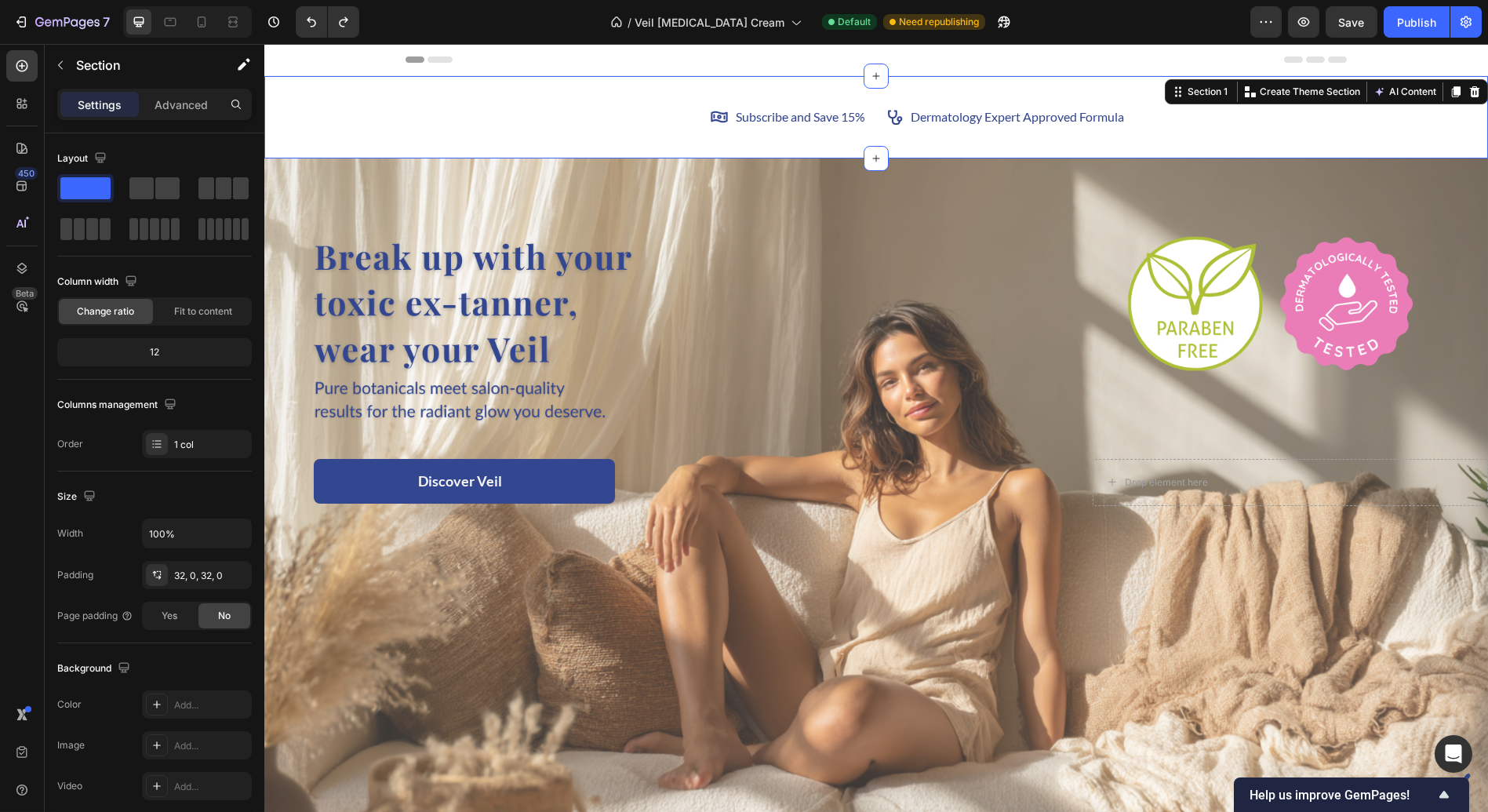
click at [611, 88] on div "Icon Subscribe and Save 15% Text Block Row Icon Dermatology Expert Approved For…" at bounding box center [876, 117] width 1223 height 82
click at [623, 127] on div "Icon Subscribe and Save 15% Text Block Row" at bounding box center [636, 117] width 461 height 19
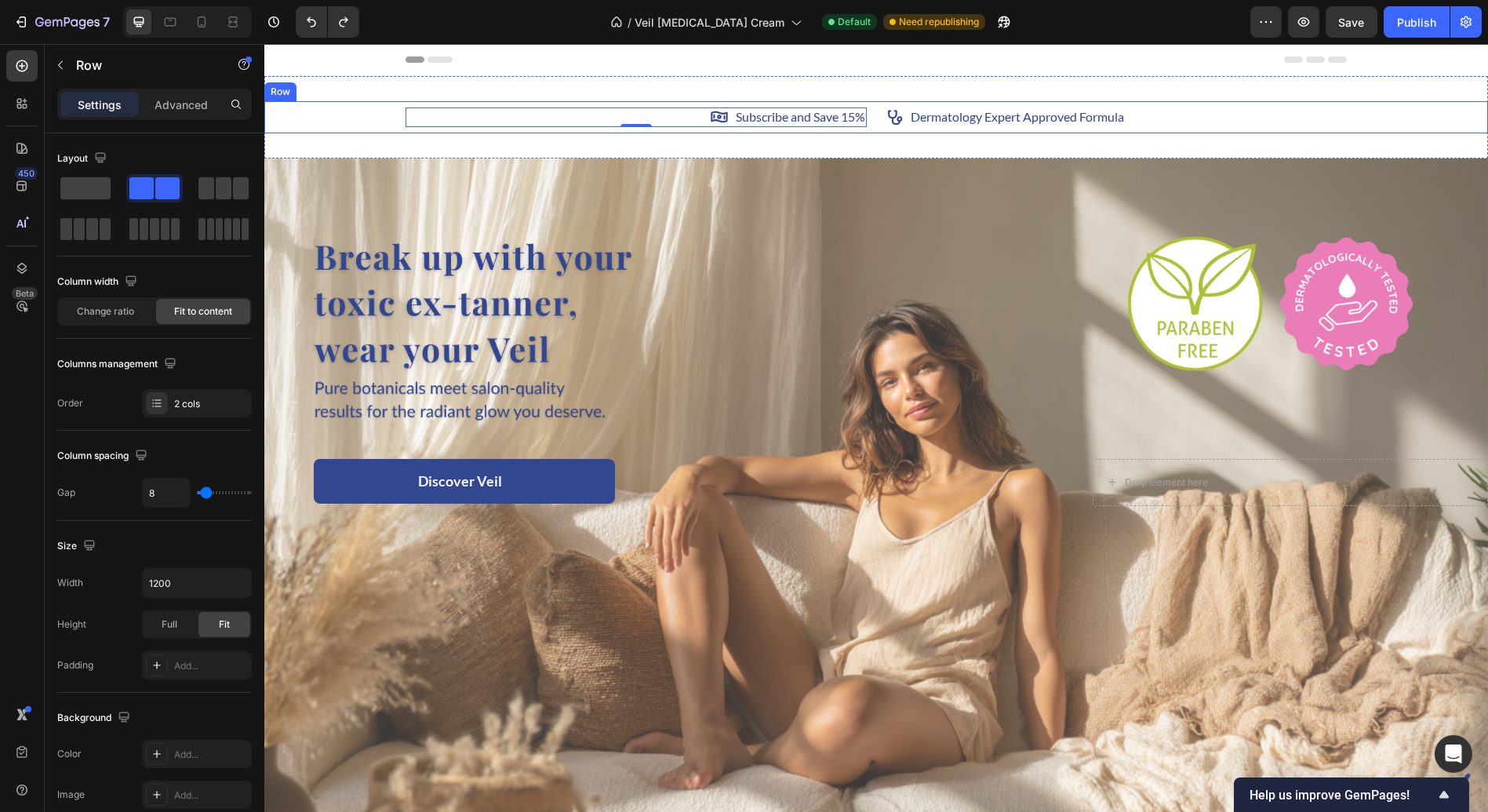
click at [361, 128] on div "Icon Subscribe and Save 15% Text Block Row 0 Icon Dermatology Expert Approved F…" at bounding box center [876, 117] width 1223 height 32
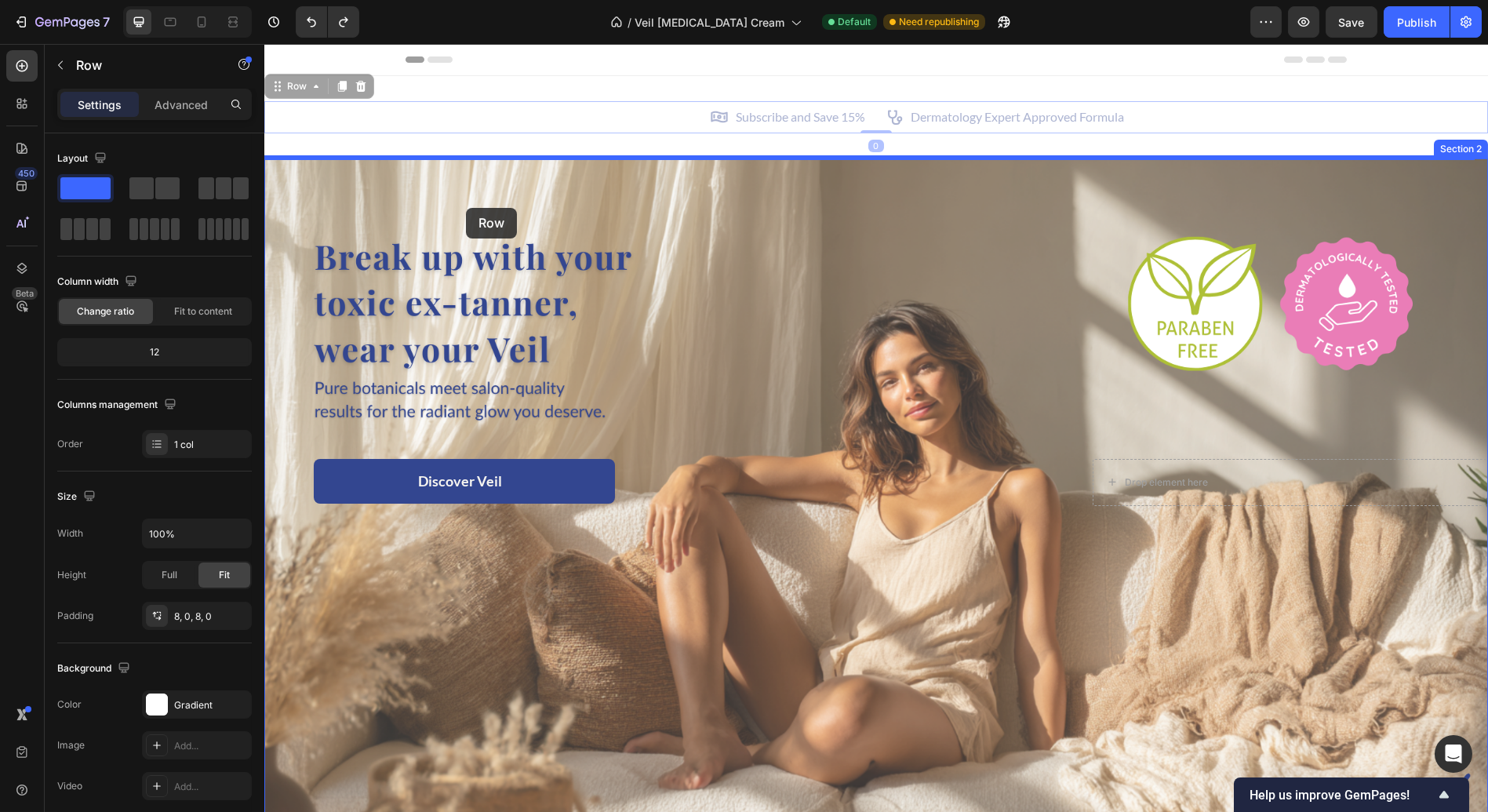
drag, startPoint x: 360, startPoint y: 128, endPoint x: 466, endPoint y: 208, distance: 132.8
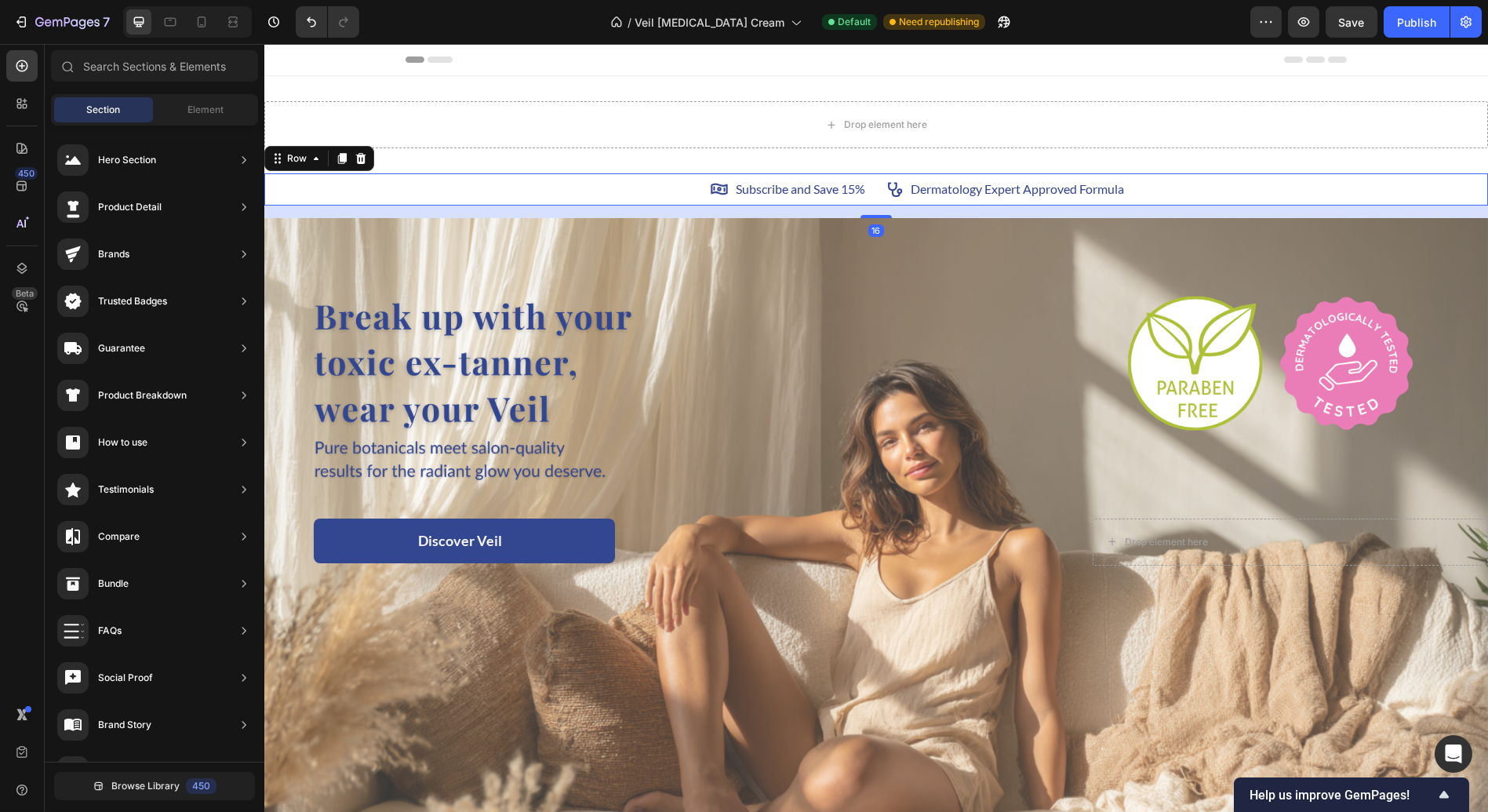
click at [553, 49] on div "Header" at bounding box center [876, 59] width 941 height 31
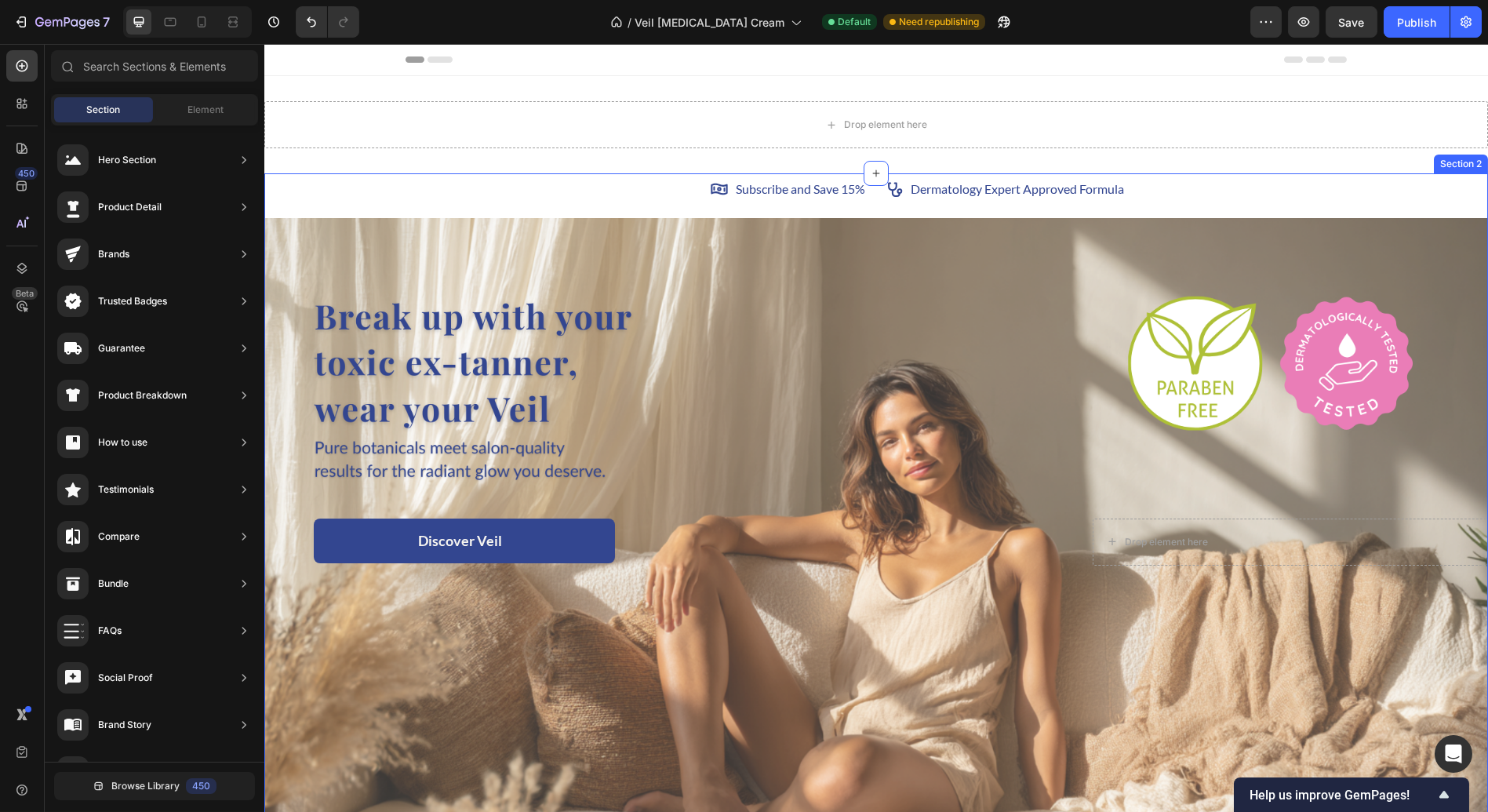
click at [751, 212] on div "Icon Subscribe and Save 15% Text Block Row Icon Dermatology Expert Approved For…" at bounding box center [876, 539] width 1223 height 733
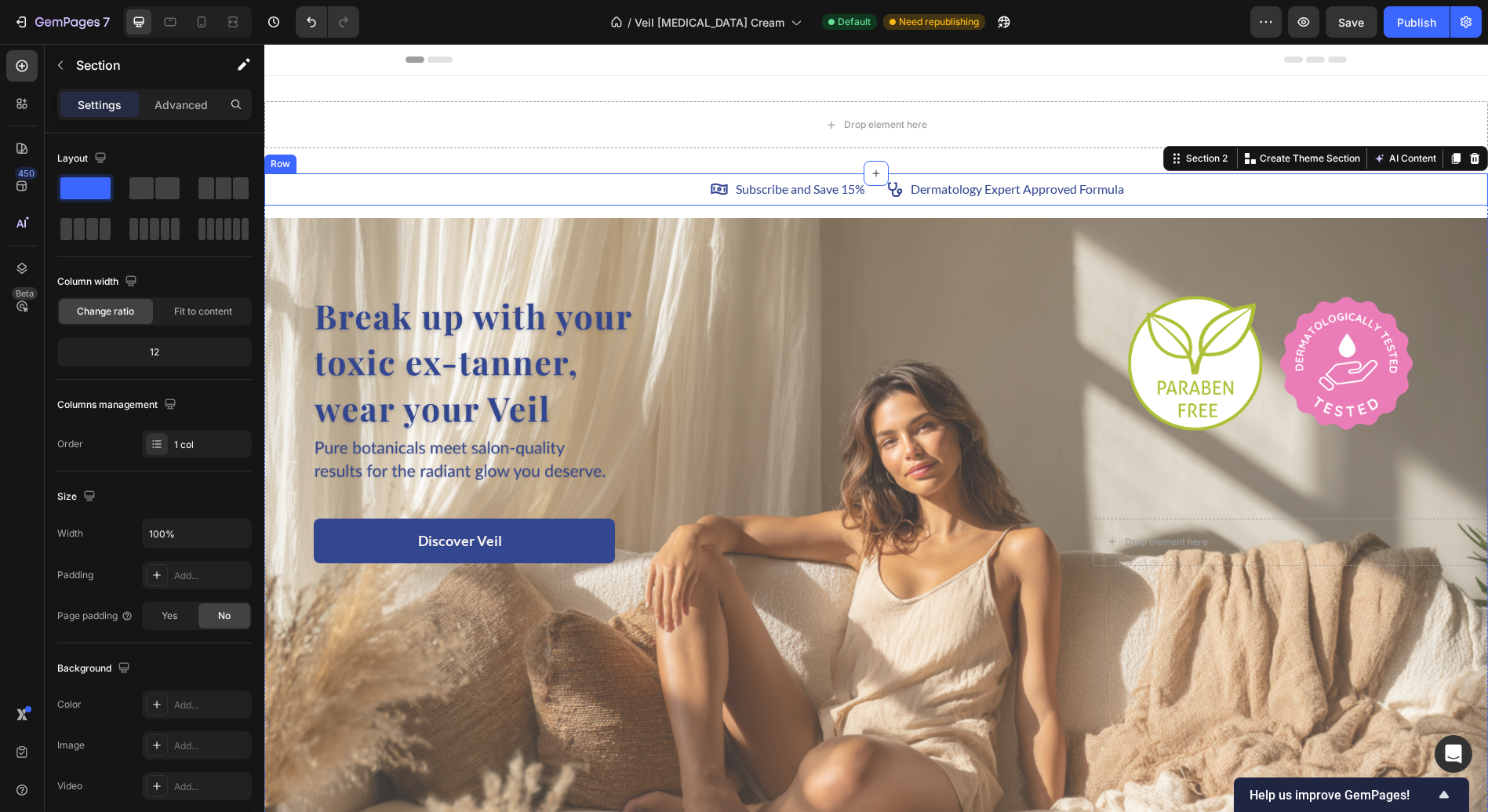
click at [367, 194] on div "Icon Subscribe and Save 15% Text Block Row Icon Dermatology Expert Approved For…" at bounding box center [876, 189] width 1223 height 19
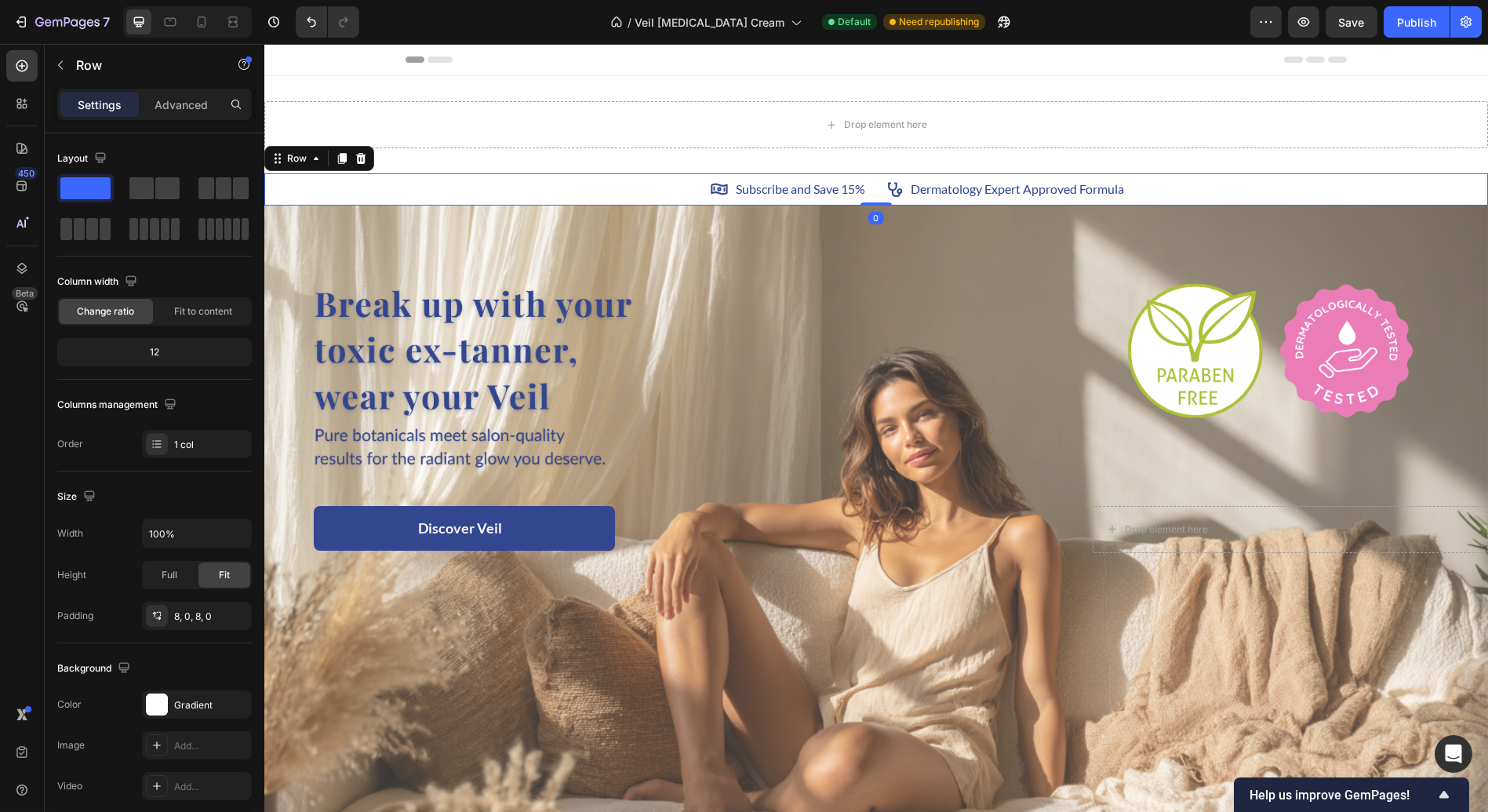
drag, startPoint x: 865, startPoint y: 215, endPoint x: 857, endPoint y: 178, distance: 37.9
click at [857, 178] on div "Icon Subscribe and Save 15% Text Block Row Icon Dermatology Expert Approved For…" at bounding box center [876, 189] width 1223 height 32
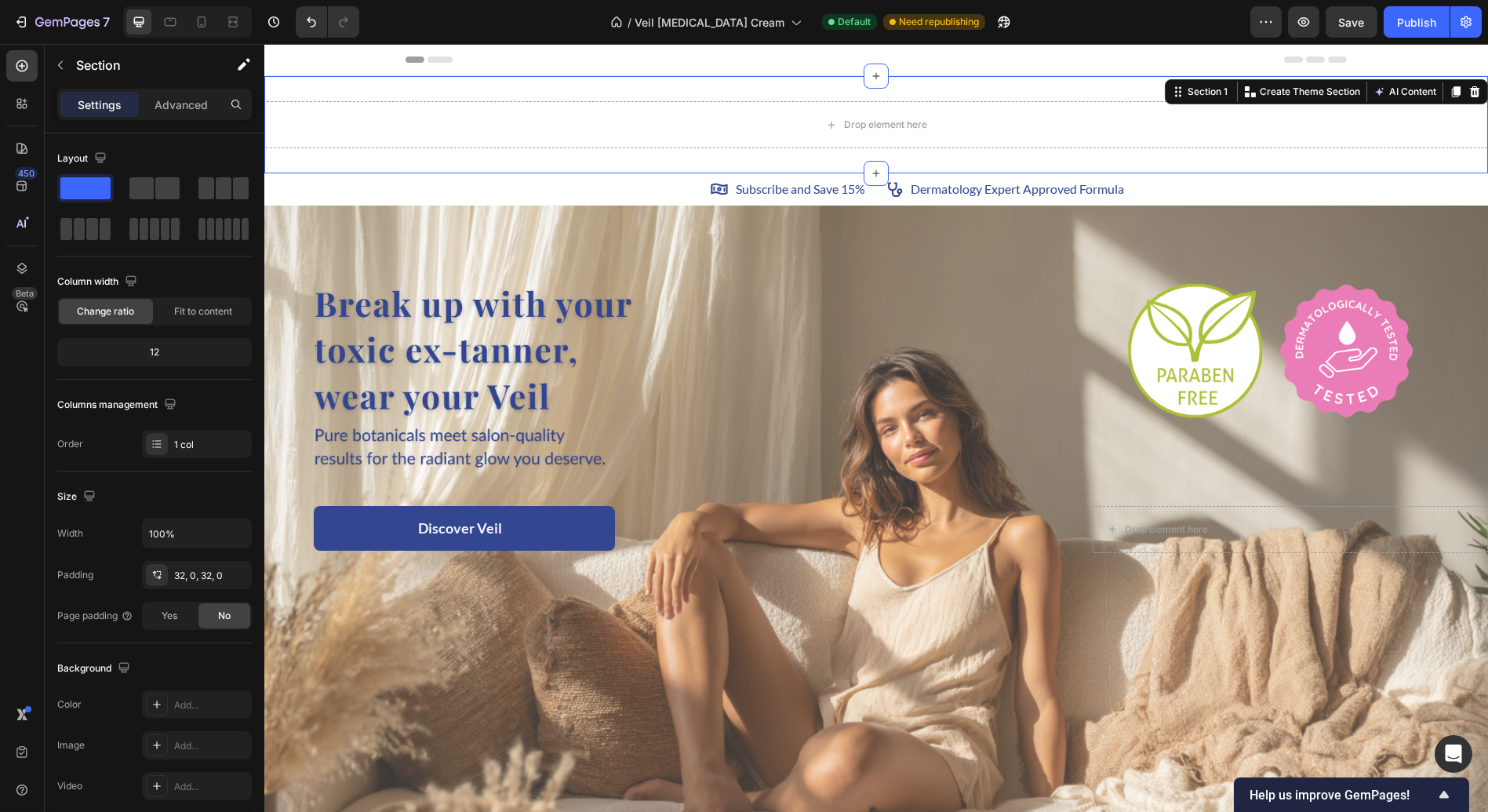
click at [853, 160] on div "Drop element here Section 1 You can create reusable sections Create Theme Secti…" at bounding box center [876, 124] width 1223 height 98
click at [1469, 96] on icon at bounding box center [1475, 92] width 13 height 13
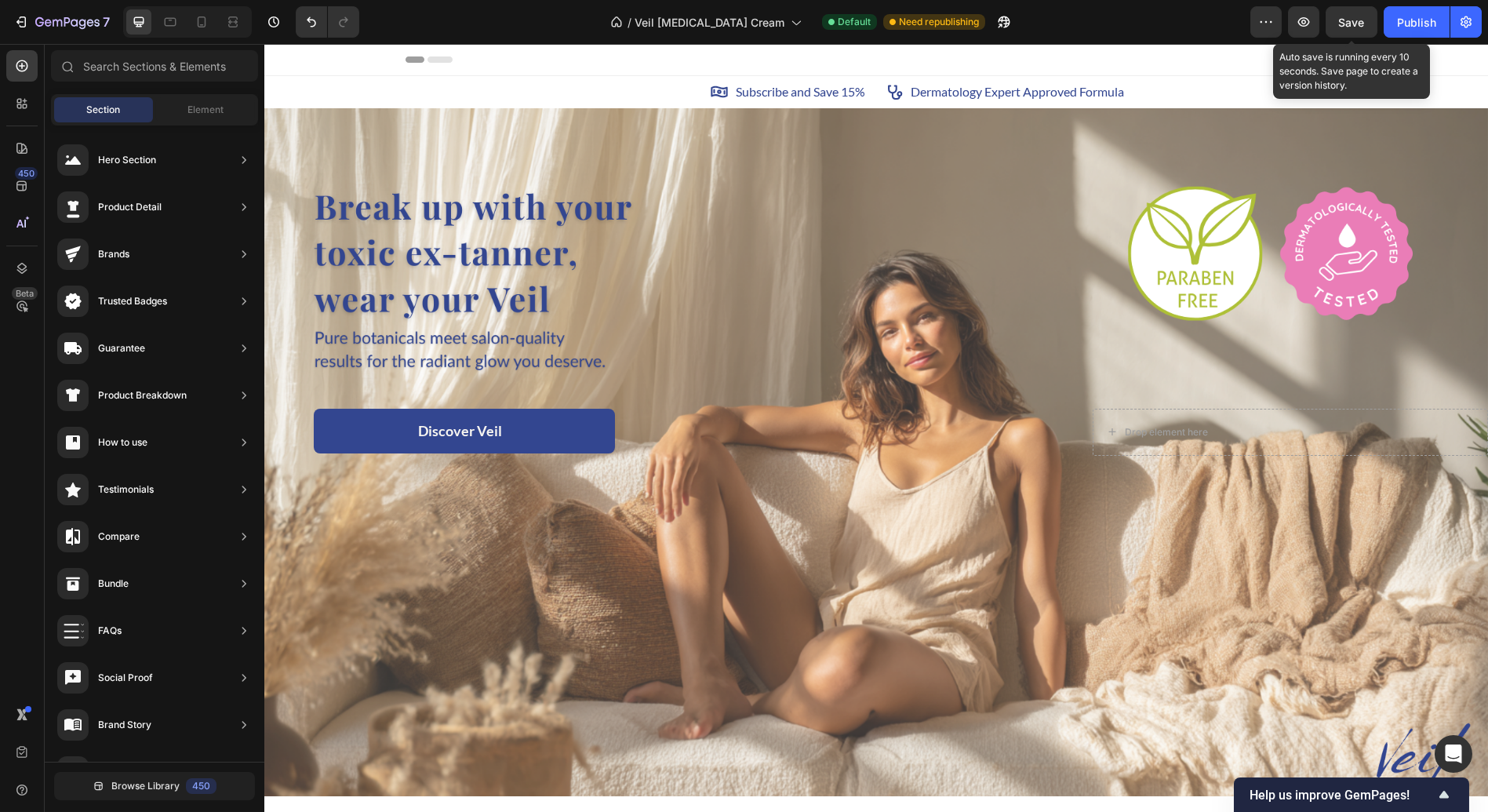
click at [1345, 27] on span "Save" at bounding box center [1352, 22] width 26 height 14
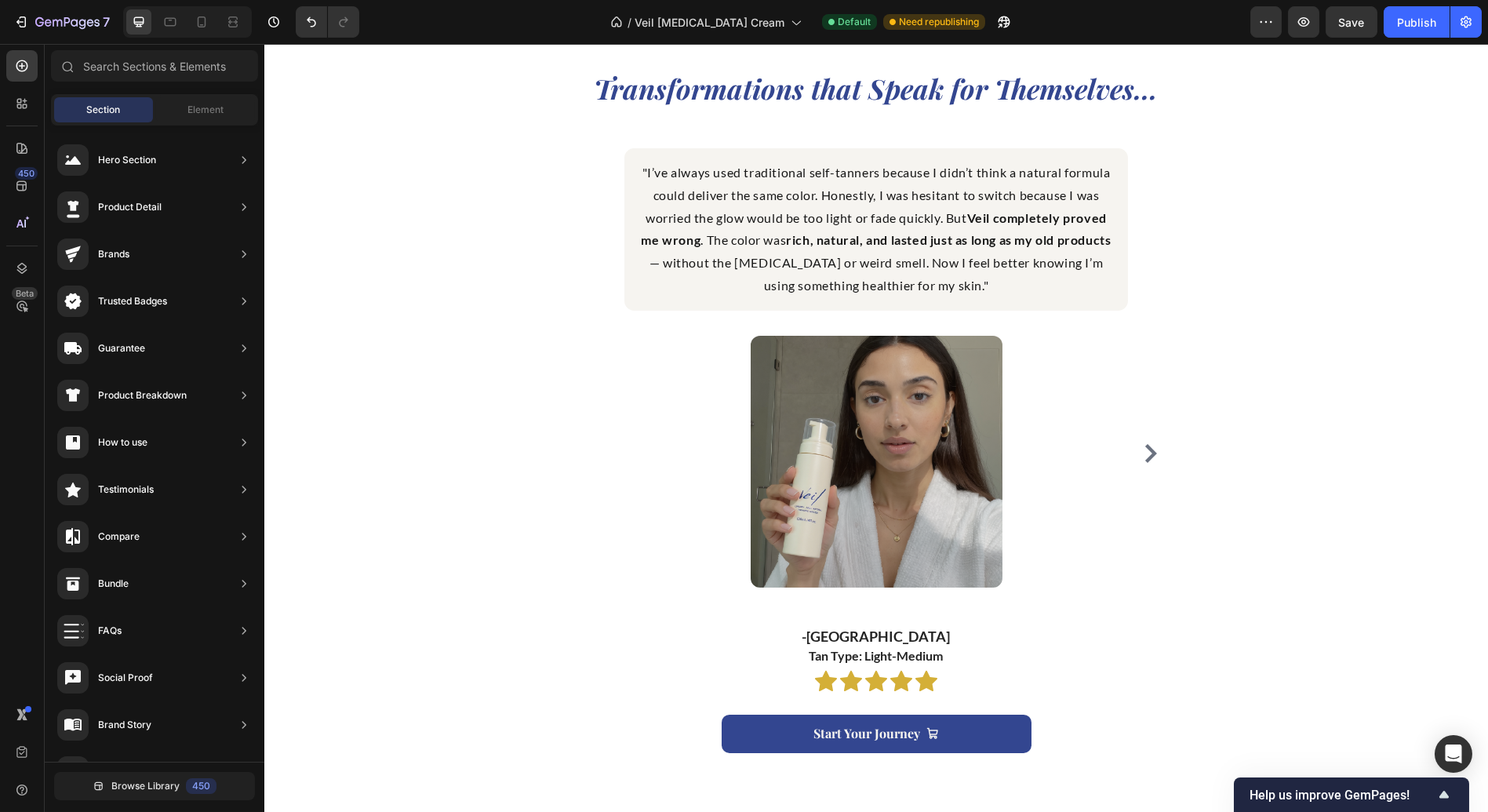
scroll to position [1580, 0]
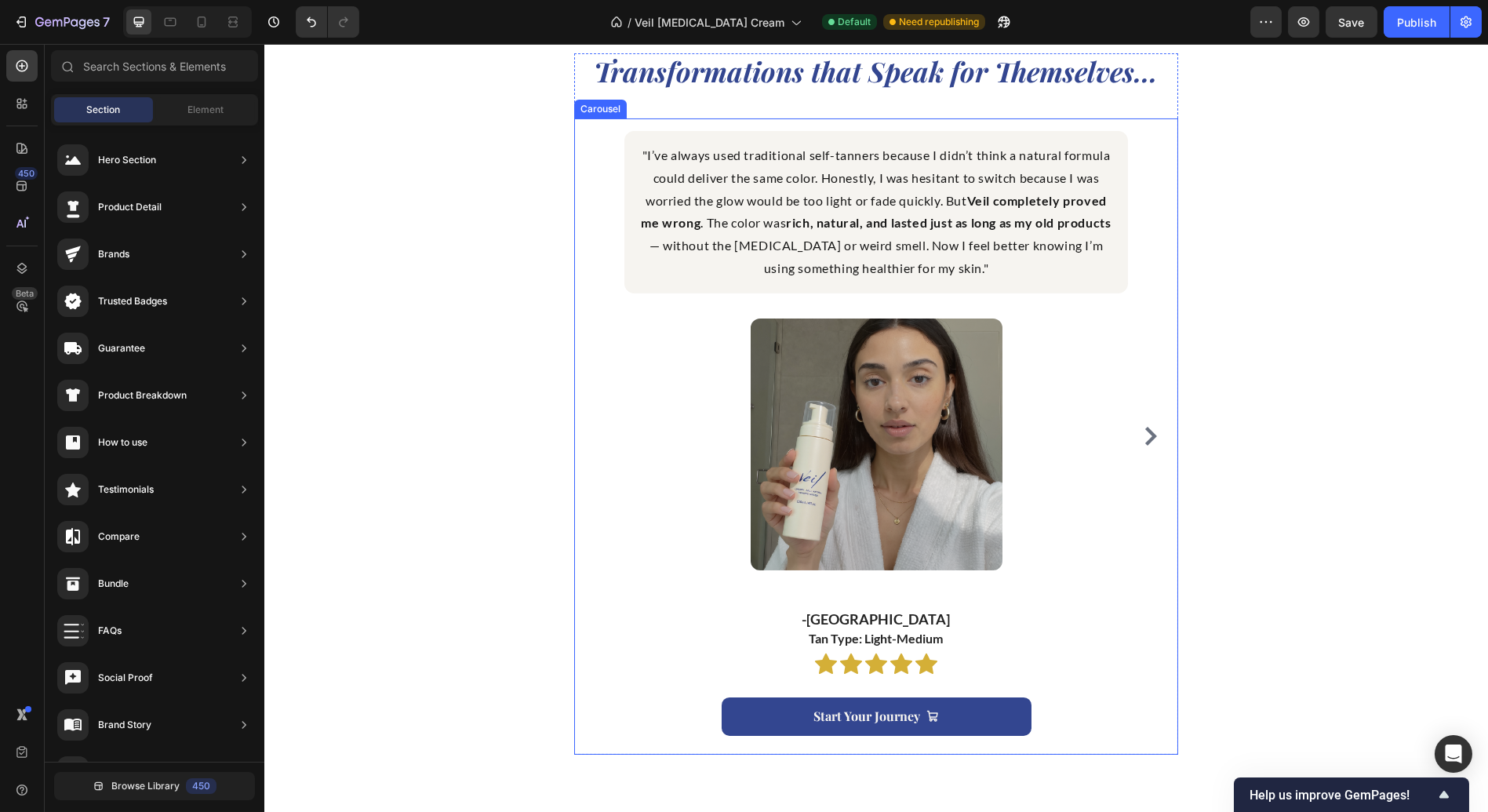
click at [1142, 438] on icon "Carousel Next Arrow" at bounding box center [1150, 435] width 19 height 19
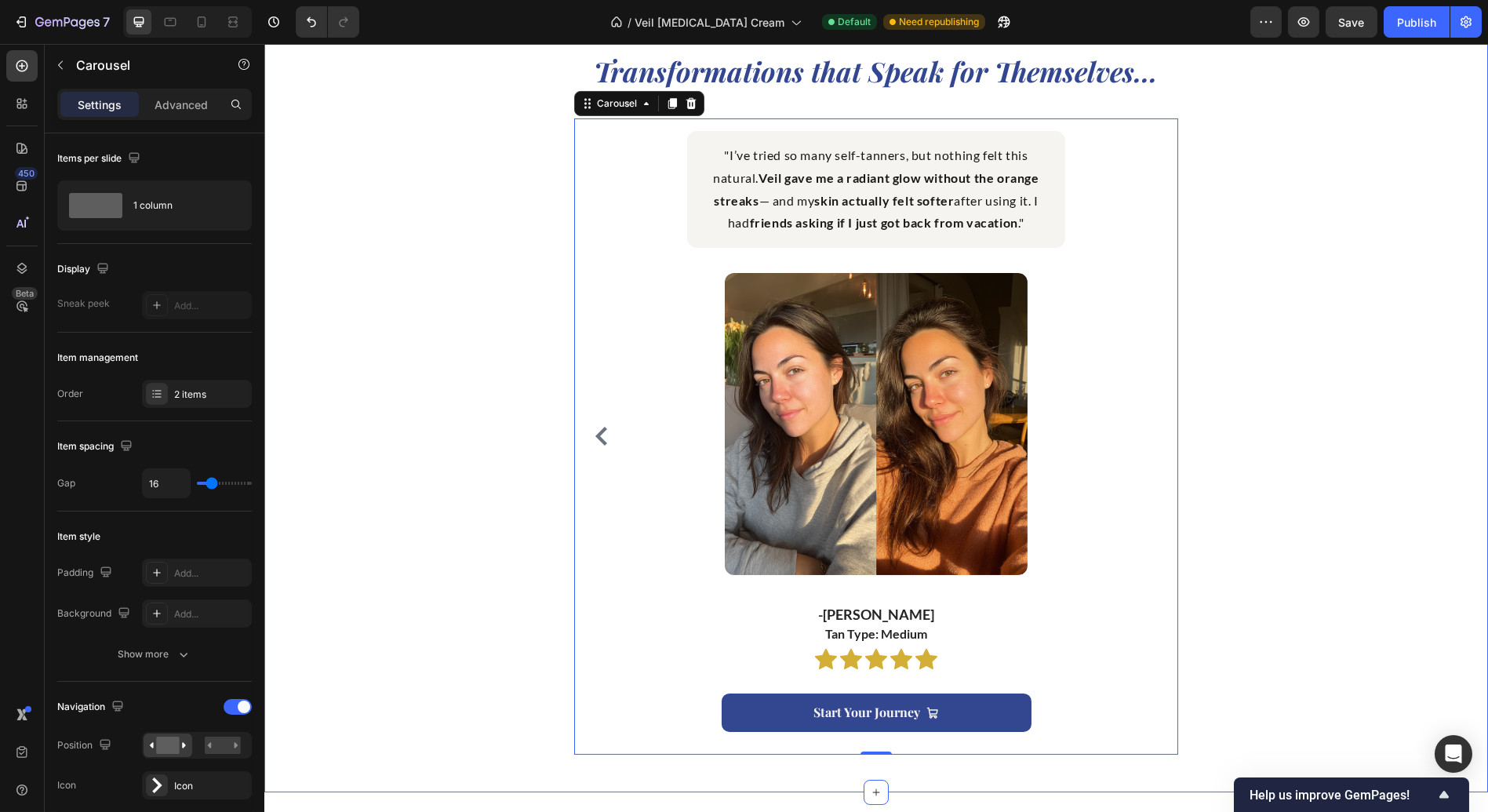
click at [1344, 450] on div "Transformations that Speak for Themselves... Heading "I’ve always used traditio…" at bounding box center [876, 403] width 1200 height 701
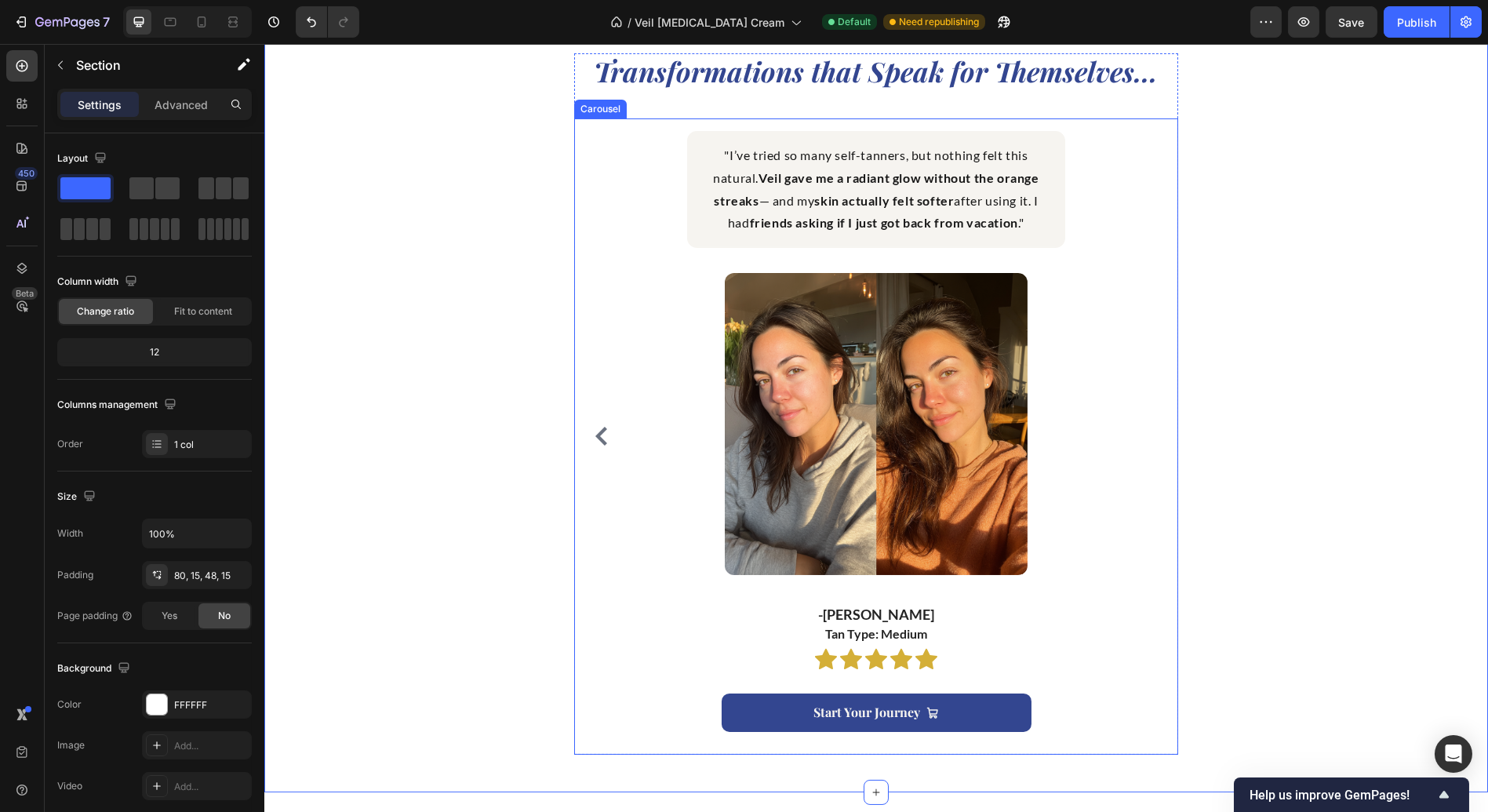
click at [592, 438] on icon "Carousel Back Arrow" at bounding box center [601, 435] width 19 height 19
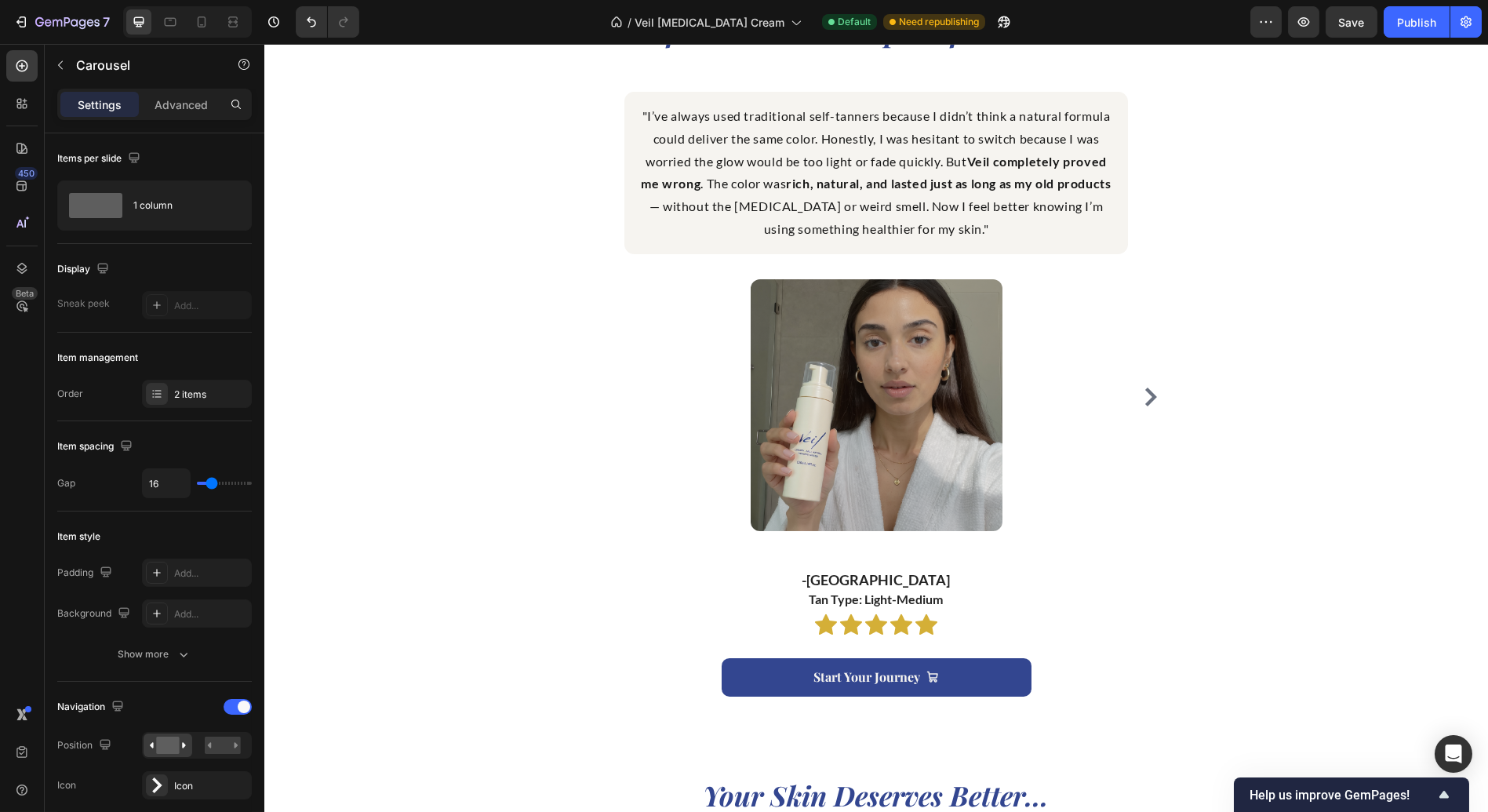
scroll to position [1619, 0]
click at [1145, 402] on icon "Carousel Next Arrow" at bounding box center [1151, 398] width 12 height 19
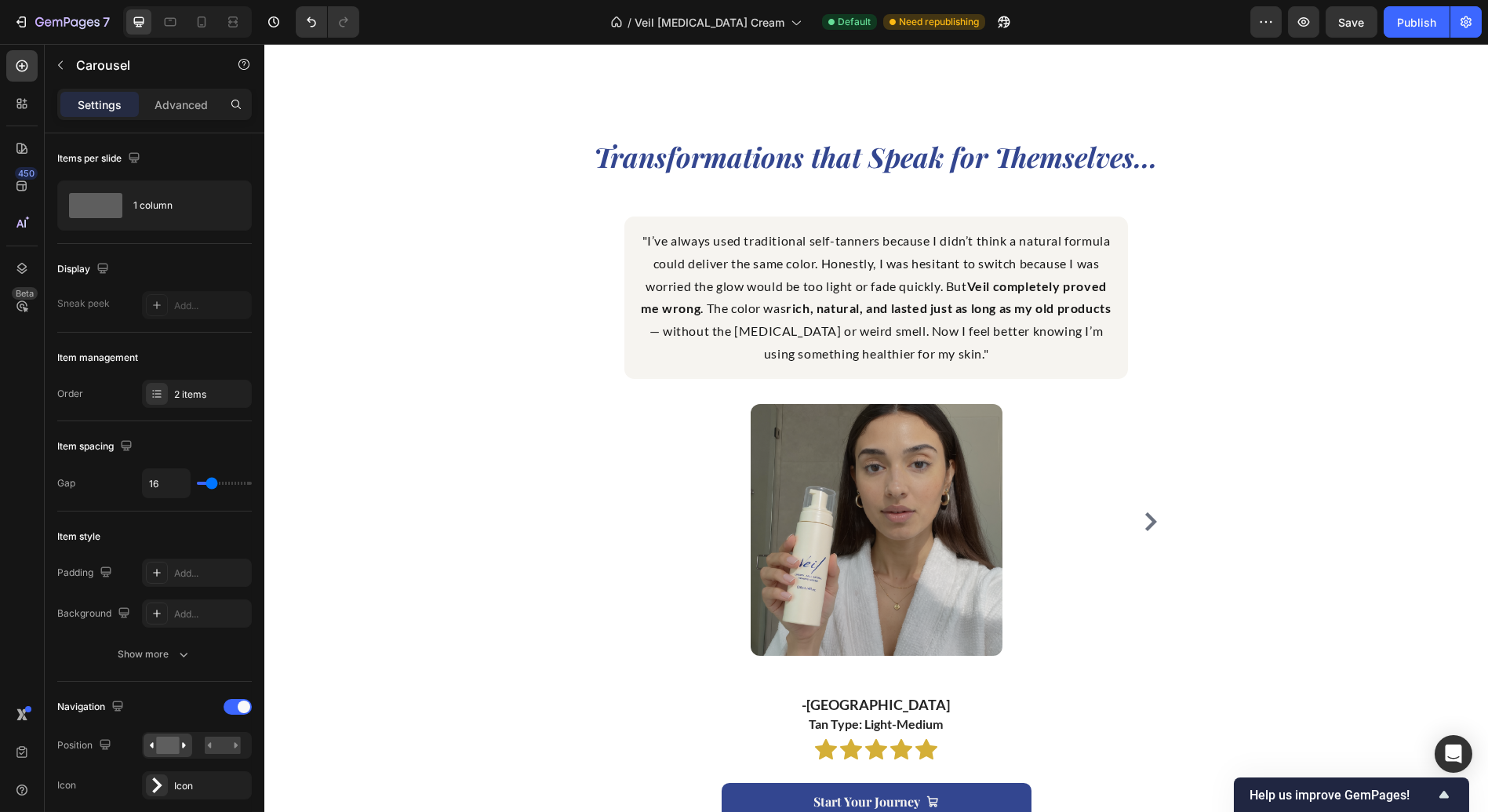
scroll to position [1523, 0]
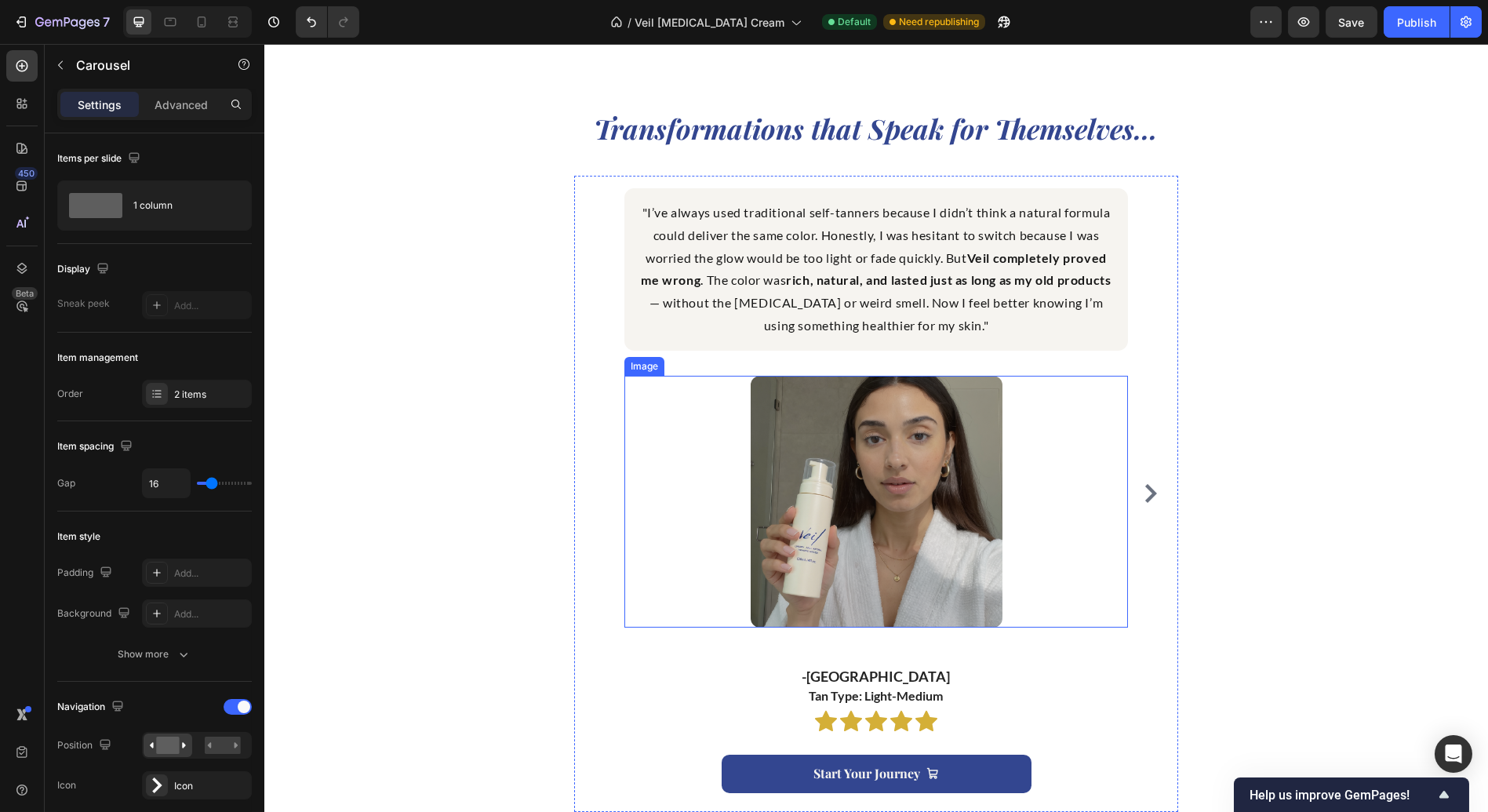
click at [1020, 518] on div at bounding box center [876, 502] width 503 height 252
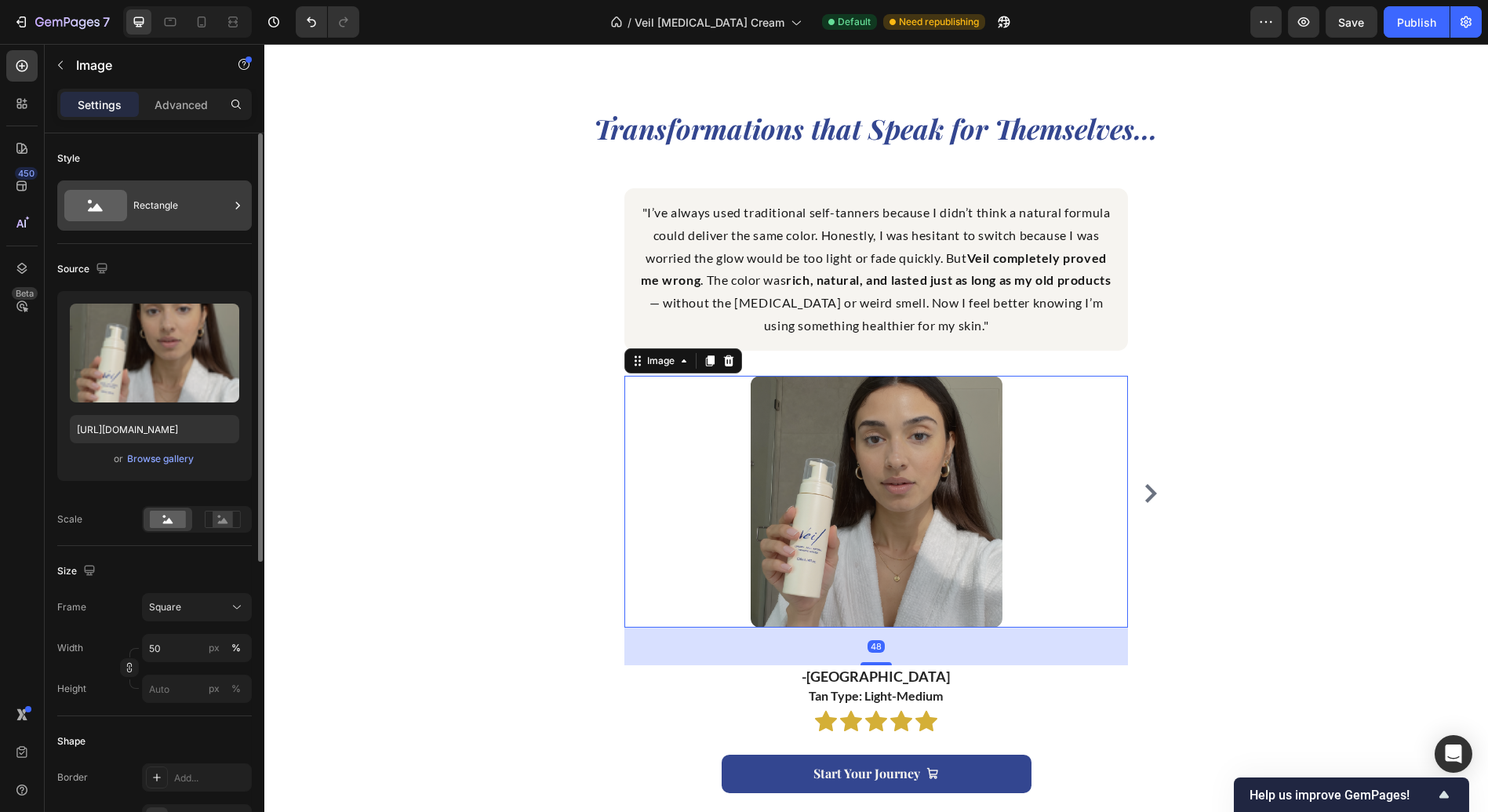
click at [126, 194] on icon at bounding box center [96, 205] width 63 height 31
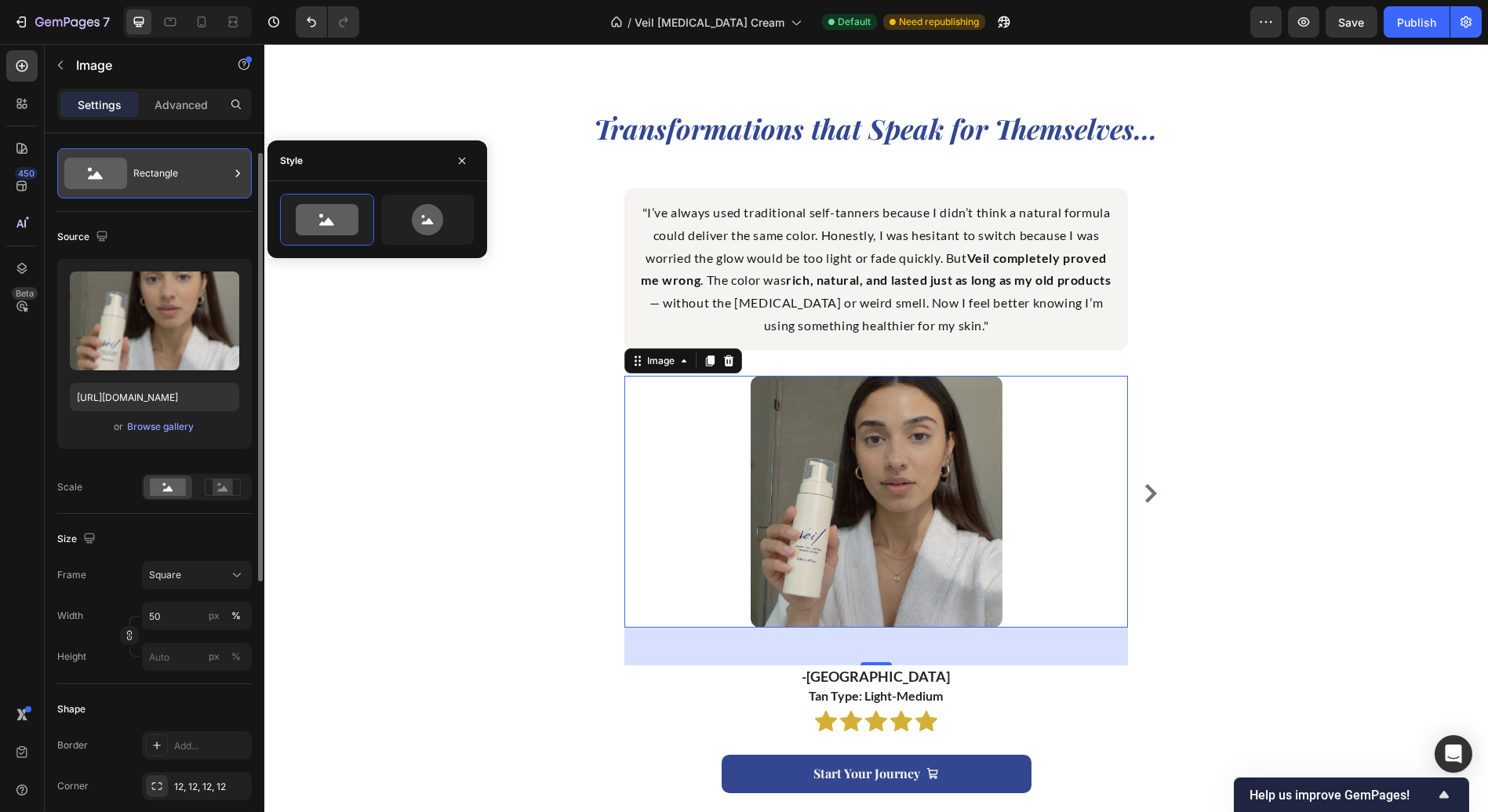
scroll to position [34, 0]
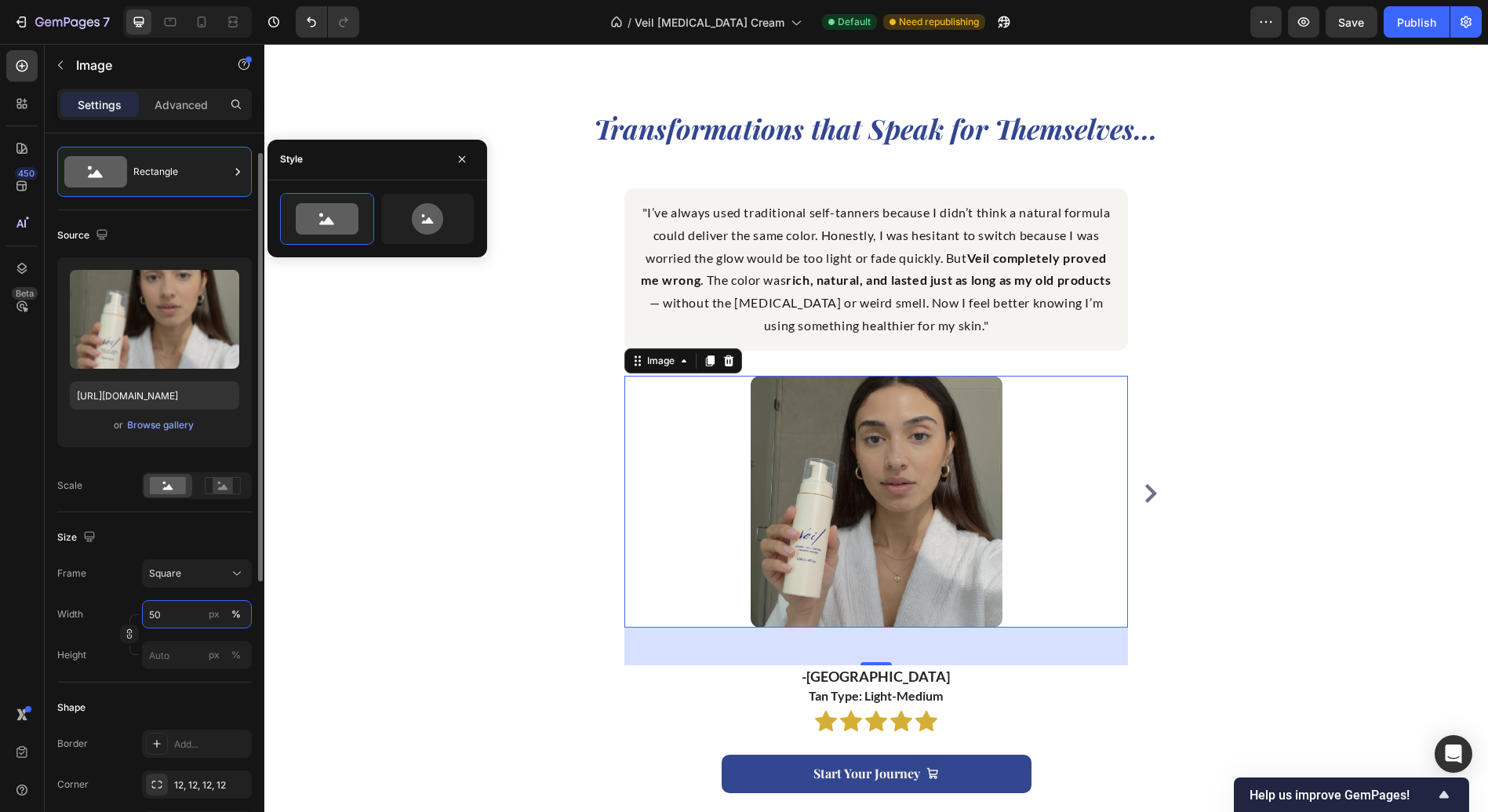
click at [168, 612] on input "50" at bounding box center [197, 614] width 110 height 28
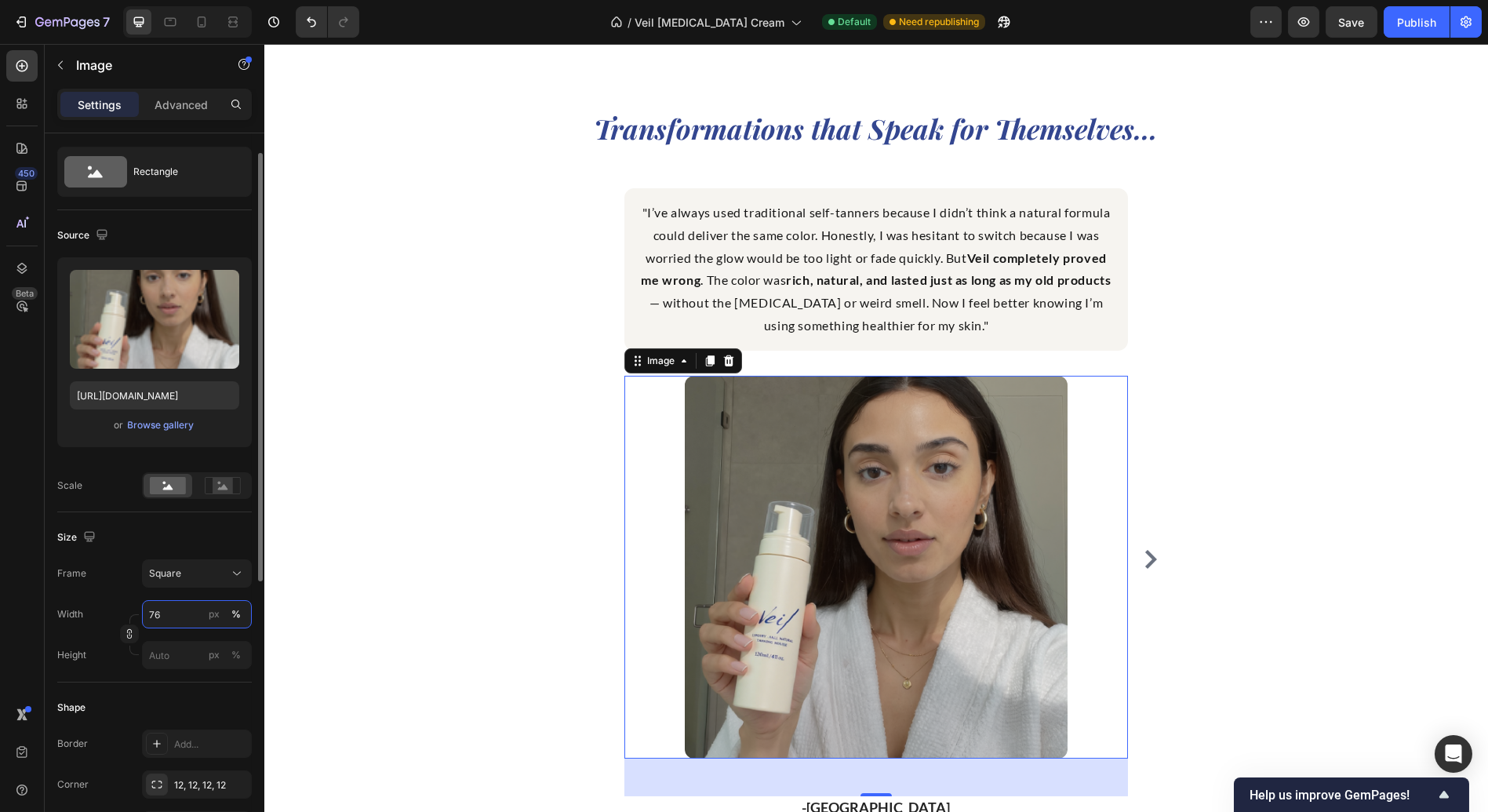
type input "50"
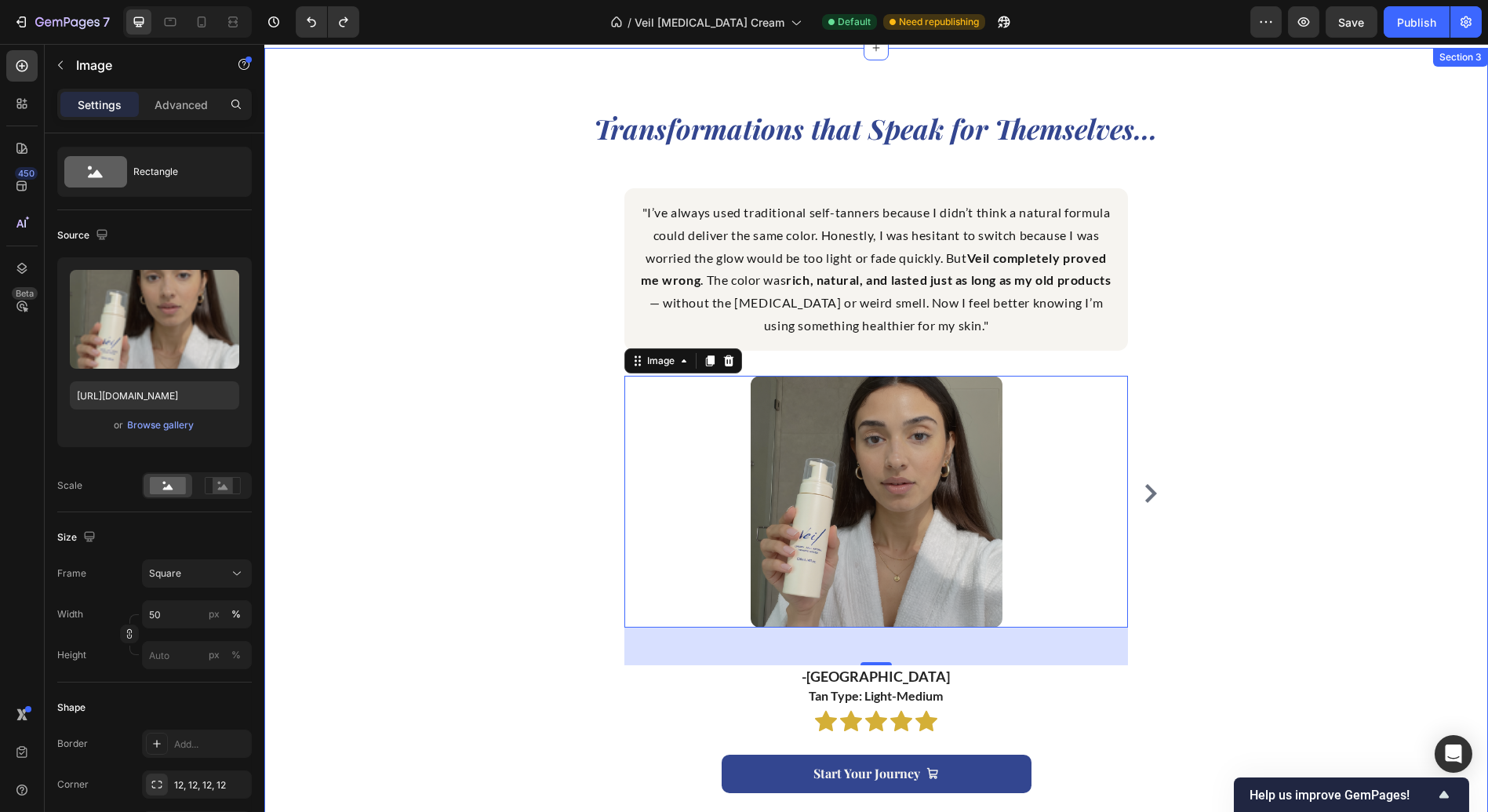
click at [1313, 453] on div "Transformations that Speak for Themselves... Heading "I’ve always used traditio…" at bounding box center [876, 460] width 1200 height 701
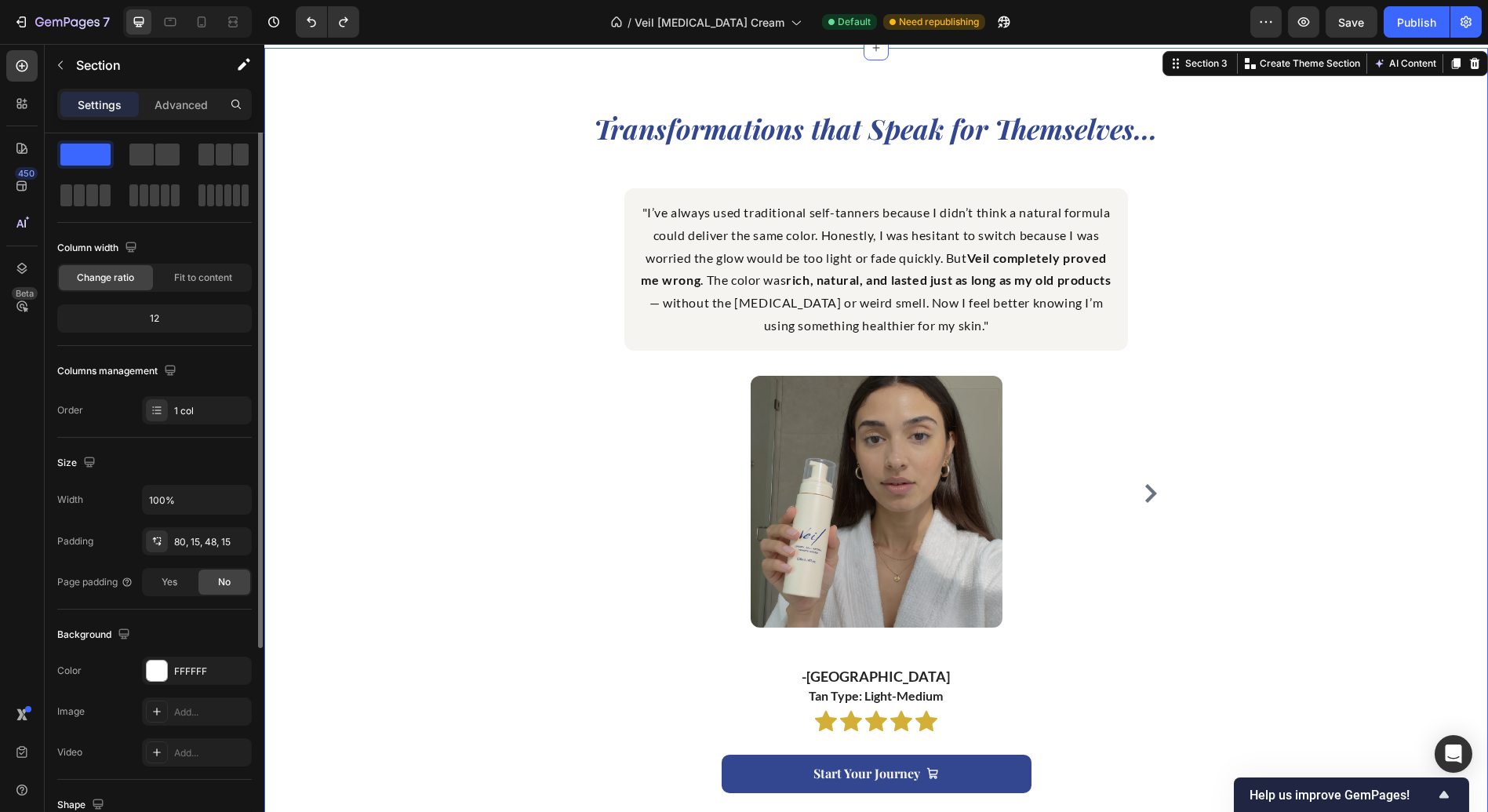
scroll to position [0, 0]
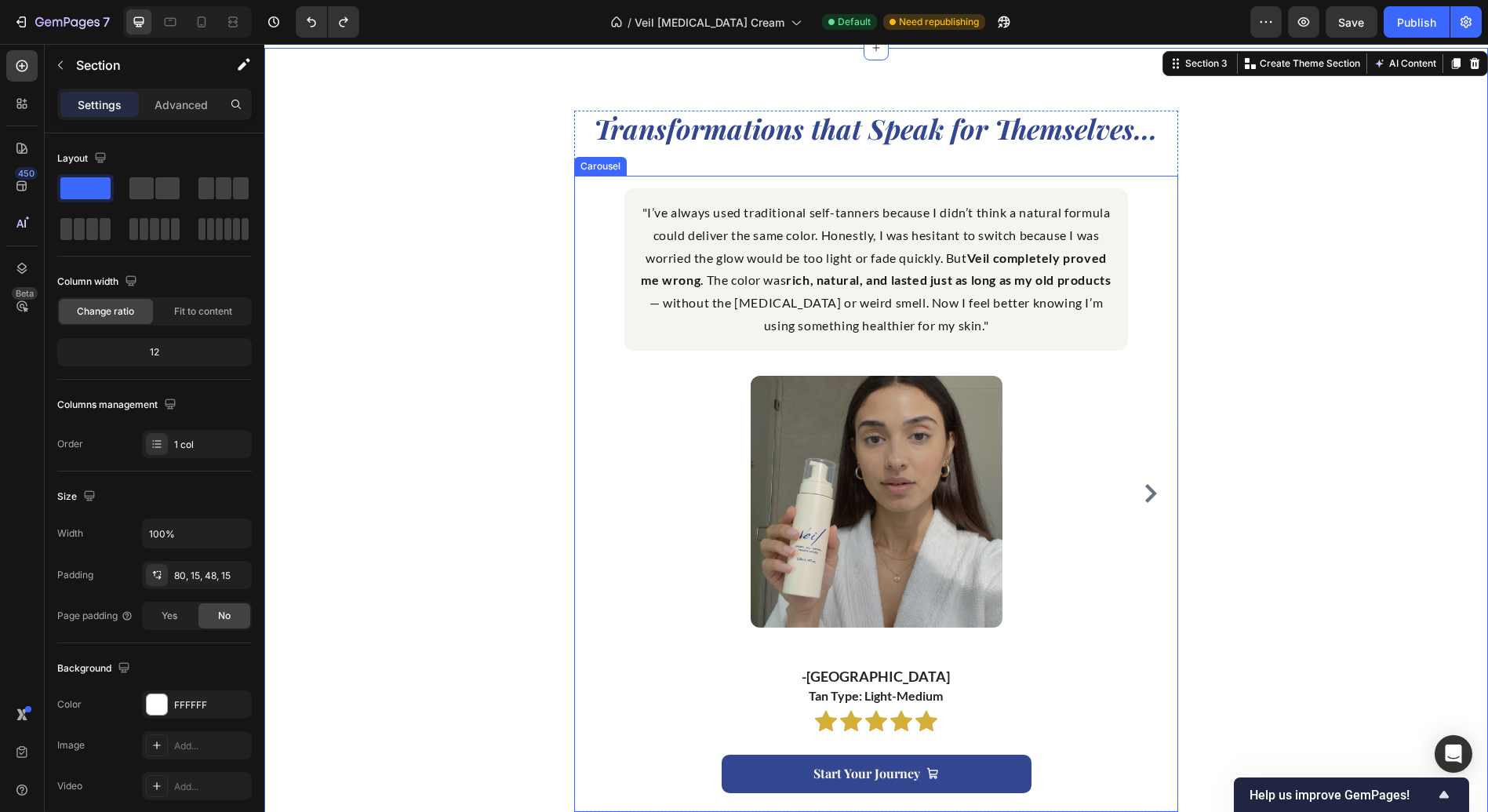
click at [1141, 501] on icon "Carousel Next Arrow" at bounding box center [1150, 493] width 19 height 19
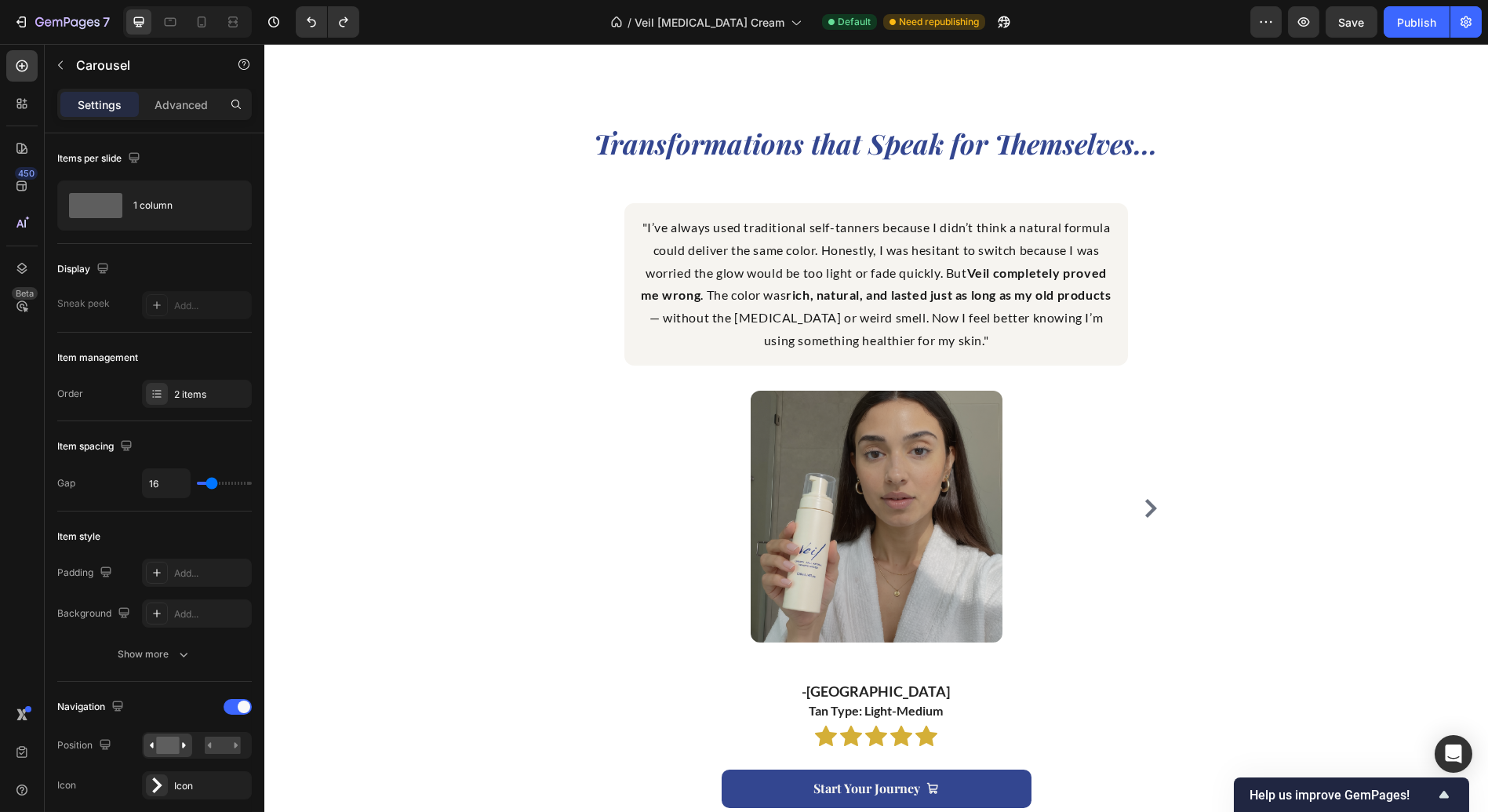
scroll to position [1538, 0]
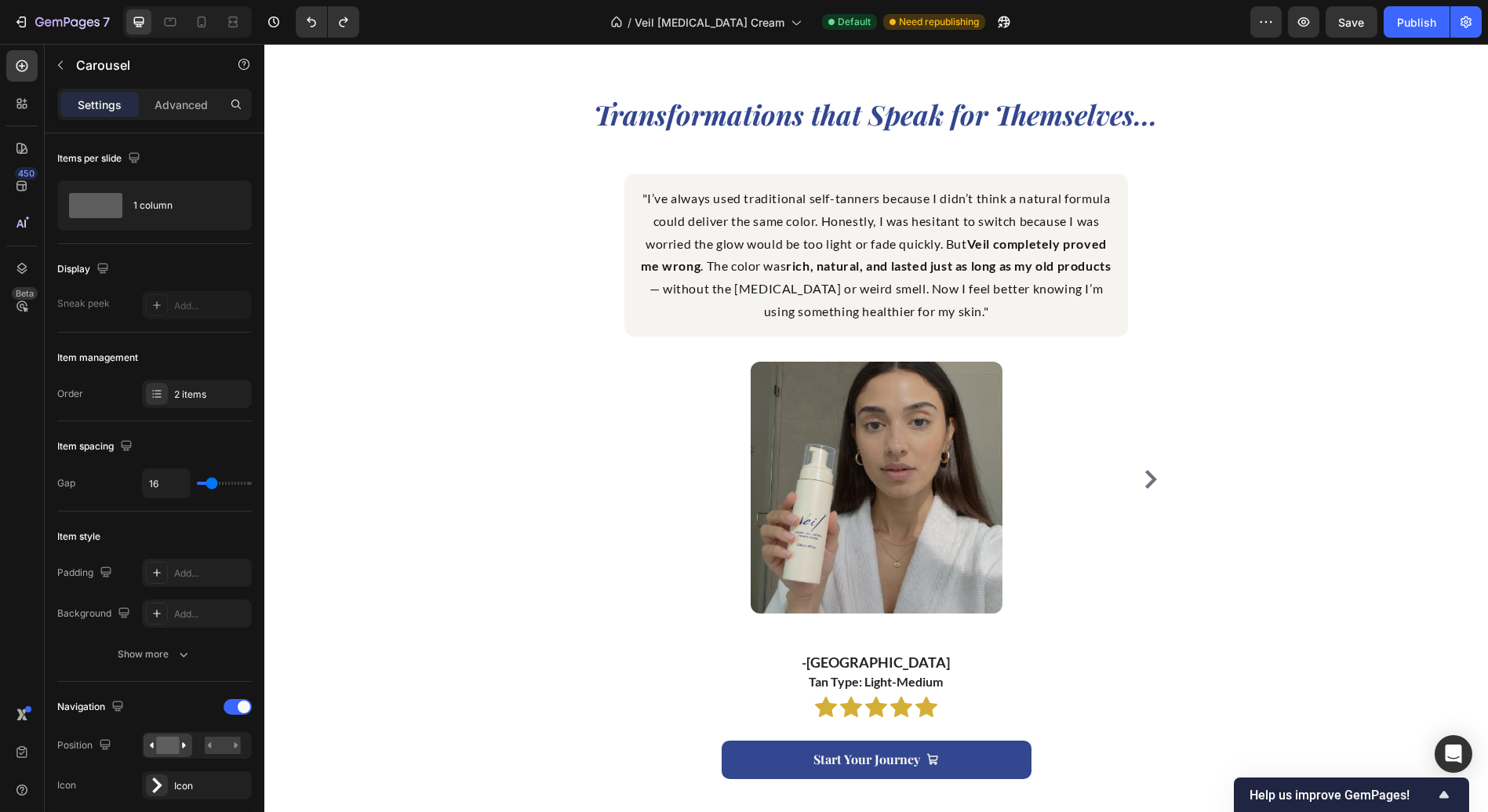
click at [1145, 475] on icon "Carousel Next Arrow" at bounding box center [1151, 479] width 12 height 19
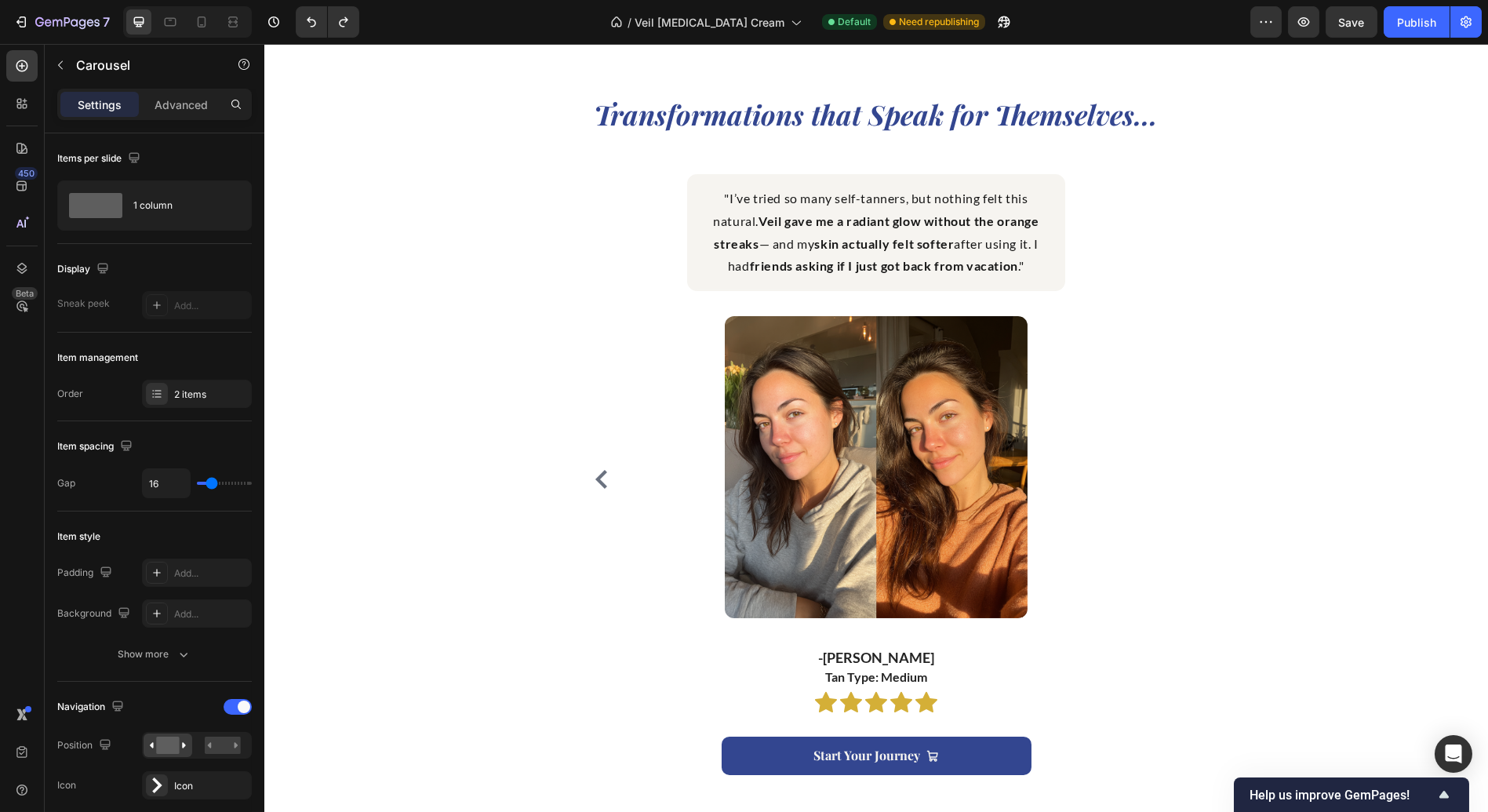
click at [592, 474] on icon "Carousel Back Arrow" at bounding box center [601, 479] width 19 height 19
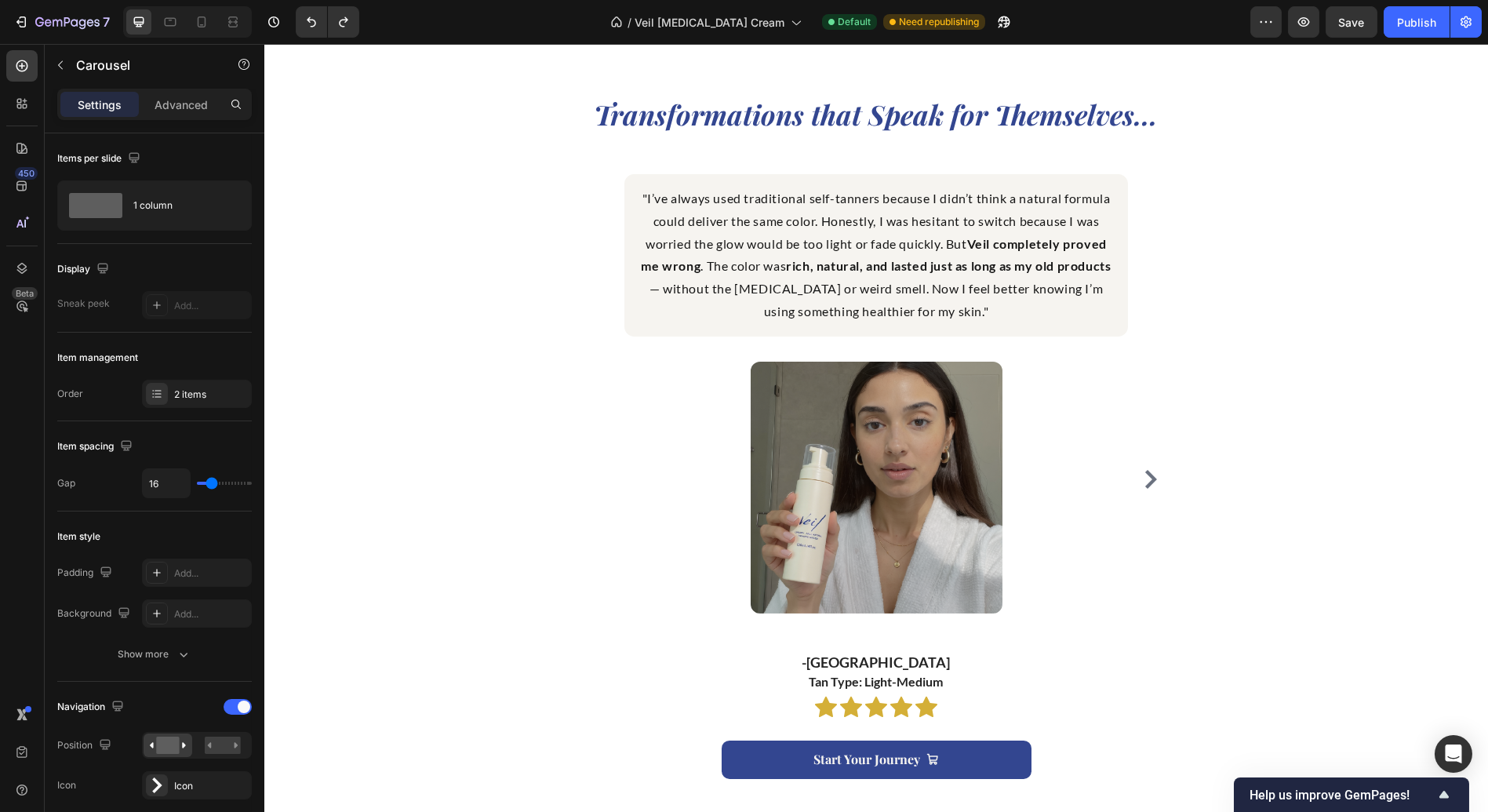
click at [1141, 478] on icon "Carousel Next Arrow" at bounding box center [1150, 479] width 19 height 19
